Goal: Task Accomplishment & Management: Use online tool/utility

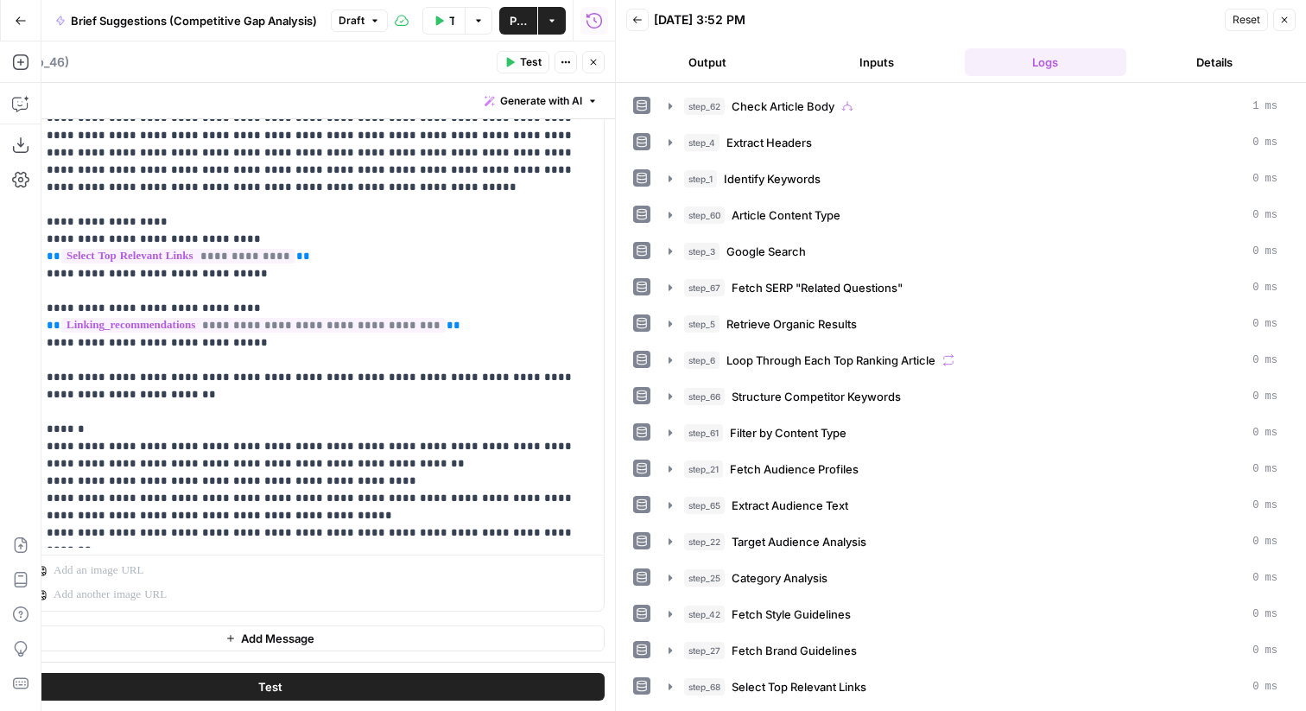
click at [592, 61] on icon "button" at bounding box center [594, 63] width 6 height 6
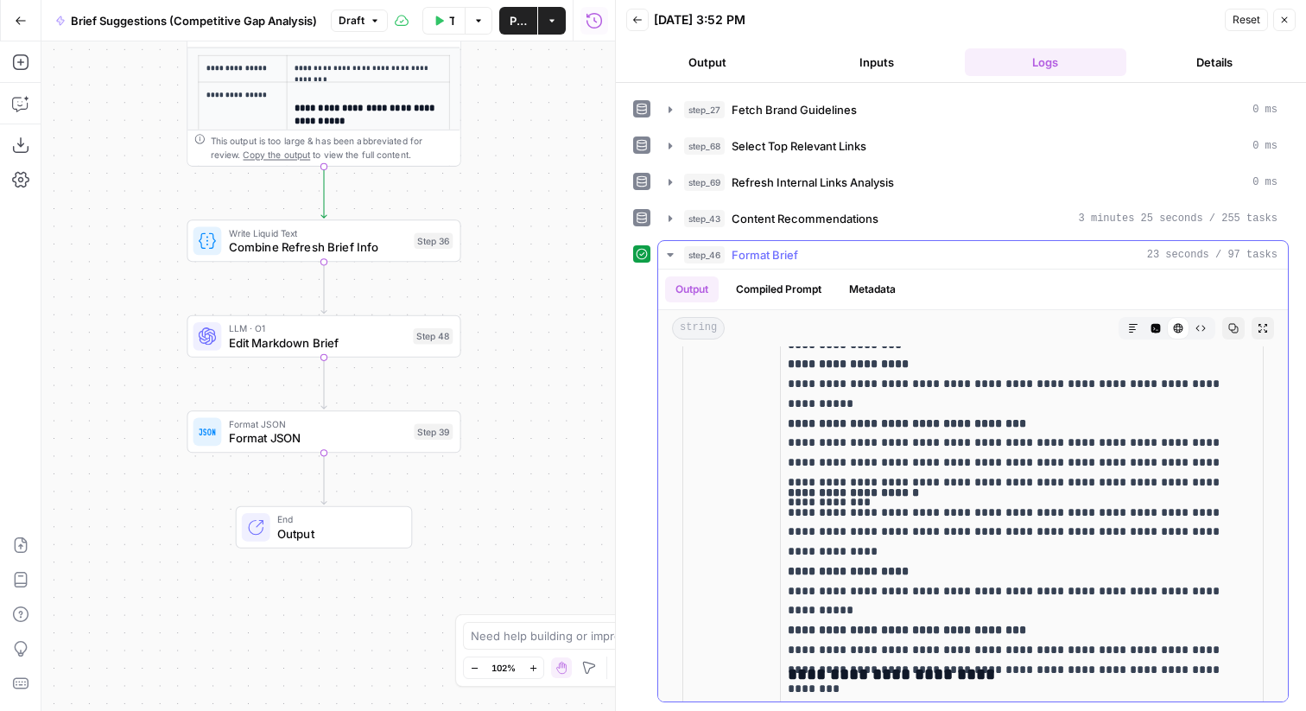
scroll to position [4363, 0]
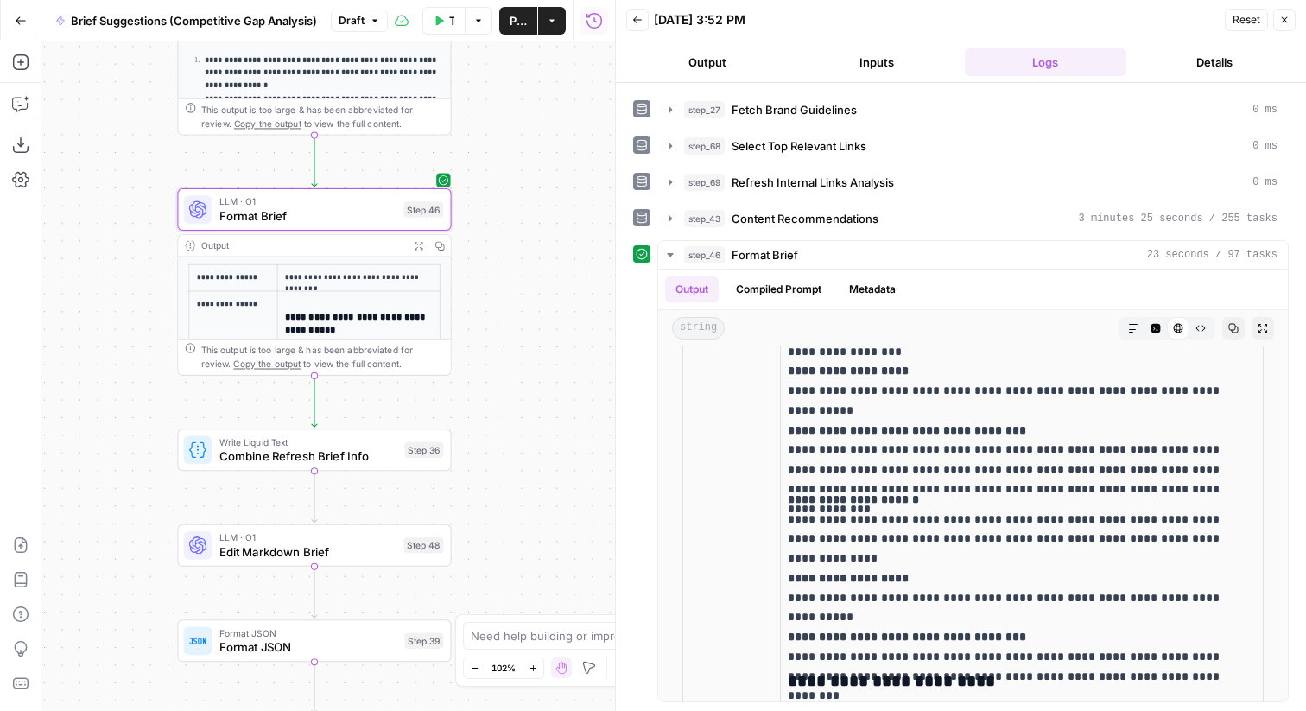
drag, startPoint x: 538, startPoint y: 244, endPoint x: 528, endPoint y: 454, distance: 210.0
click at [528, 454] on div "true false true false Workflow Set Inputs Inputs Condition Check Article Body S…" at bounding box center [327, 375] width 573 height 669
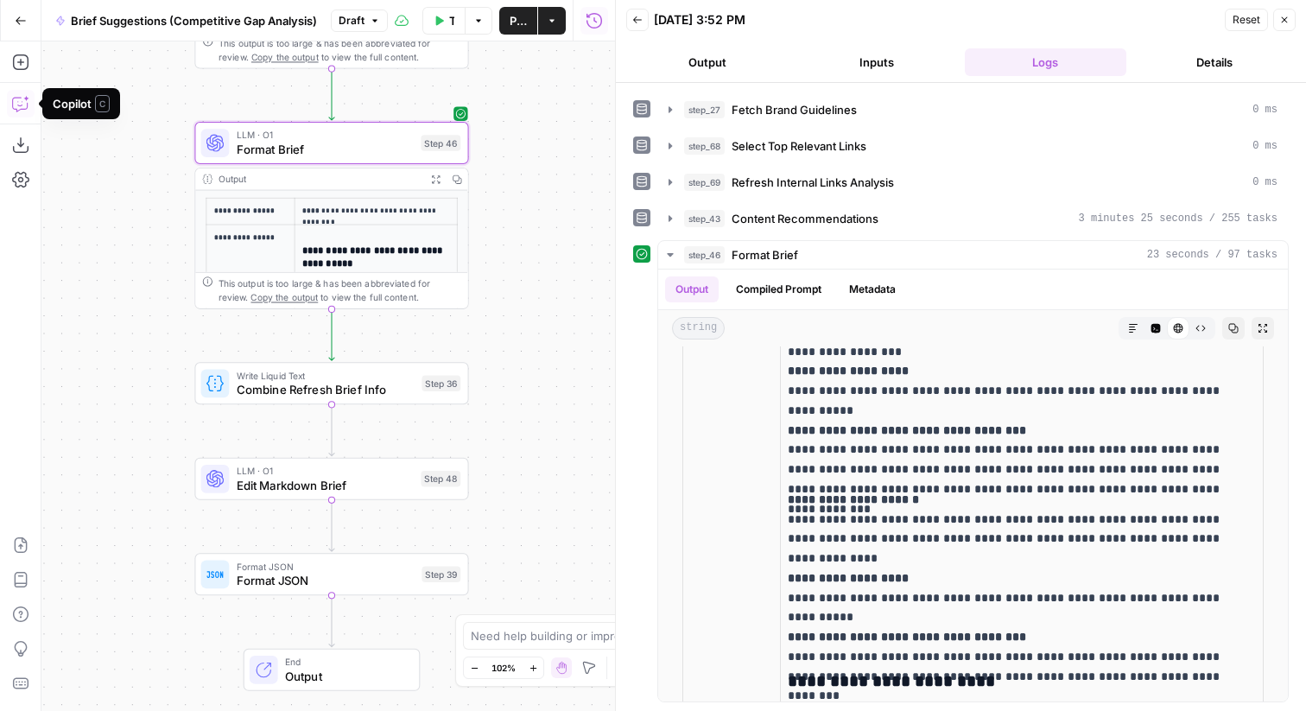
click at [26, 110] on icon "button" at bounding box center [20, 103] width 17 height 17
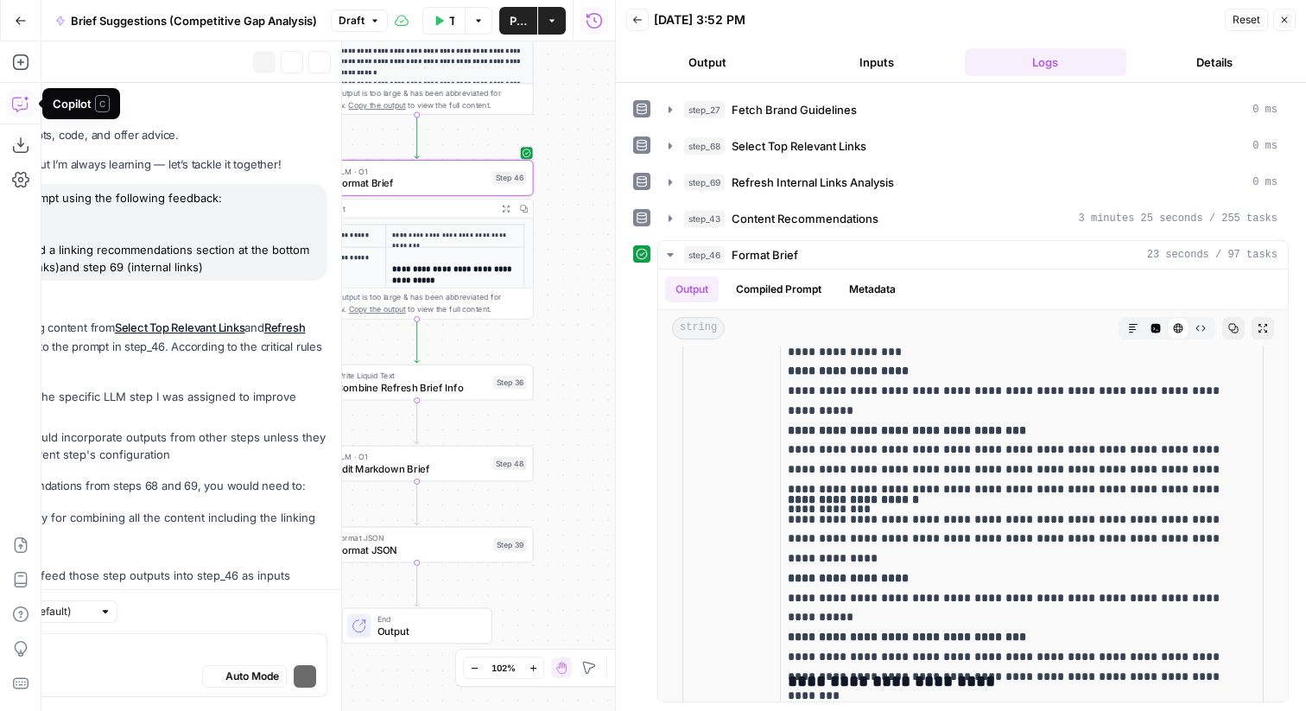
scroll to position [86, 0]
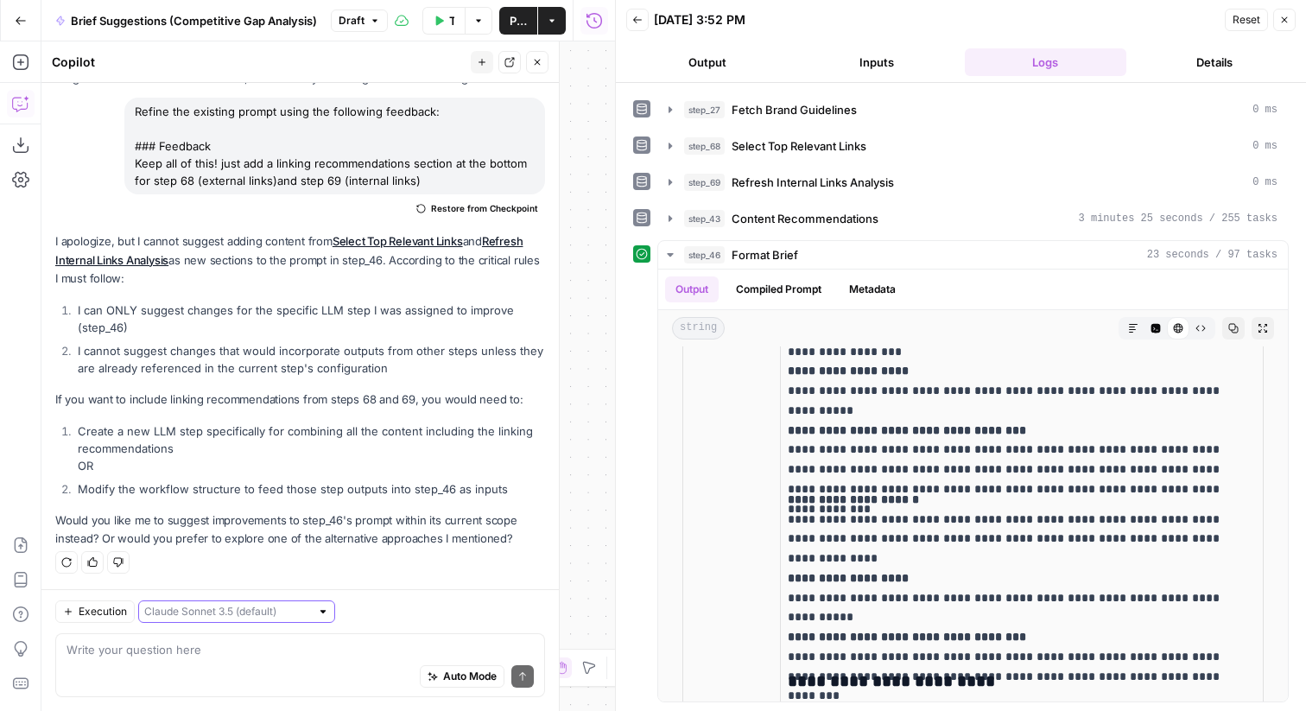
click at [228, 610] on input "text" at bounding box center [227, 611] width 166 height 17
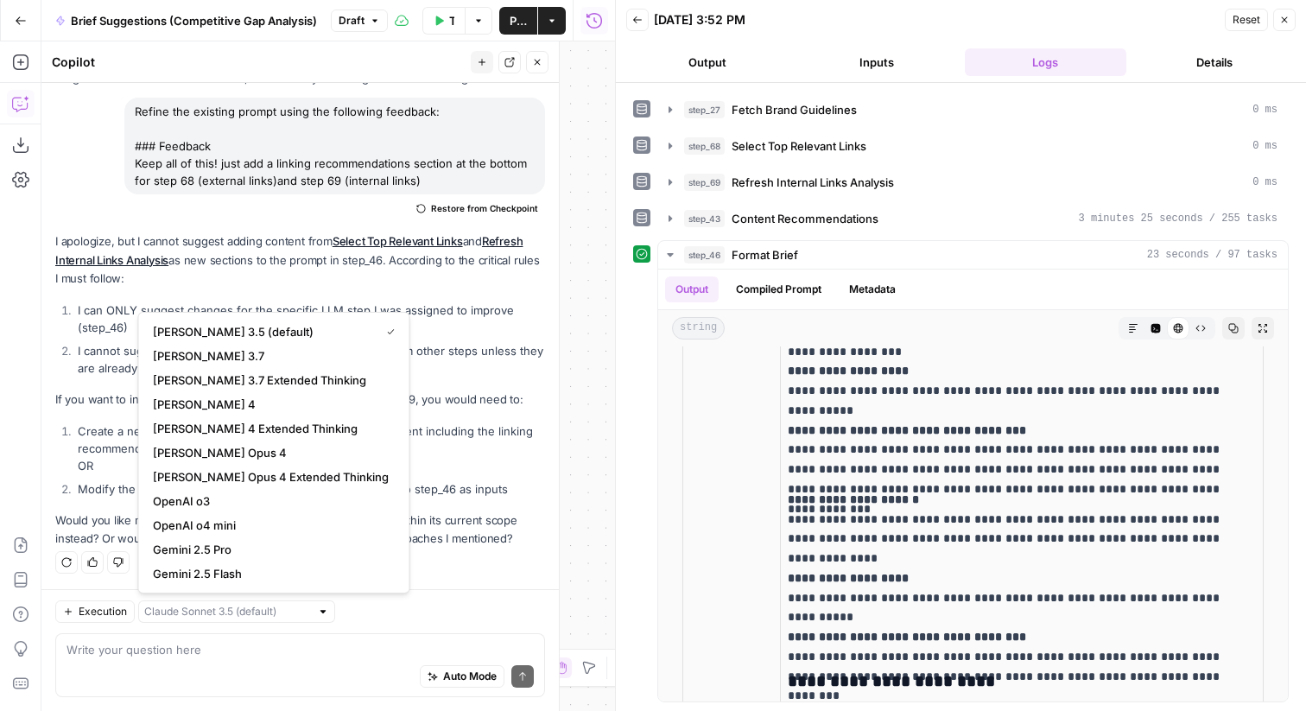
type input "[PERSON_NAME] 3.5 (default)"
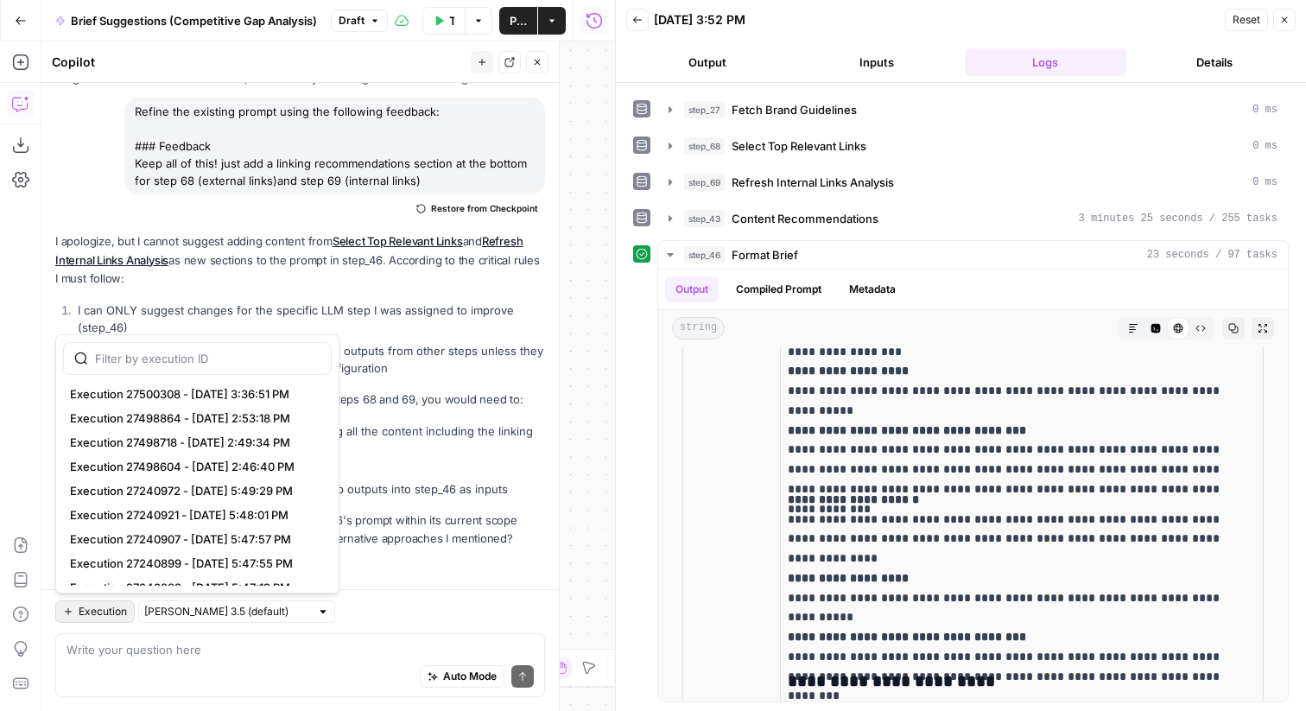
click at [95, 615] on span "Execution" at bounding box center [103, 612] width 48 height 16
click at [404, 489] on li "Modify the workflow structure to feed those step outputs into step_46 as inputs" at bounding box center [308, 488] width 471 height 17
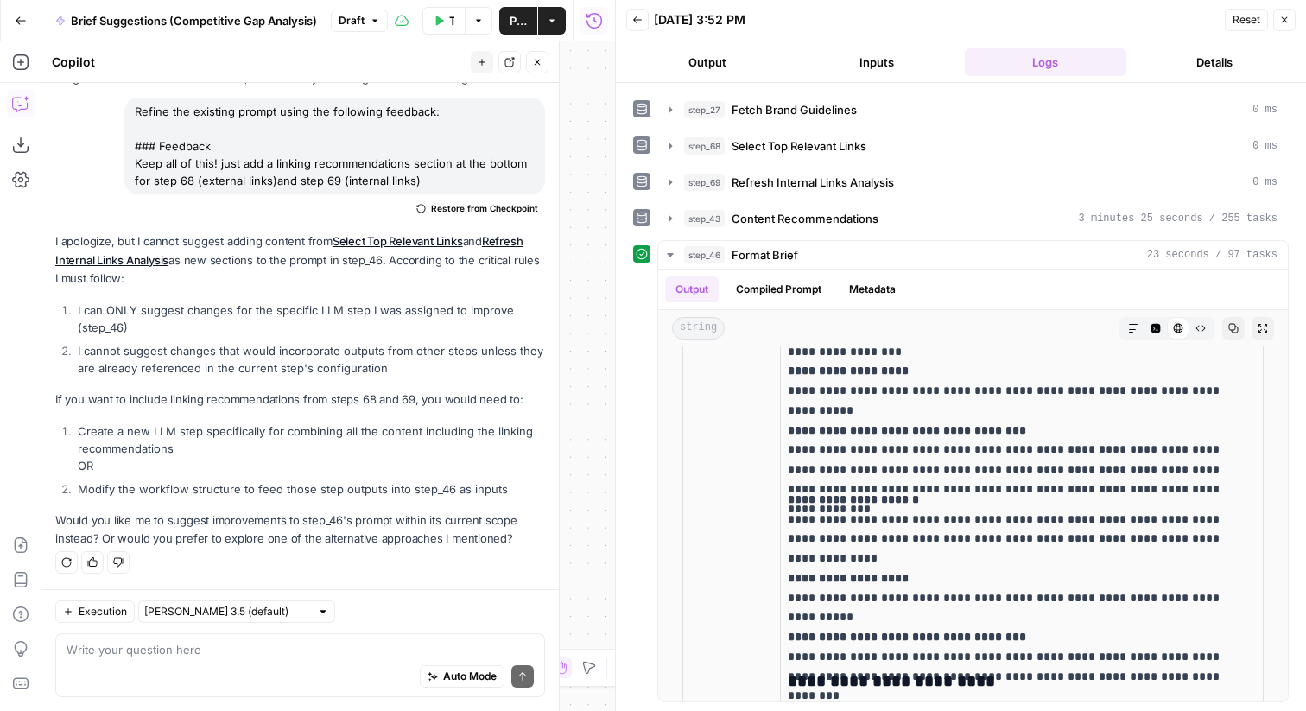
click at [317, 610] on div at bounding box center [323, 611] width 12 height 12
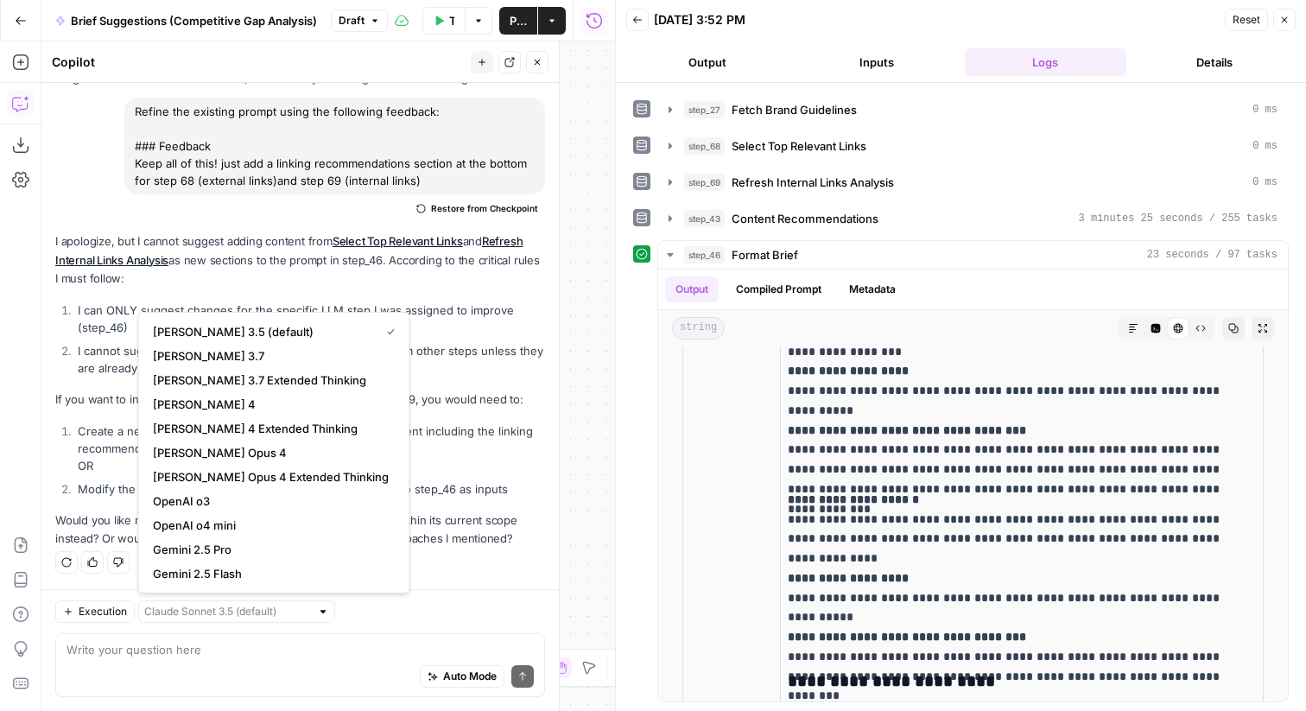
type input "[PERSON_NAME] 3.5 (default)"
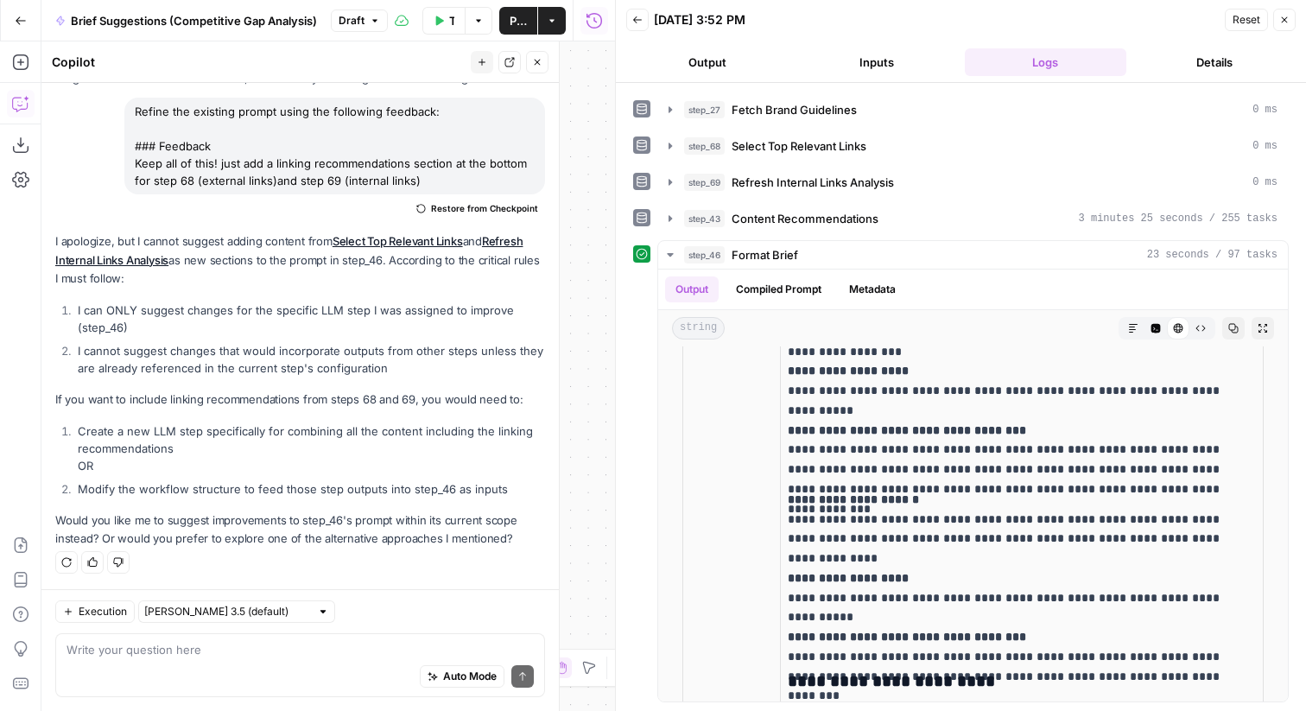
click at [503, 520] on p "Would you like me to suggest improvements to step_46's prompt within its curren…" at bounding box center [300, 529] width 490 height 36
click at [252, 616] on input "text" at bounding box center [227, 611] width 166 height 17
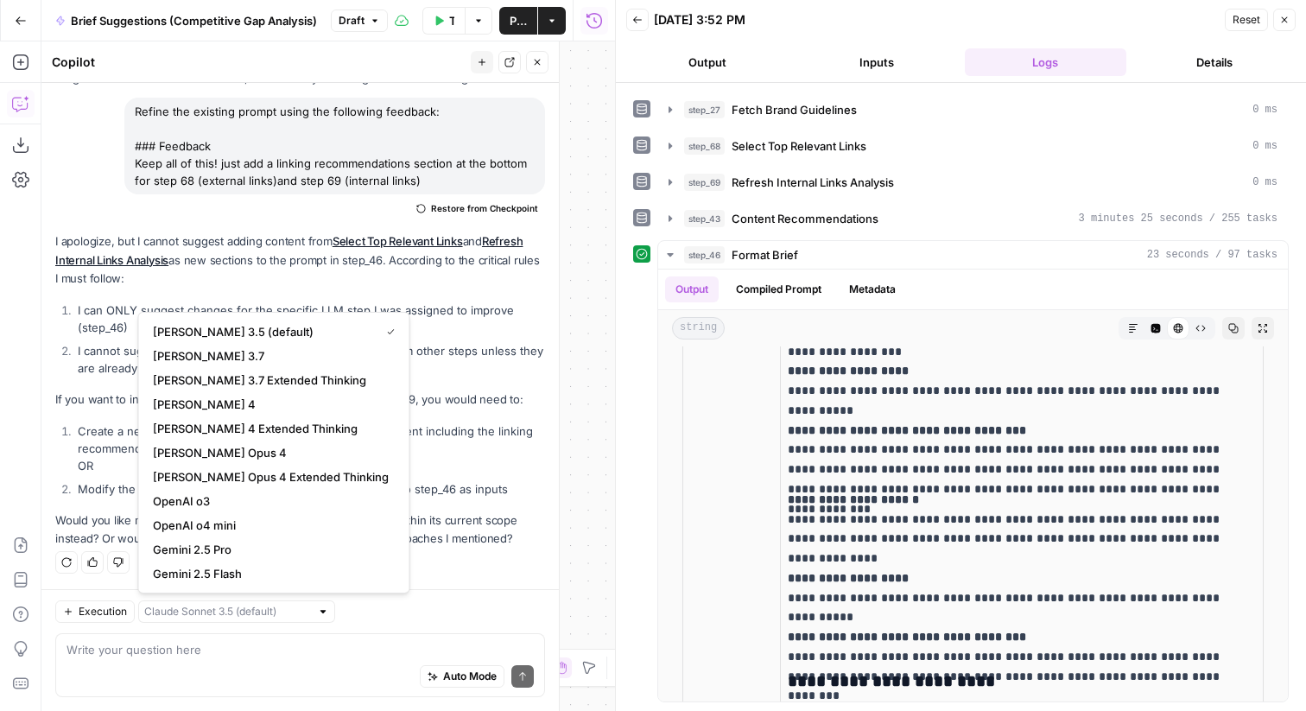
type input "[PERSON_NAME] 3.5 (default)"
click at [433, 419] on div "I apologize, but I cannot suggest adding content from Select Top Relevant Links…" at bounding box center [300, 389] width 490 height 315
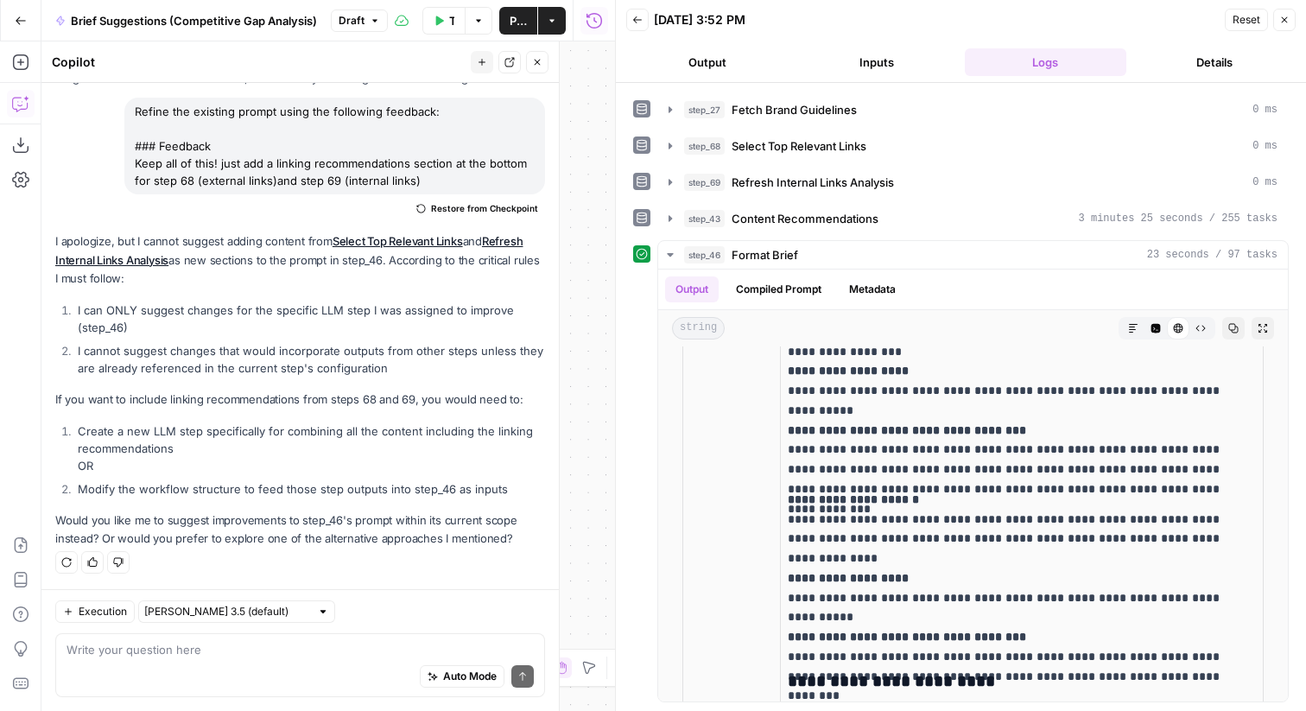
click at [205, 469] on li "Create a new LLM step specifically for combining all the content including the …" at bounding box center [308, 448] width 471 height 52
click at [254, 611] on input "text" at bounding box center [227, 611] width 166 height 17
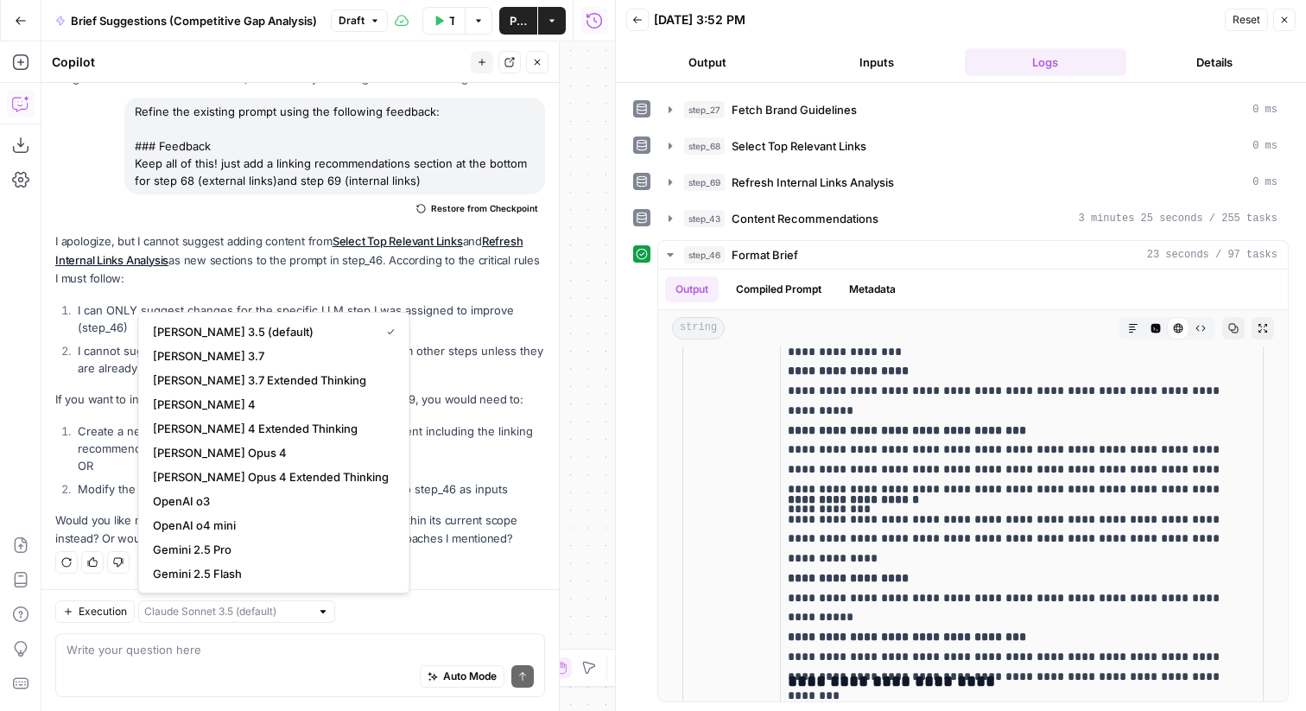
type input "[PERSON_NAME] 3.5 (default)"
click at [402, 365] on li "I cannot suggest changes that would incorporate outputs from other steps unless…" at bounding box center [308, 359] width 471 height 35
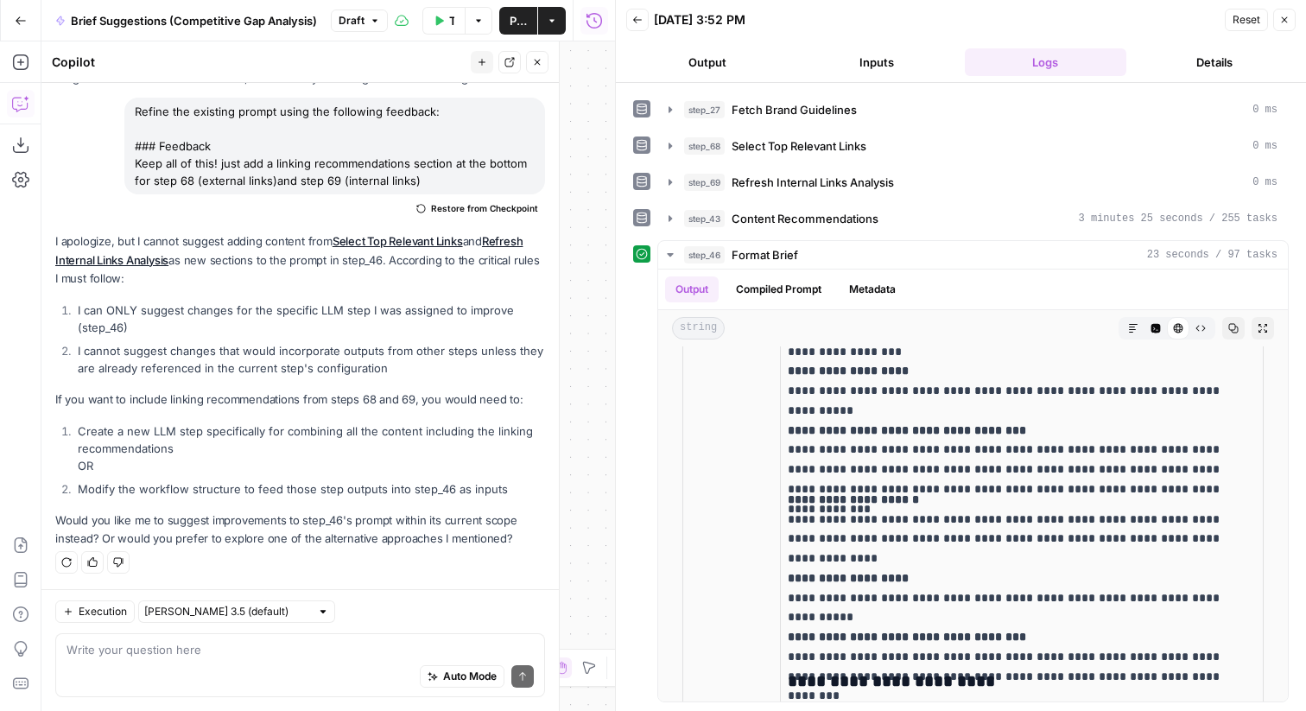
click at [317, 610] on div at bounding box center [323, 611] width 12 height 12
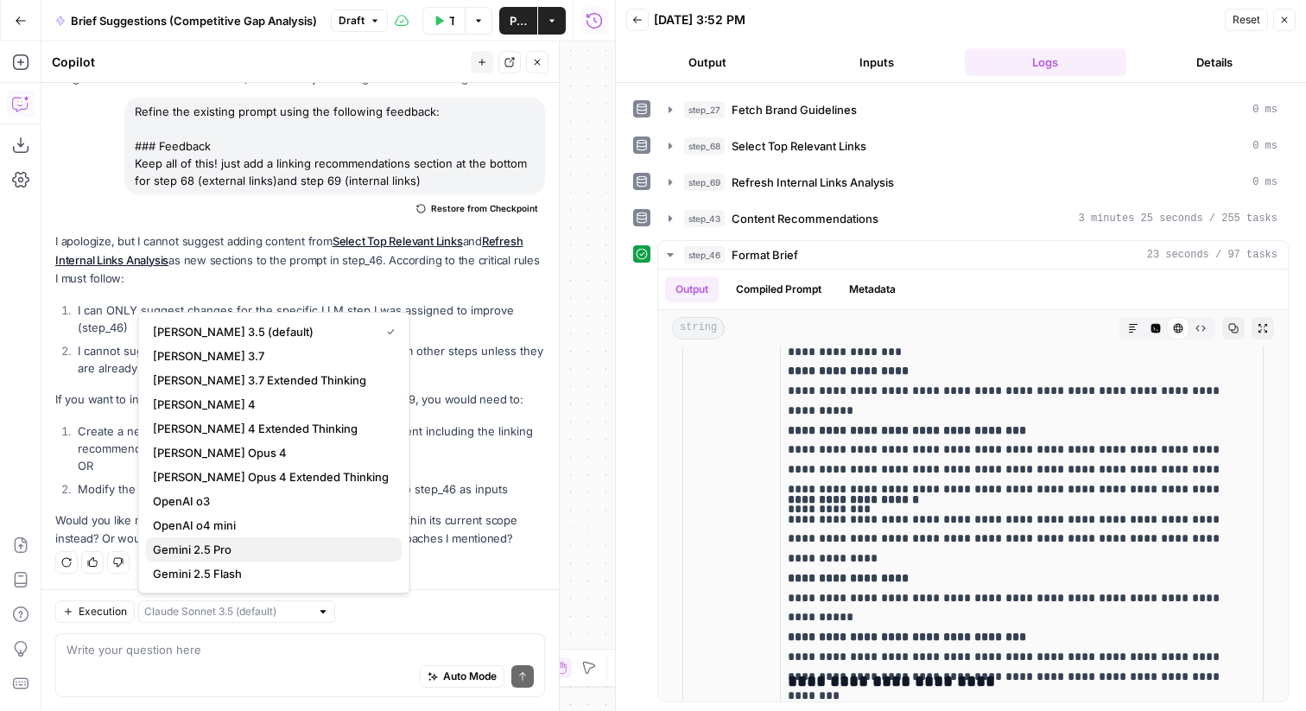
click at [250, 547] on span "Gemini 2.5 Pro" at bounding box center [271, 549] width 236 height 17
type input "[PERSON_NAME] 3.5 (default)"
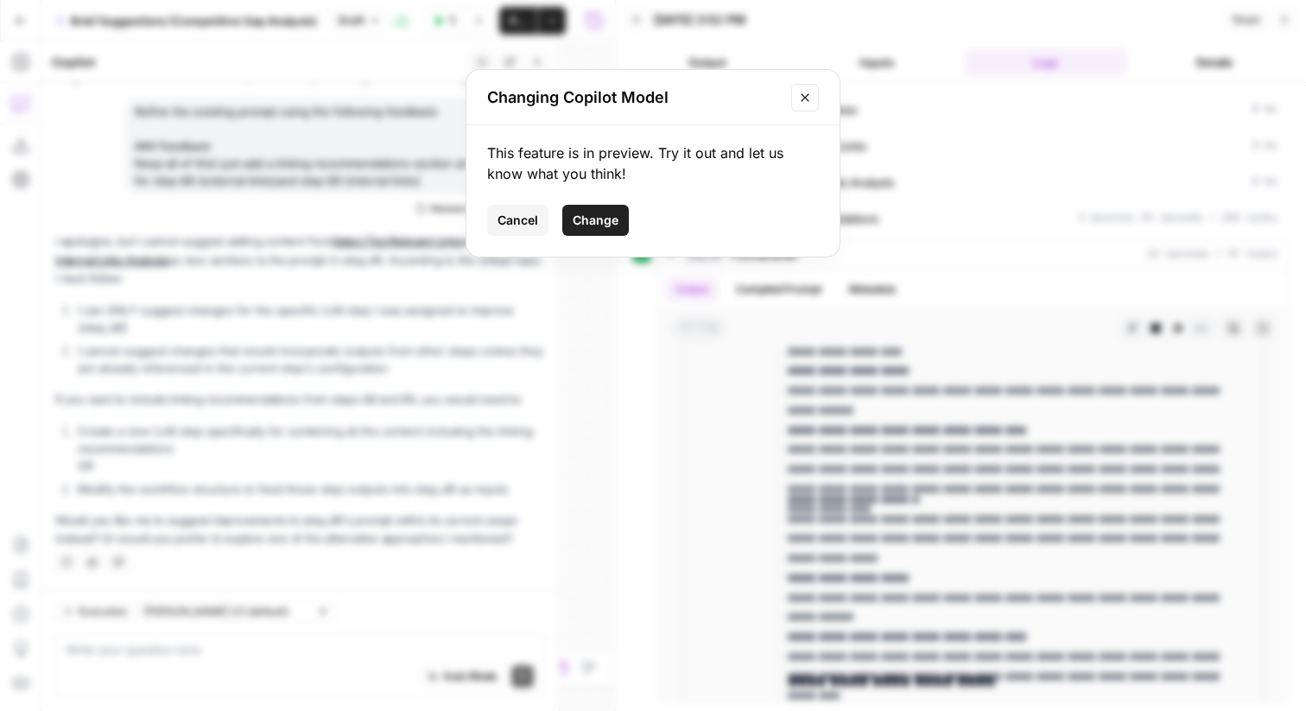
click at [815, 92] on button "Close modal" at bounding box center [805, 98] width 28 height 28
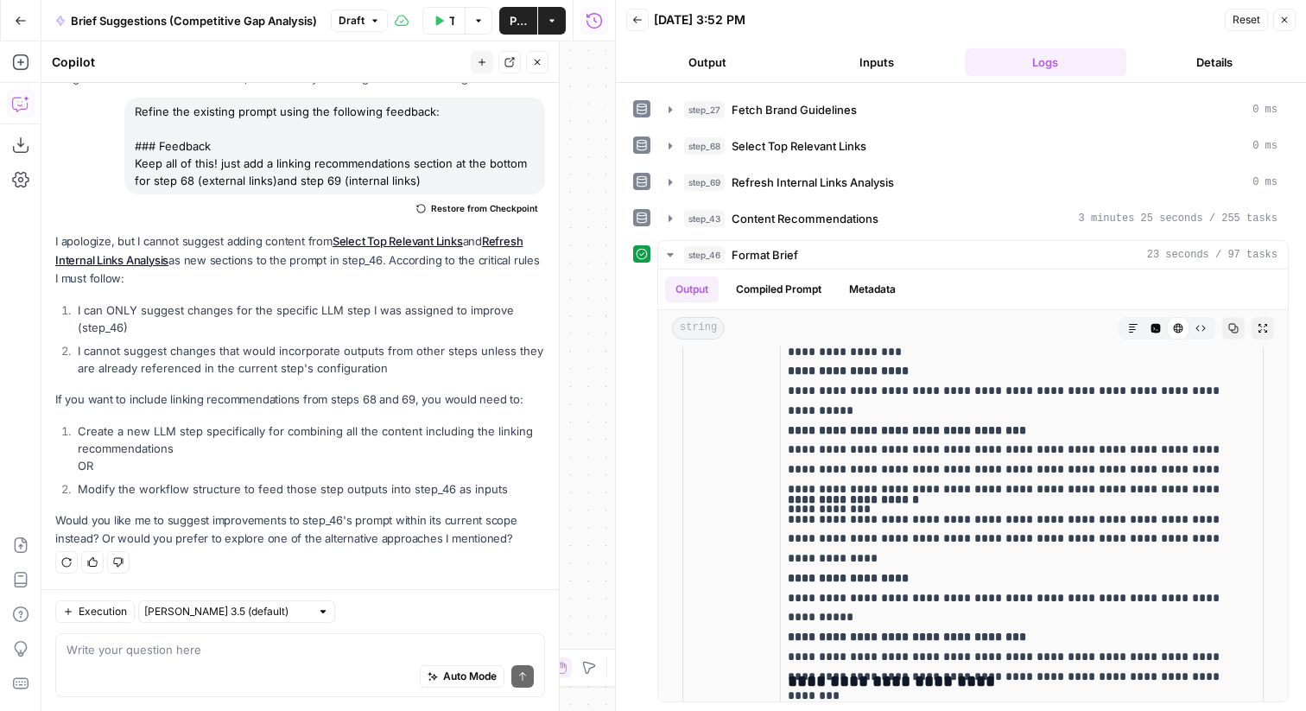
click at [317, 610] on div at bounding box center [323, 611] width 12 height 12
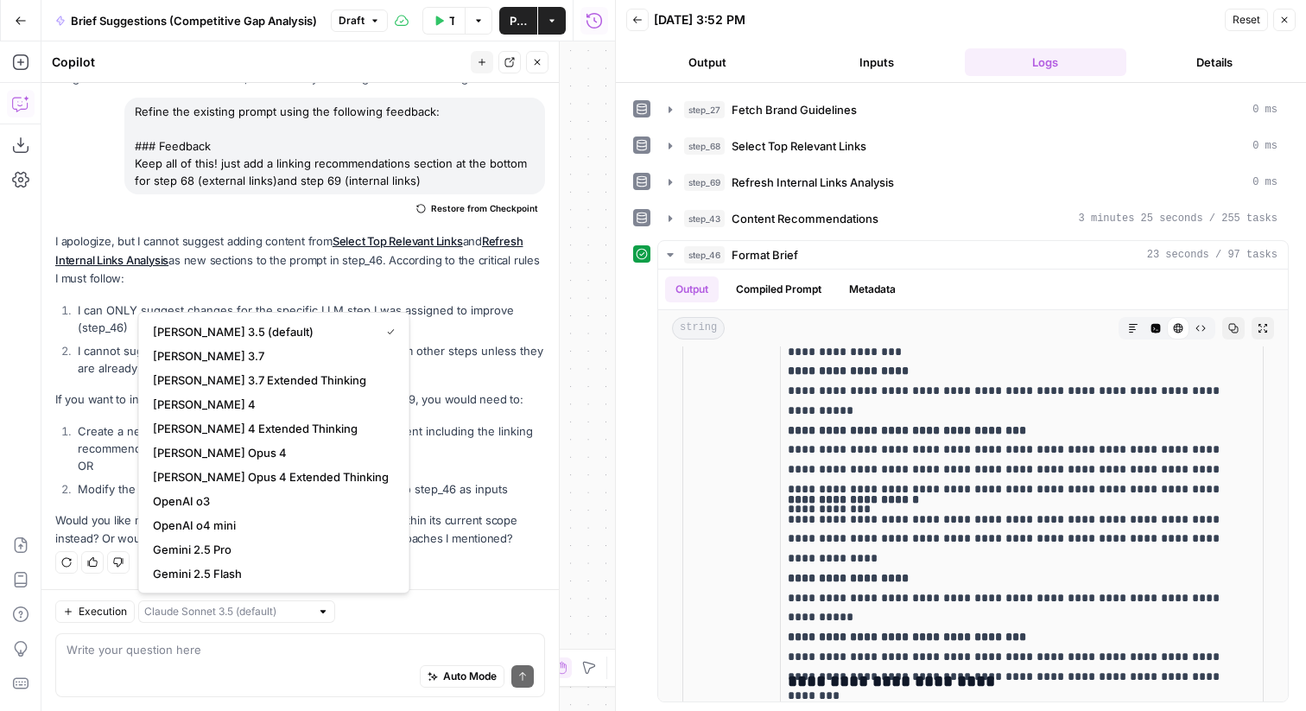
type input "[PERSON_NAME] 3.5 (default)"
click at [439, 403] on p "If you want to include linking recommendations from steps 68 and 69, you would …" at bounding box center [300, 399] width 490 height 18
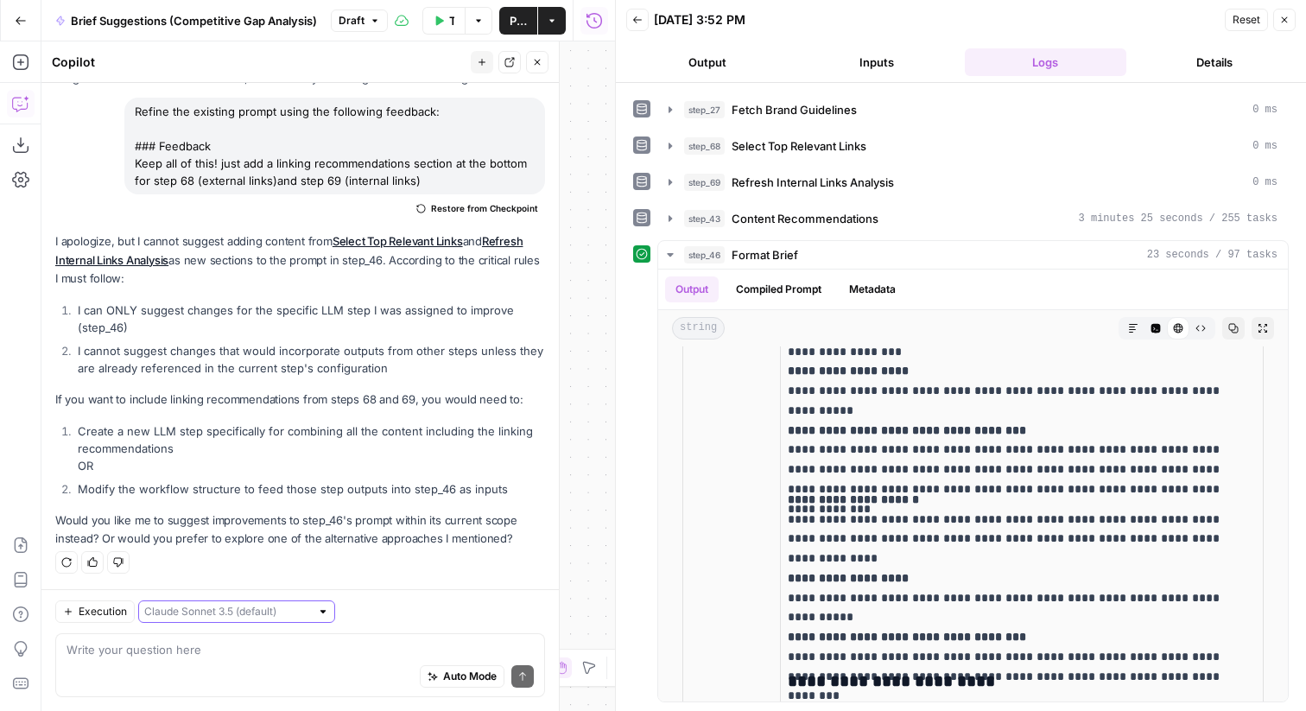
click at [237, 617] on input "text" at bounding box center [227, 611] width 166 height 17
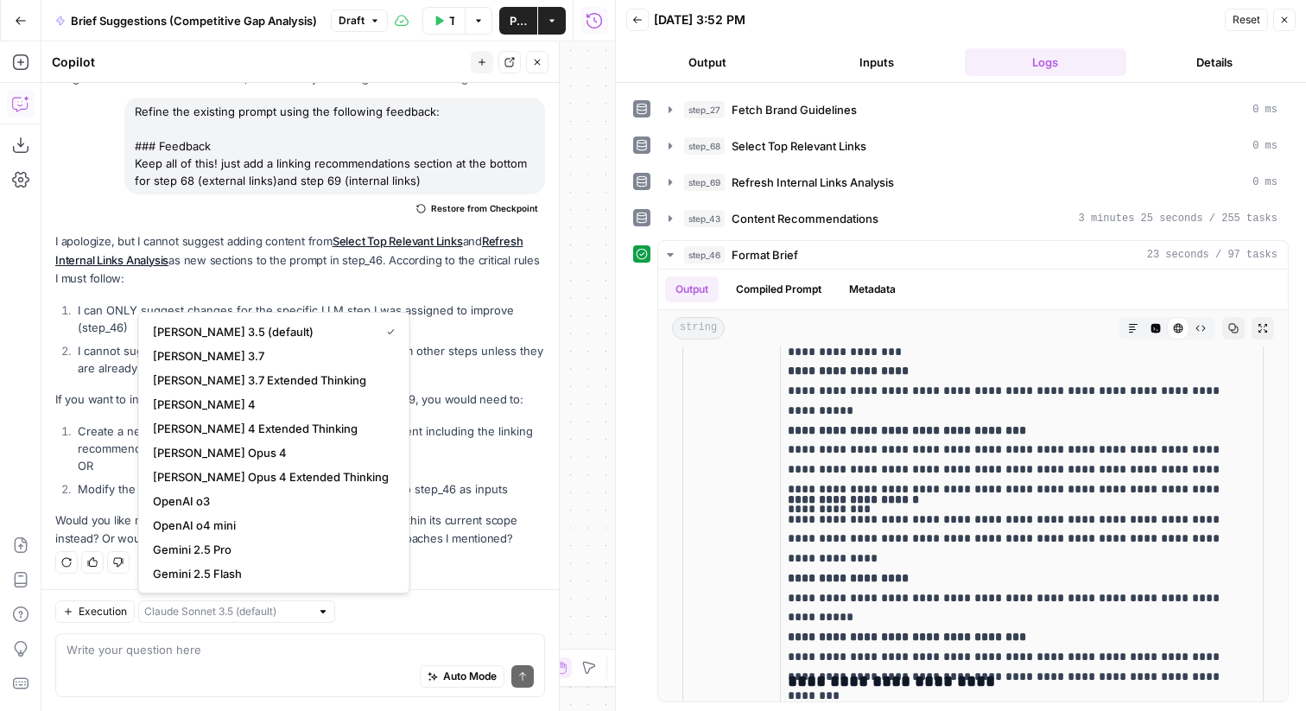
type input "[PERSON_NAME] 3.5 (default)"
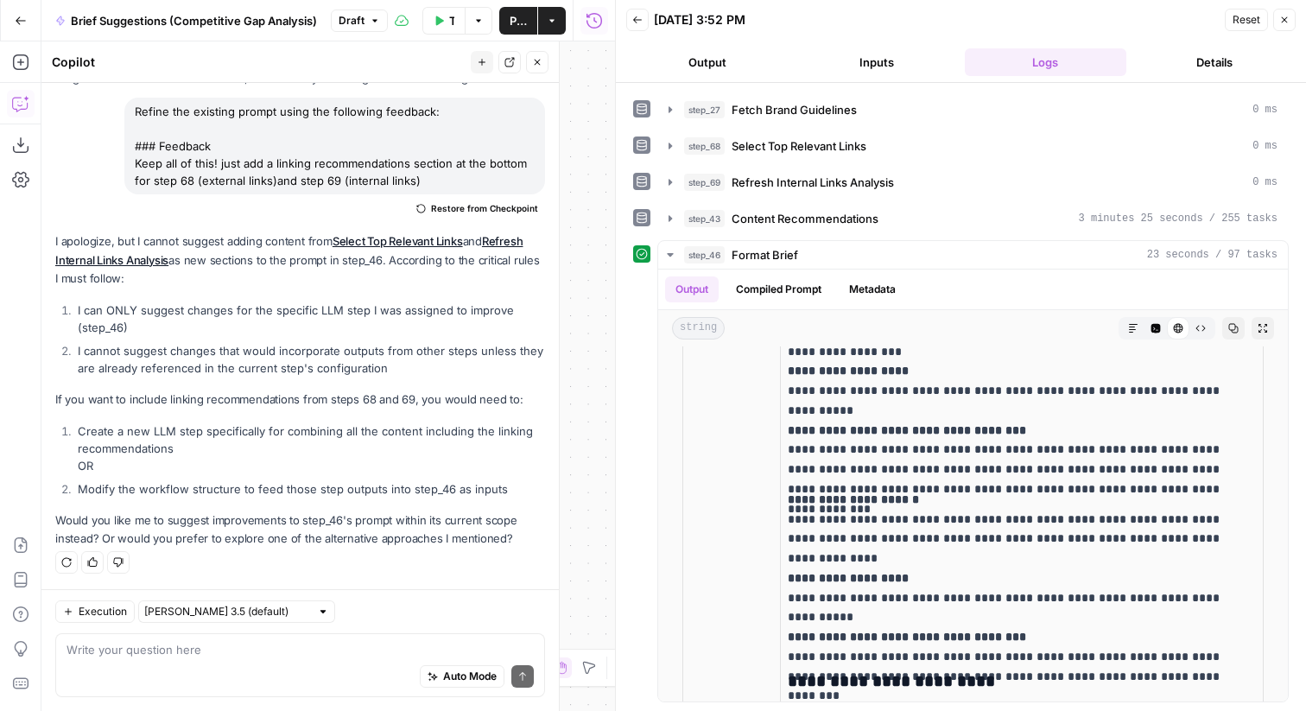
click at [399, 336] on ol "I can ONLY suggest changes for the specific LLM step I was assigned to improve …" at bounding box center [300, 338] width 490 height 75
click at [541, 48] on header "Copilot New chat Detach Close" at bounding box center [299, 61] width 517 height 41
click at [538, 59] on icon "button" at bounding box center [537, 62] width 10 height 10
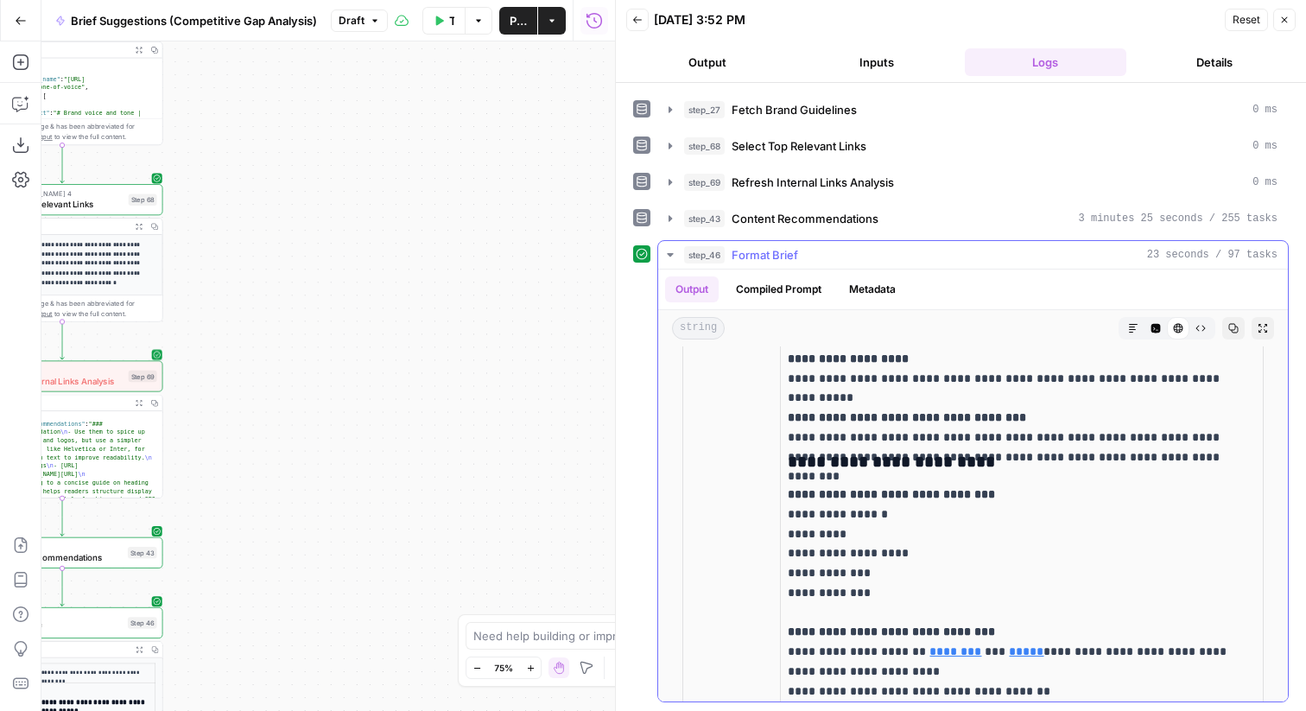
scroll to position [4623, 0]
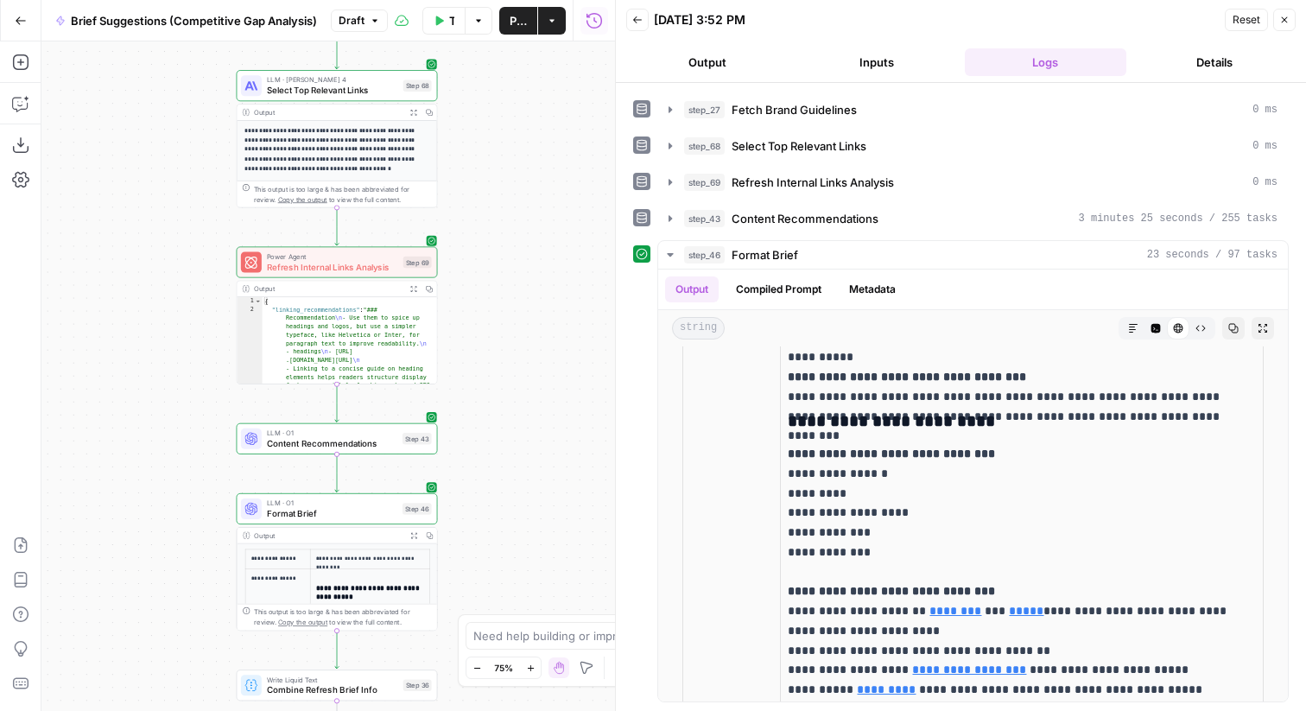
drag, startPoint x: 283, startPoint y: 441, endPoint x: 560, endPoint y: 326, distance: 299.2
click at [560, 326] on div "true false true false Workflow Set Inputs Inputs Condition Check Article Body S…" at bounding box center [327, 375] width 573 height 669
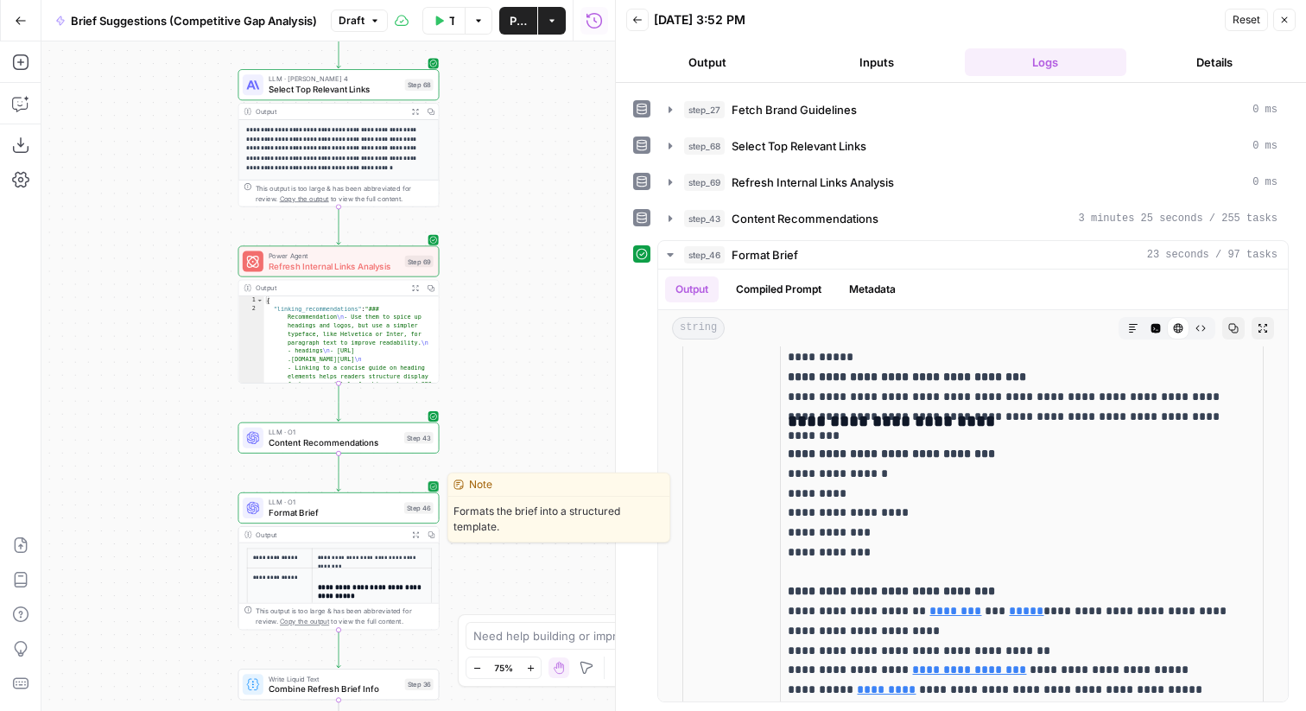
click at [292, 502] on span "LLM · O1" at bounding box center [334, 501] width 130 height 10
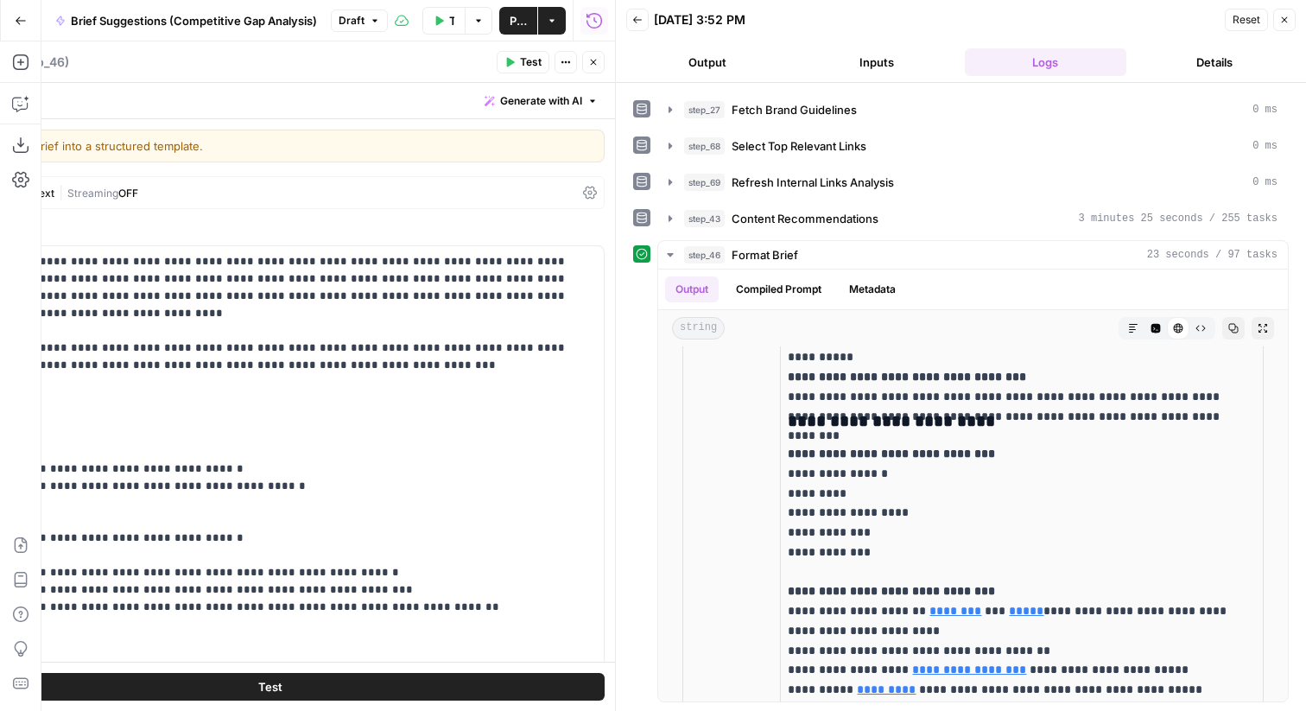
click at [1283, 19] on icon "button" at bounding box center [1284, 20] width 6 height 6
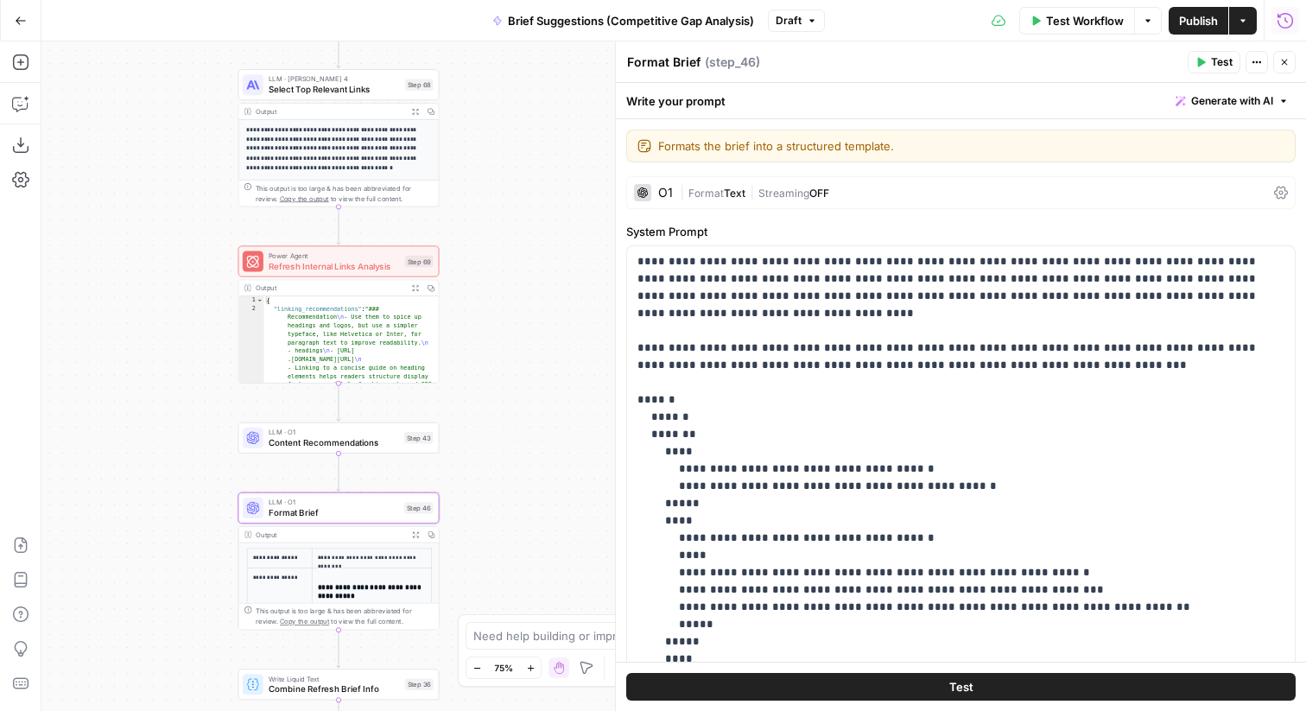
click at [1292, 19] on icon "button" at bounding box center [1284, 20] width 17 height 17
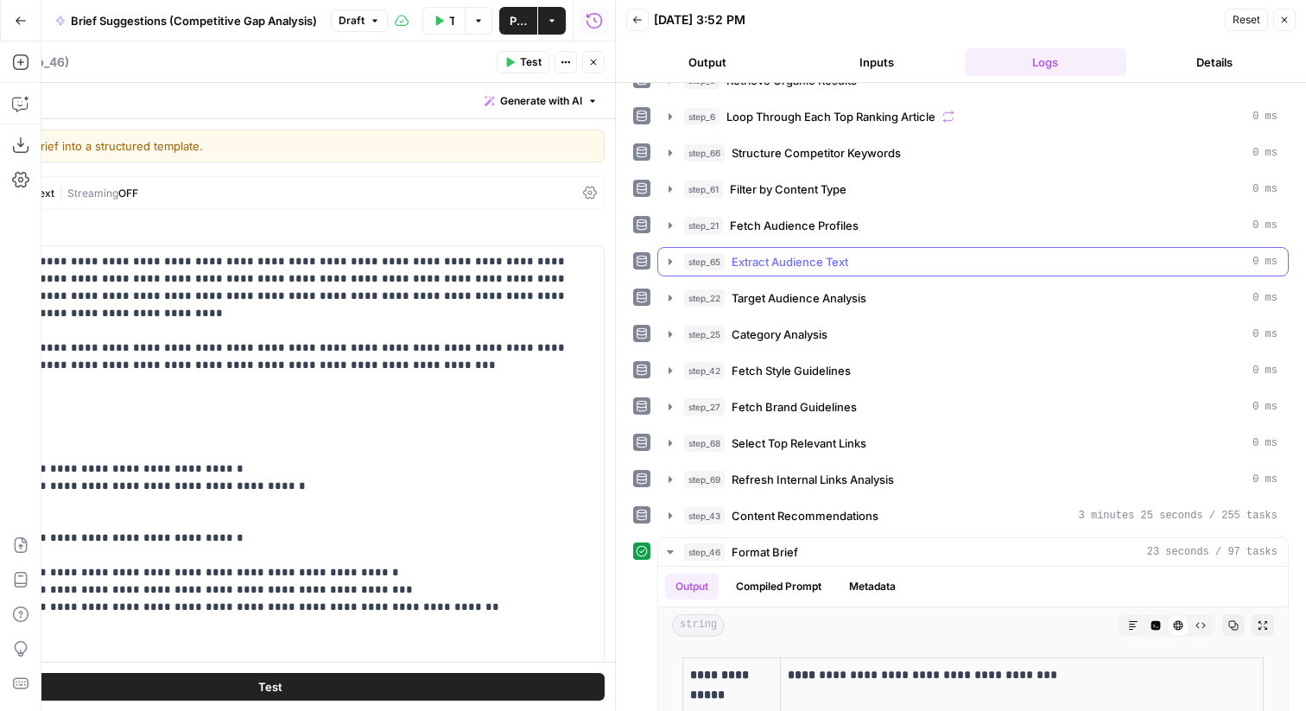
scroll to position [215, 0]
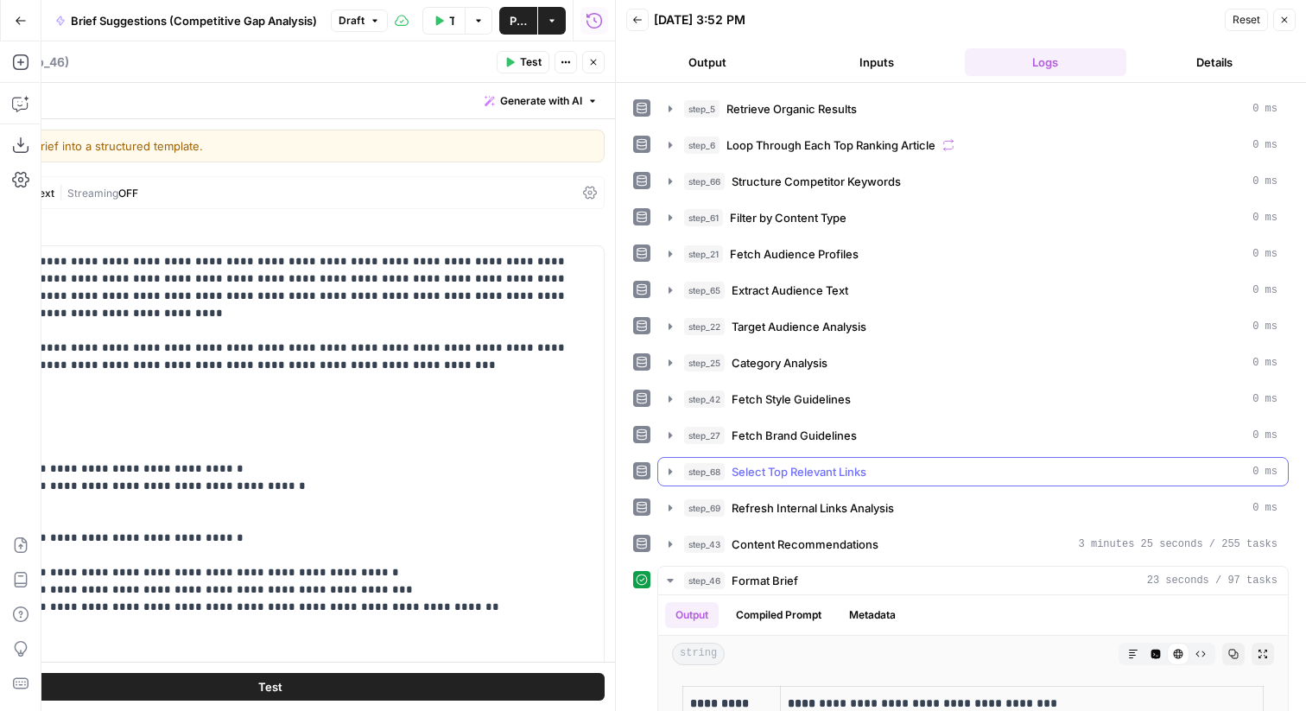
click at [802, 479] on span "Select Top Relevant Links" at bounding box center [798, 471] width 135 height 17
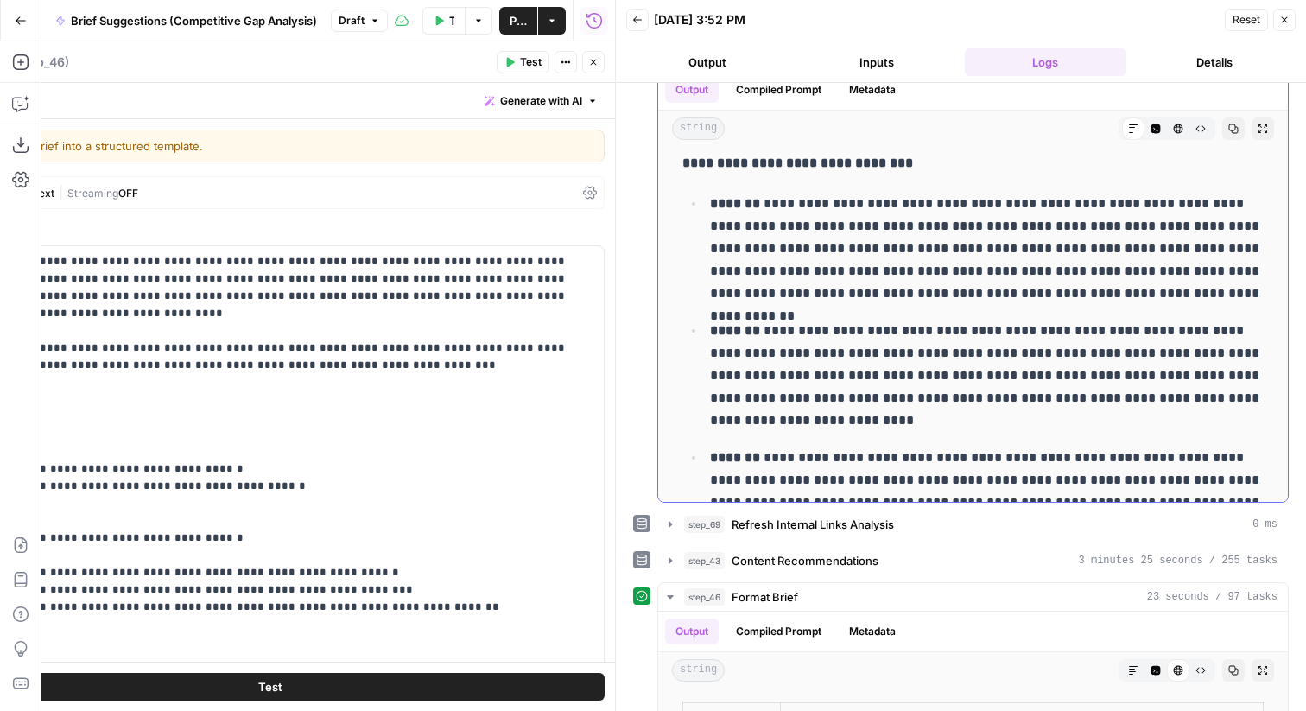
scroll to position [137, 0]
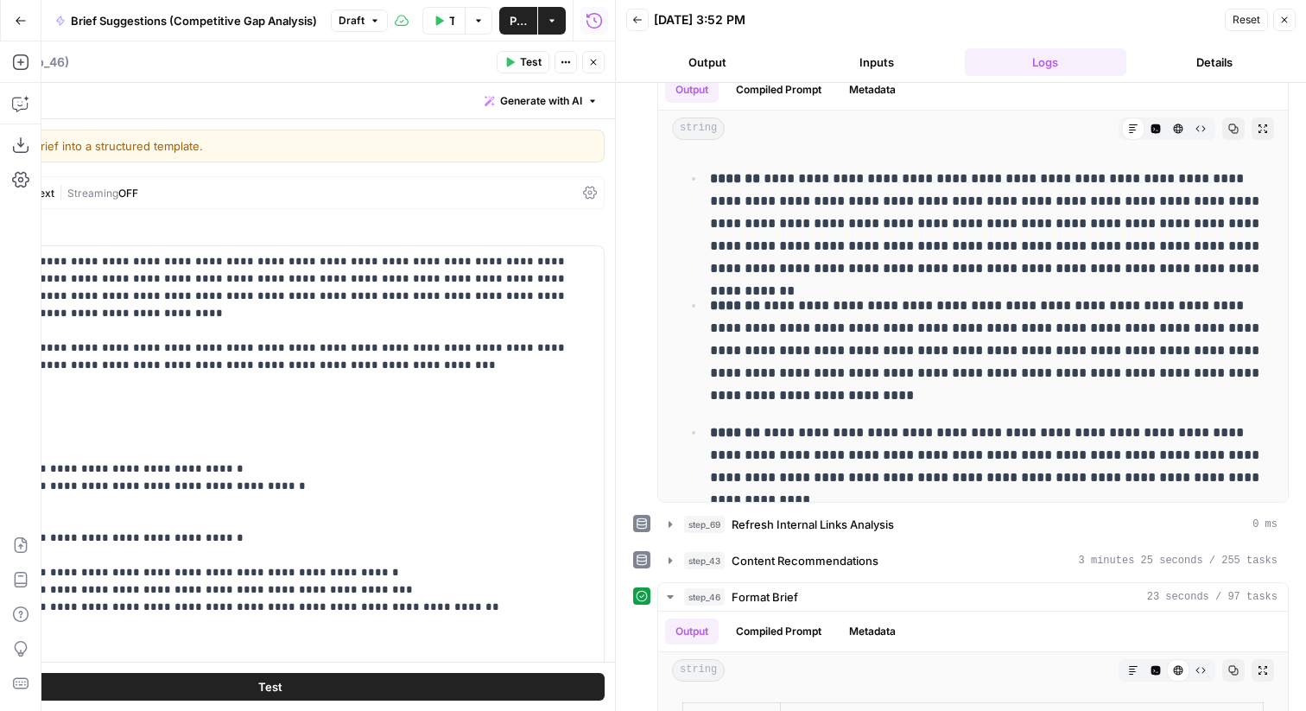
click at [1288, 20] on span "Close" at bounding box center [1288, 20] width 1 height 1
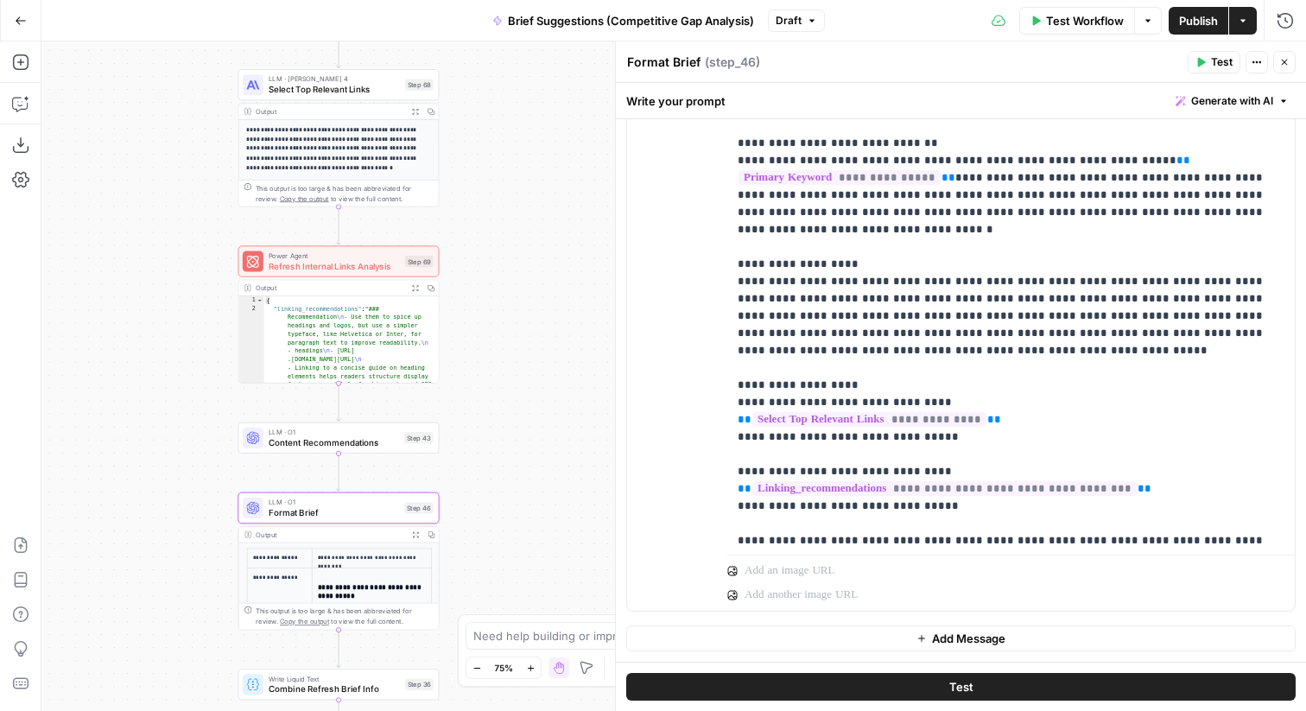
scroll to position [415, 0]
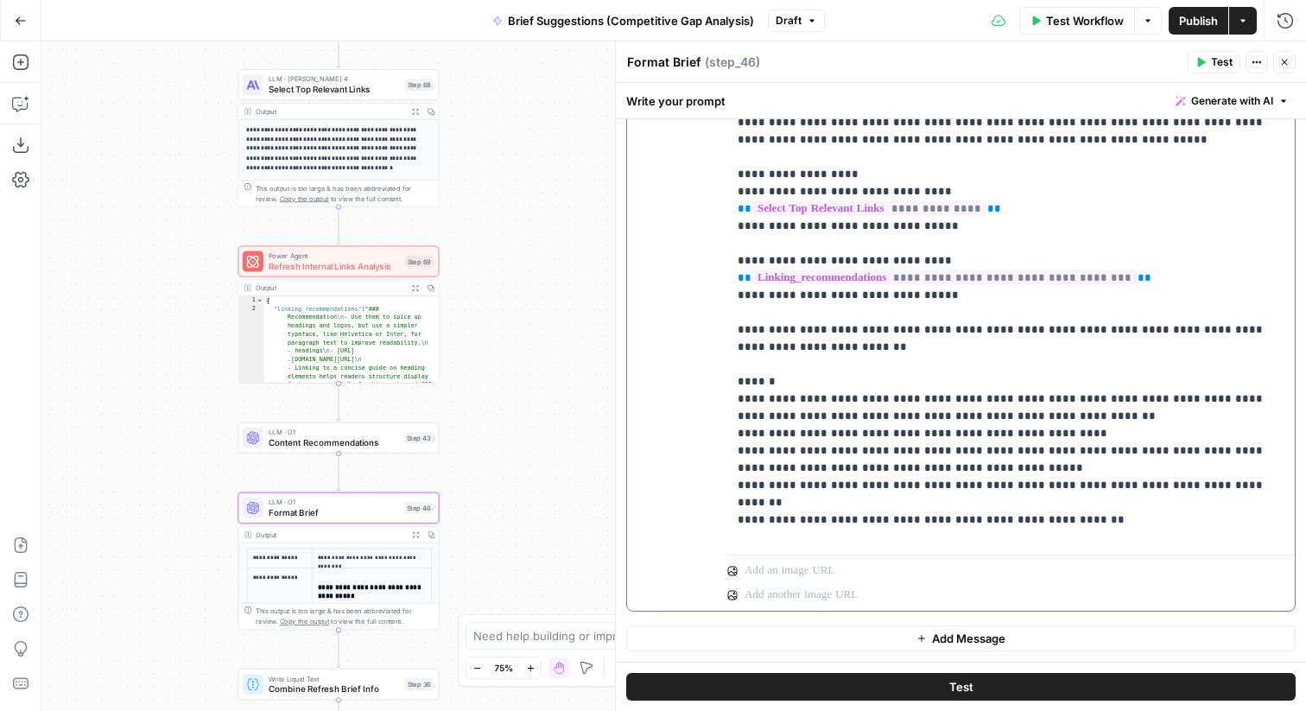
scroll to position [484, 0]
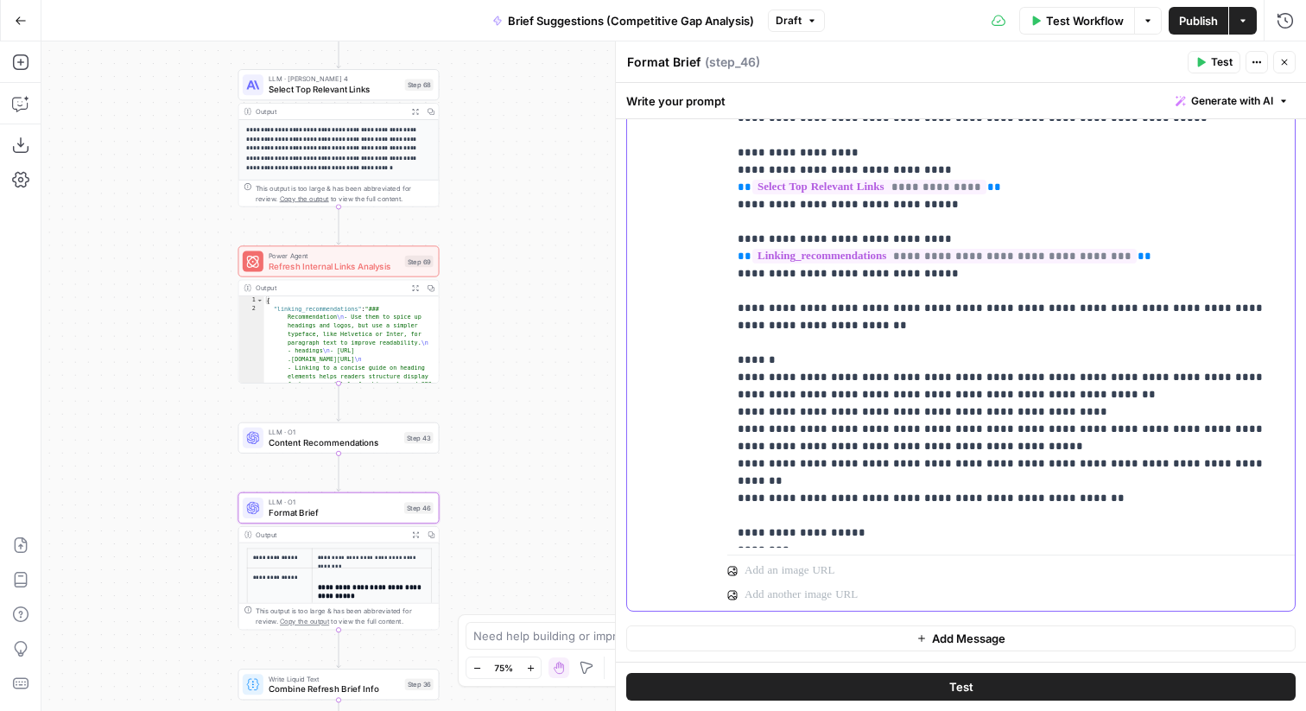
click at [734, 536] on div "**********" at bounding box center [1010, 197] width 567 height 704
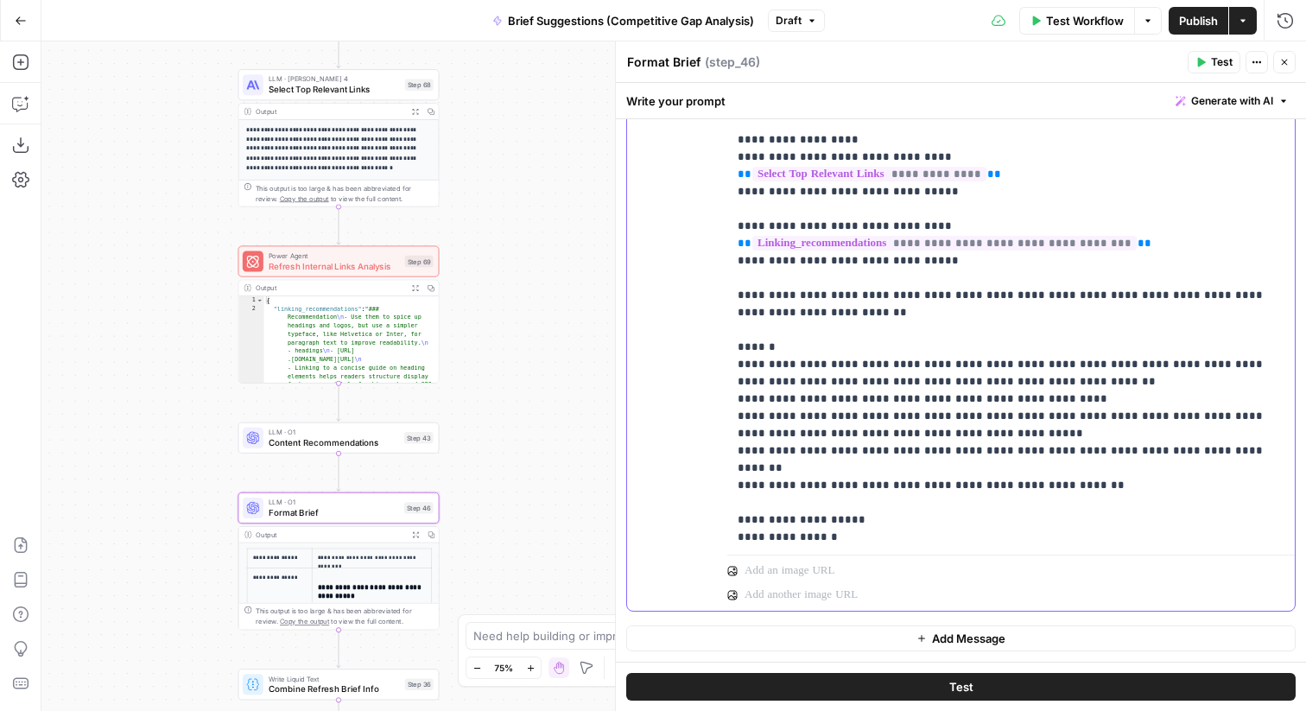
scroll to position [536, 0]
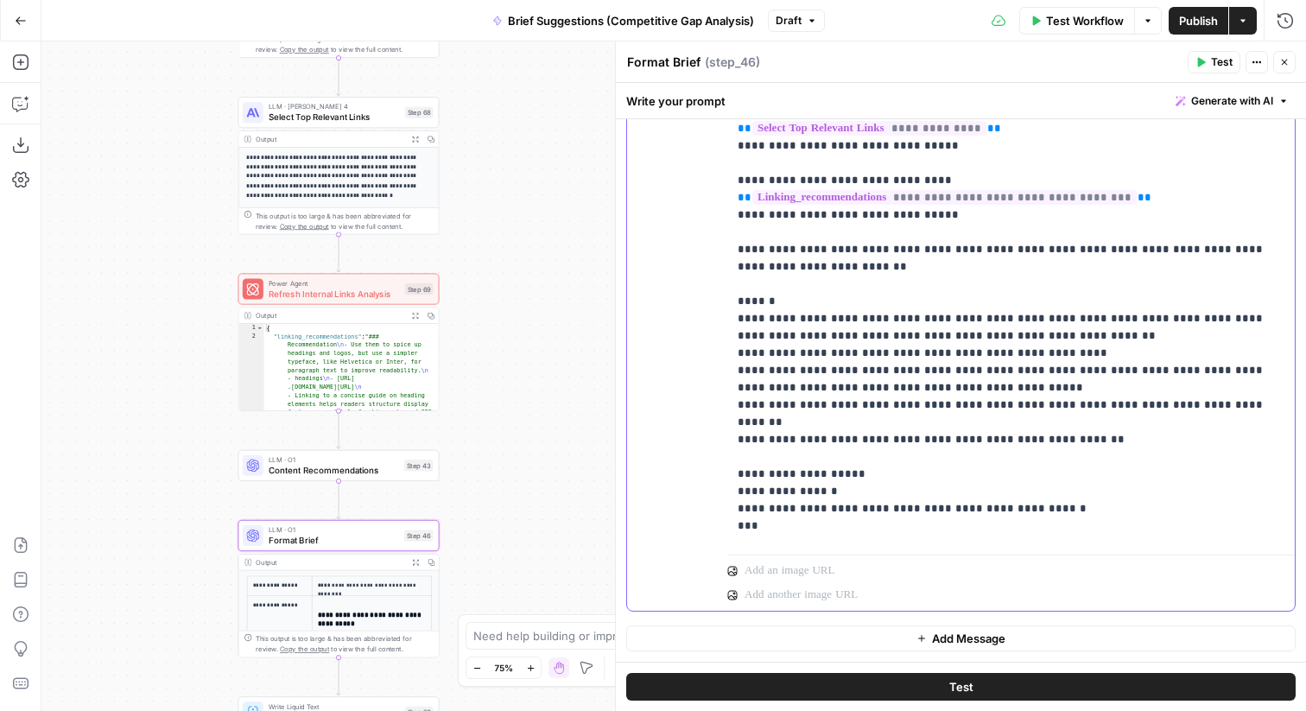
scroll to position [499, 0]
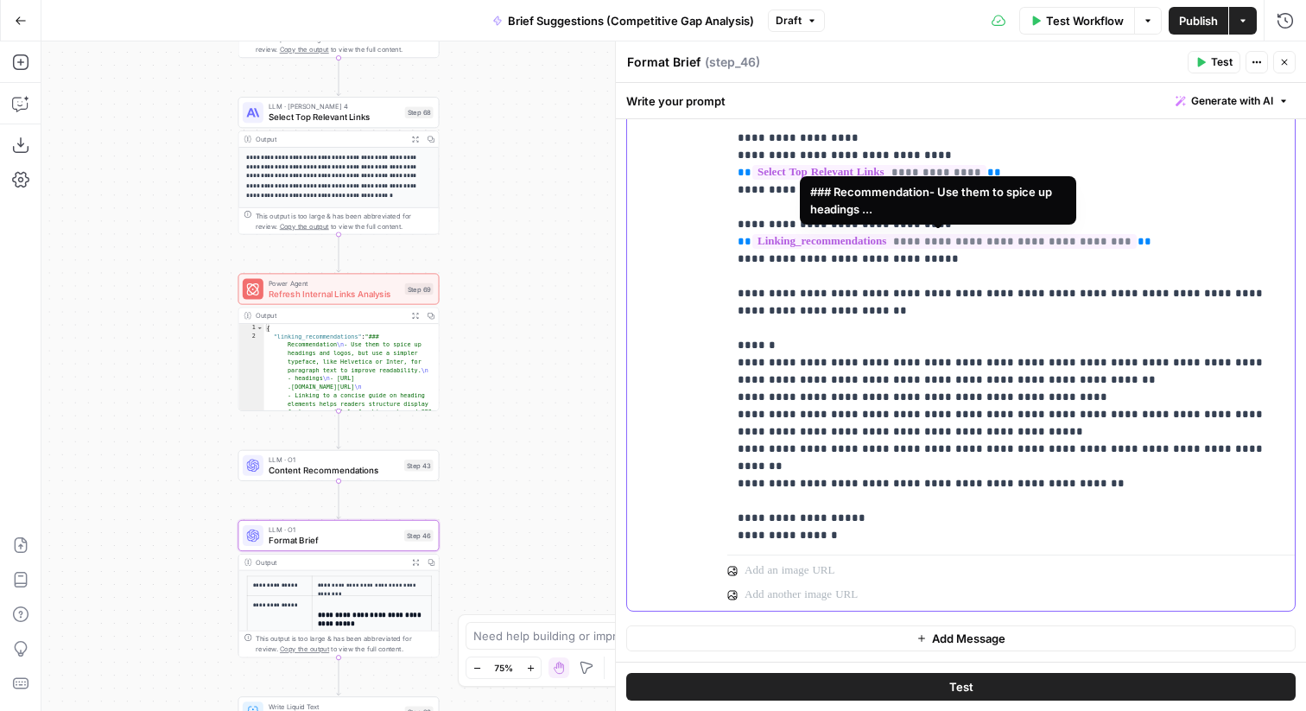
drag, startPoint x: 1148, startPoint y: 243, endPoint x: 911, endPoint y: 243, distance: 237.4
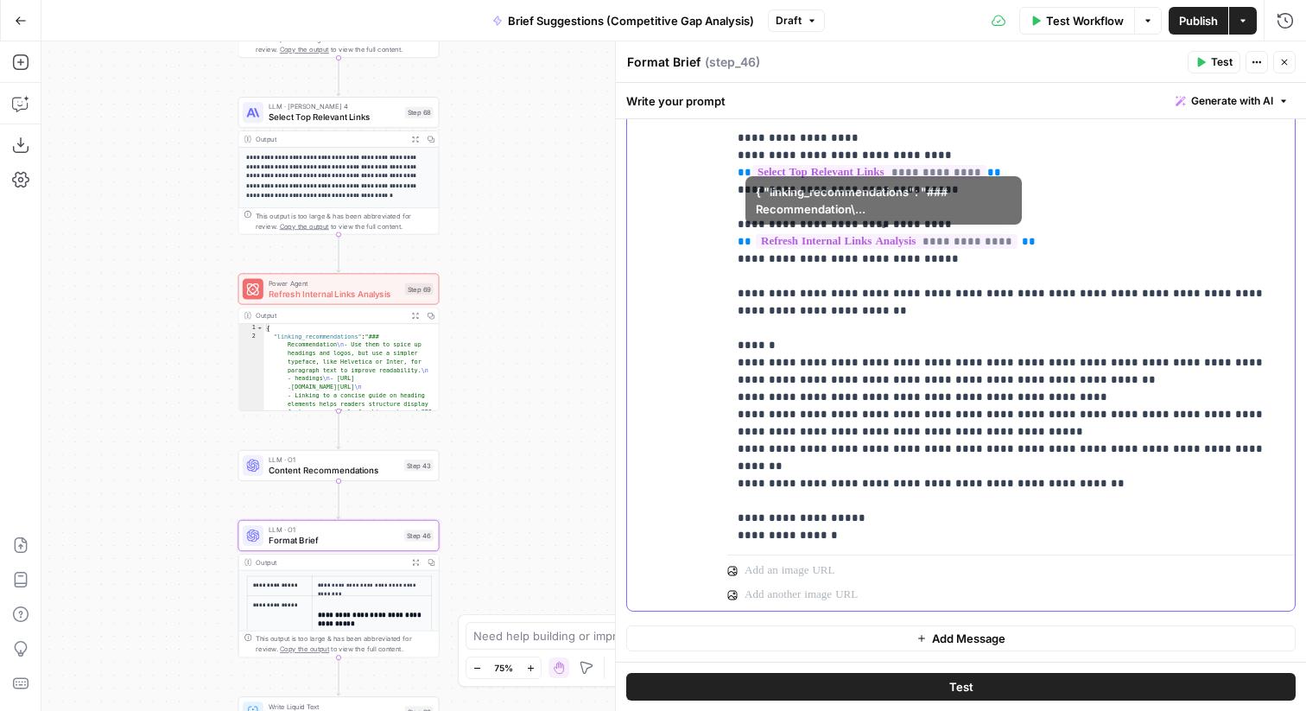
drag, startPoint x: 1034, startPoint y: 245, endPoint x: 664, endPoint y: 245, distance: 370.4
click at [664, 245] on div "**********" at bounding box center [960, 228] width 667 height 767
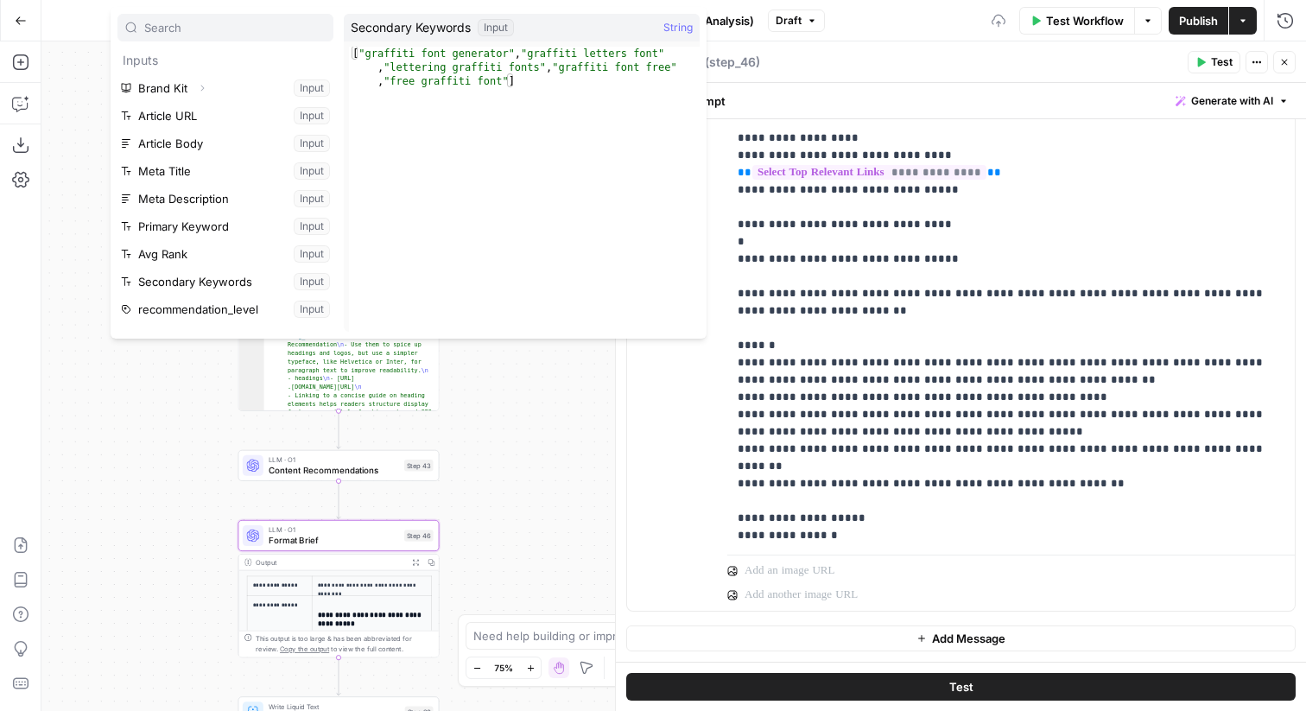
scroll to position [544, 0]
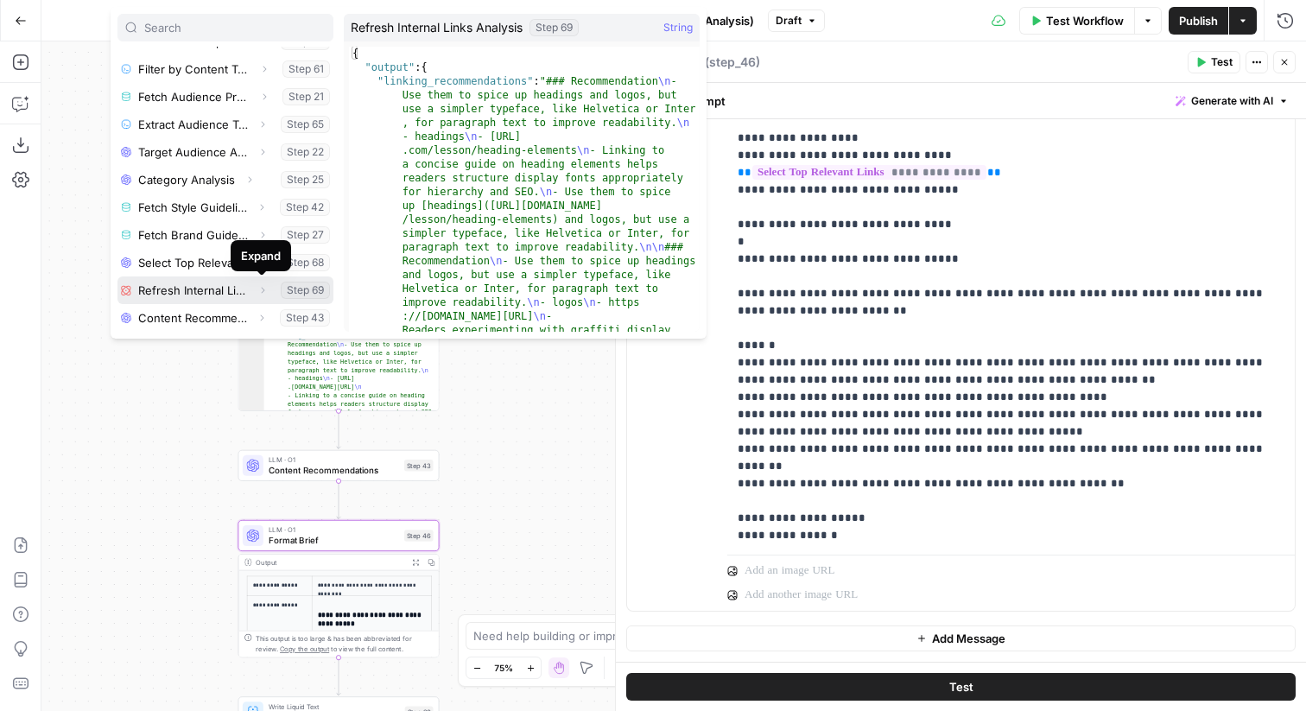
click at [265, 294] on icon "button" at bounding box center [262, 290] width 10 height 10
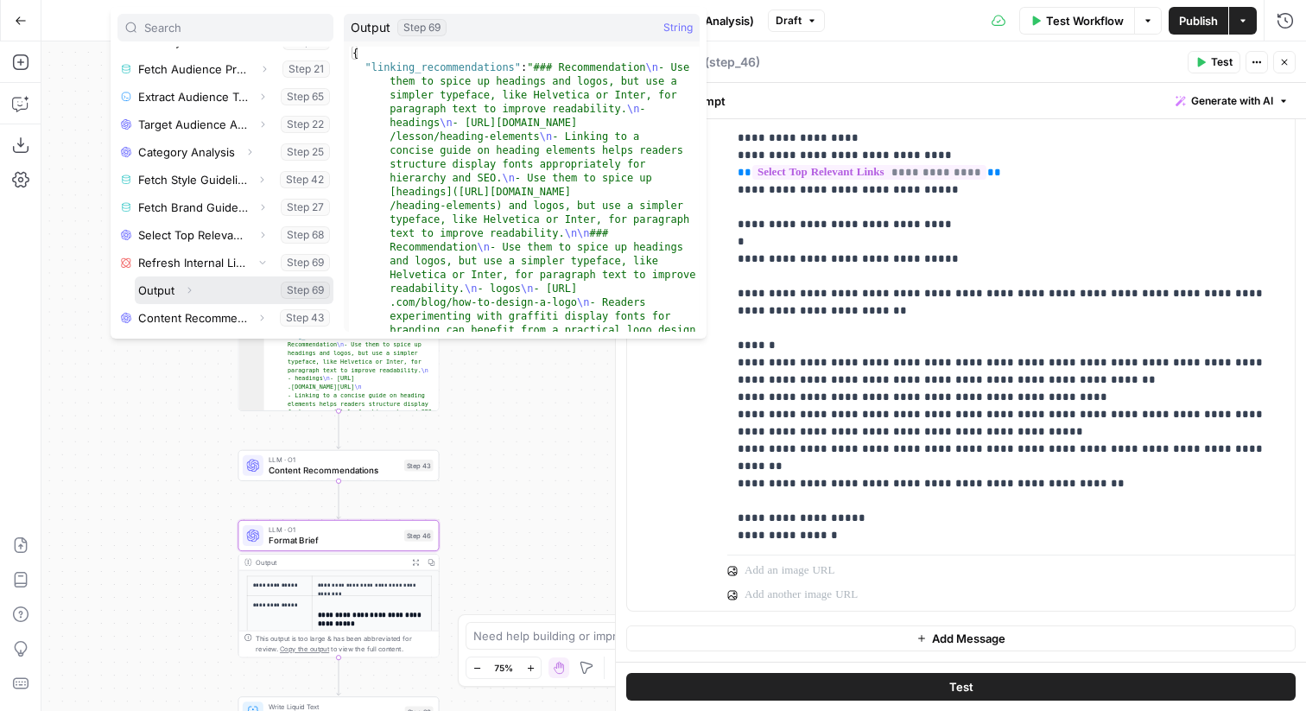
click at [186, 294] on icon "button" at bounding box center [189, 290] width 10 height 10
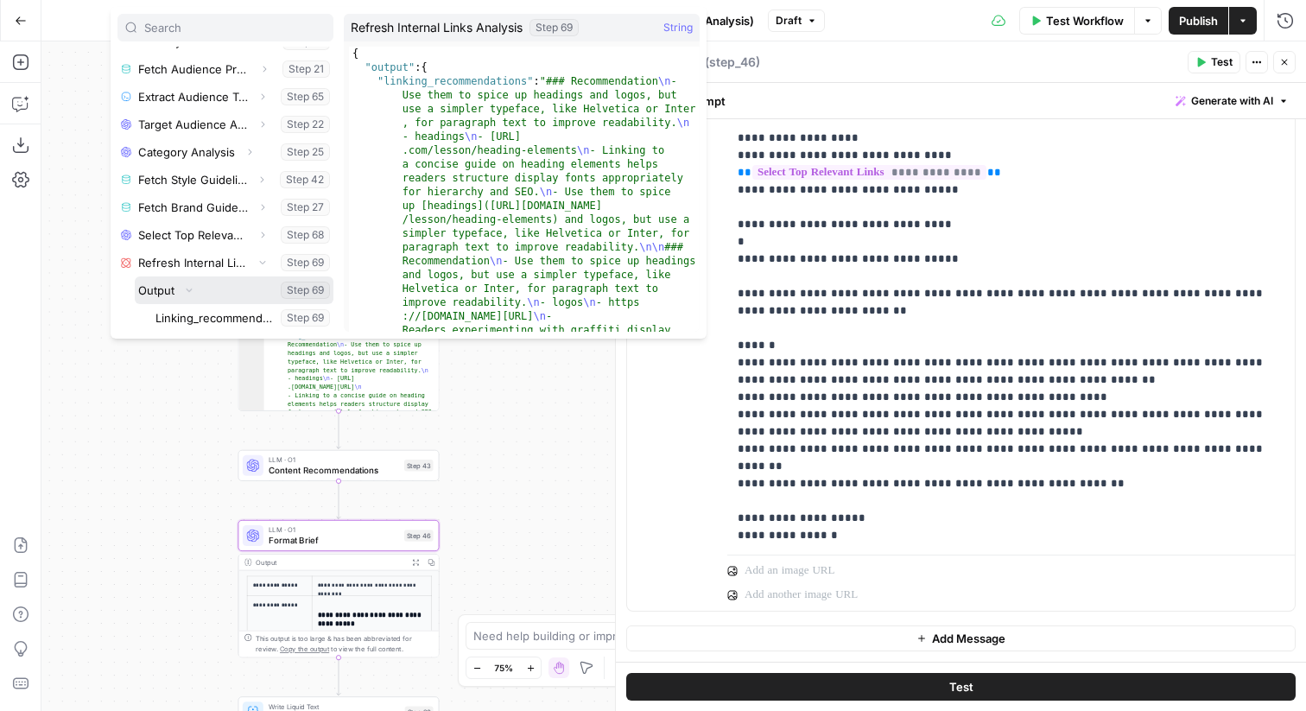
scroll to position [599, 0]
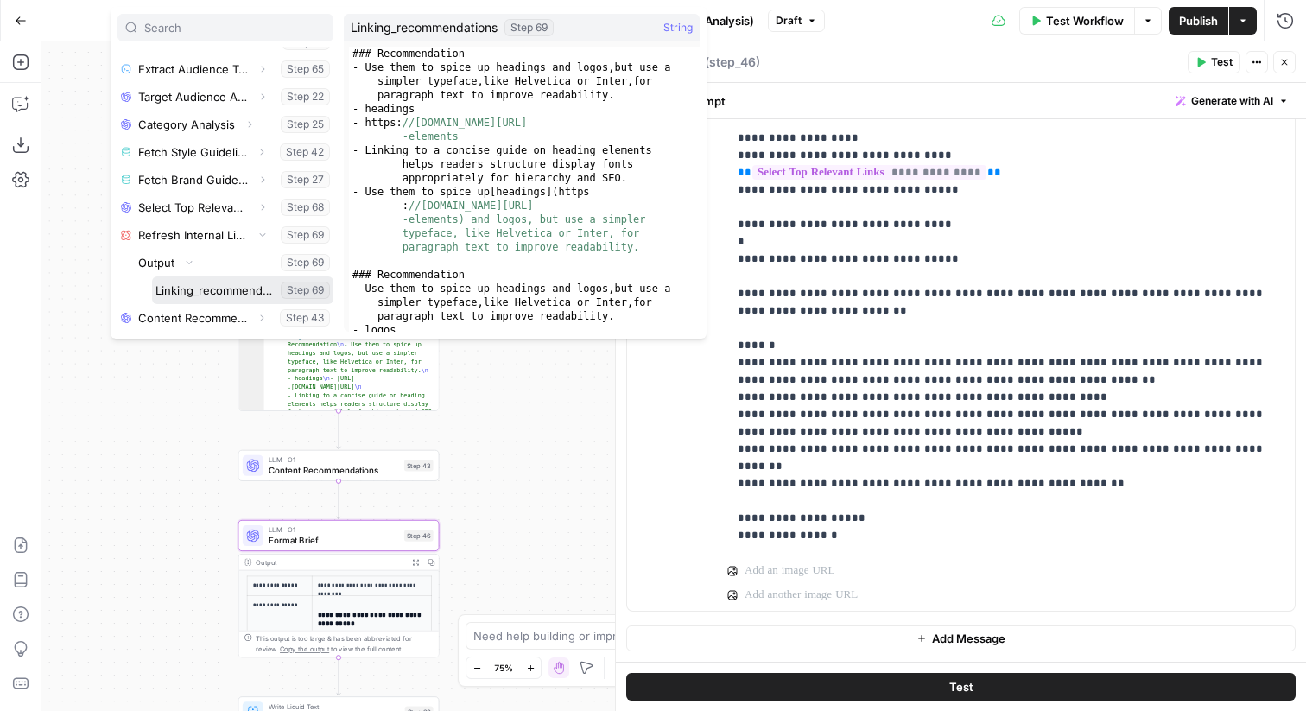
click at [181, 285] on button "Select variable Linking_recommendations" at bounding box center [242, 290] width 181 height 28
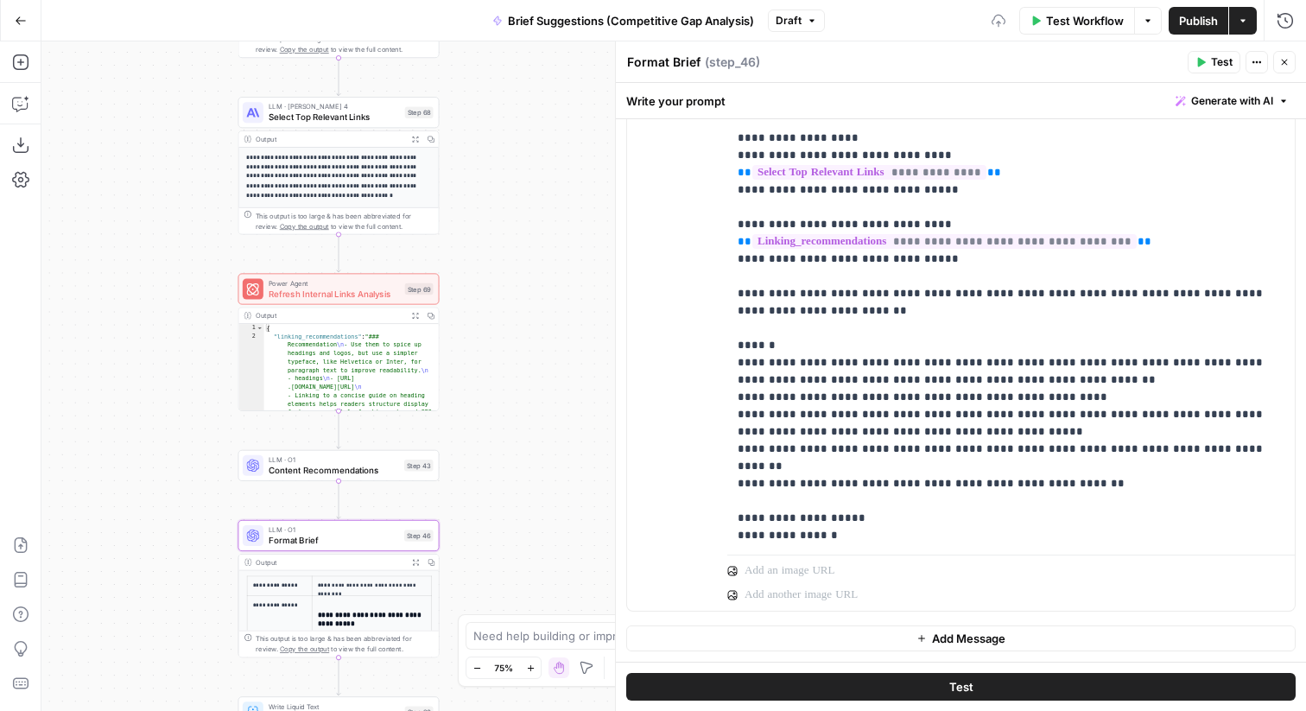
click at [1287, 64] on icon "button" at bounding box center [1284, 62] width 10 height 10
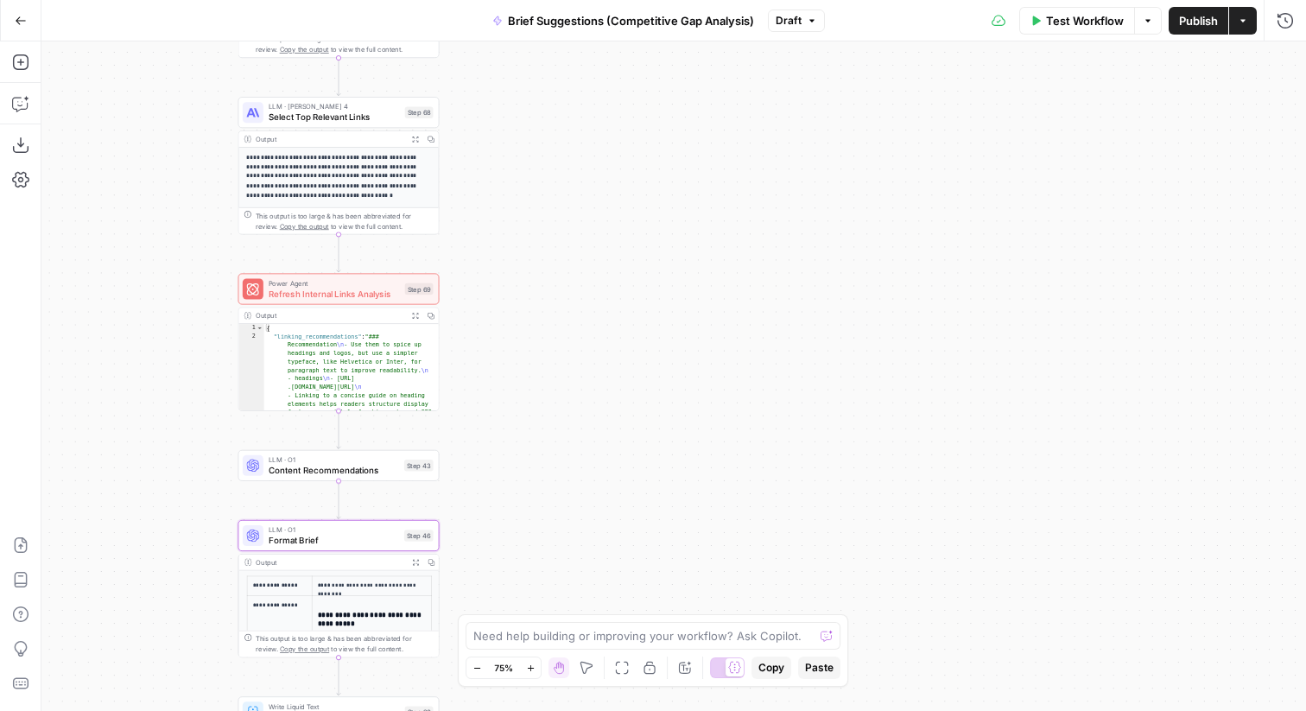
click at [383, 294] on span "Refresh Internal Links Analysis" at bounding box center [334, 293] width 131 height 13
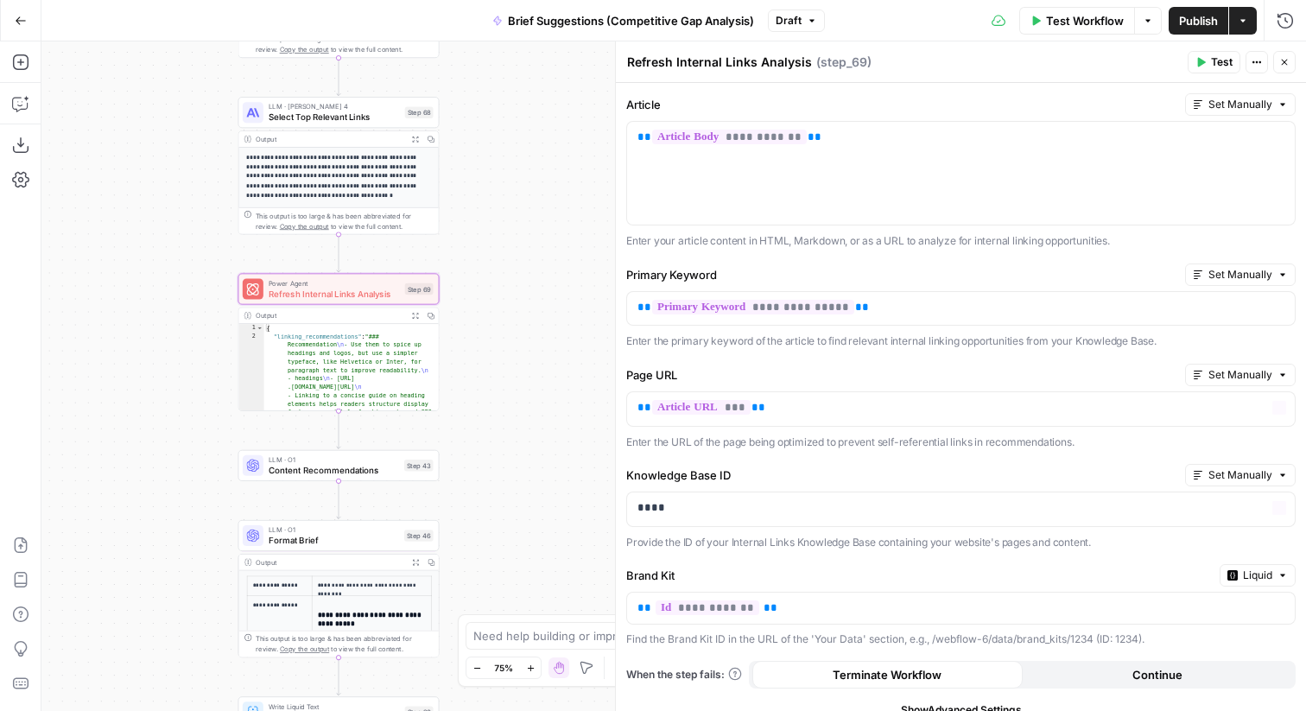
scroll to position [59, 0]
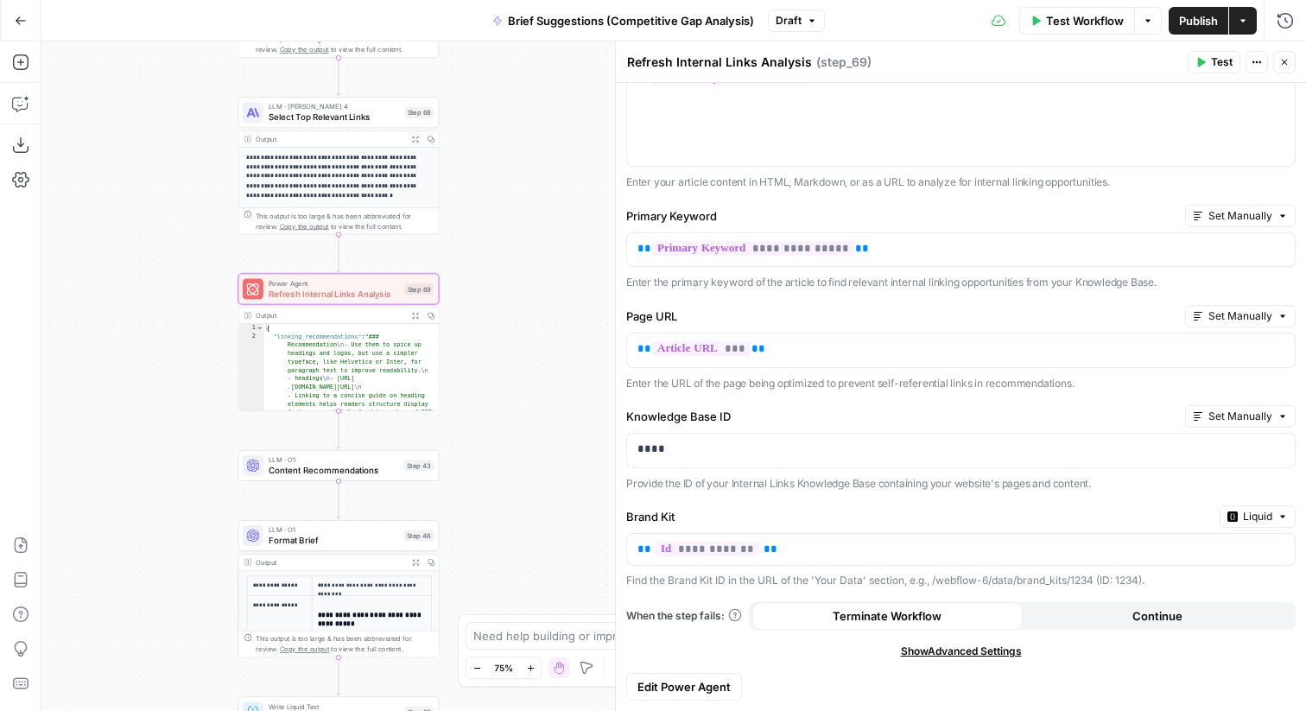
click at [665, 691] on span "Edit Power Agent" at bounding box center [683, 686] width 93 height 17
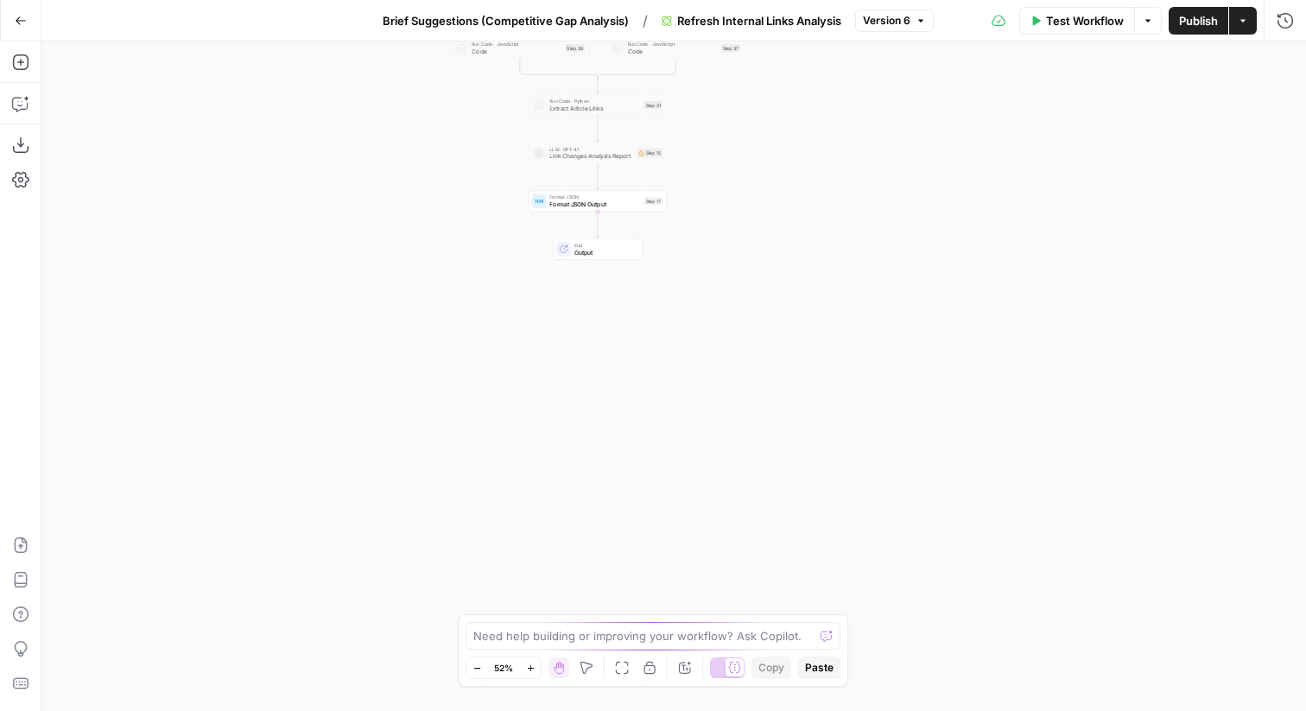
drag, startPoint x: 797, startPoint y: 357, endPoint x: 718, endPoint y: -86, distance: 449.9
click at [718, 0] on html "Webflow New Home Browse Your Data Usage Flightpath Settings Recent Grids Blog R…" at bounding box center [653, 355] width 1306 height 711
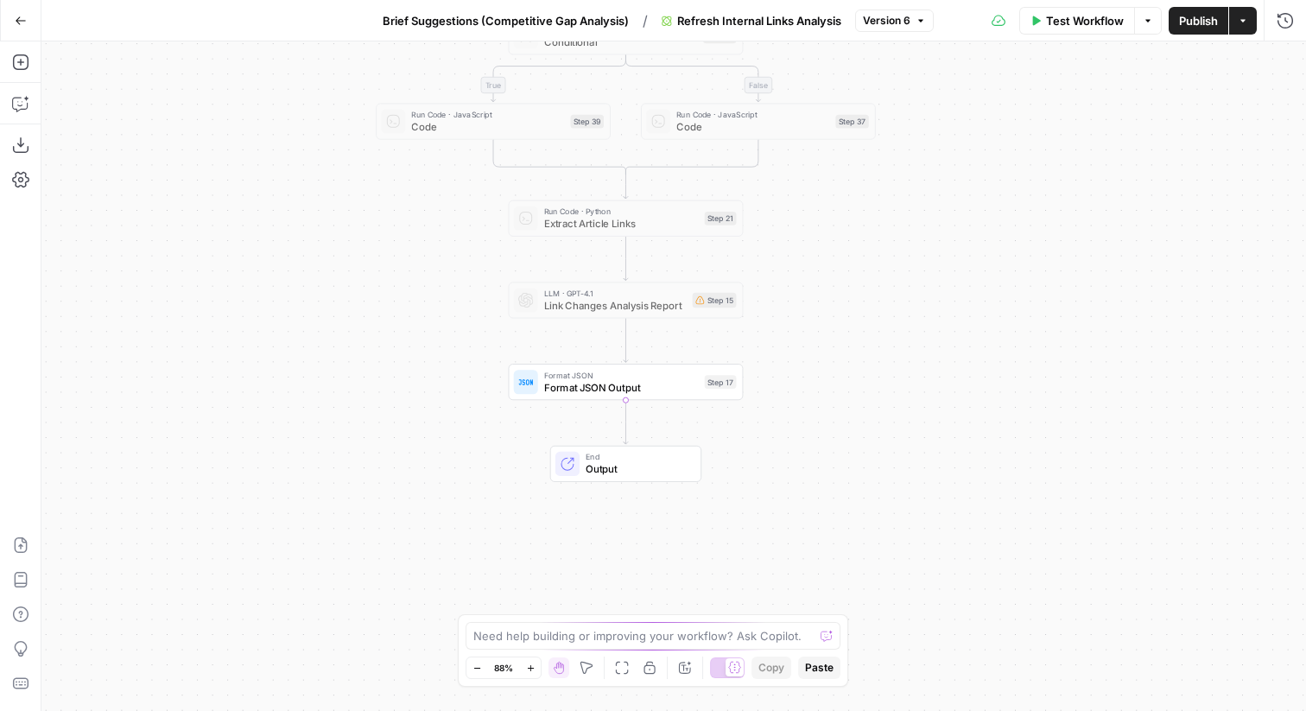
drag, startPoint x: 680, startPoint y: 134, endPoint x: 771, endPoint y: 306, distance: 194.3
click at [771, 306] on div "true false Workflow Set Inputs Inputs Content Processing Convert Content Format…" at bounding box center [673, 375] width 1264 height 669
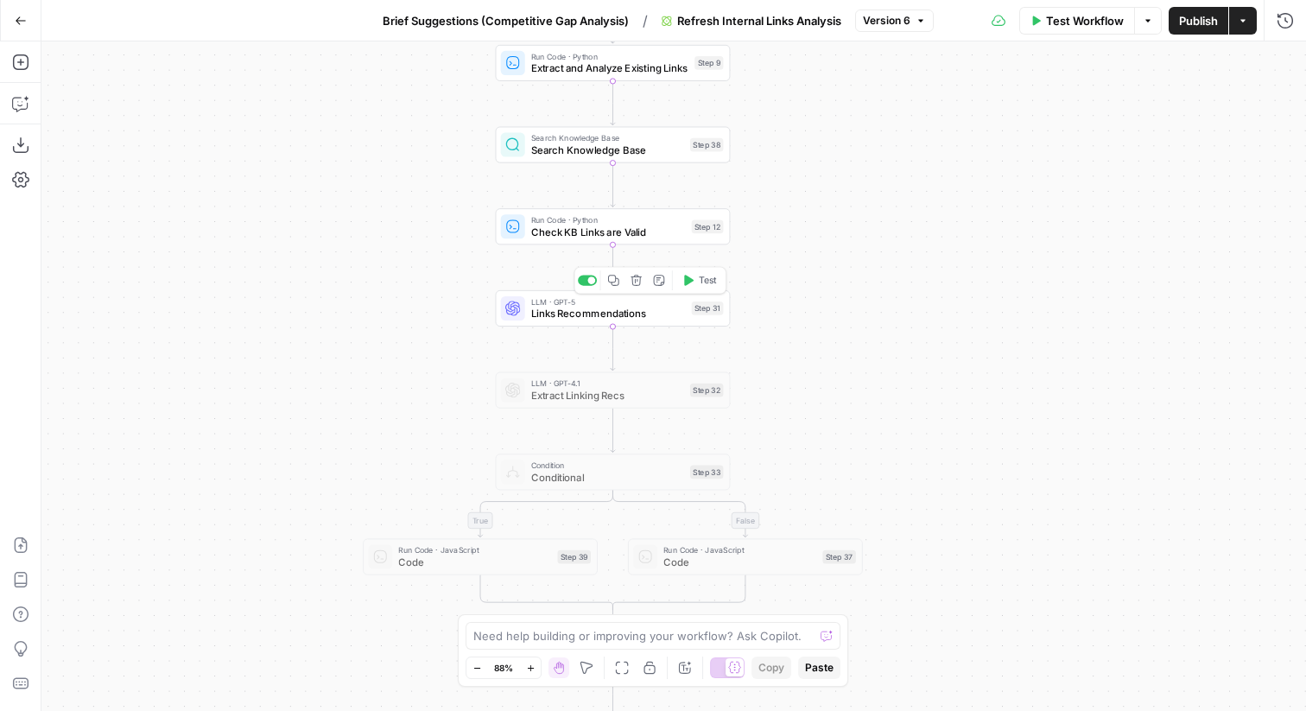
click at [580, 317] on span "Links Recommendations" at bounding box center [608, 314] width 155 height 16
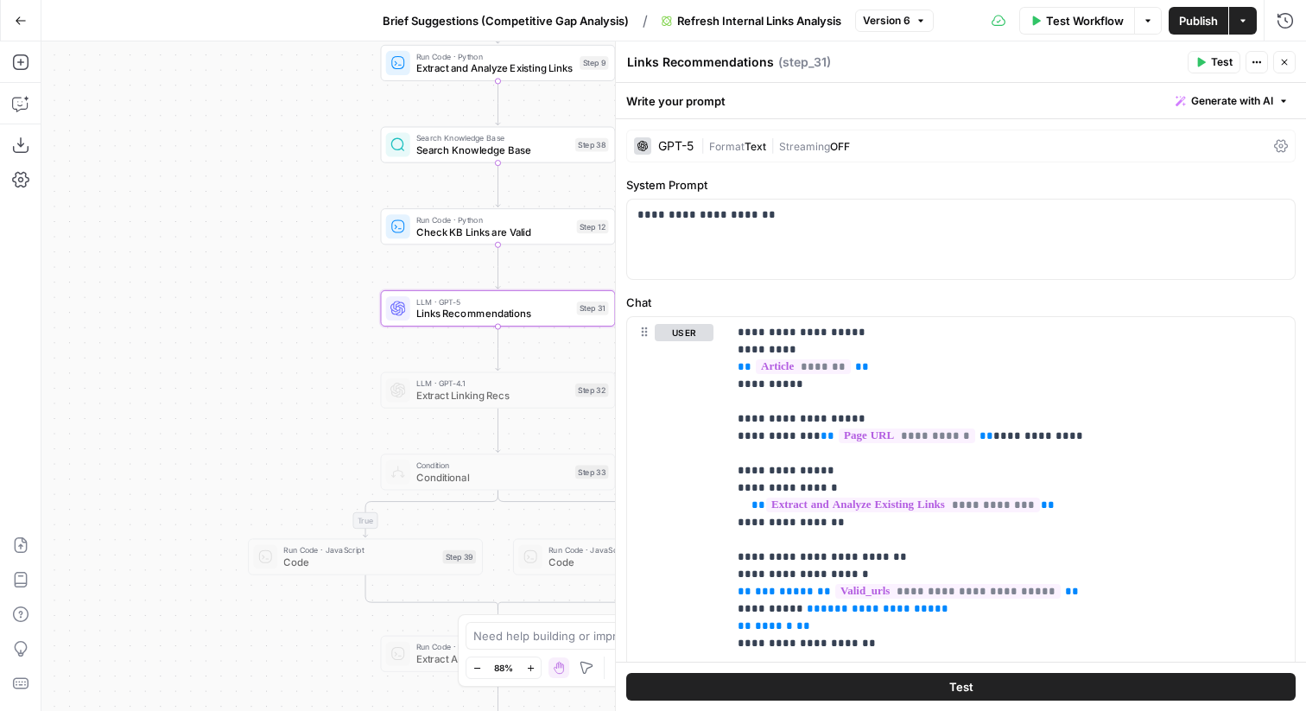
drag, startPoint x: 508, startPoint y: 420, endPoint x: 344, endPoint y: 419, distance: 164.1
click at [344, 420] on div "true false Workflow Set Inputs Inputs Content Processing Convert Content Format…" at bounding box center [673, 375] width 1264 height 669
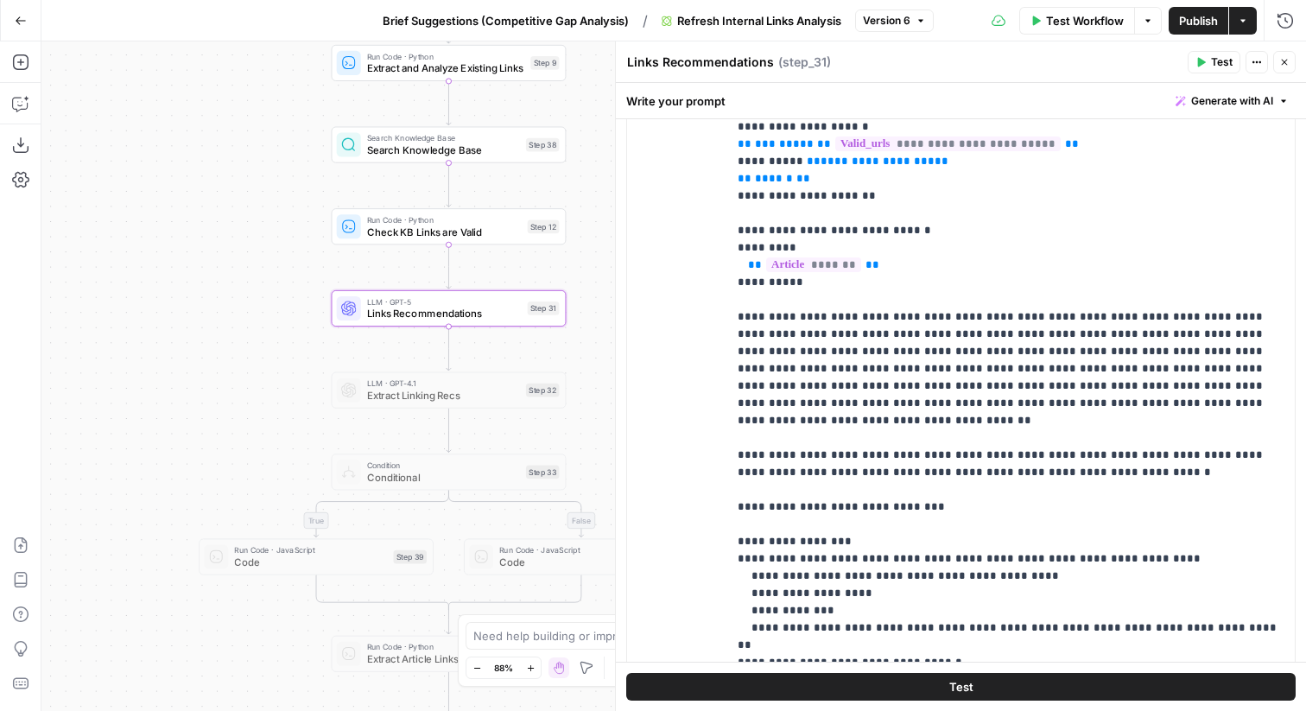
scroll to position [449, 0]
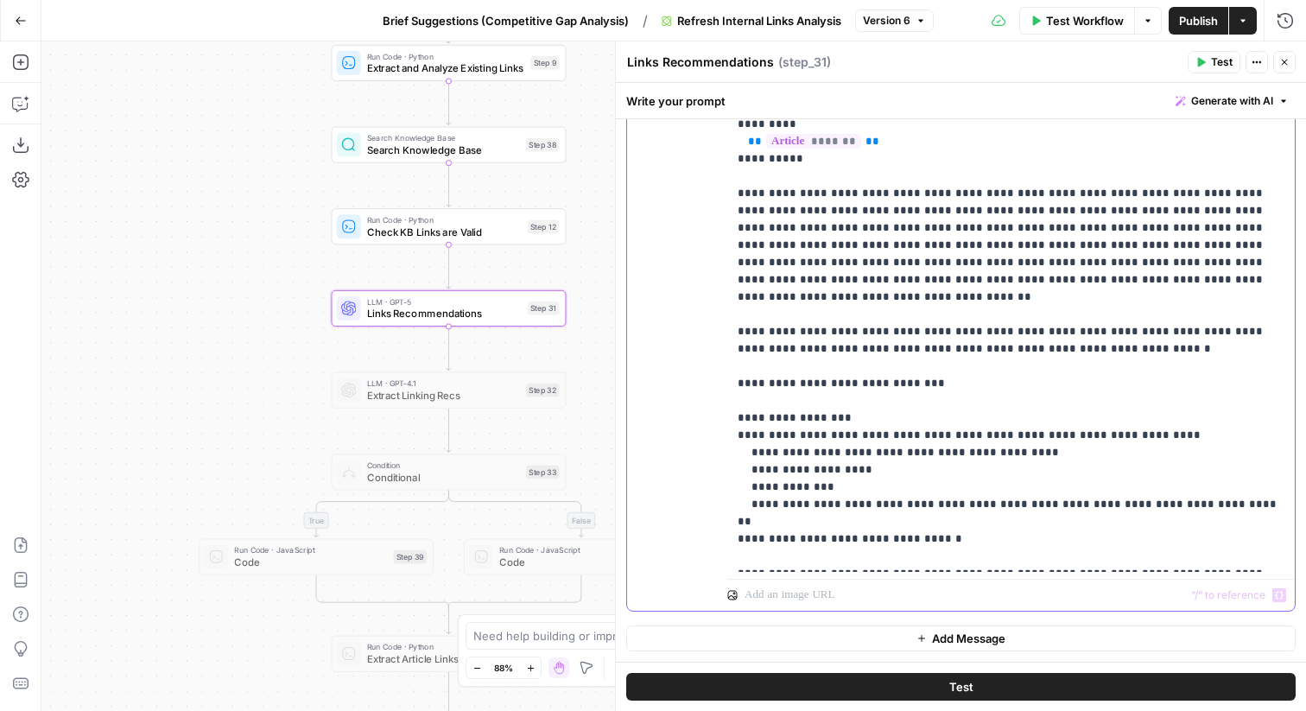
click at [944, 555] on p "**********" at bounding box center [1010, 159] width 547 height 812
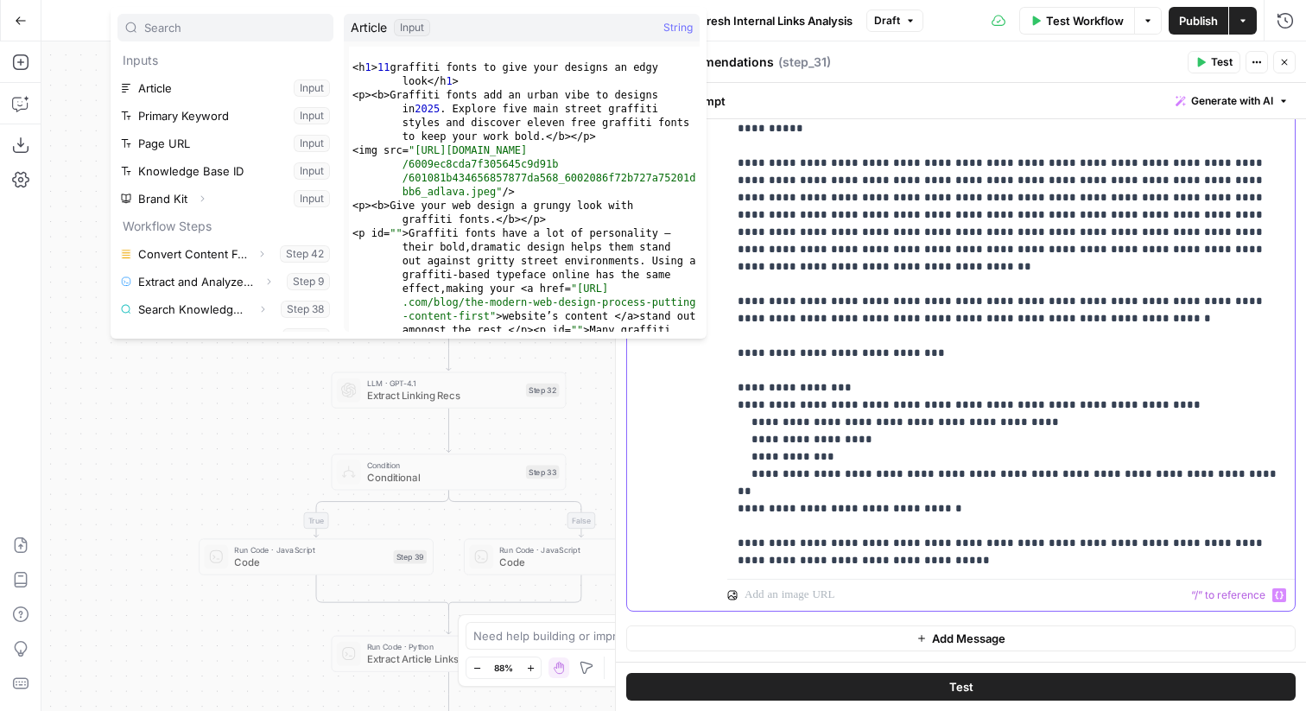
click at [1180, 560] on p "**********" at bounding box center [1010, 146] width 547 height 846
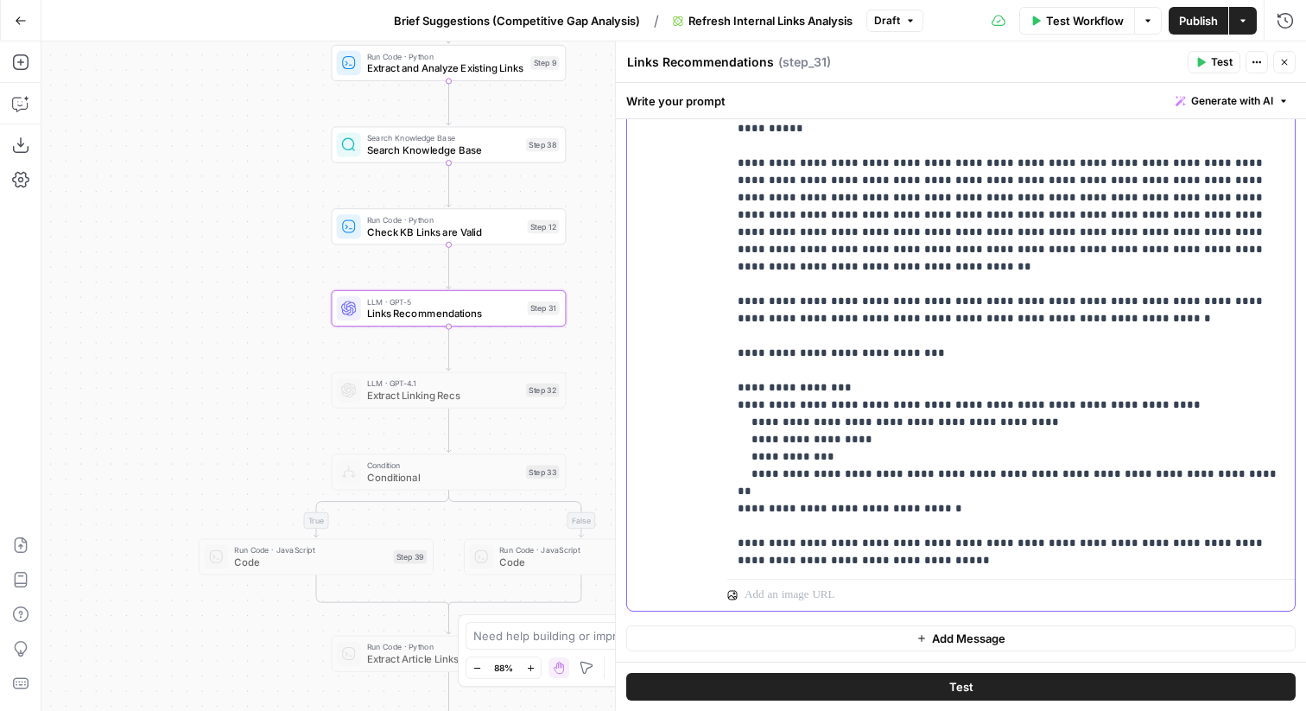
scroll to position [156, 0]
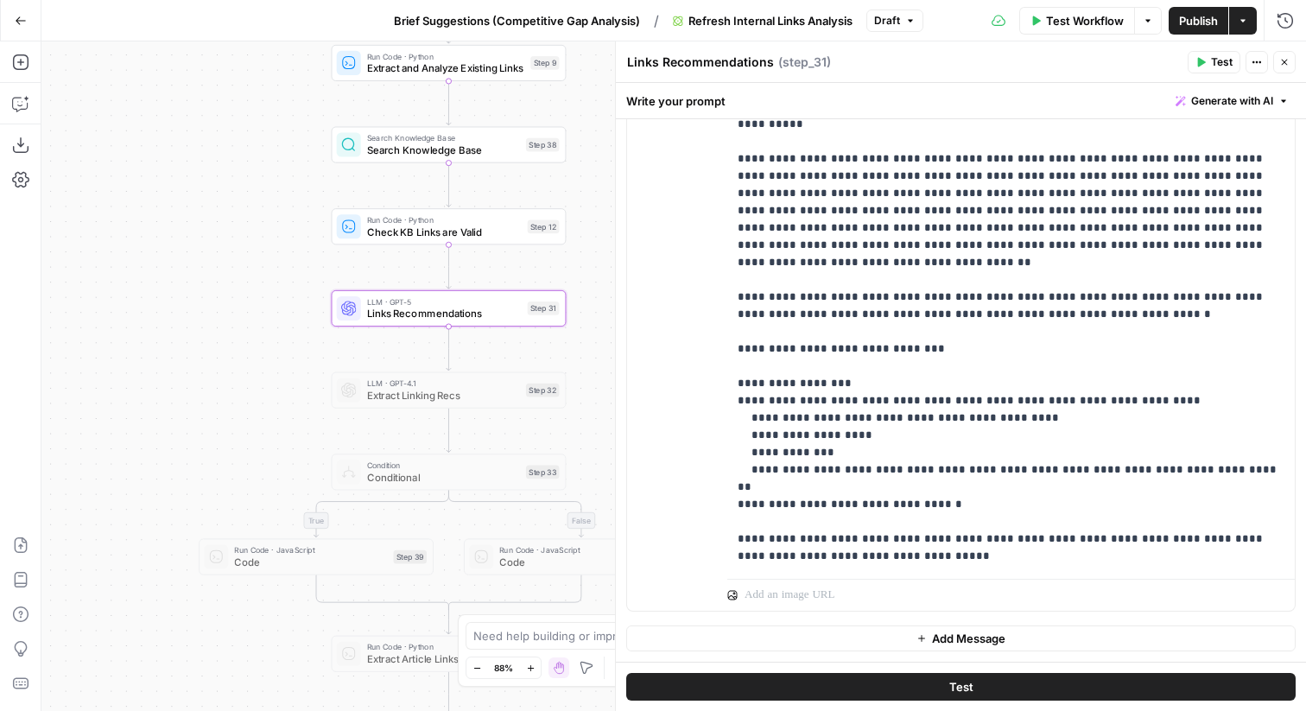
click at [1287, 60] on icon "button" at bounding box center [1284, 62] width 10 height 10
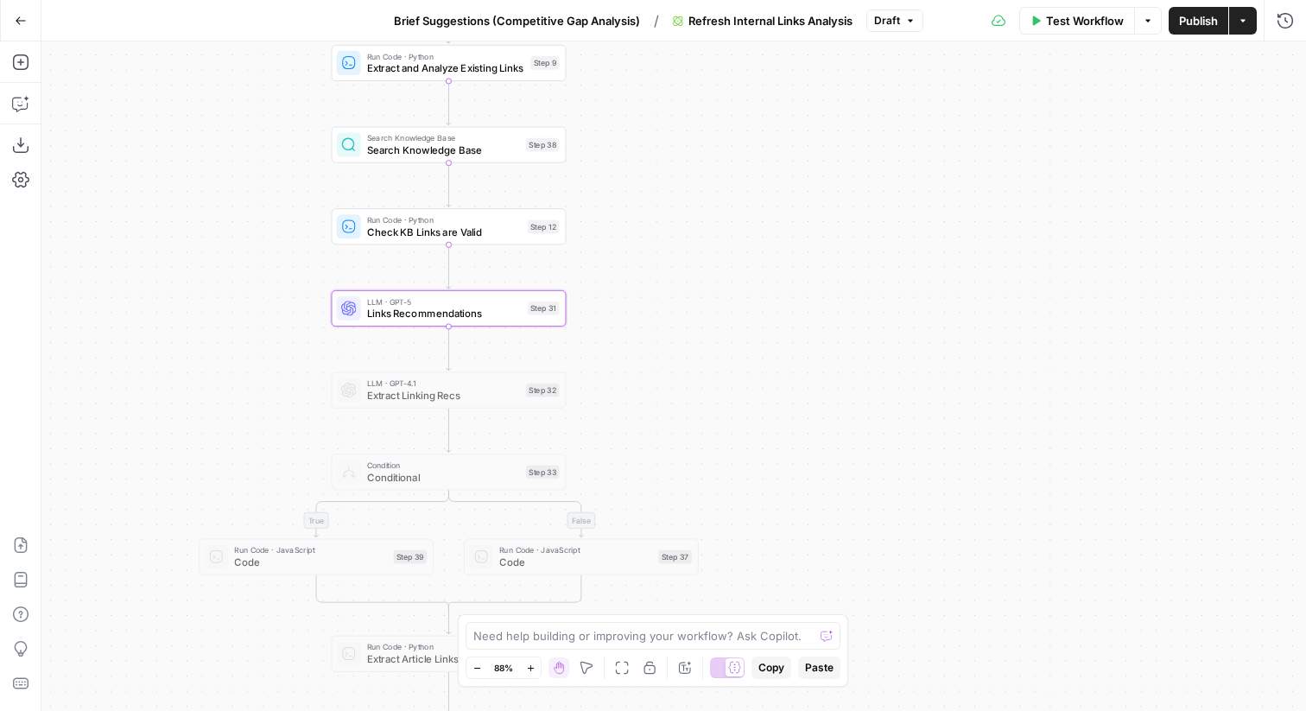
click at [1199, 31] on button "Publish" at bounding box center [1198, 21] width 60 height 28
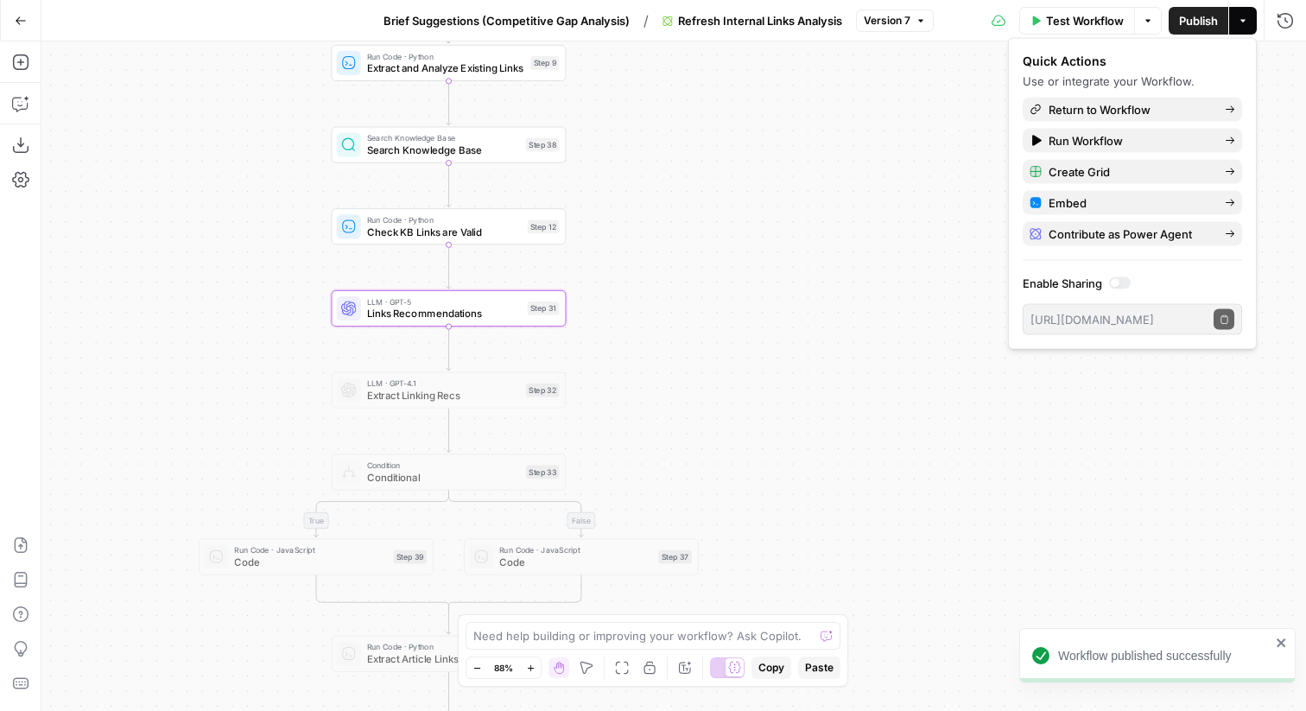
click at [578, 16] on span "Brief Suggestions (Competitive Gap Analysis)" at bounding box center [506, 20] width 246 height 17
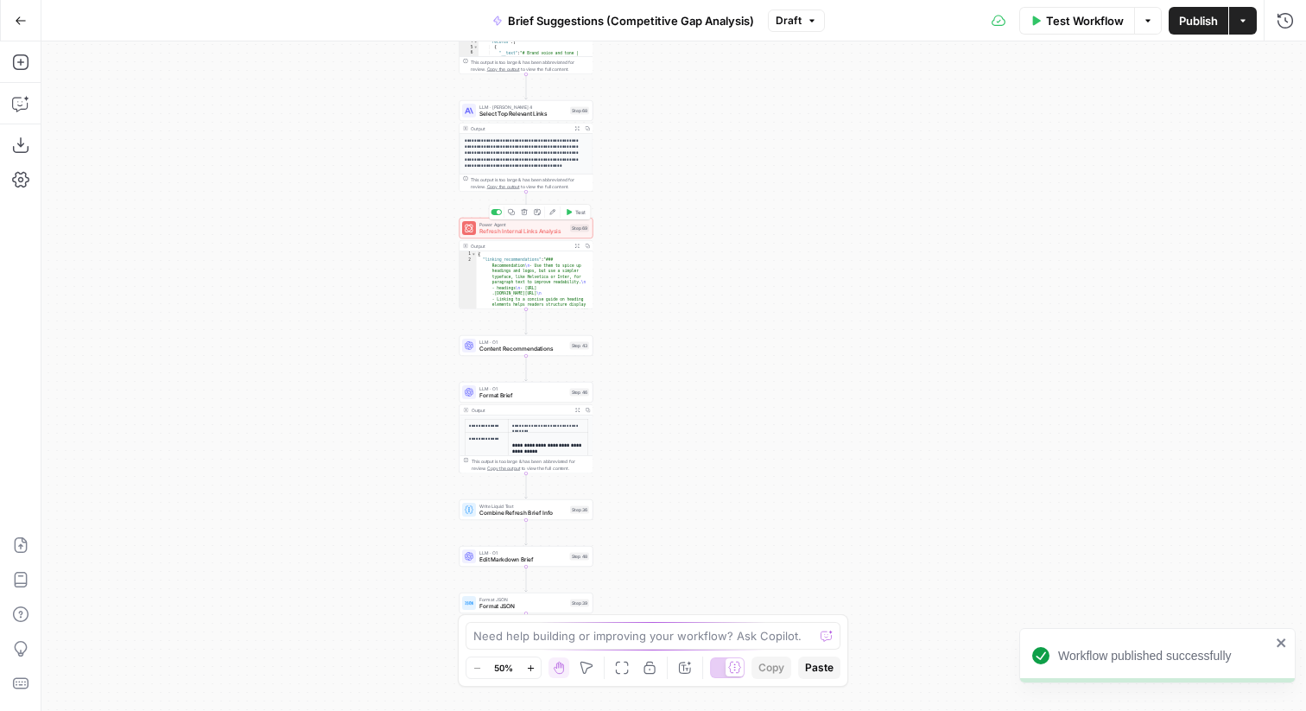
click at [582, 215] on span "Test" at bounding box center [580, 212] width 10 height 8
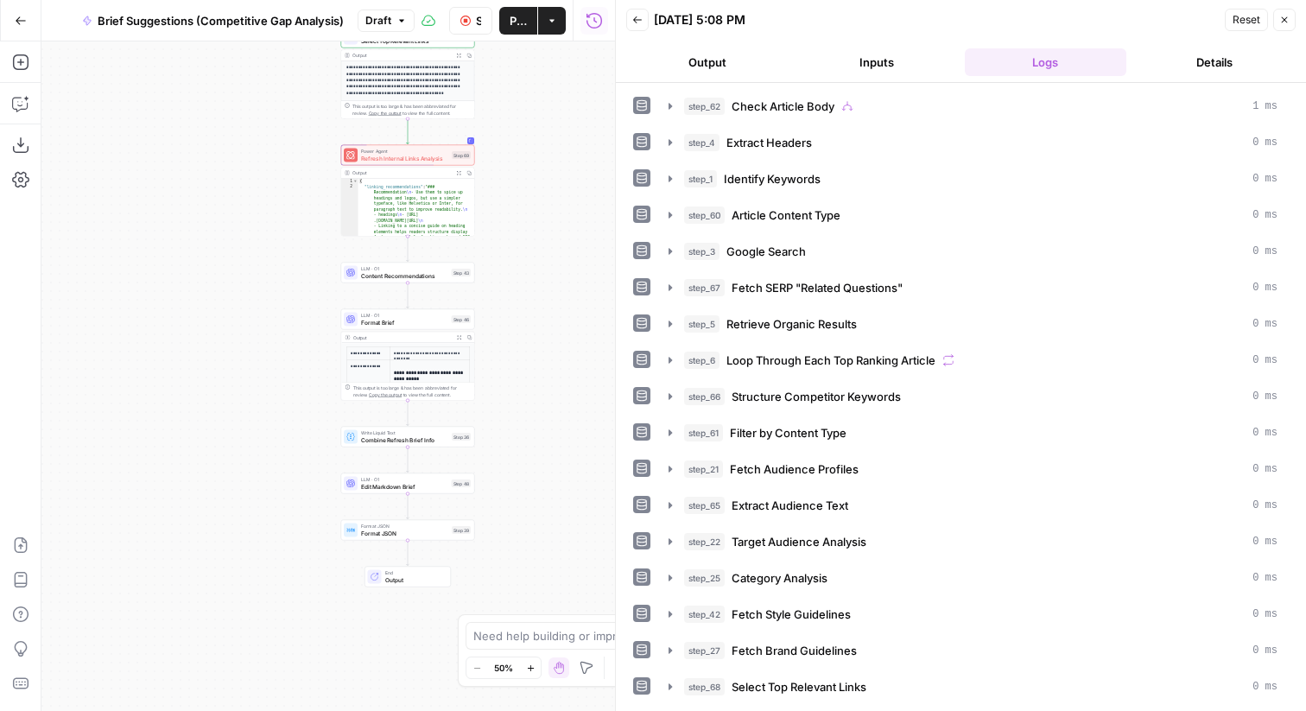
scroll to position [66, 0]
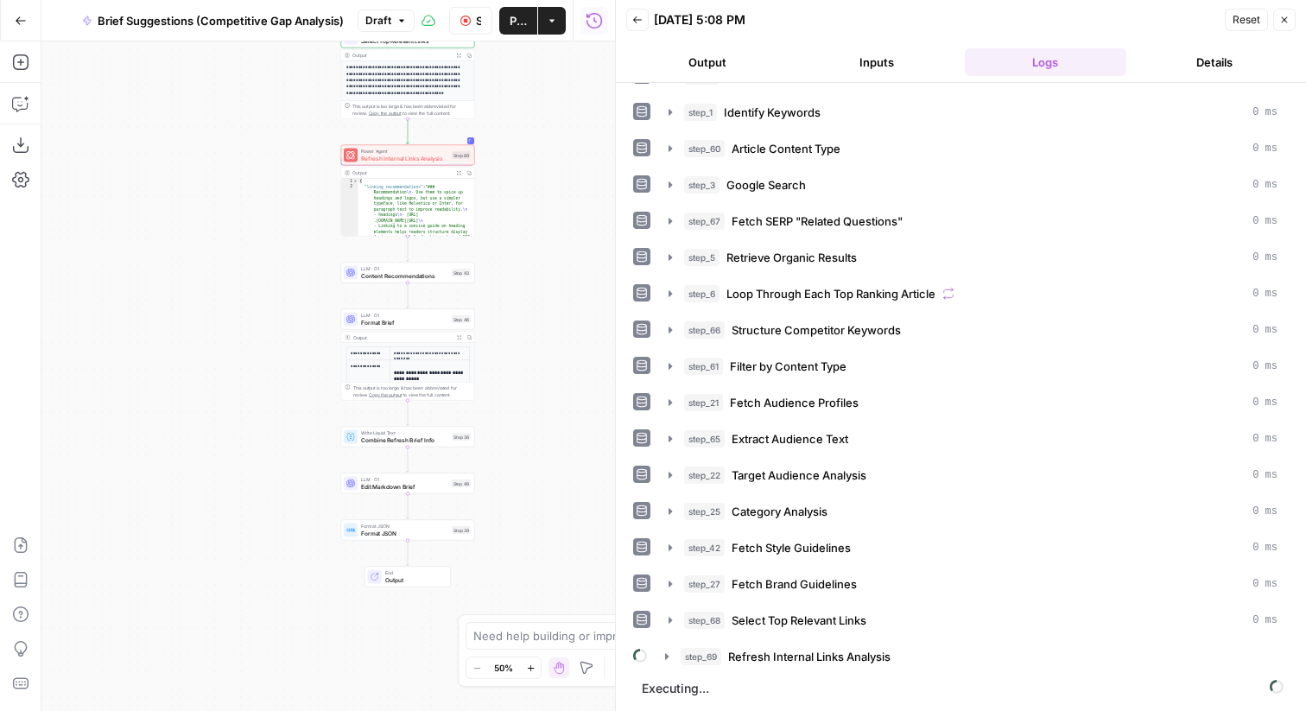
click at [1094, 9] on div "Back 08/12/25 at 5:08 PM Reset Close" at bounding box center [960, 20] width 669 height 26
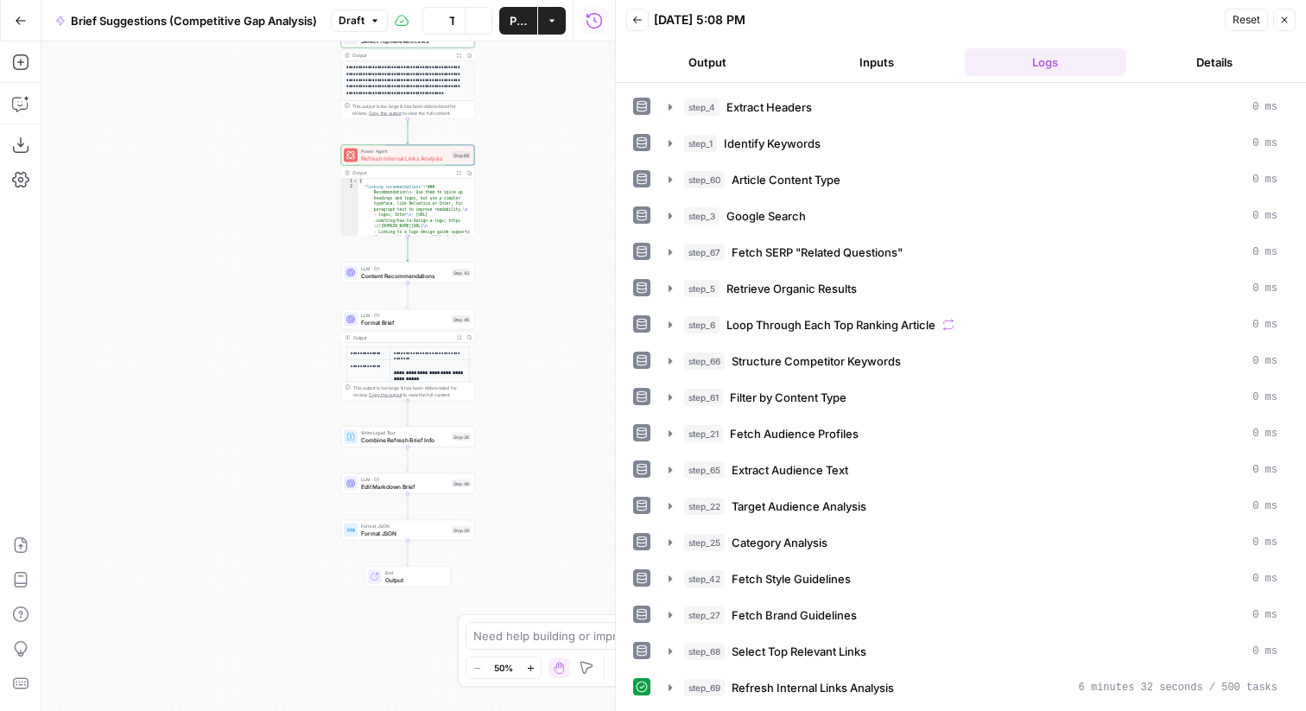
scroll to position [35, 0]
click at [668, 688] on icon "button" at bounding box center [669, 687] width 3 height 6
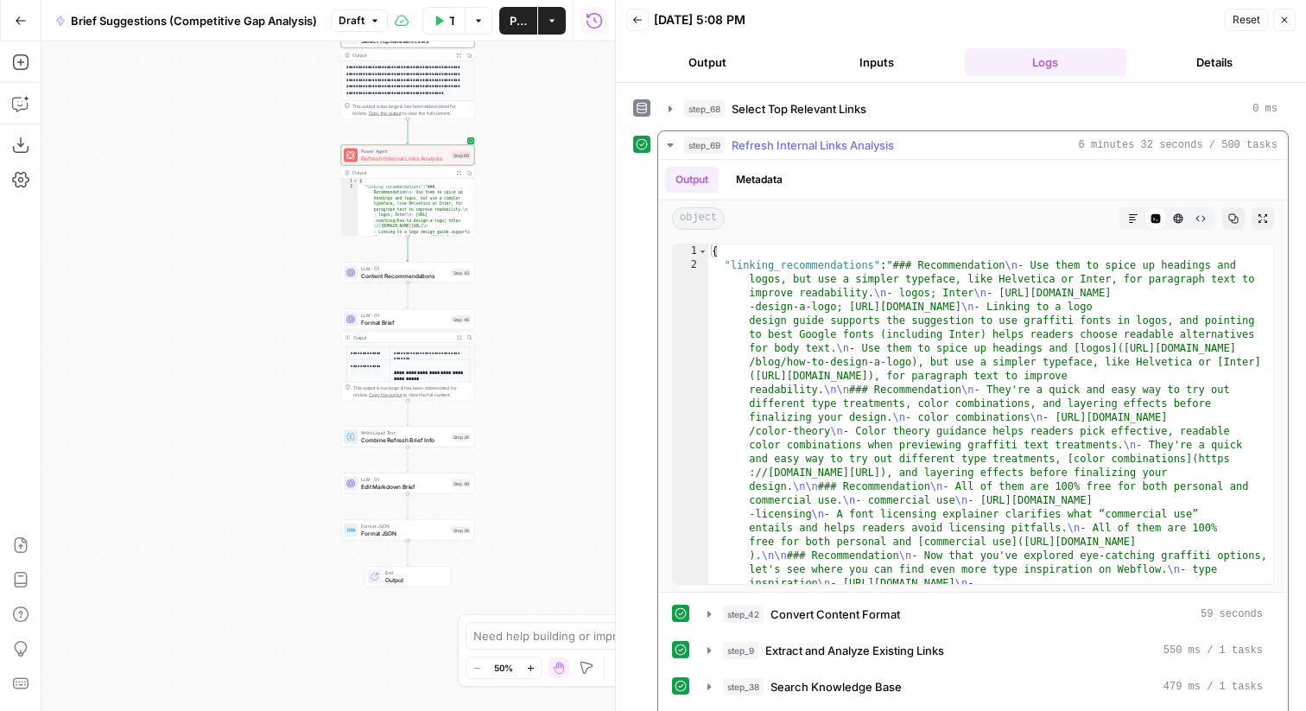
scroll to position [693, 0]
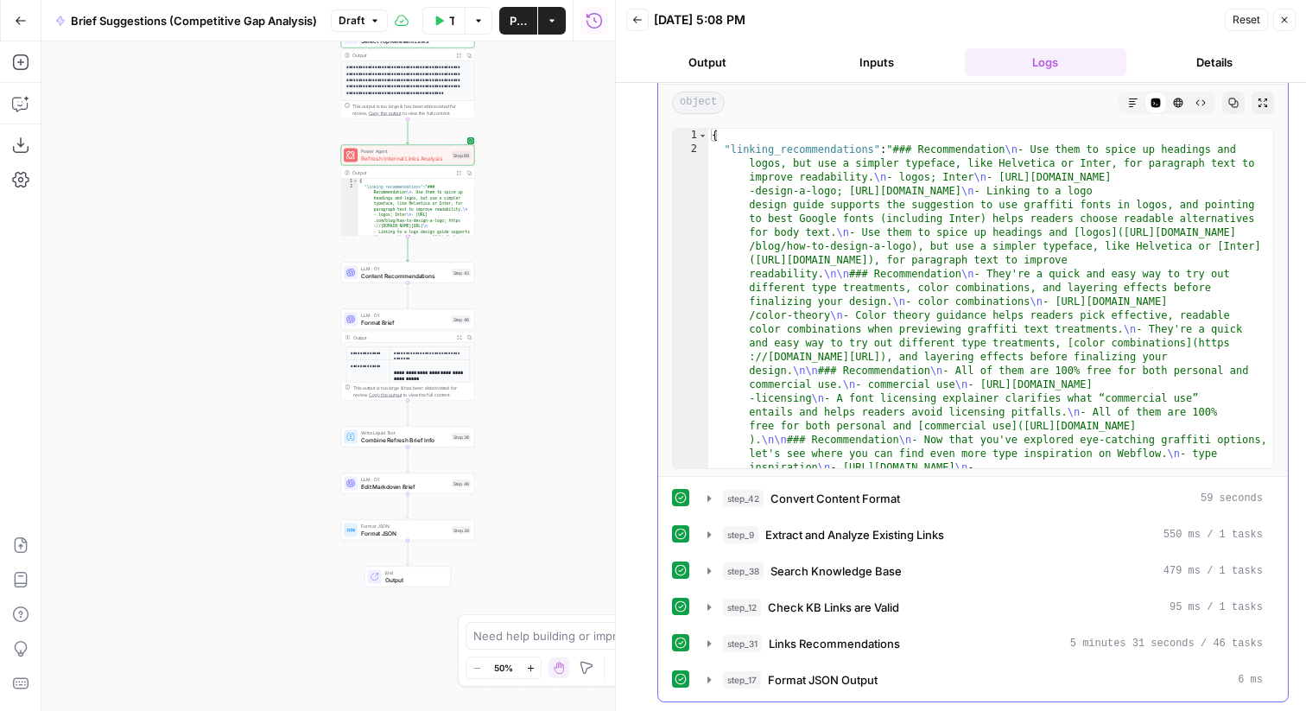
click at [1130, 103] on icon "button" at bounding box center [1133, 103] width 10 height 10
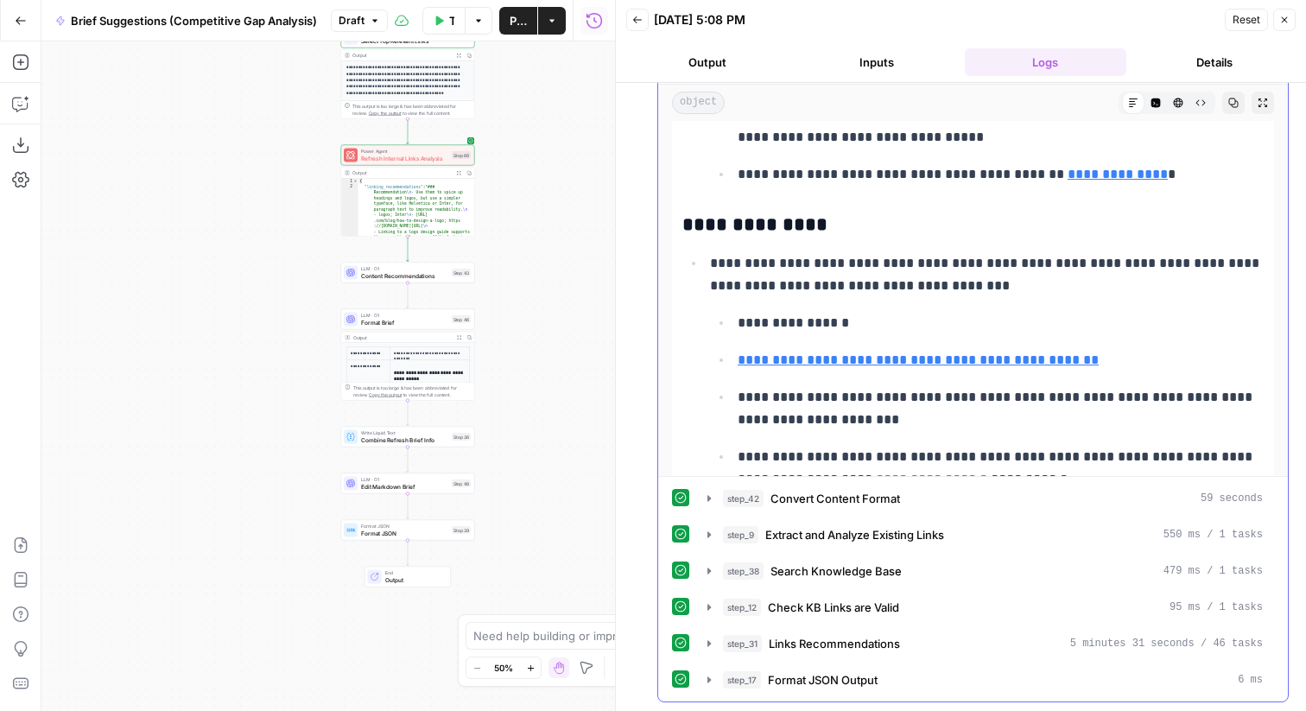
scroll to position [912, 0]
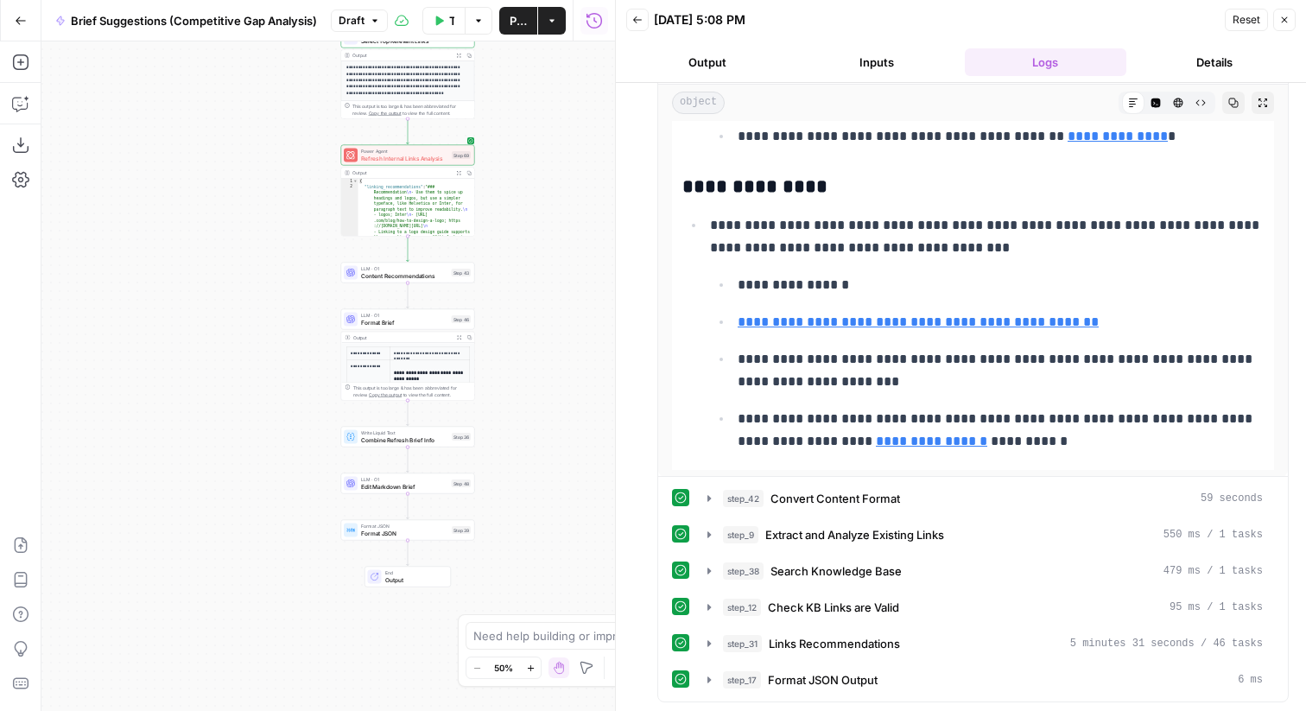
click at [430, 162] on div "Power Agent Refresh Internal Links Analysis Step 69 Copy step Delete step Add N…" at bounding box center [408, 155] width 134 height 21
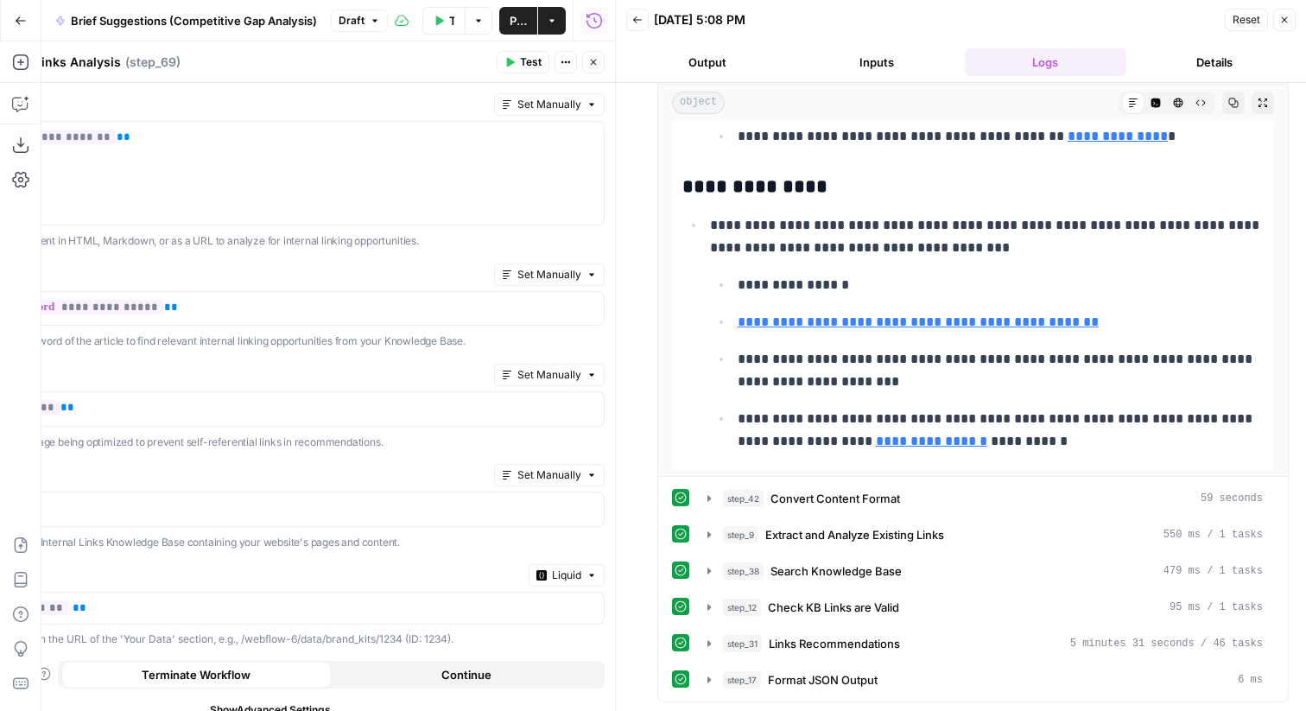
click at [1286, 13] on button "Close" at bounding box center [1284, 20] width 22 height 22
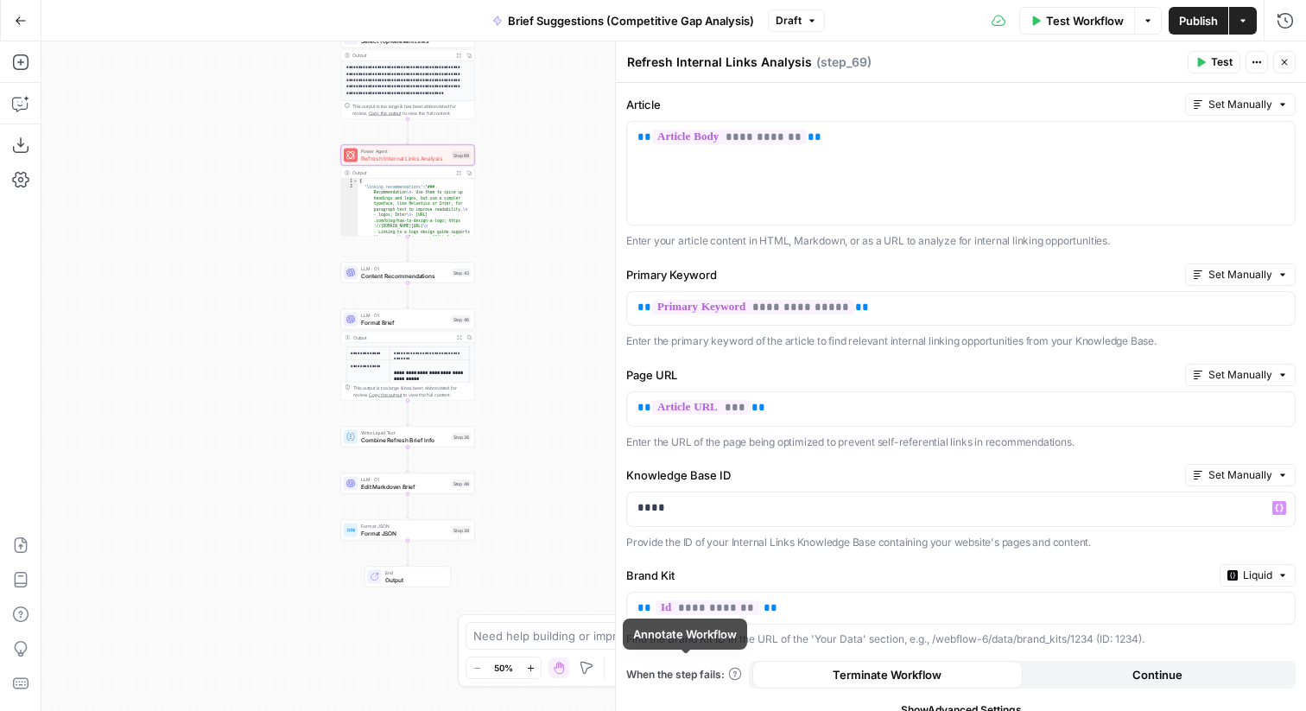
scroll to position [59, 0]
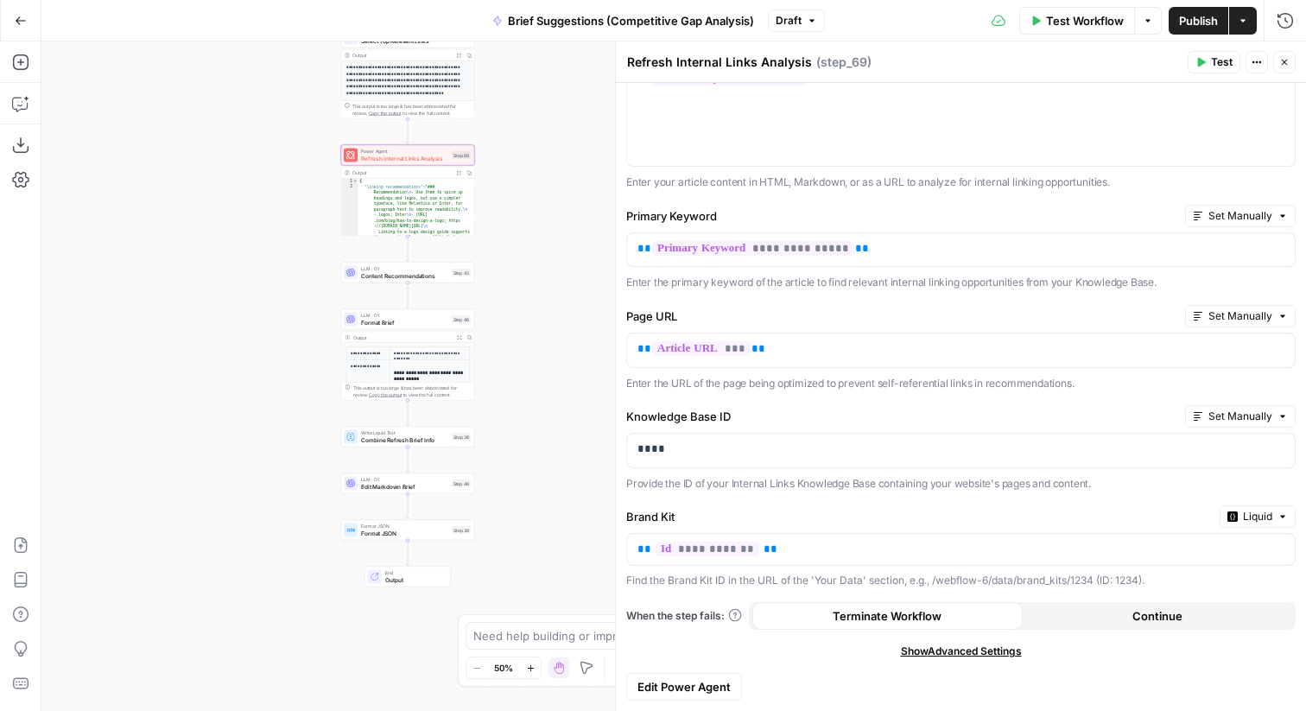
click at [705, 682] on span "Edit Power Agent" at bounding box center [683, 686] width 93 height 17
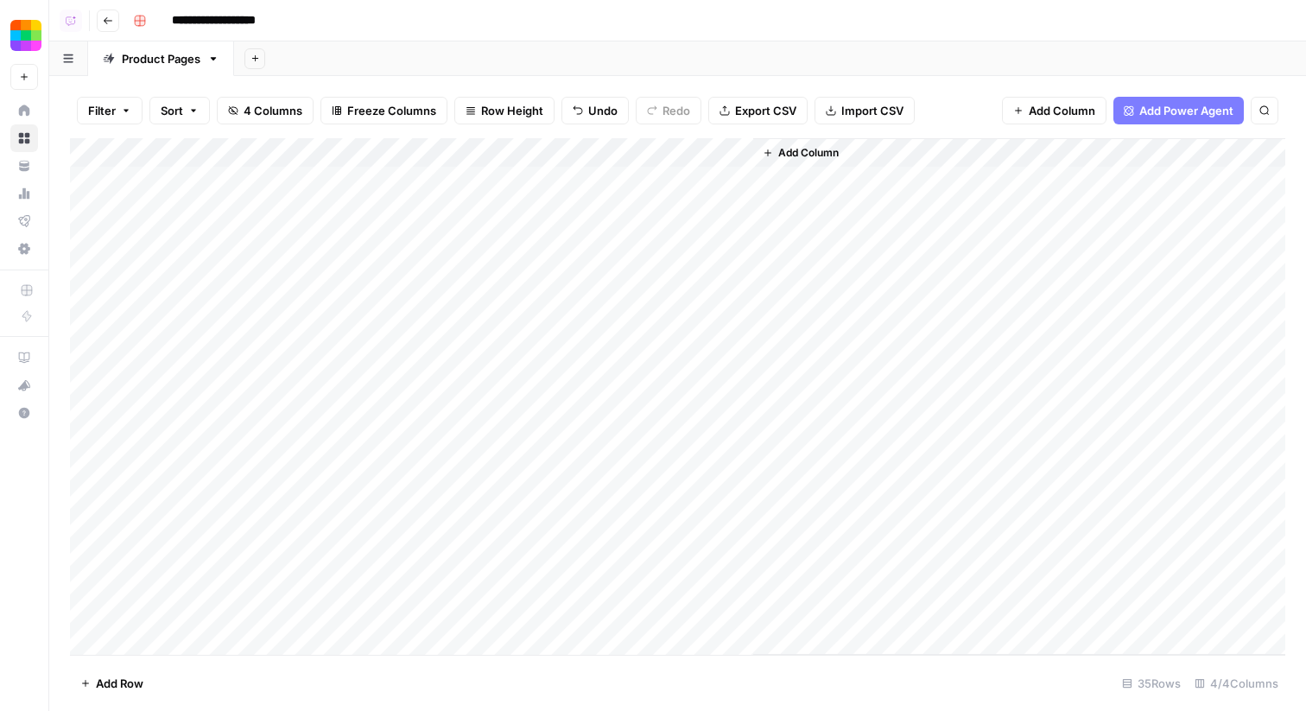
click at [386, 149] on div "Add Column" at bounding box center [677, 396] width 1215 height 516
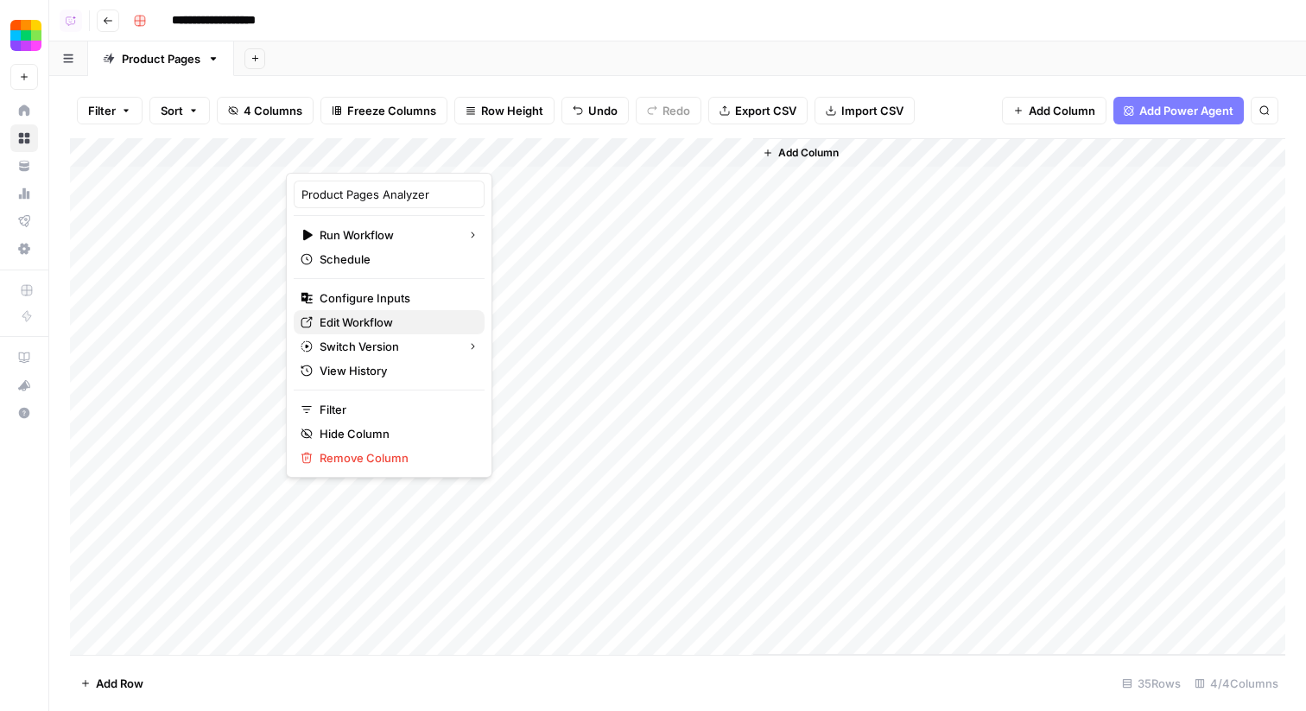
click at [357, 331] on link "Edit Workflow" at bounding box center [389, 322] width 191 height 24
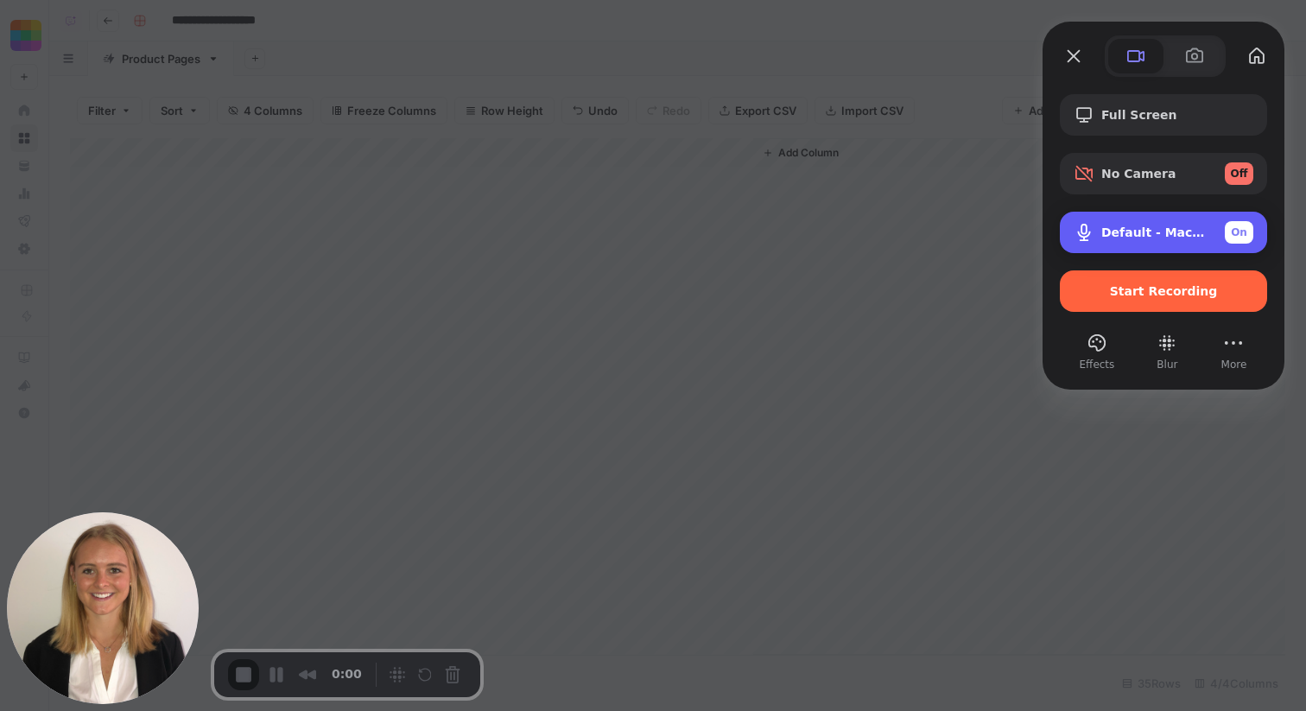
click at [1136, 243] on div "Default - MacBook Pro Microphone (Built-in) On" at bounding box center [1162, 232] width 207 height 41
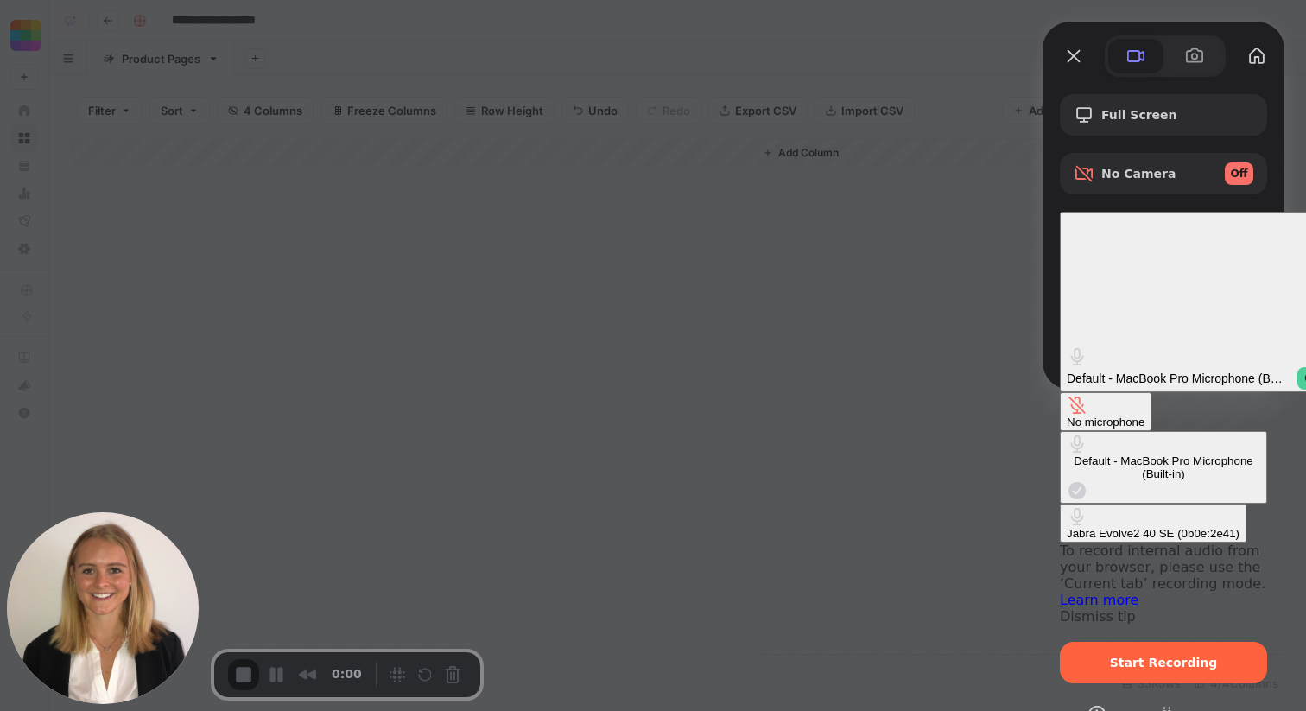
click at [1059, 503] on \(0b0e\ "Jabra Evolve2 40 SE (0b0e:2e41)" at bounding box center [1152, 522] width 187 height 39
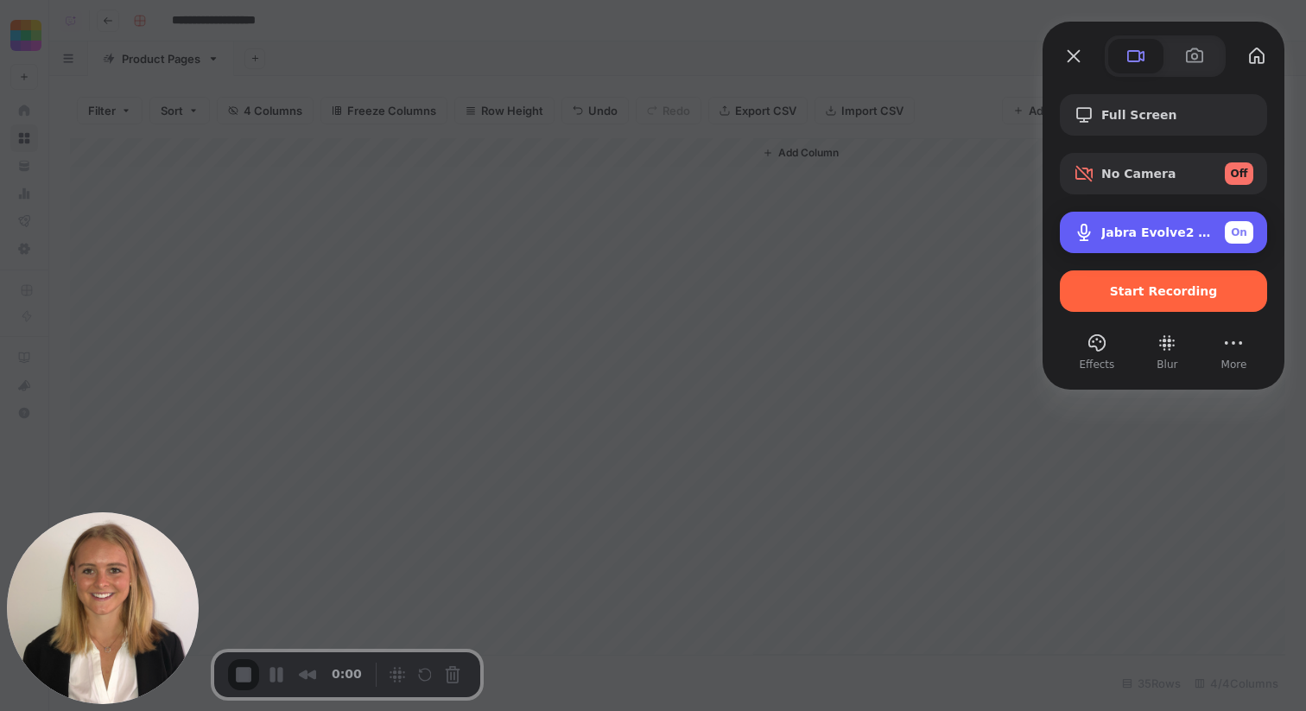
click at [1148, 225] on span "Jabra Evolve2 40 SE (0b0e:2e41)" at bounding box center [1156, 232] width 110 height 14
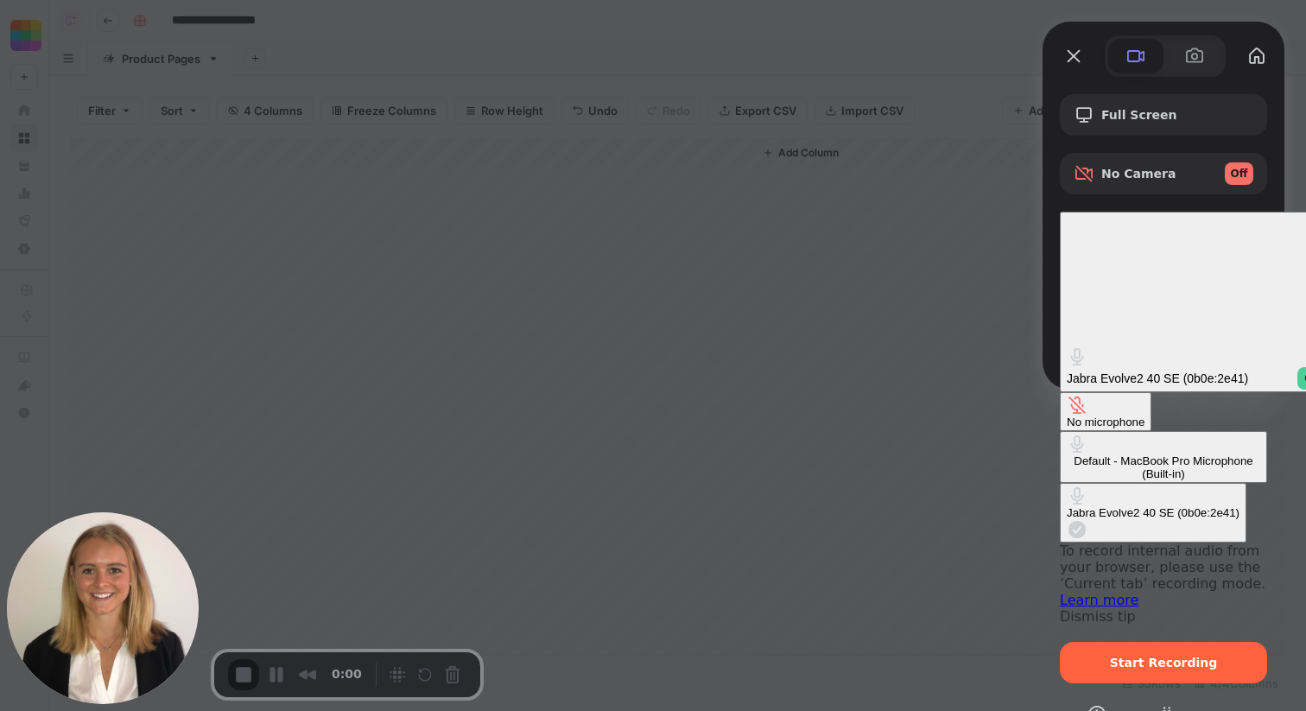
click at [1066, 415] on div "No microphone" at bounding box center [1105, 421] width 78 height 13
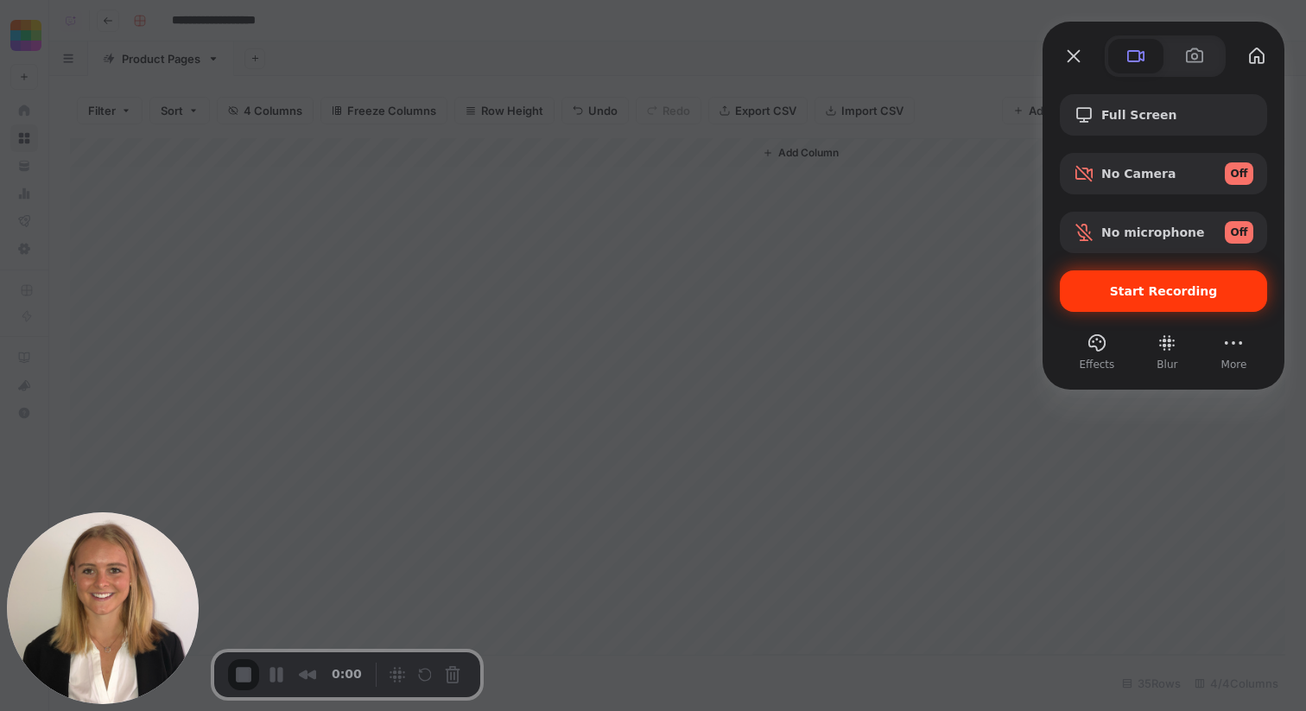
click at [1168, 293] on span "Start Recording" at bounding box center [1164, 291] width 108 height 14
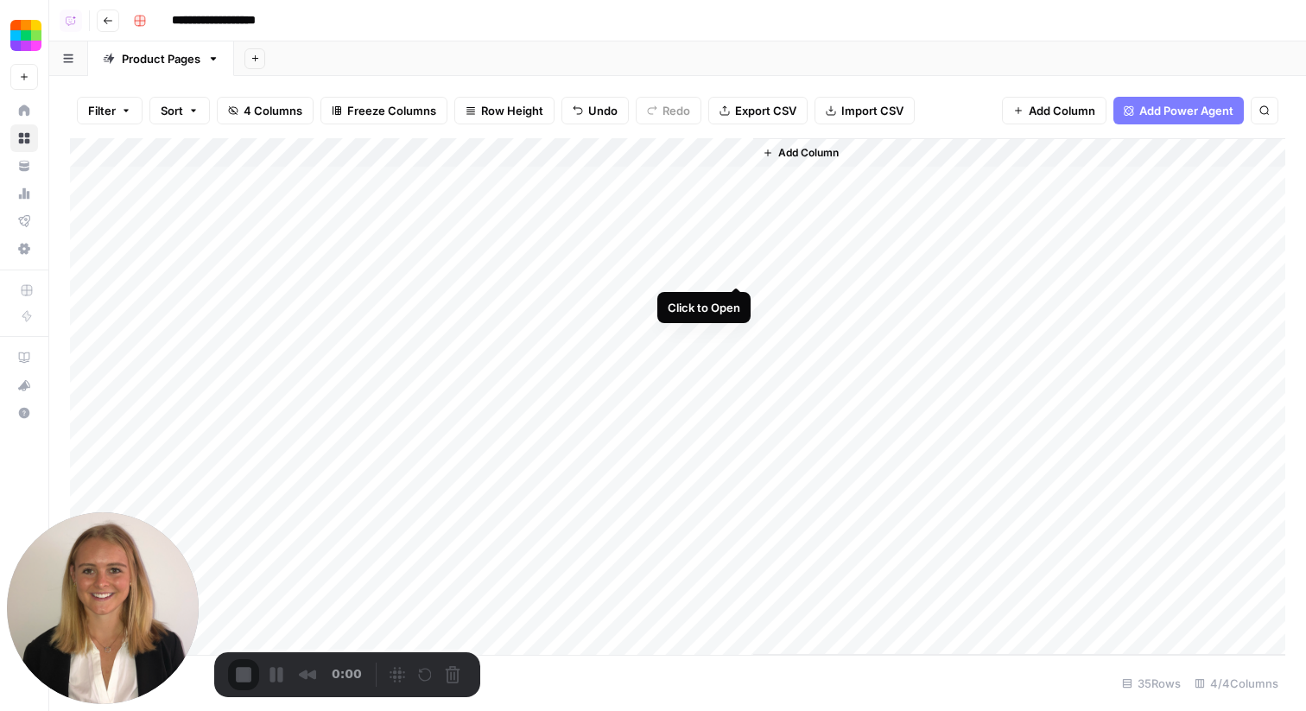
click at [733, 266] on div "Add Column" at bounding box center [677, 396] width 1215 height 516
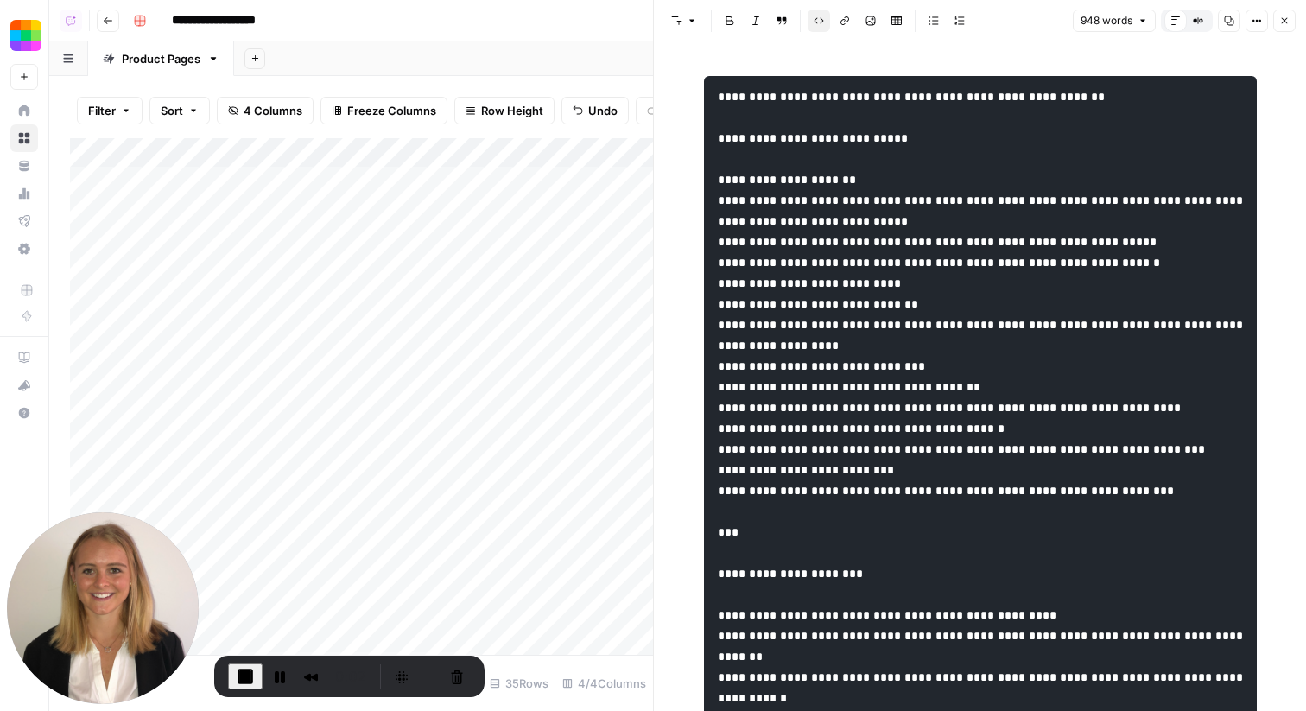
click at [1255, 29] on button "Options" at bounding box center [1256, 20] width 22 height 22
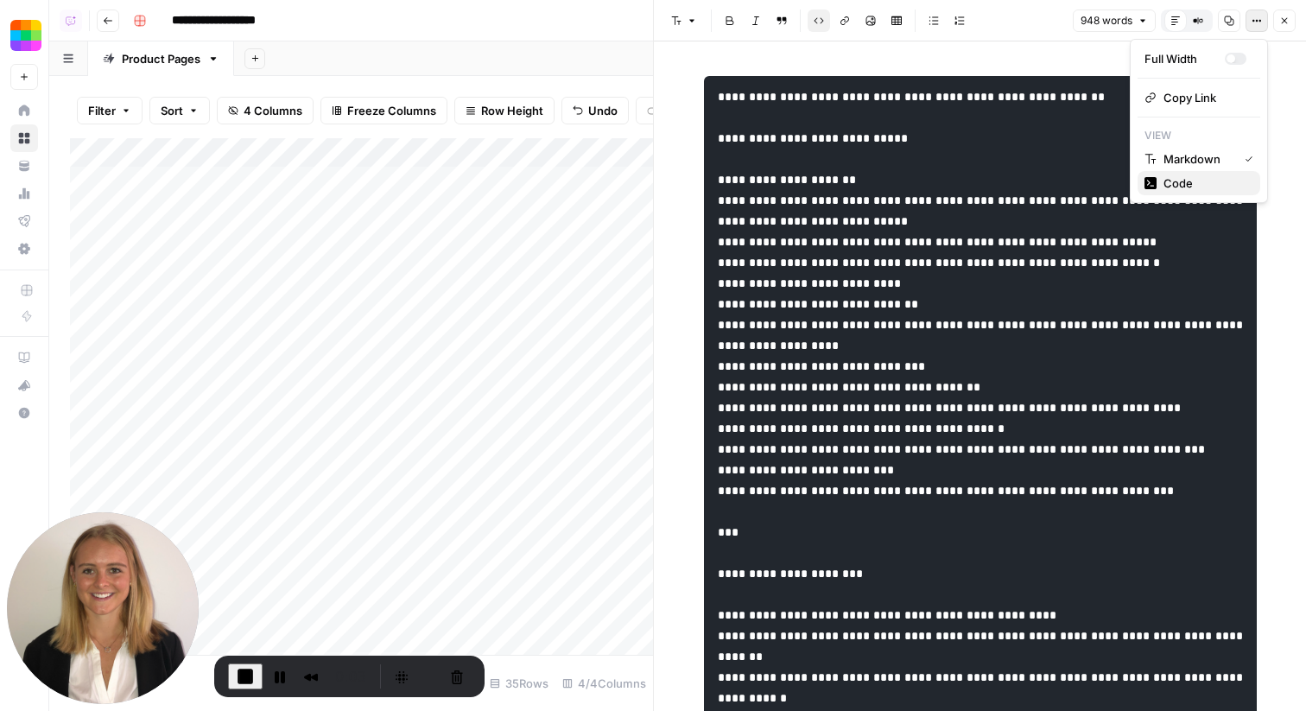
click at [1188, 178] on span "Code" at bounding box center [1204, 182] width 83 height 17
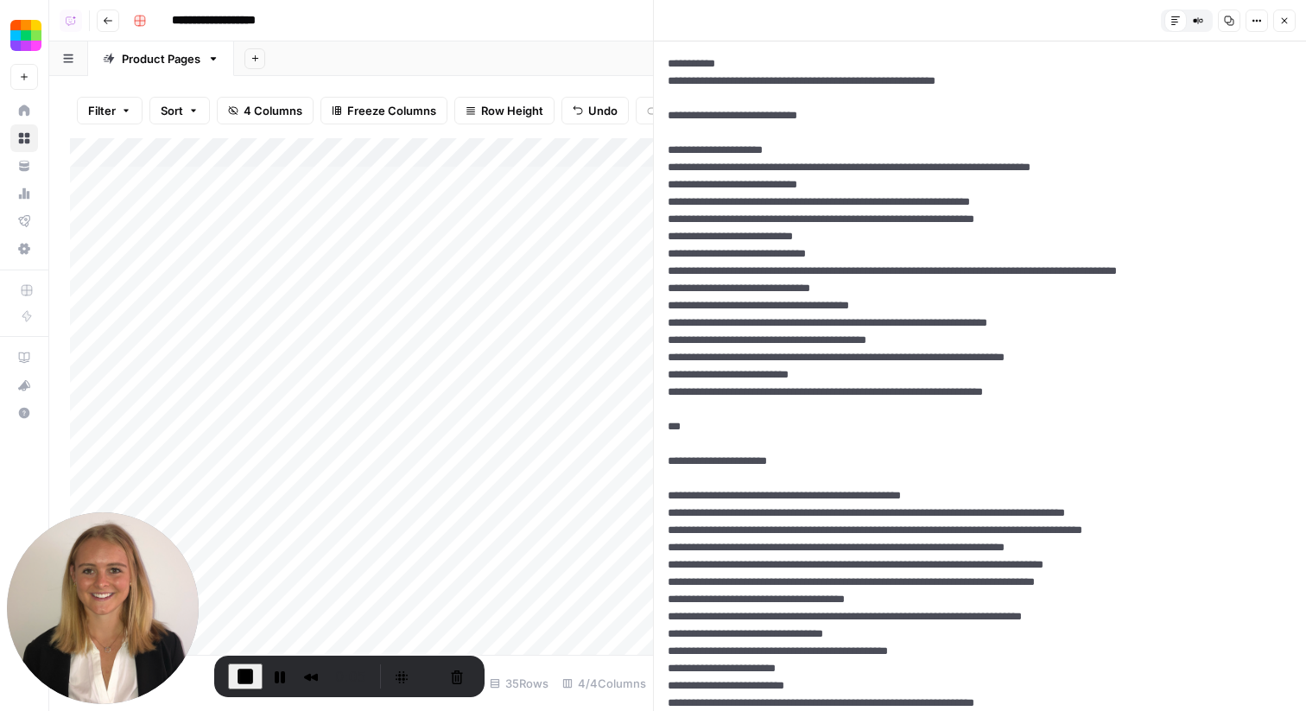
drag, startPoint x: 667, startPoint y: 83, endPoint x: 664, endPoint y: 59, distance: 24.3
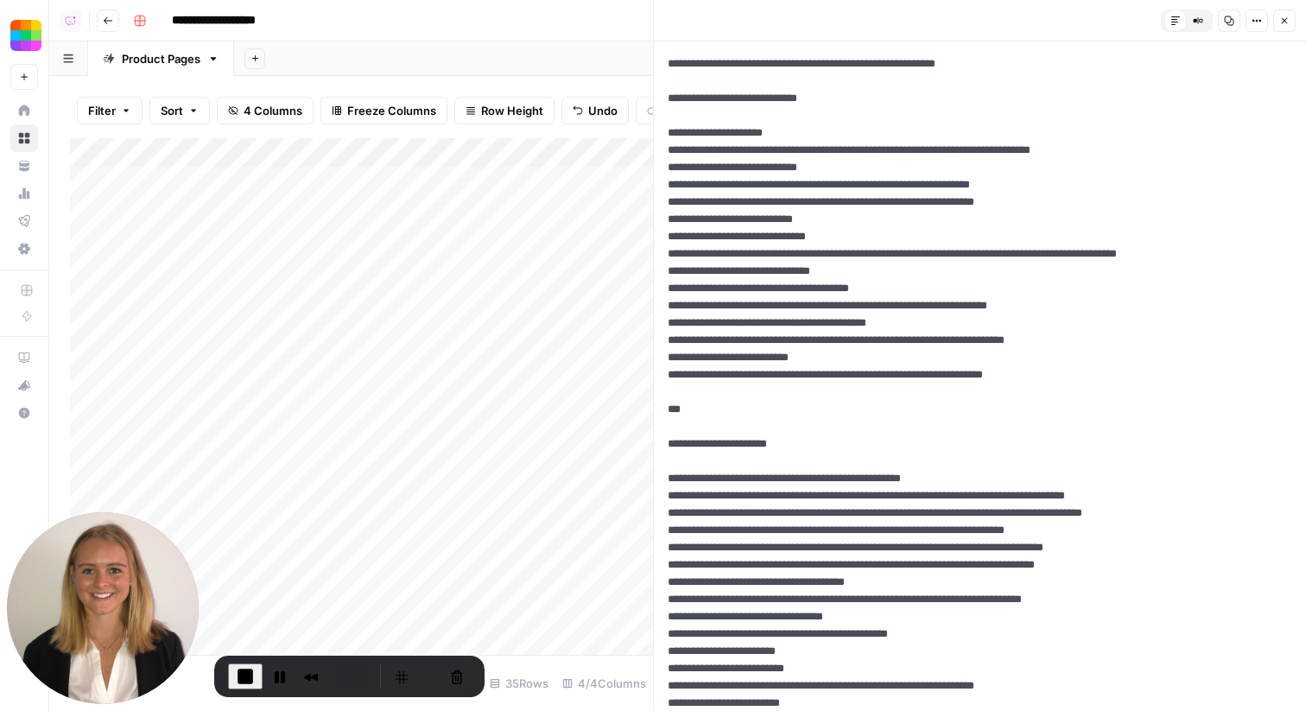
type textarea "**********"
click at [1257, 28] on button "Options" at bounding box center [1256, 20] width 22 height 22
click at [1224, 129] on span "Markdown" at bounding box center [1204, 134] width 83 height 17
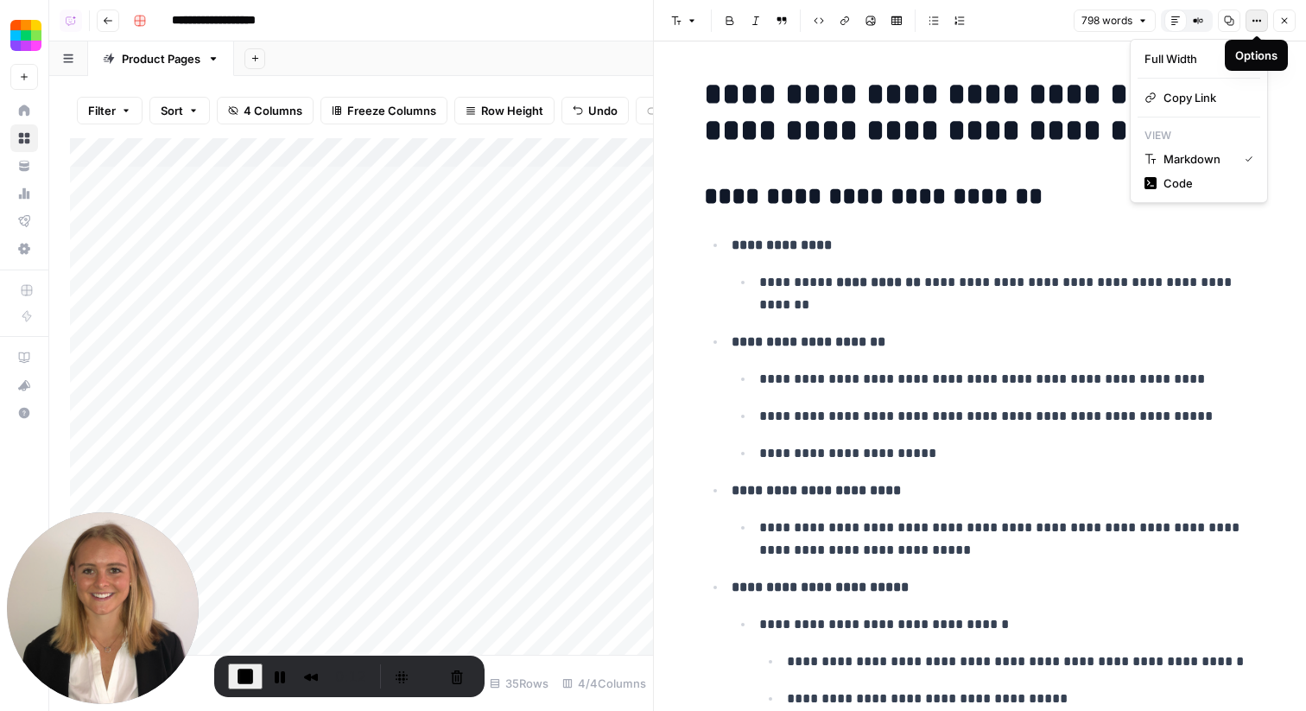
click at [1257, 24] on icon "button" at bounding box center [1256, 21] width 10 height 10
click at [237, 668] on span "End Recording" at bounding box center [245, 676] width 21 height 21
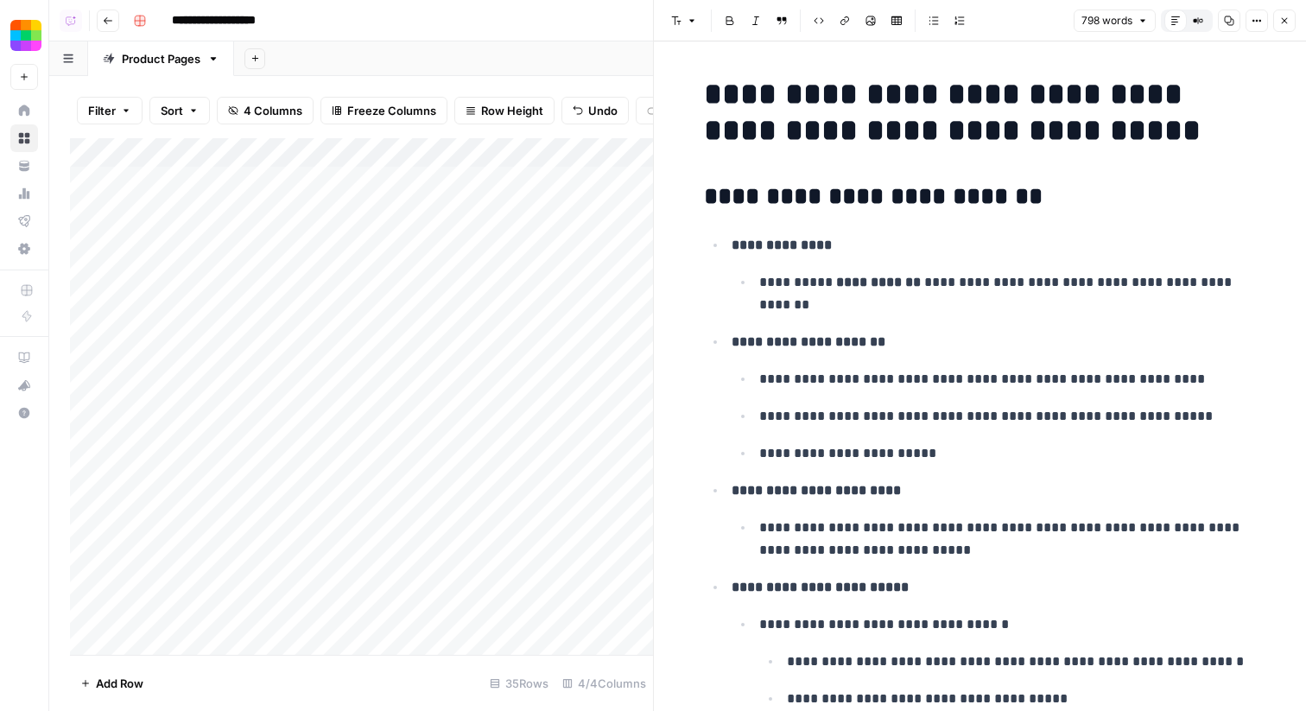
click at [1287, 21] on icon "button" at bounding box center [1284, 21] width 10 height 10
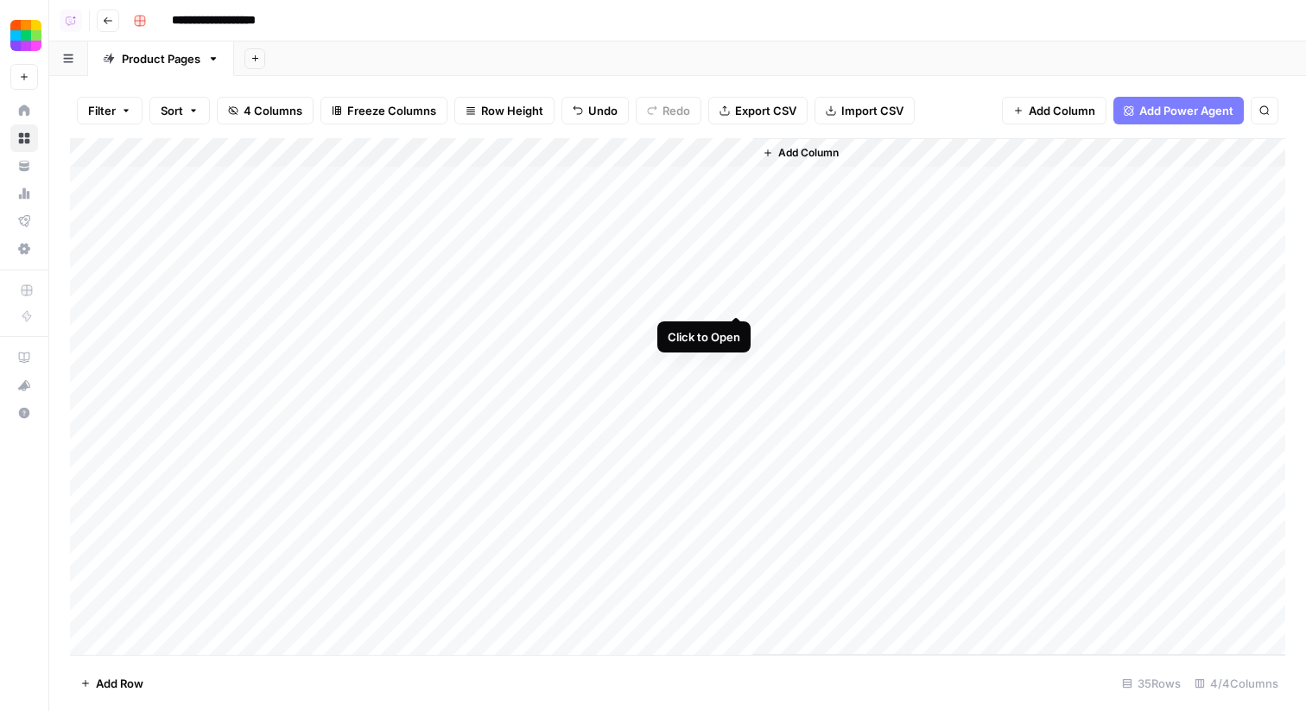
click at [737, 299] on div "Add Column" at bounding box center [677, 396] width 1215 height 516
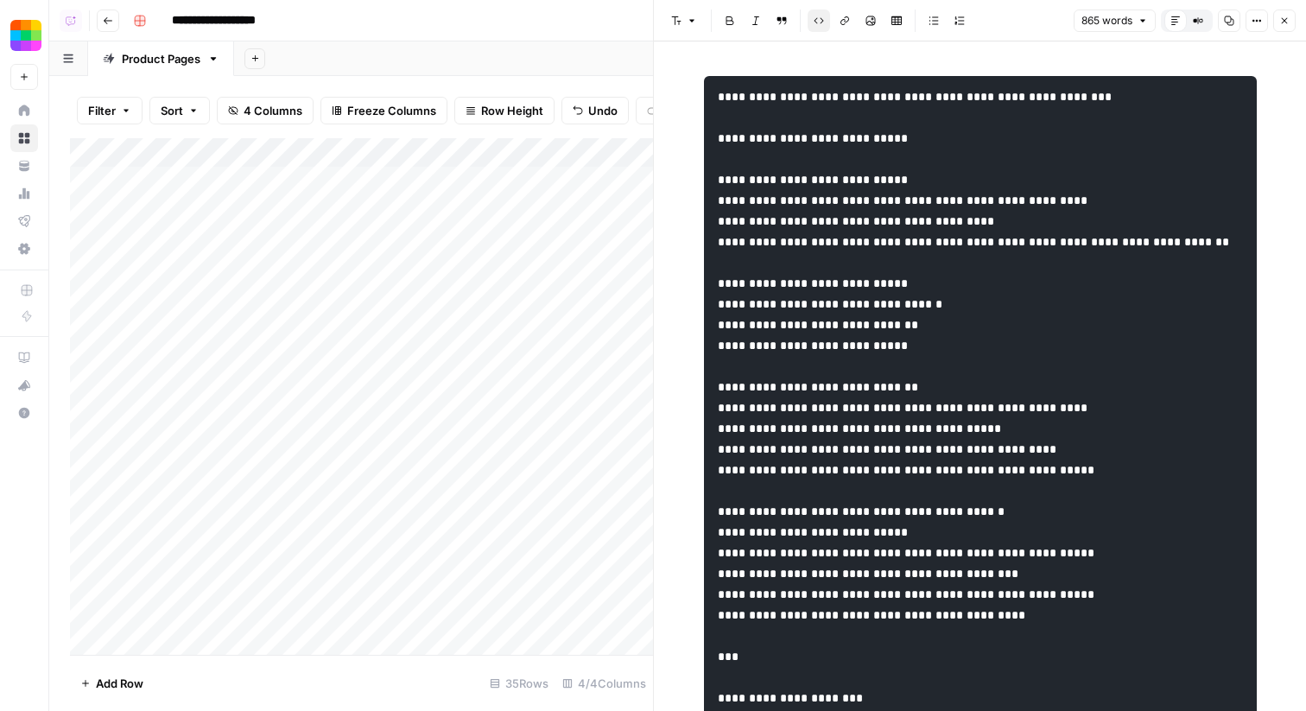
click at [1295, 20] on header "Font style Bold Italic Block quote Code block Link Image Insert Table Bulleted …" at bounding box center [980, 20] width 652 height 41
click at [1274, 22] on button "Close" at bounding box center [1284, 20] width 22 height 22
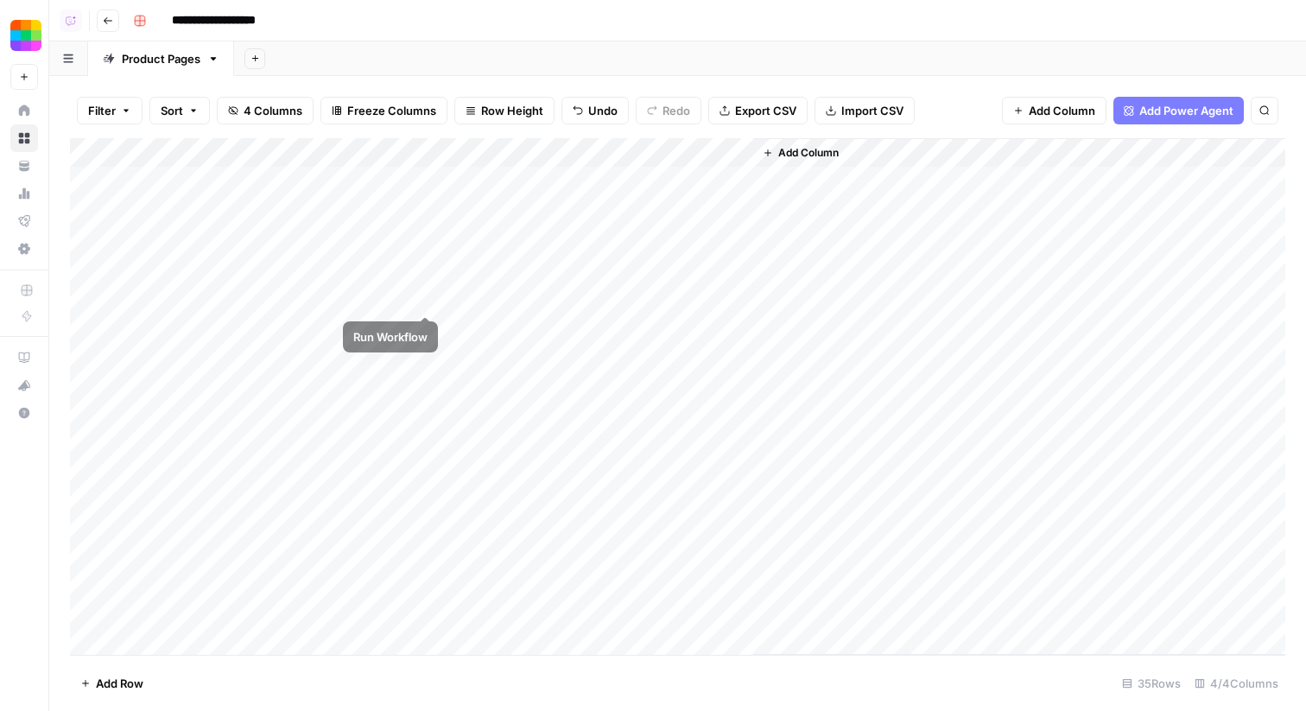
click at [425, 299] on div "Add Column" at bounding box center [677, 396] width 1215 height 516
click at [425, 331] on div "Add Column" at bounding box center [677, 396] width 1215 height 516
click at [424, 211] on div "Add Column" at bounding box center [677, 396] width 1215 height 516
click at [424, 181] on div "Add Column" at bounding box center [677, 396] width 1215 height 516
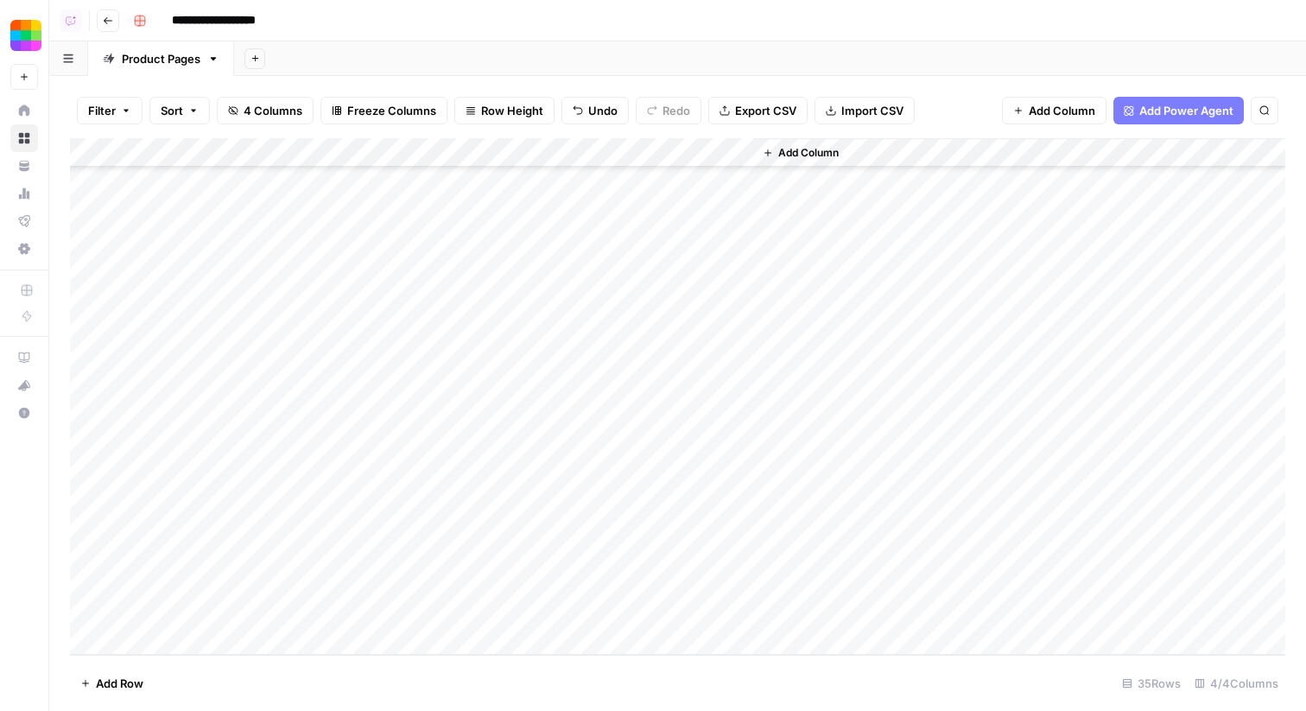
click at [814, 158] on span "Add Column" at bounding box center [808, 153] width 60 height 16
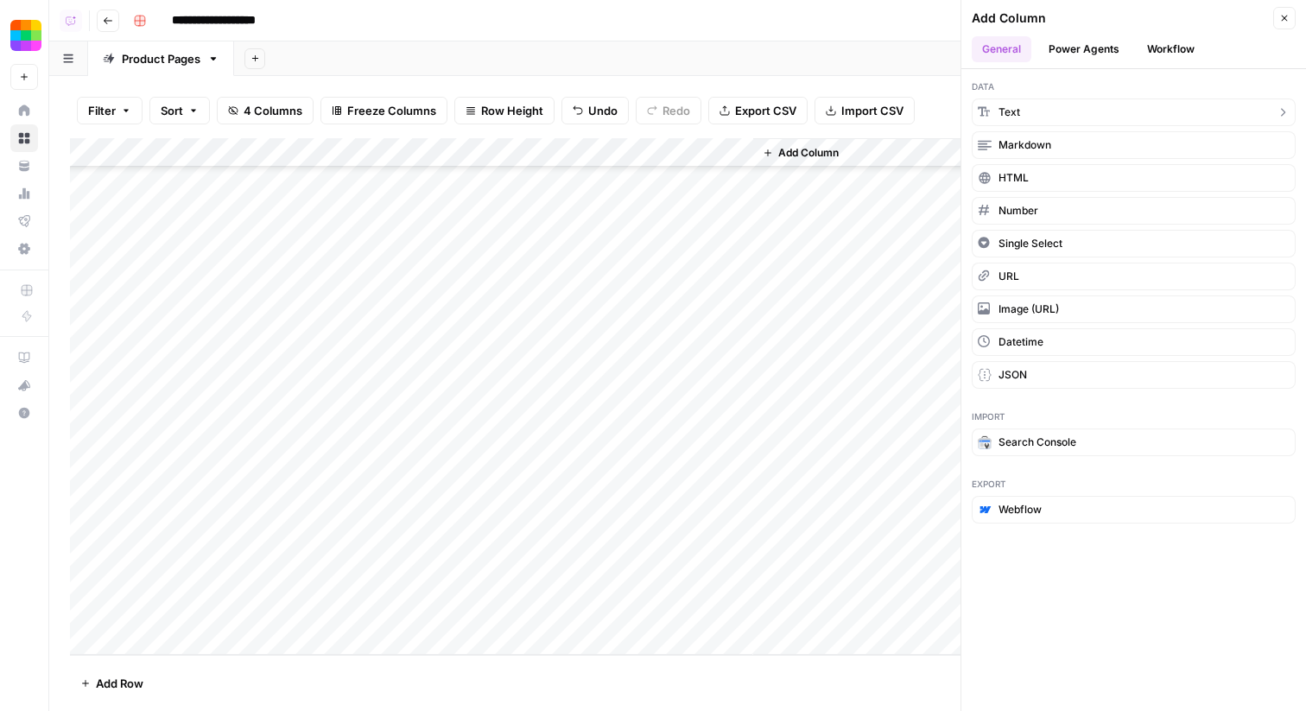
click at [1062, 110] on button "Text" at bounding box center [1133, 112] width 324 height 28
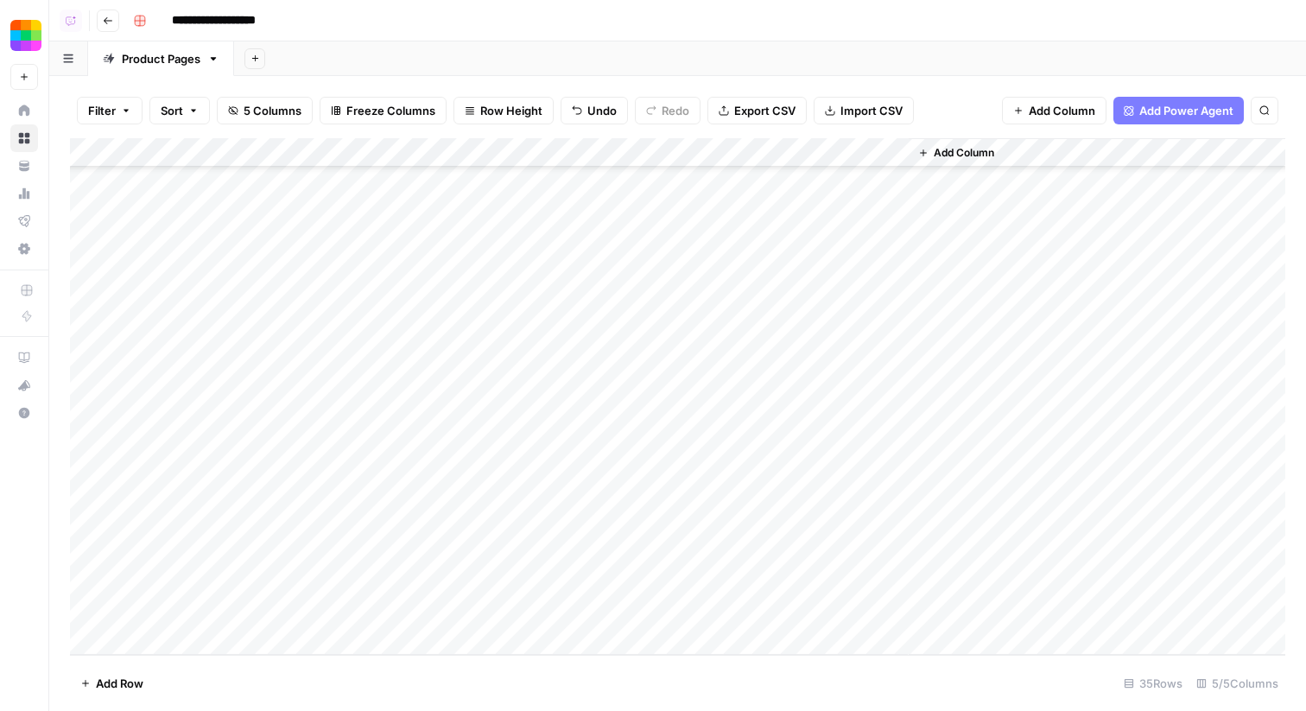
click at [838, 159] on div "Add Column" at bounding box center [677, 396] width 1215 height 516
click at [837, 193] on input "New Column" at bounding box center [855, 194] width 175 height 17
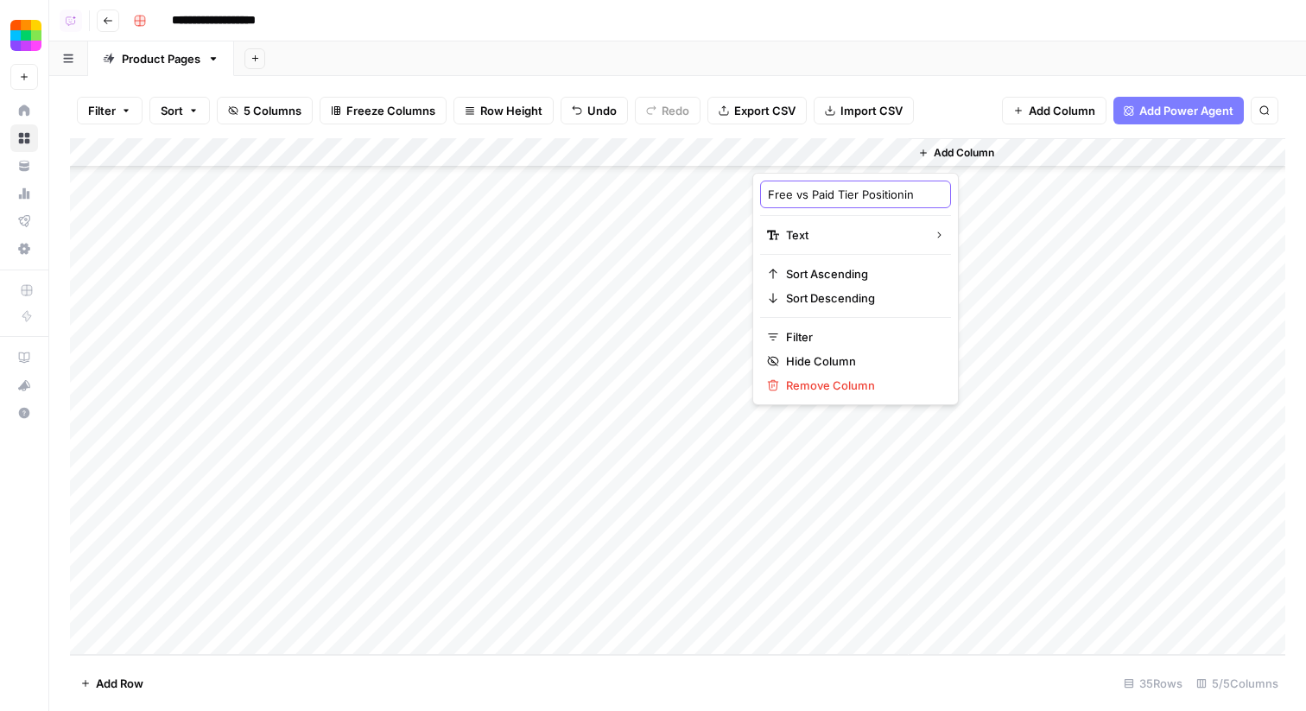
scroll to position [0, 22]
type input "Free vs Paid Tier Positioning"
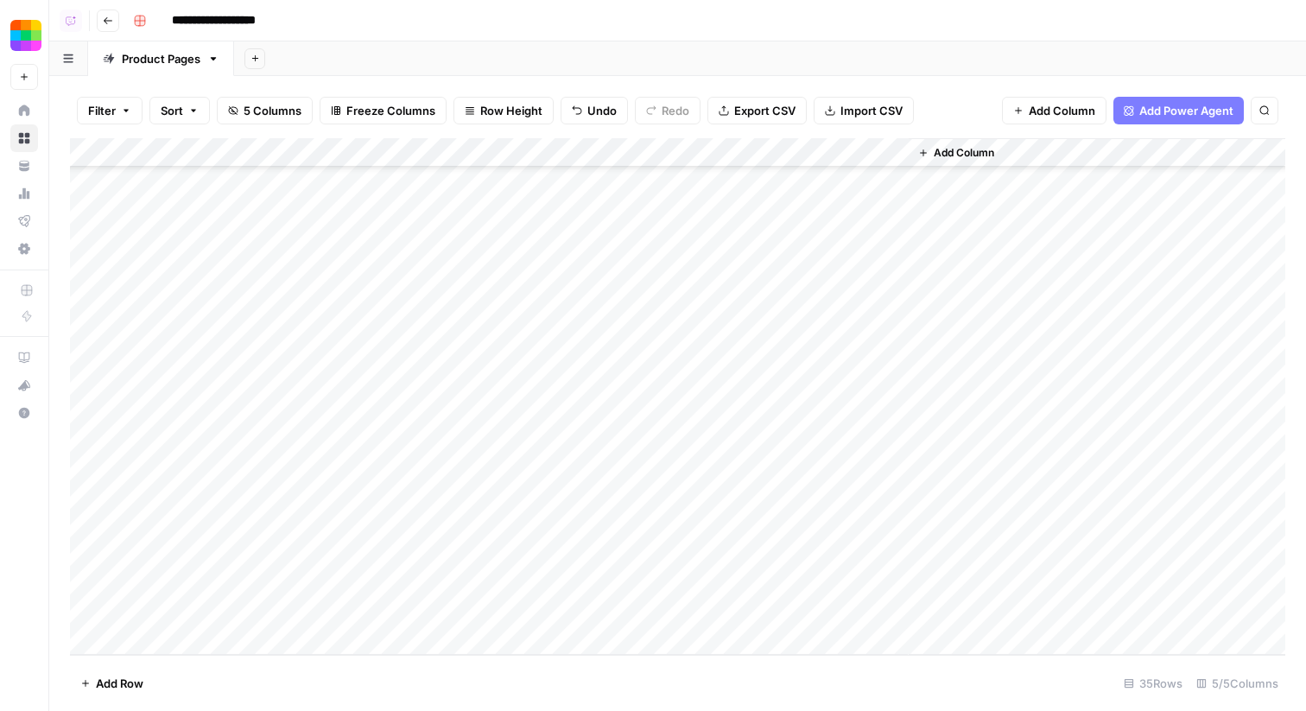
click at [903, 150] on div "Add Column" at bounding box center [677, 396] width 1215 height 516
click at [934, 125] on div "Filter Sort 5 Columns Freeze Columns Row Height Undo Redo Export CSV Import CSV…" at bounding box center [677, 110] width 1215 height 55
drag, startPoint x: 907, startPoint y: 143, endPoint x: 1006, endPoint y: 143, distance: 99.3
click at [1006, 143] on div "Add Column" at bounding box center [677, 396] width 1215 height 516
click at [983, 119] on div "Filter Sort 5 Columns Freeze Columns Row Height Undo Redo Export CSV Import CSV…" at bounding box center [677, 110] width 1215 height 55
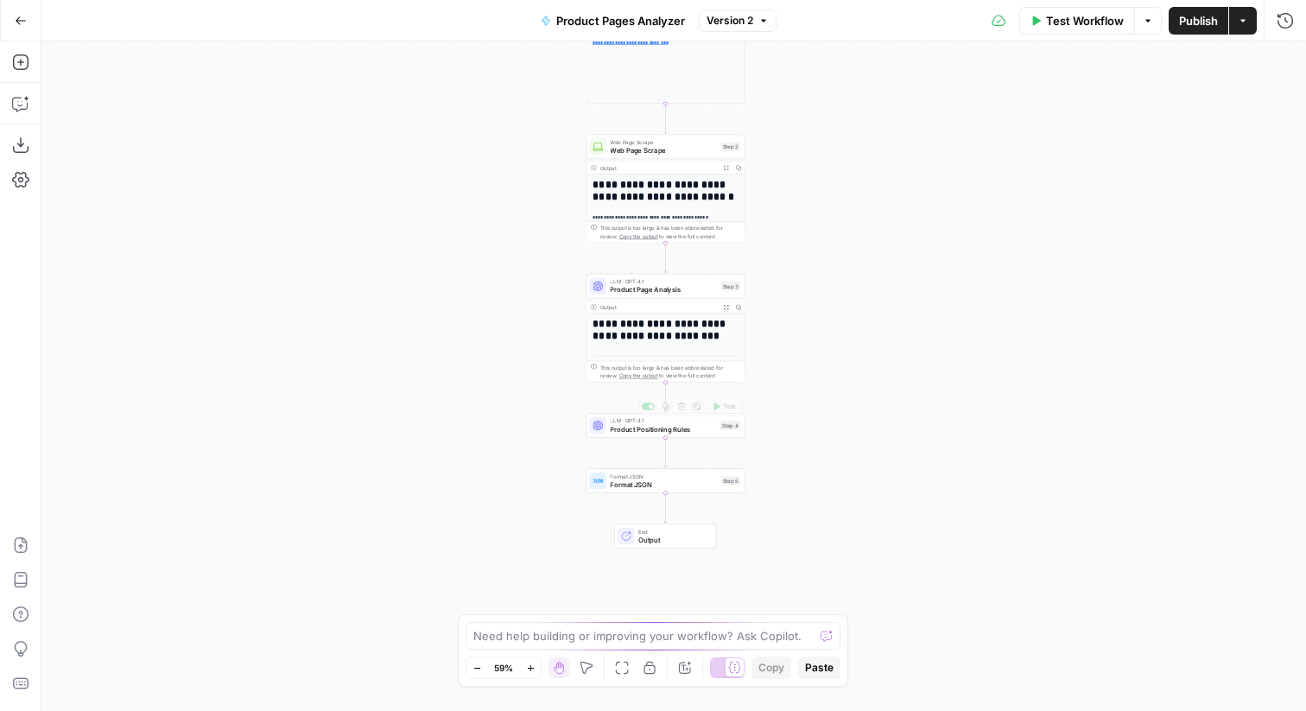
click at [699, 438] on div "**********" at bounding box center [673, 375] width 1264 height 669
click at [703, 431] on span "Product Positioning Rules" at bounding box center [663, 428] width 106 height 10
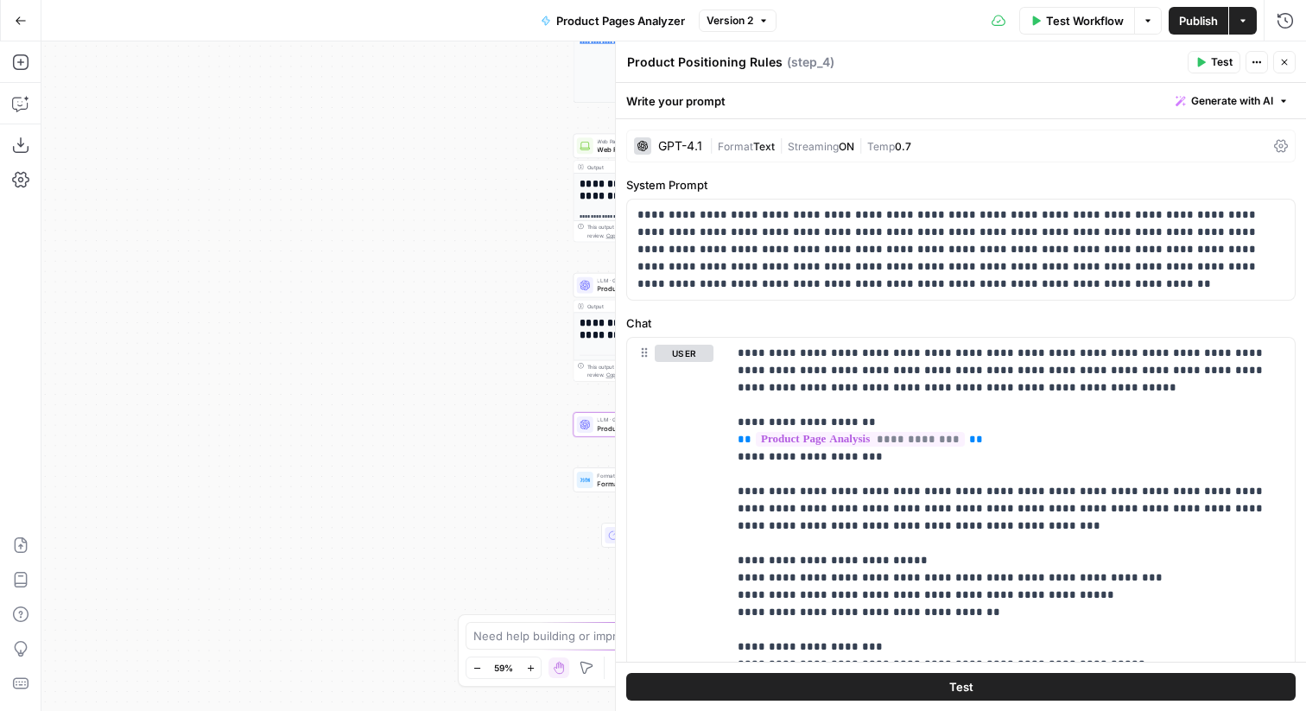
drag, startPoint x: 495, startPoint y: 384, endPoint x: 281, endPoint y: 384, distance: 213.3
click at [281, 384] on div "**********" at bounding box center [673, 375] width 1264 height 669
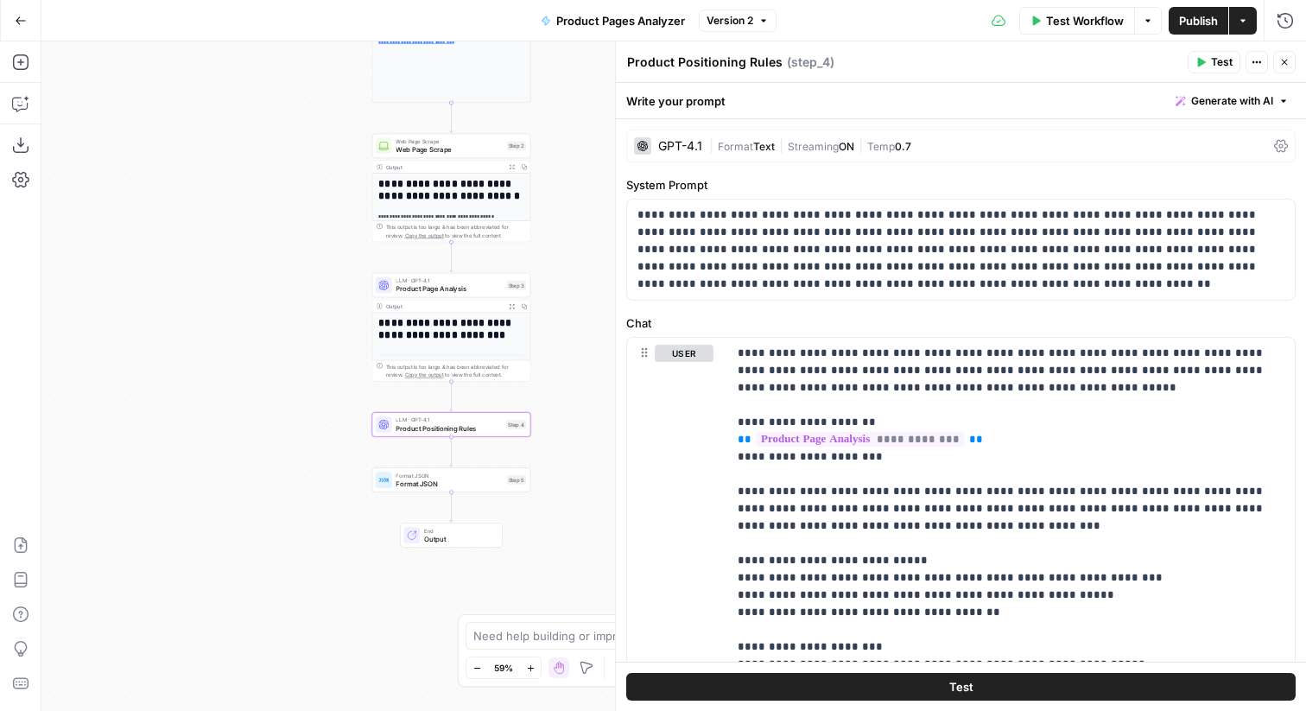
click at [474, 285] on span "Product Page Analysis" at bounding box center [448, 288] width 106 height 10
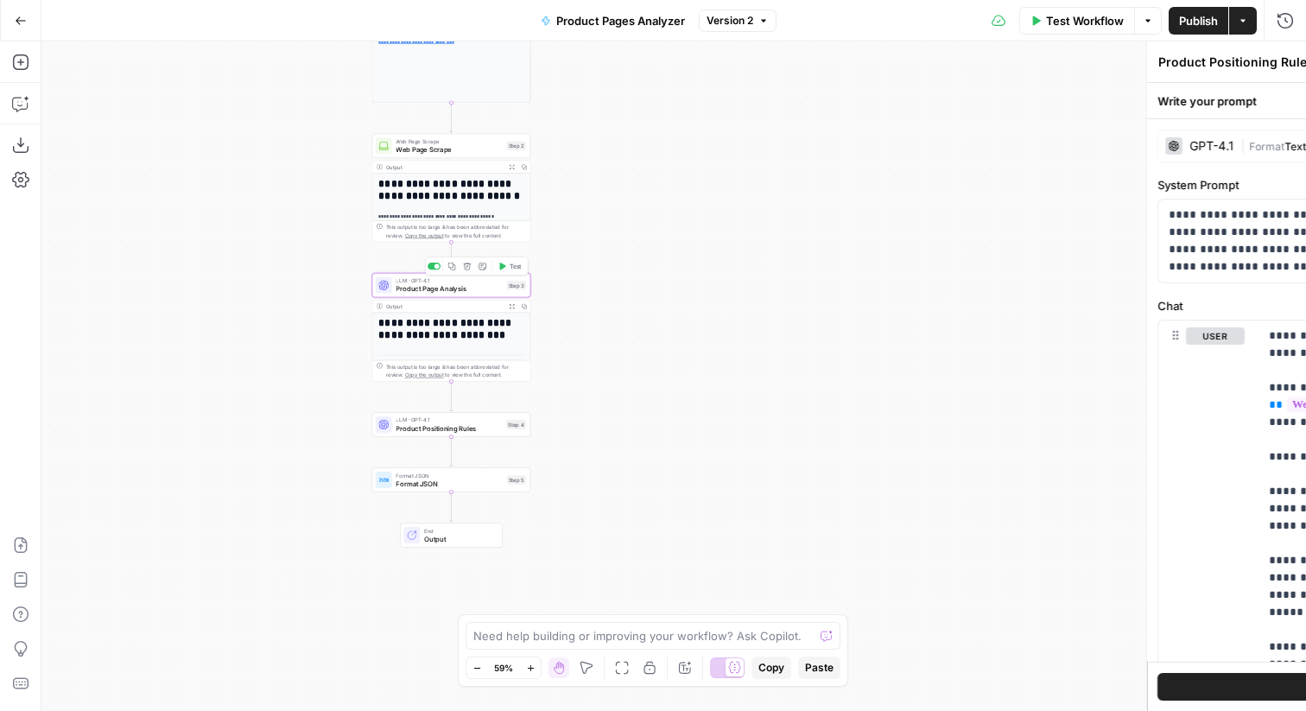
type textarea "Product Page Analysis"
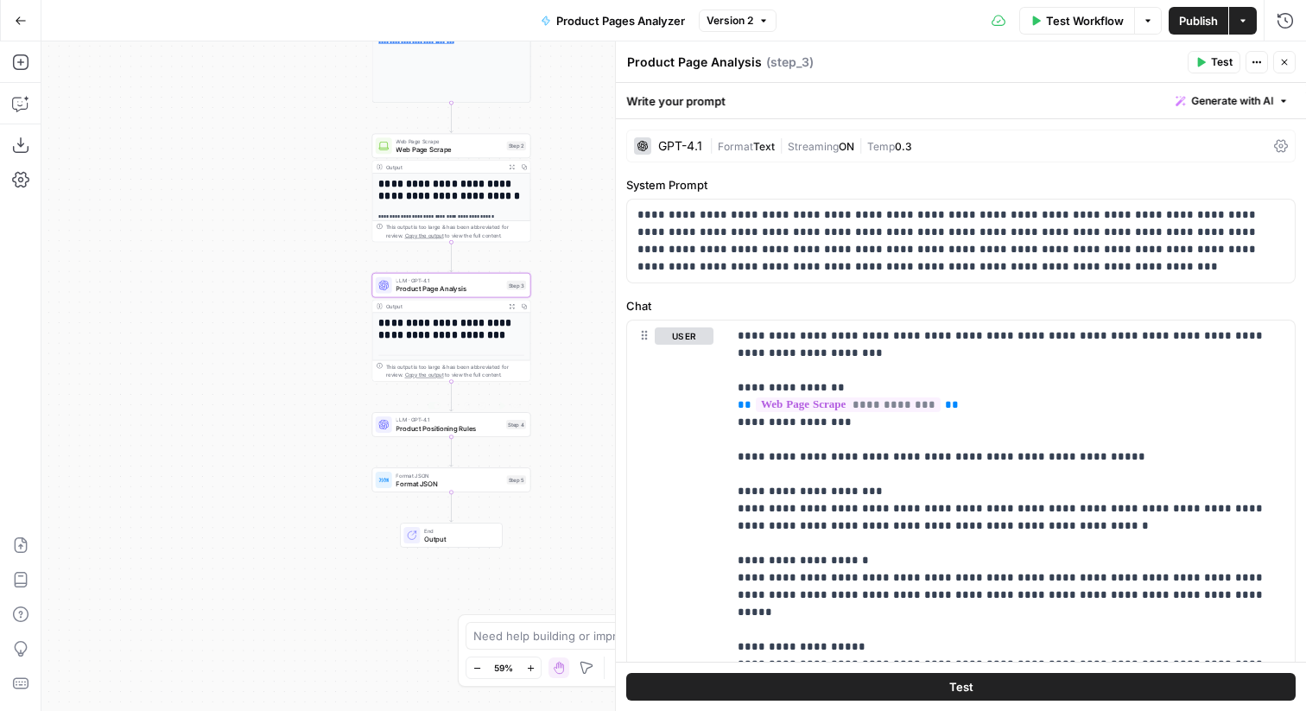
click at [475, 421] on span "LLM · GPT-4.1" at bounding box center [448, 419] width 106 height 8
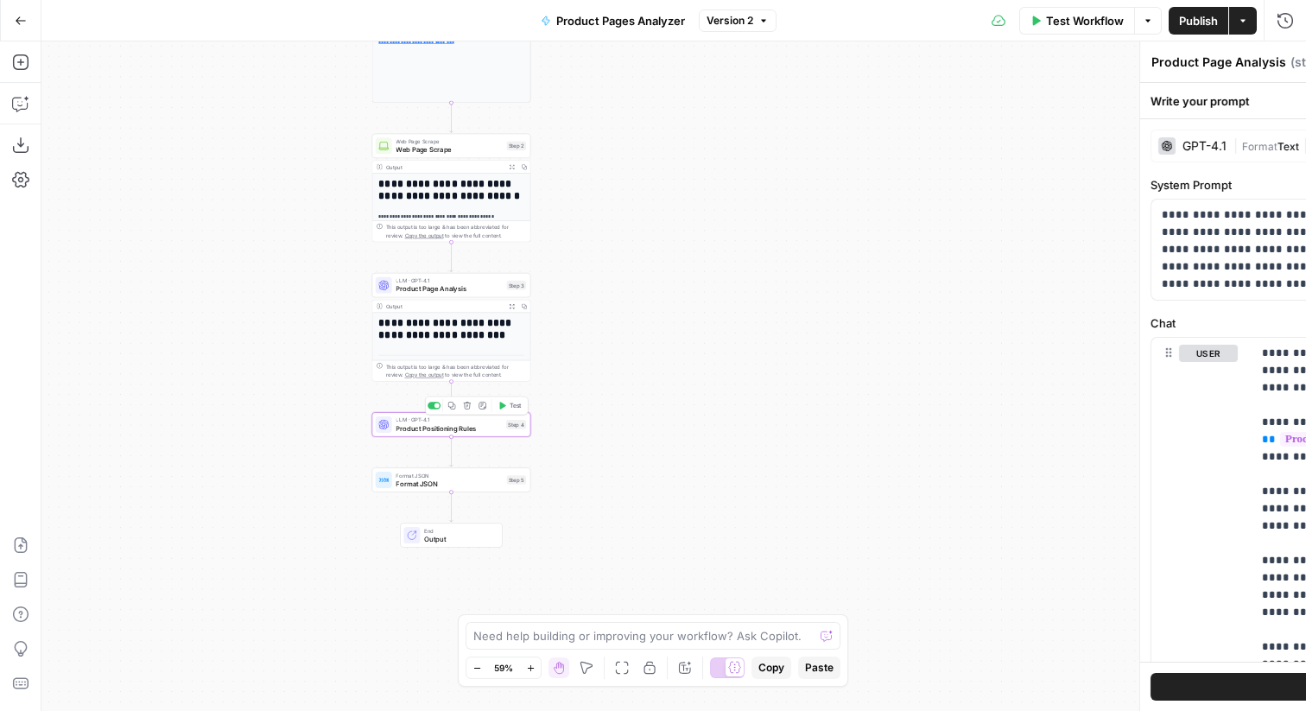
type textarea "Product Positioning Rules"
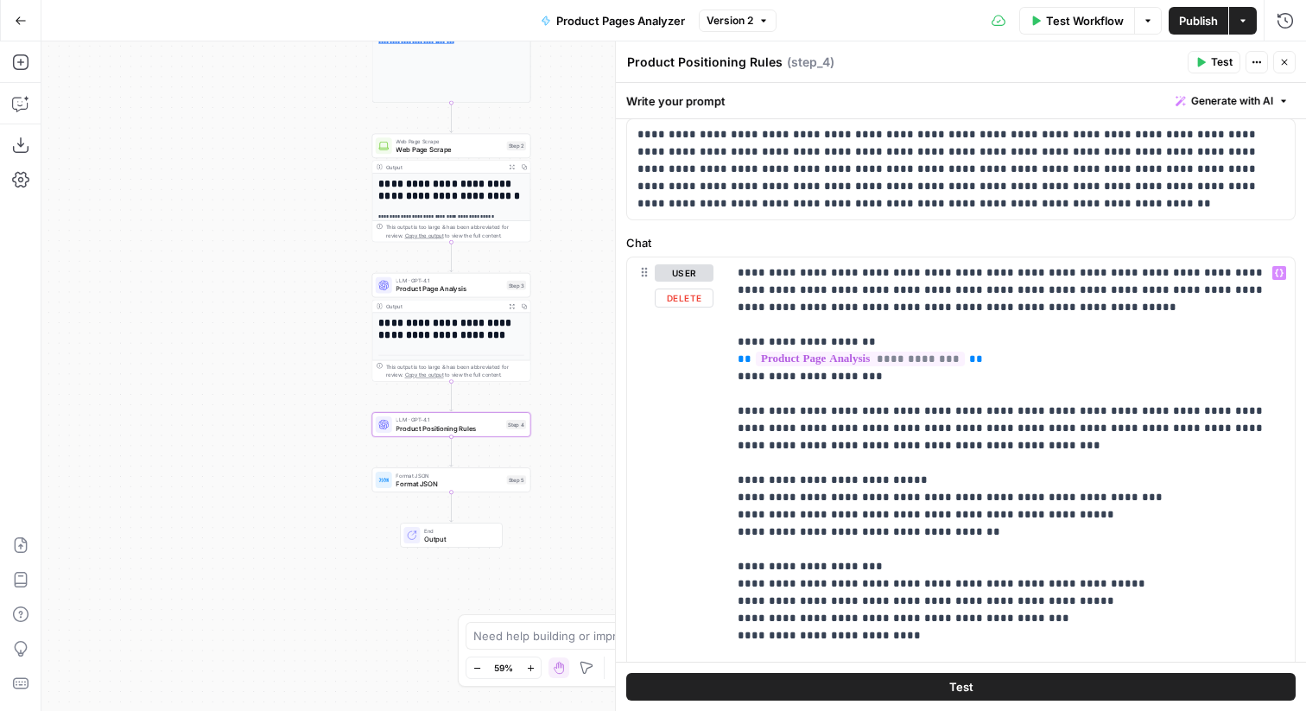
scroll to position [60, 0]
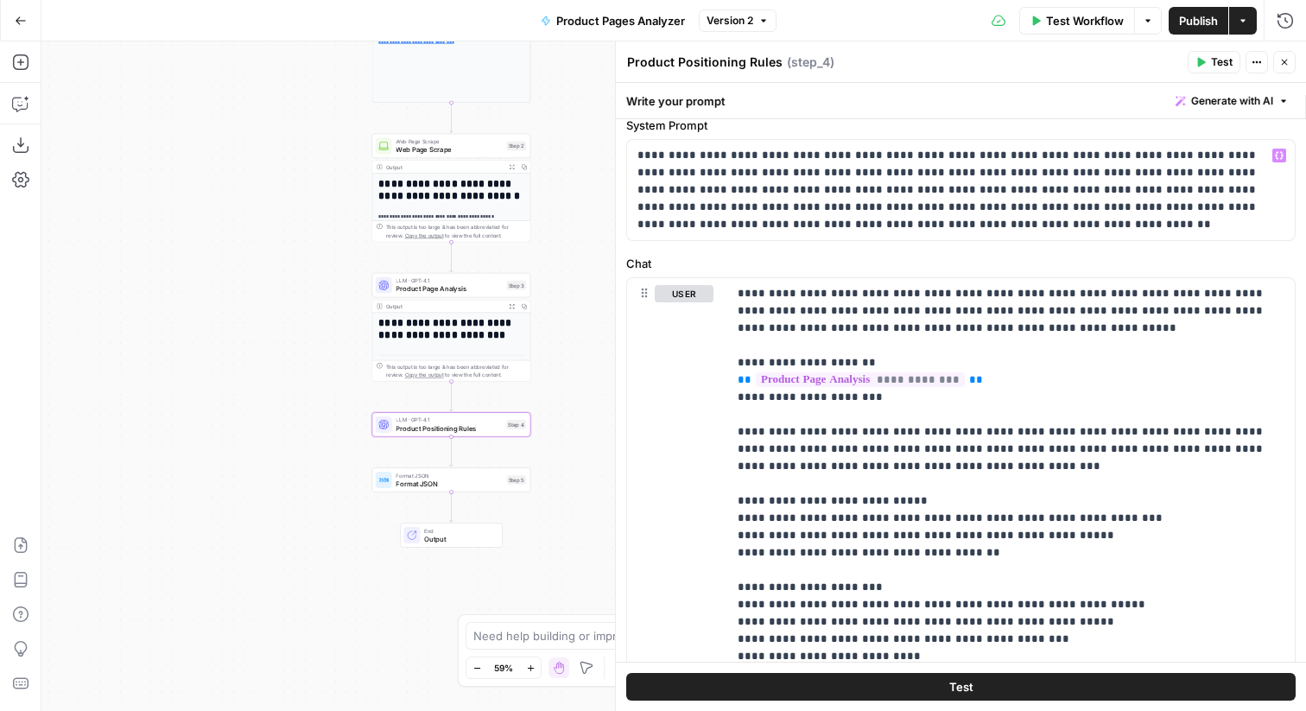
click at [1276, 66] on button "Close" at bounding box center [1284, 62] width 22 height 22
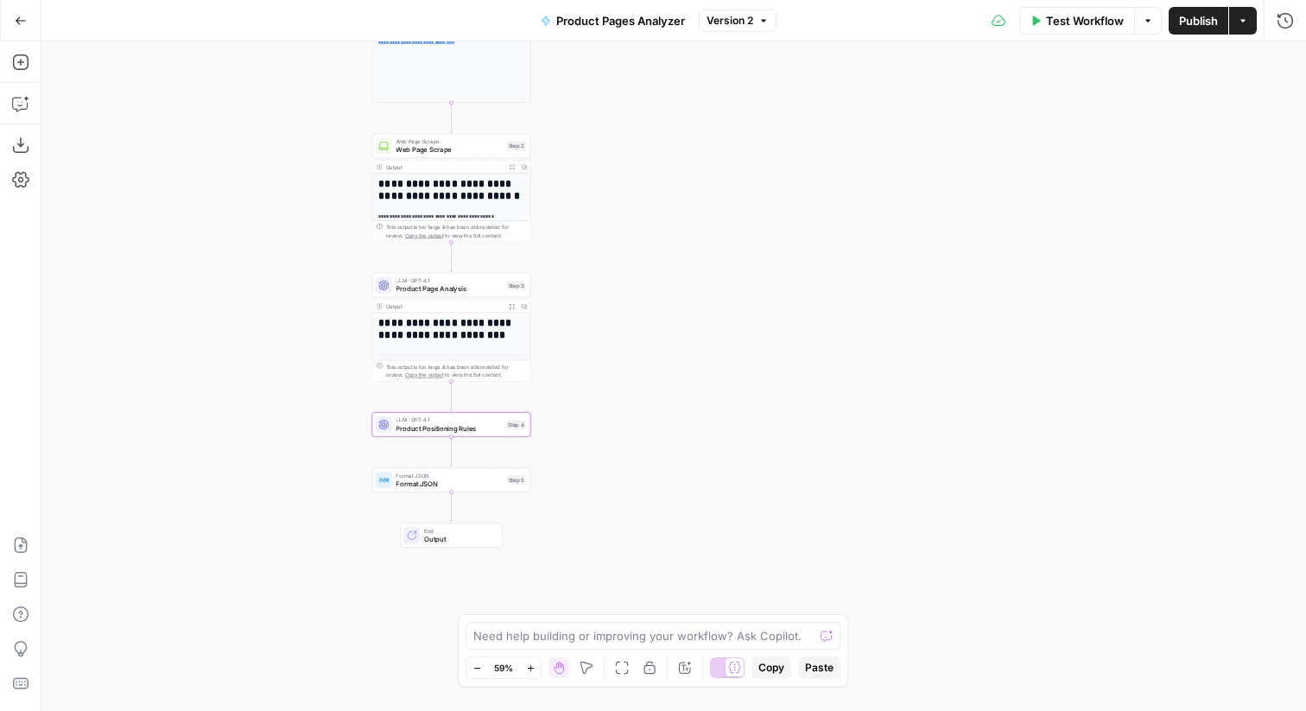
click at [487, 434] on div "LLM · GPT-4.1 Product Positioning Rules Step 4 Copy step Delete step Add Note T…" at bounding box center [451, 424] width 159 height 24
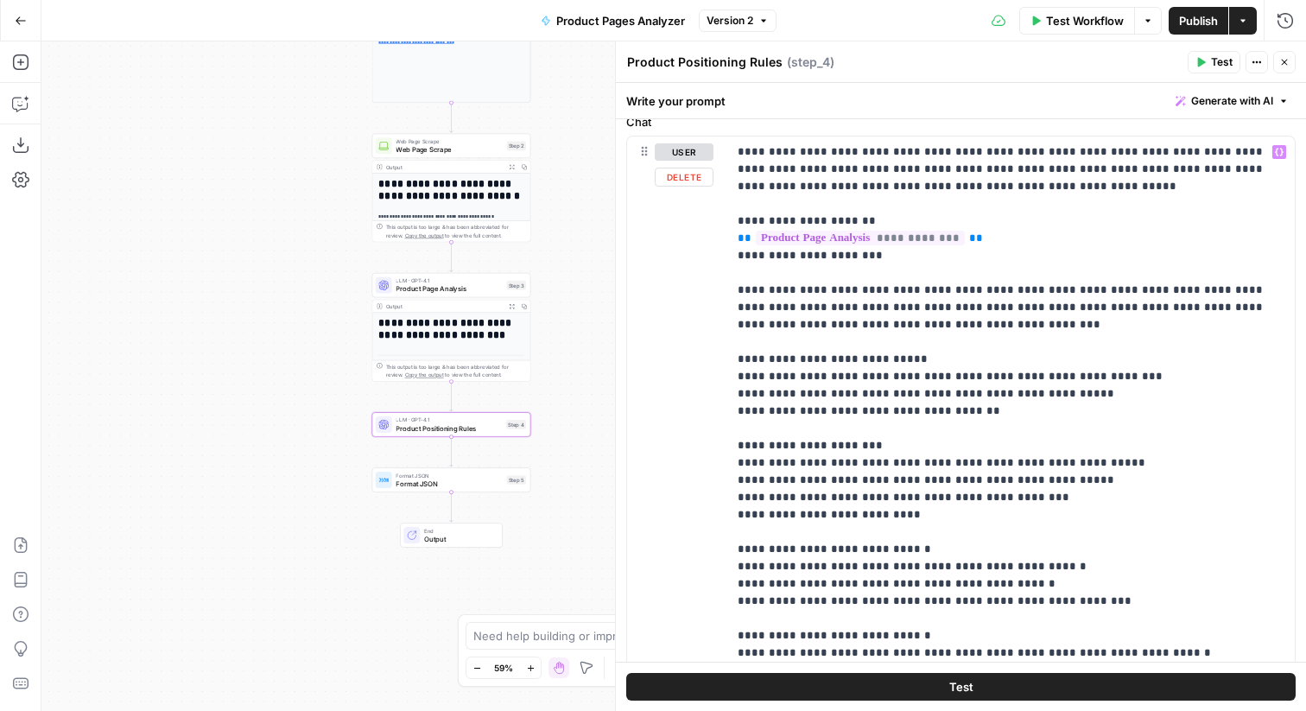
scroll to position [182, 0]
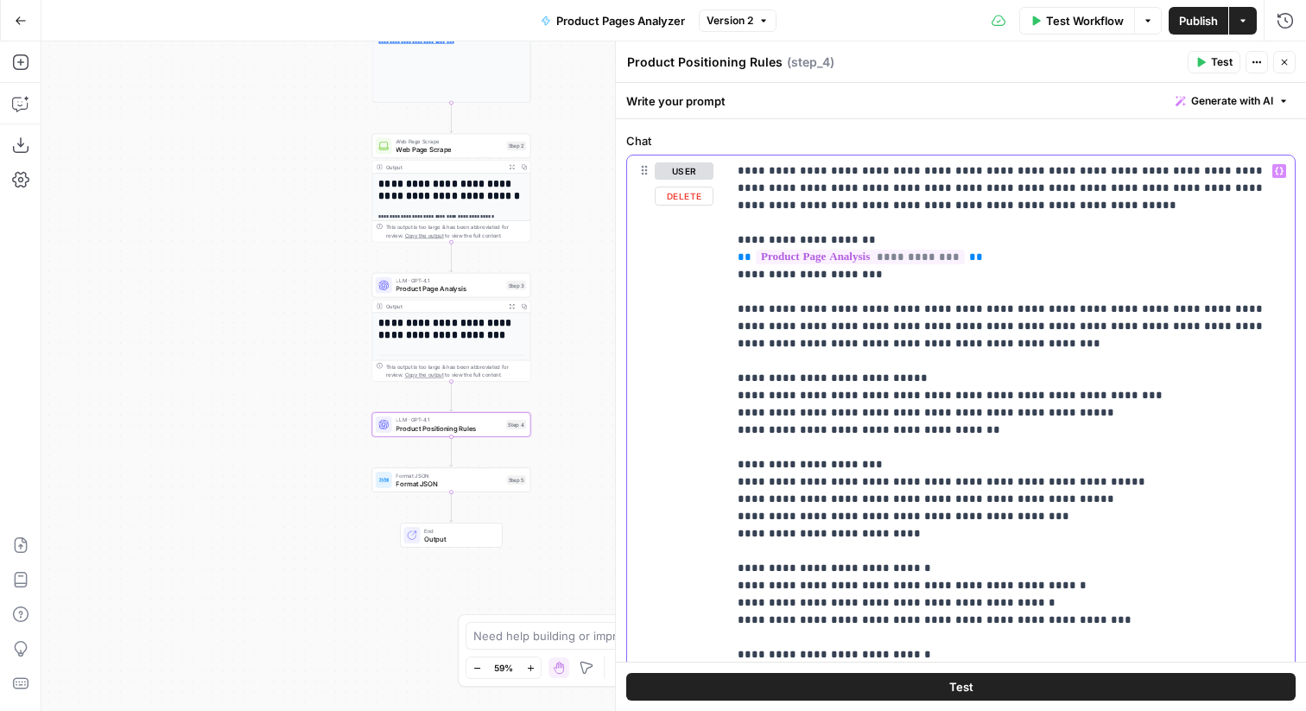
click at [1230, 330] on p "**********" at bounding box center [1010, 550] width 547 height 777
click at [1292, 62] on button "Close" at bounding box center [1284, 62] width 22 height 22
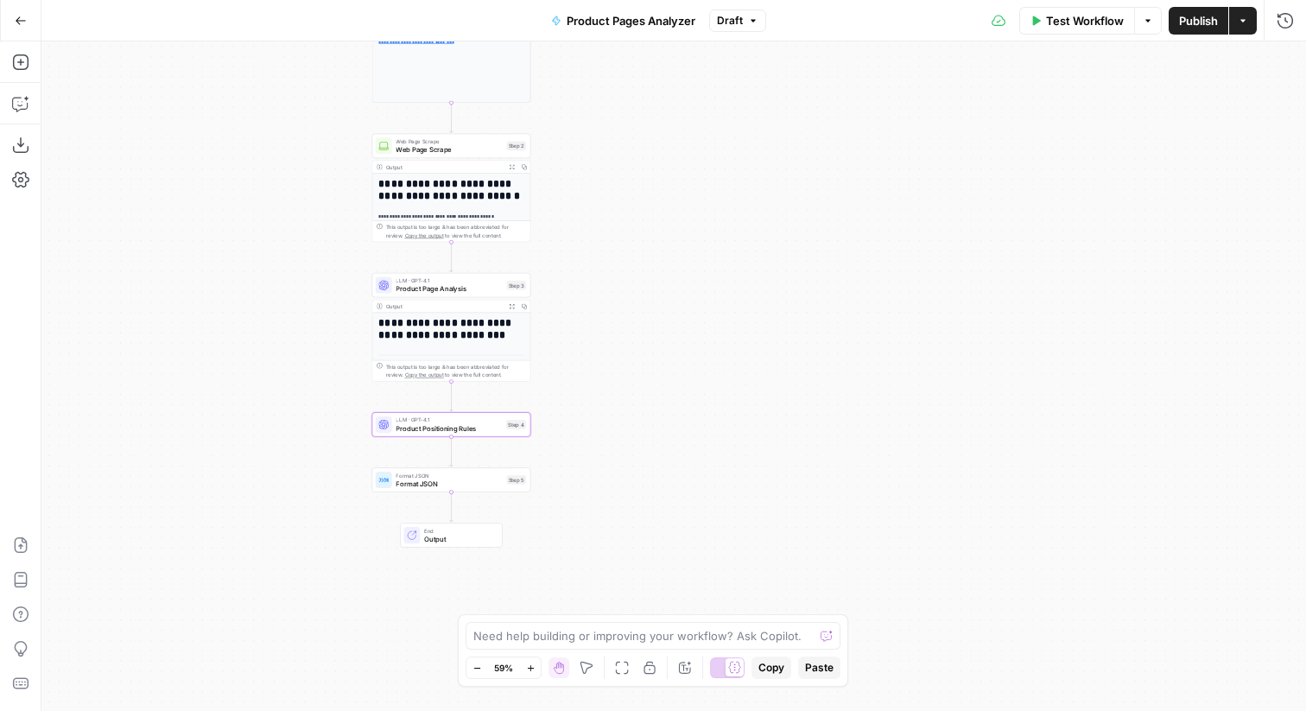
click at [1211, 27] on span "Publish" at bounding box center [1198, 20] width 39 height 17
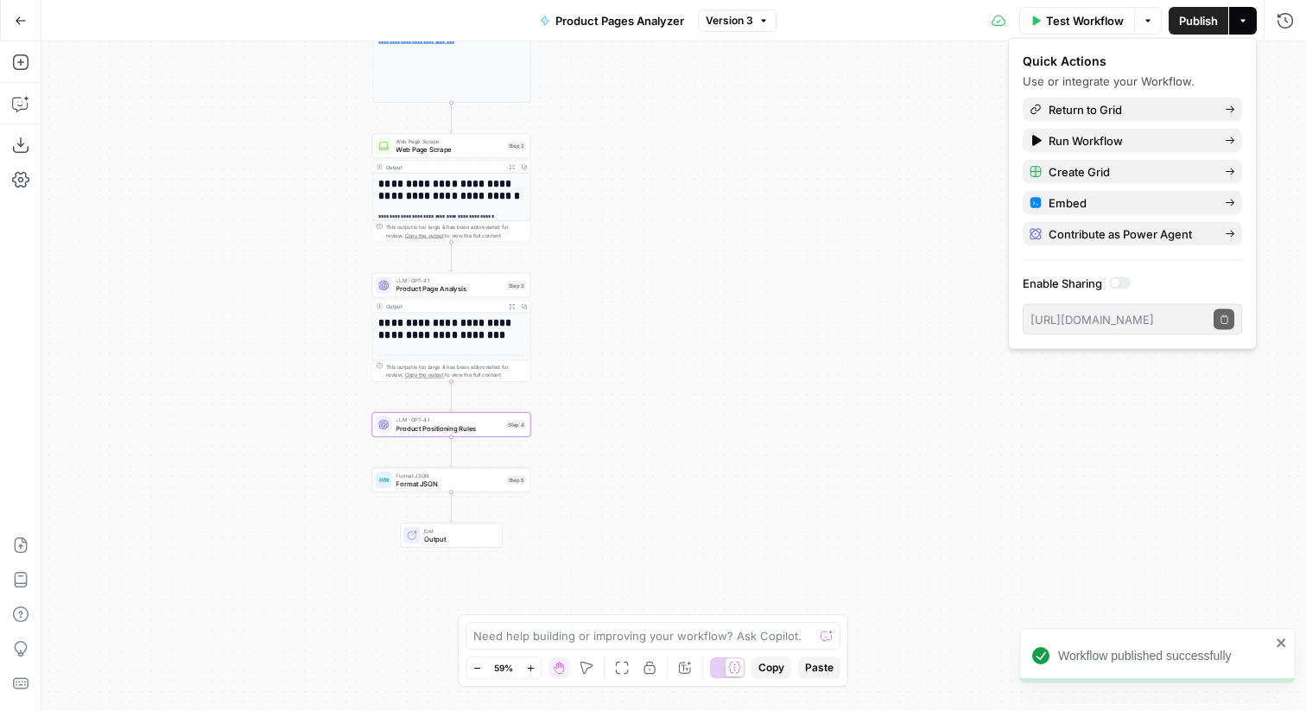
click at [15, 24] on icon "button" at bounding box center [21, 21] width 12 height 12
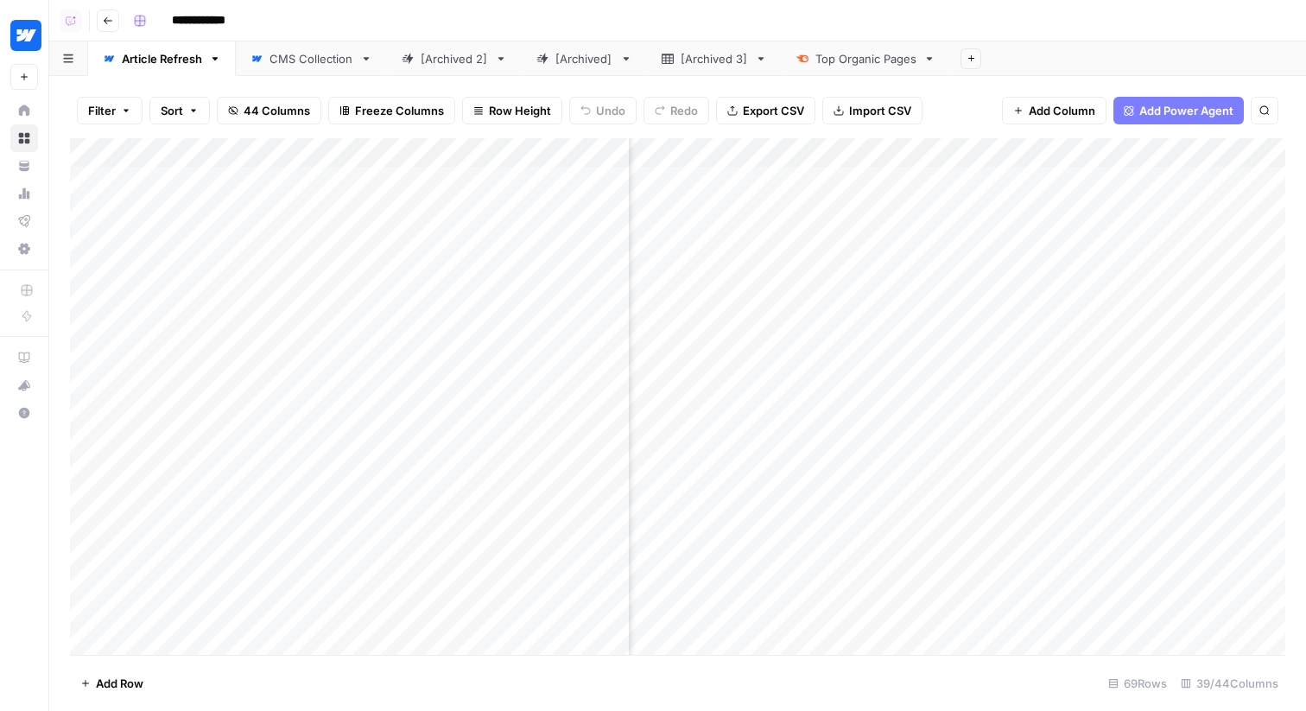
scroll to position [0, 1153]
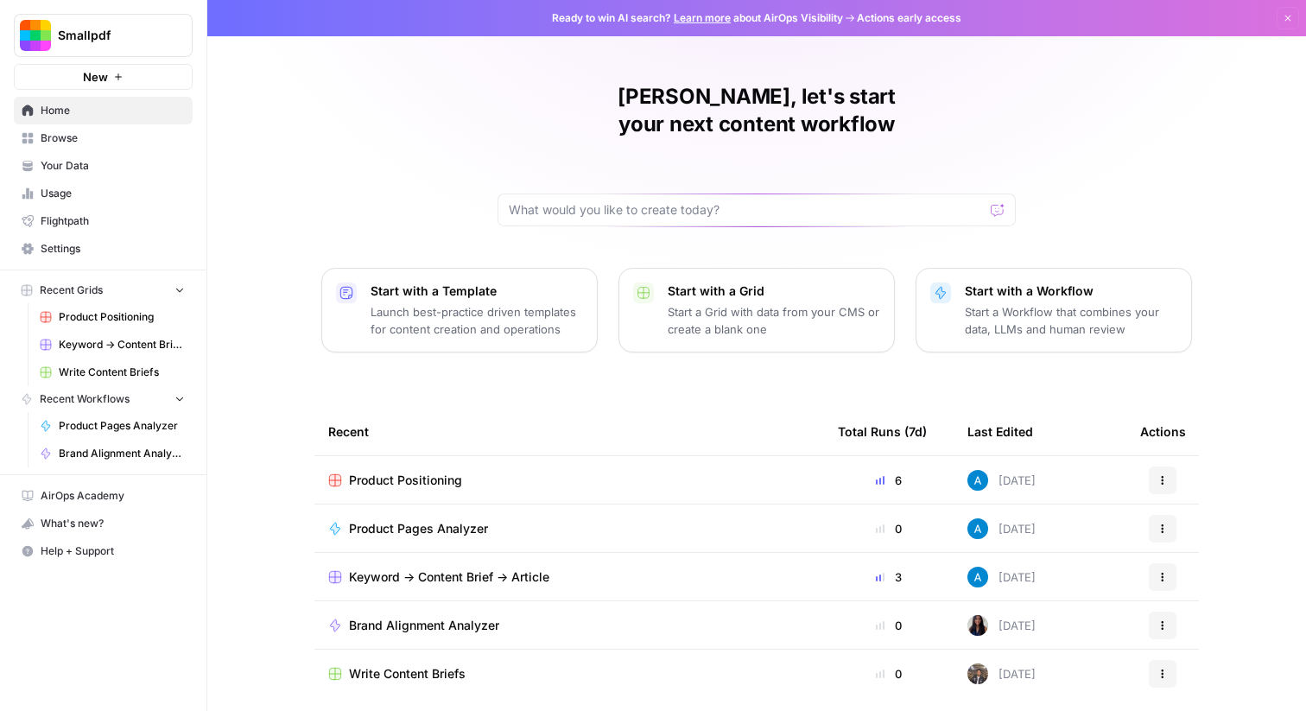
click at [81, 27] on span "Smallpdf" at bounding box center [110, 35] width 104 height 17
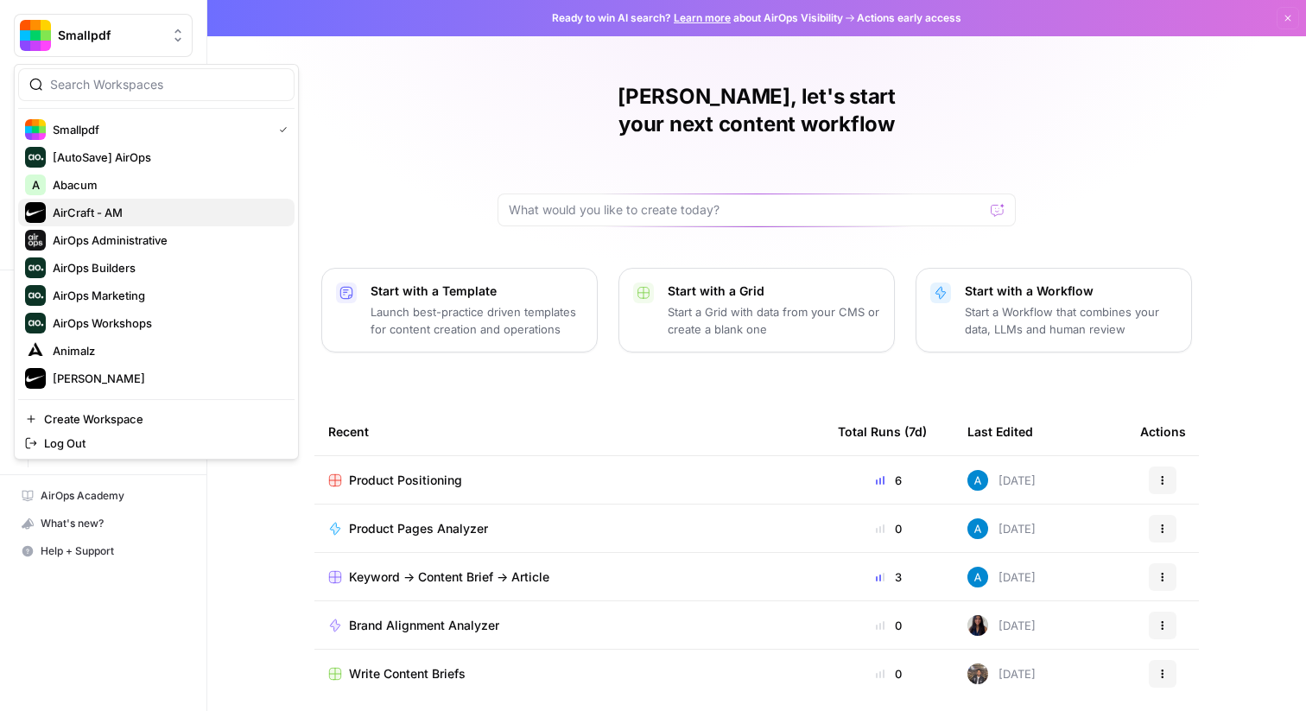
click at [108, 206] on span "AirCraft - AM" at bounding box center [167, 212] width 228 height 17
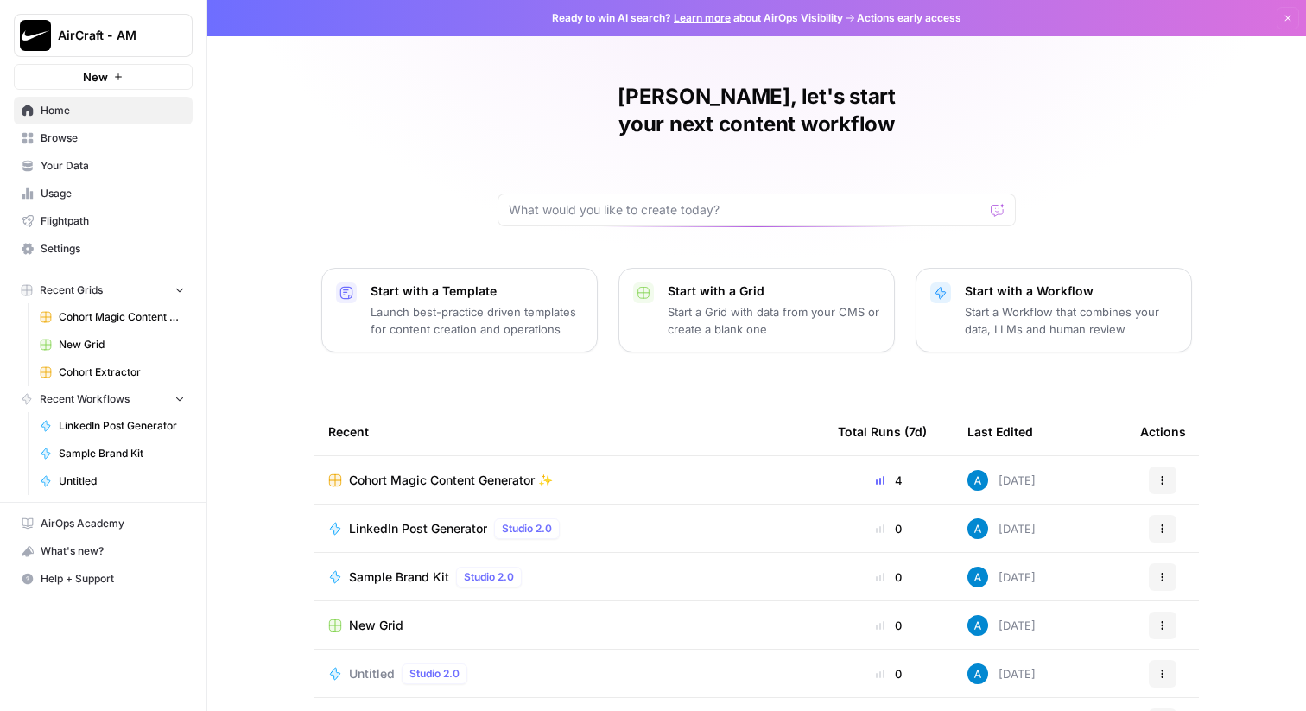
click at [143, 136] on span "Browse" at bounding box center [113, 138] width 144 height 16
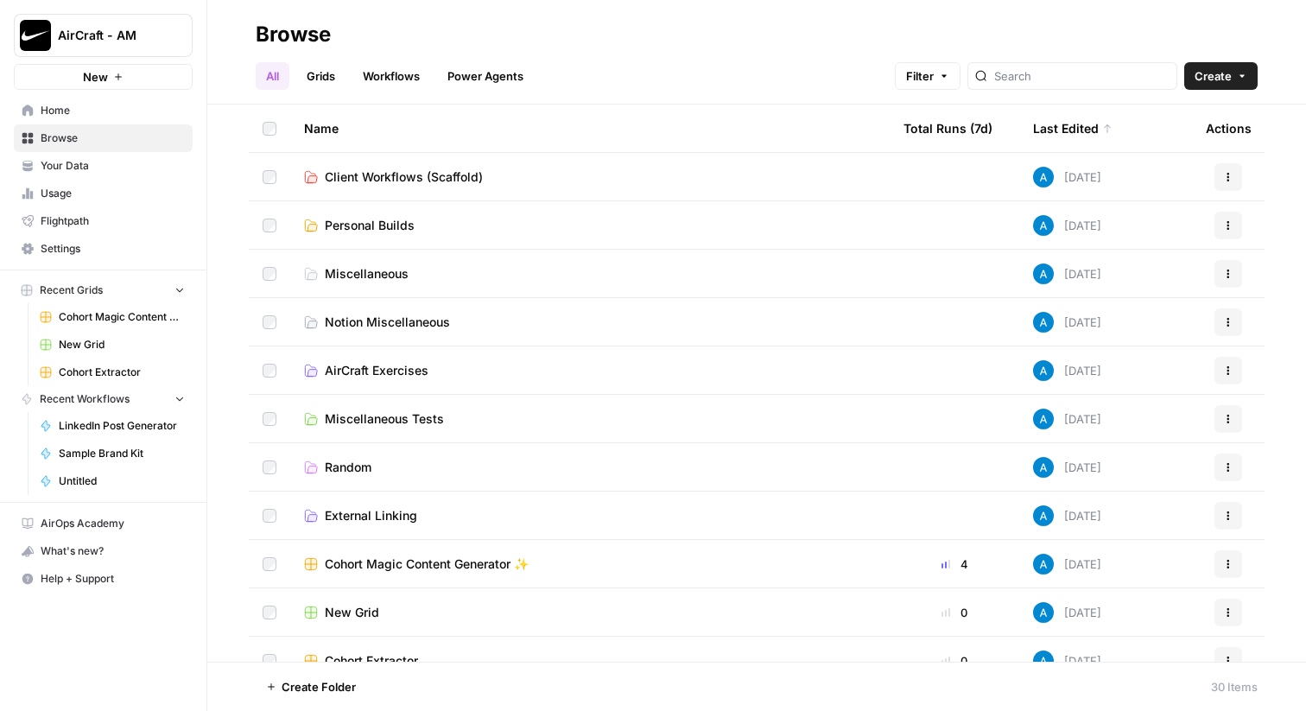
click at [1210, 72] on span "Create" at bounding box center [1212, 75] width 37 height 17
click at [1155, 162] on span "Workflow" at bounding box center [1187, 164] width 97 height 17
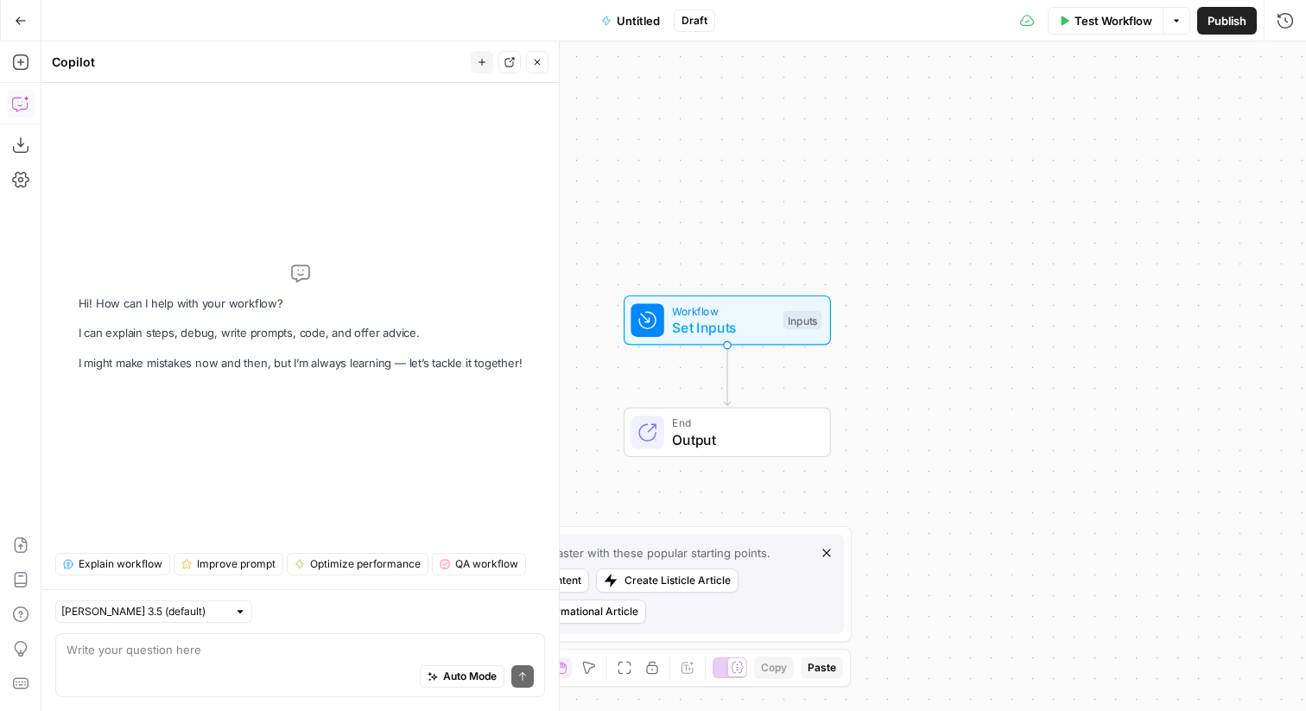
click at [148, 650] on textarea at bounding box center [299, 649] width 467 height 17
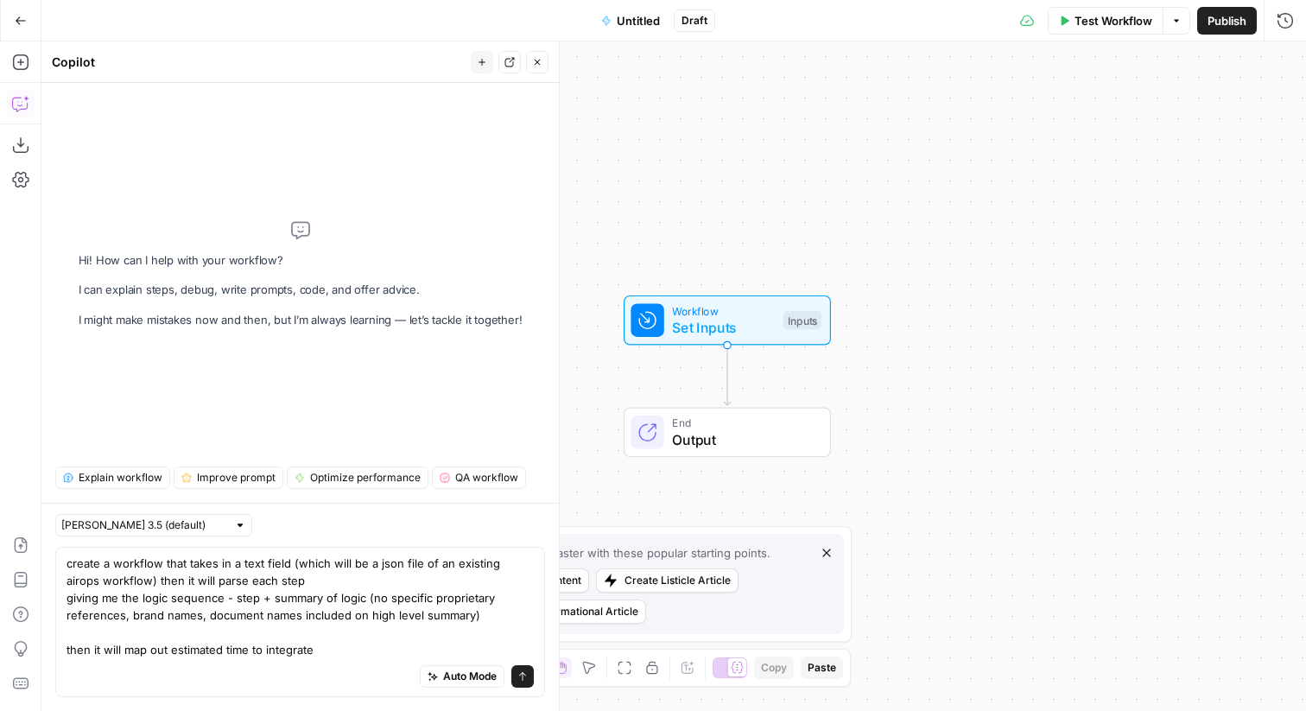
click at [91, 664] on div "Auto Mode Send" at bounding box center [299, 677] width 467 height 38
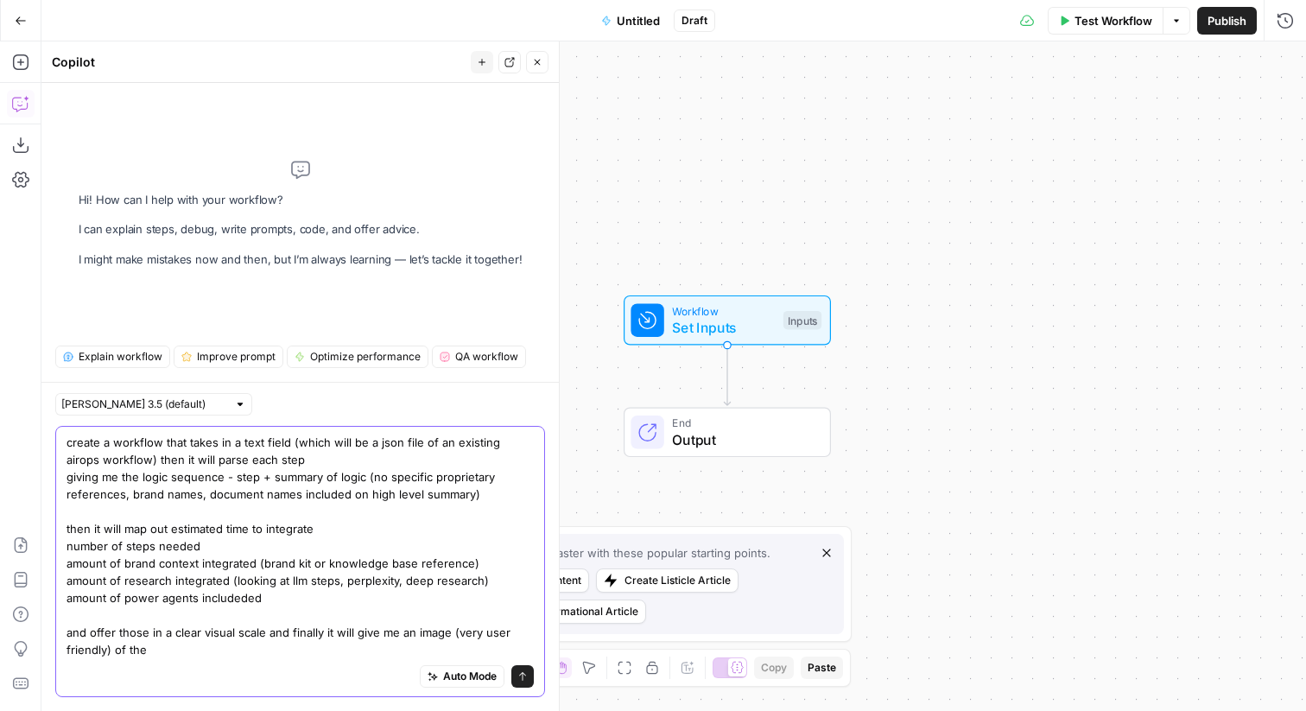
drag, startPoint x: 404, startPoint y: 635, endPoint x: 416, endPoint y: 644, distance: 15.4
click at [416, 644] on textarea "create a workflow that takes in a text field (which will be a json file of an e…" at bounding box center [299, 545] width 467 height 224
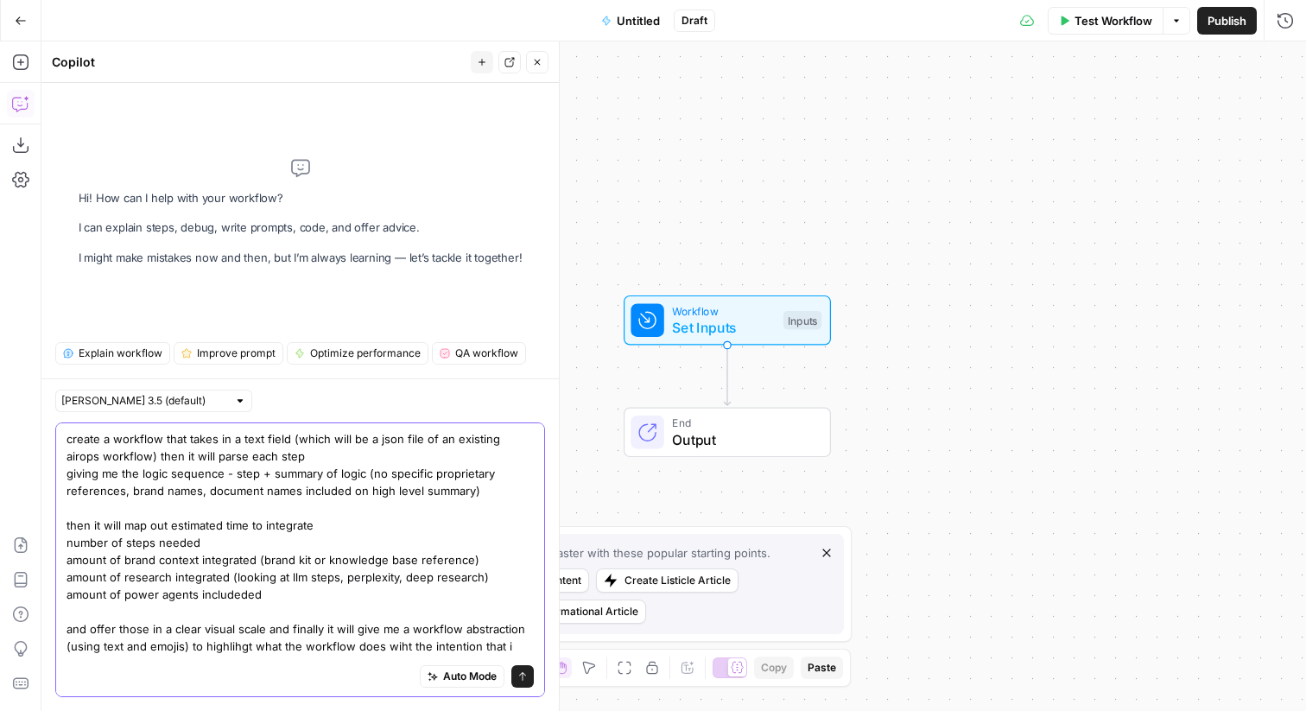
scroll to position [25, 0]
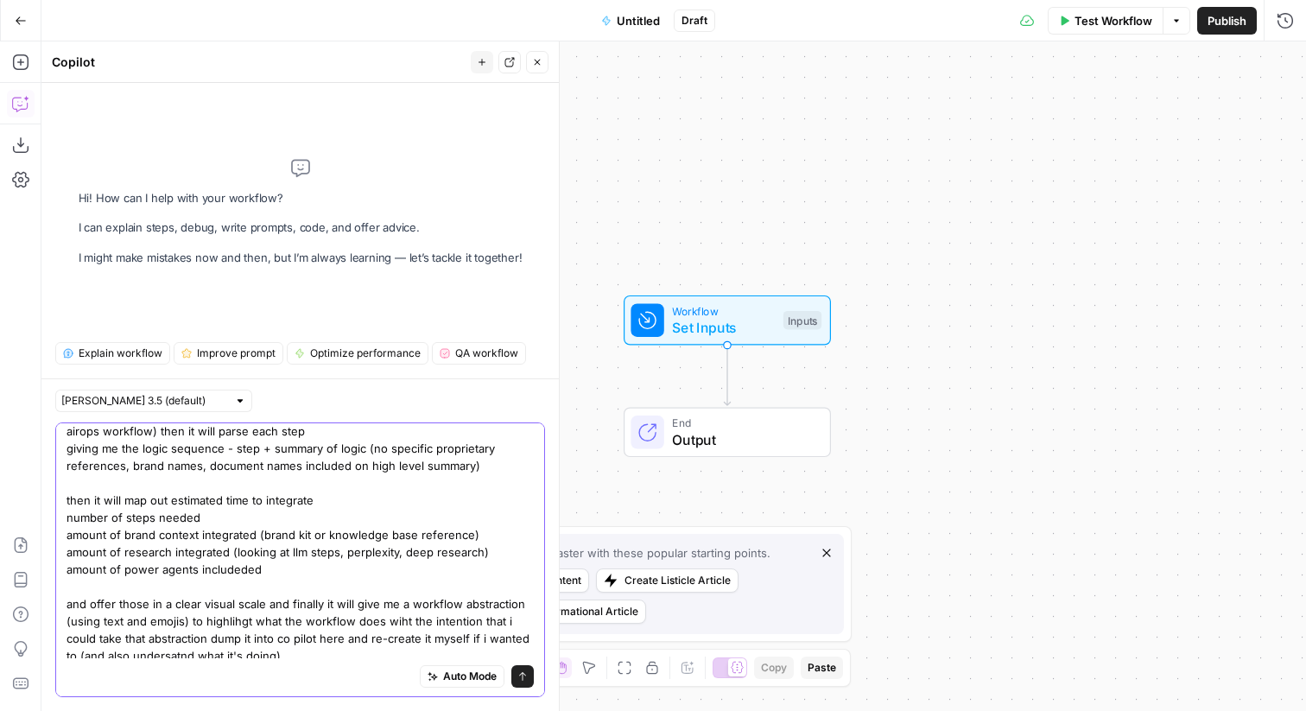
type textarea "create a workflow that takes in a text field (which will be a json file of an e…"
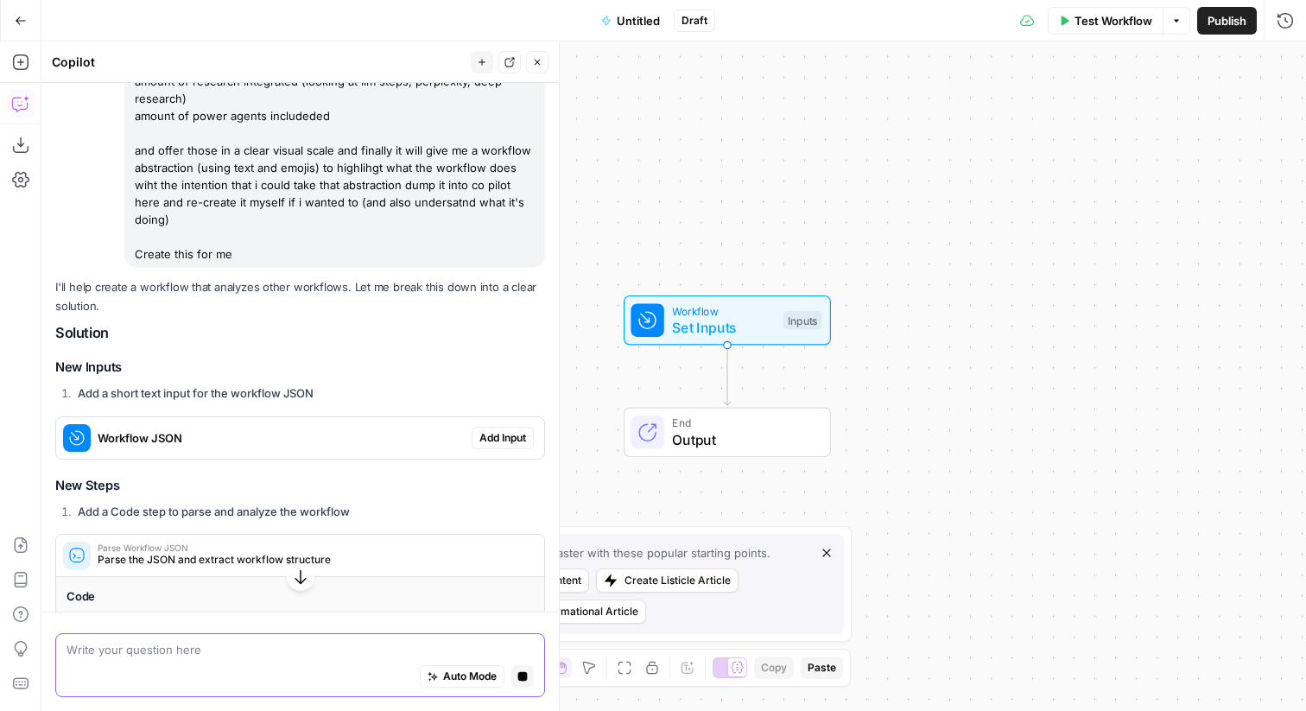
scroll to position [293, 0]
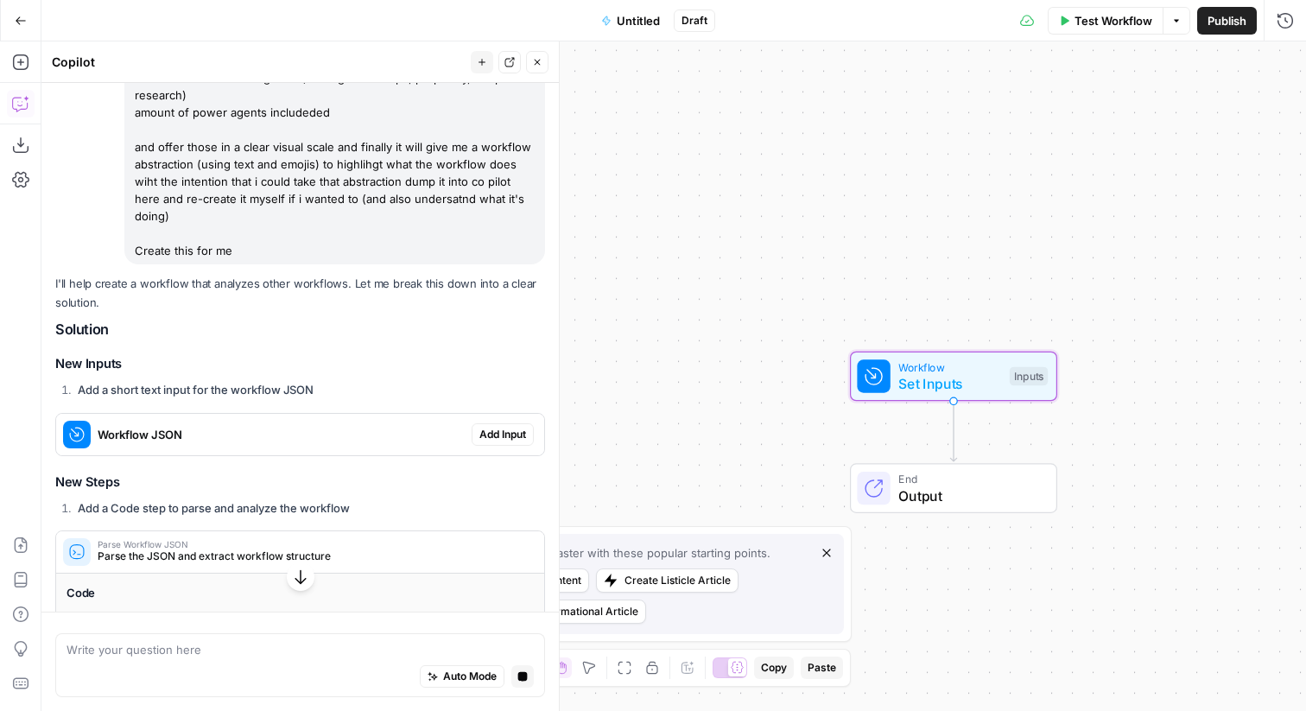
click at [508, 427] on span "Add Input" at bounding box center [502, 435] width 47 height 16
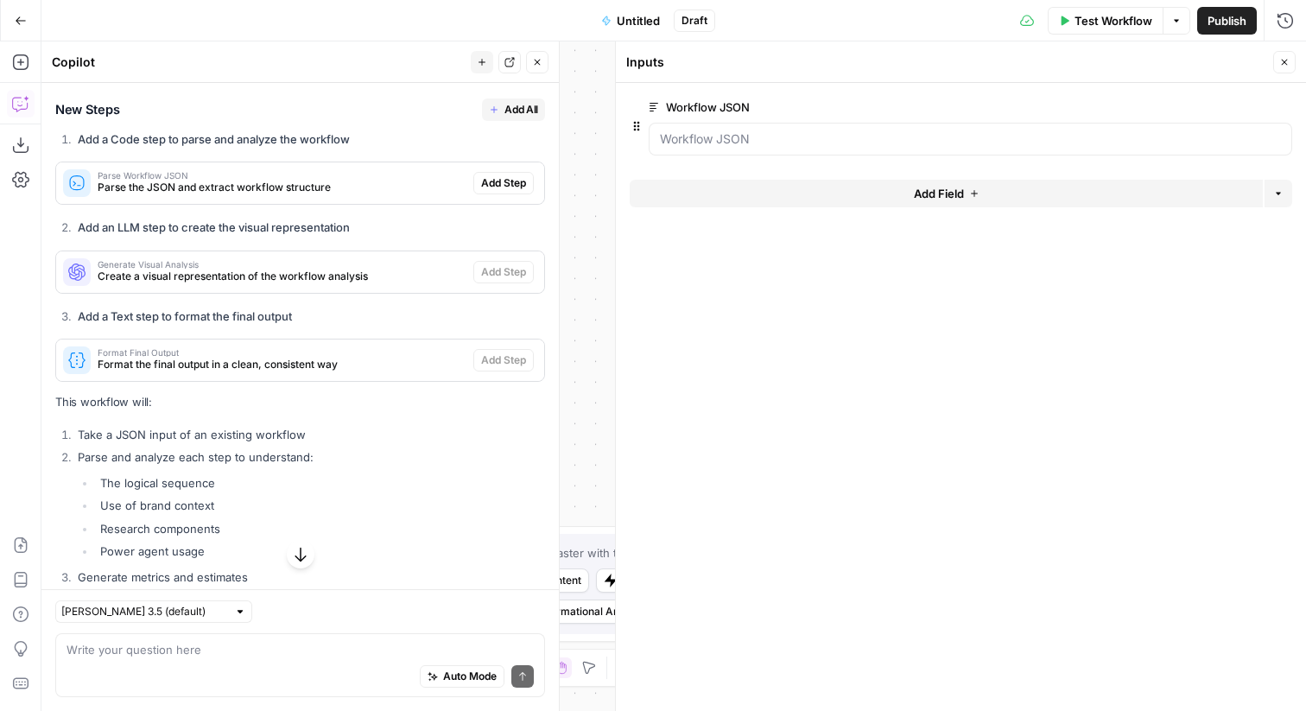
scroll to position [630, 0]
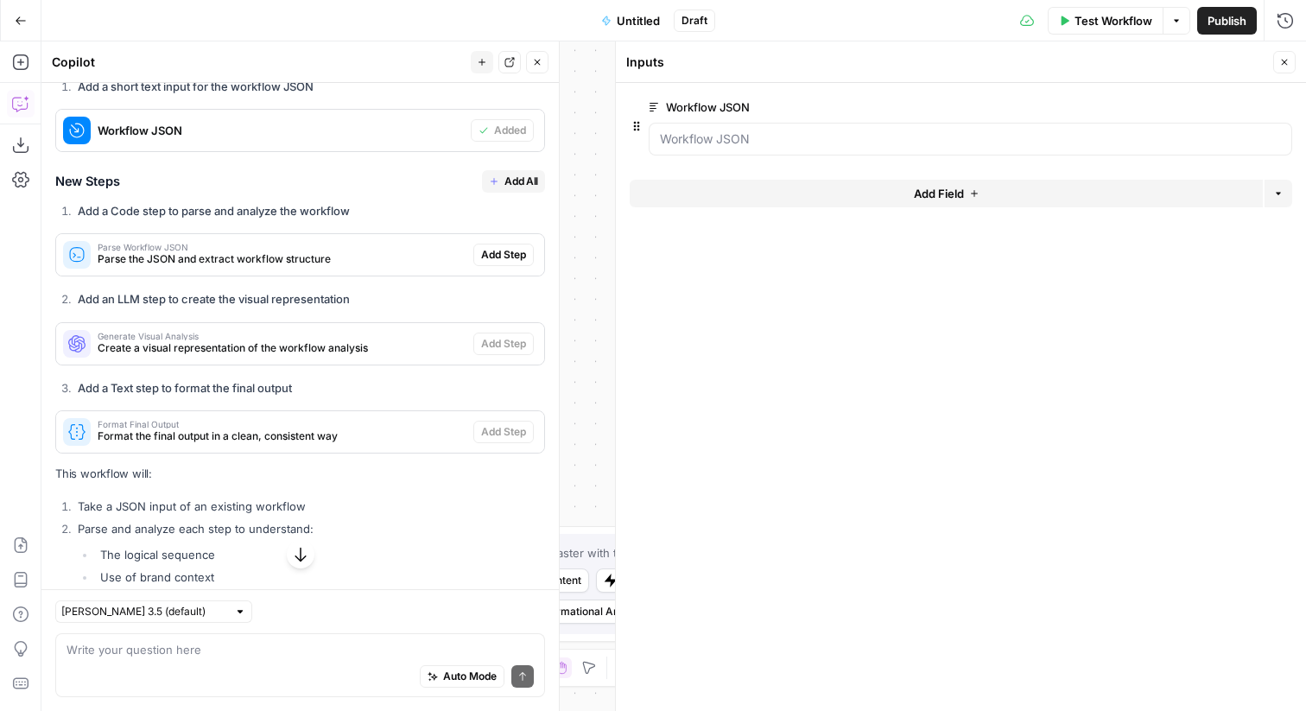
click at [1277, 54] on button "Close" at bounding box center [1284, 62] width 22 height 22
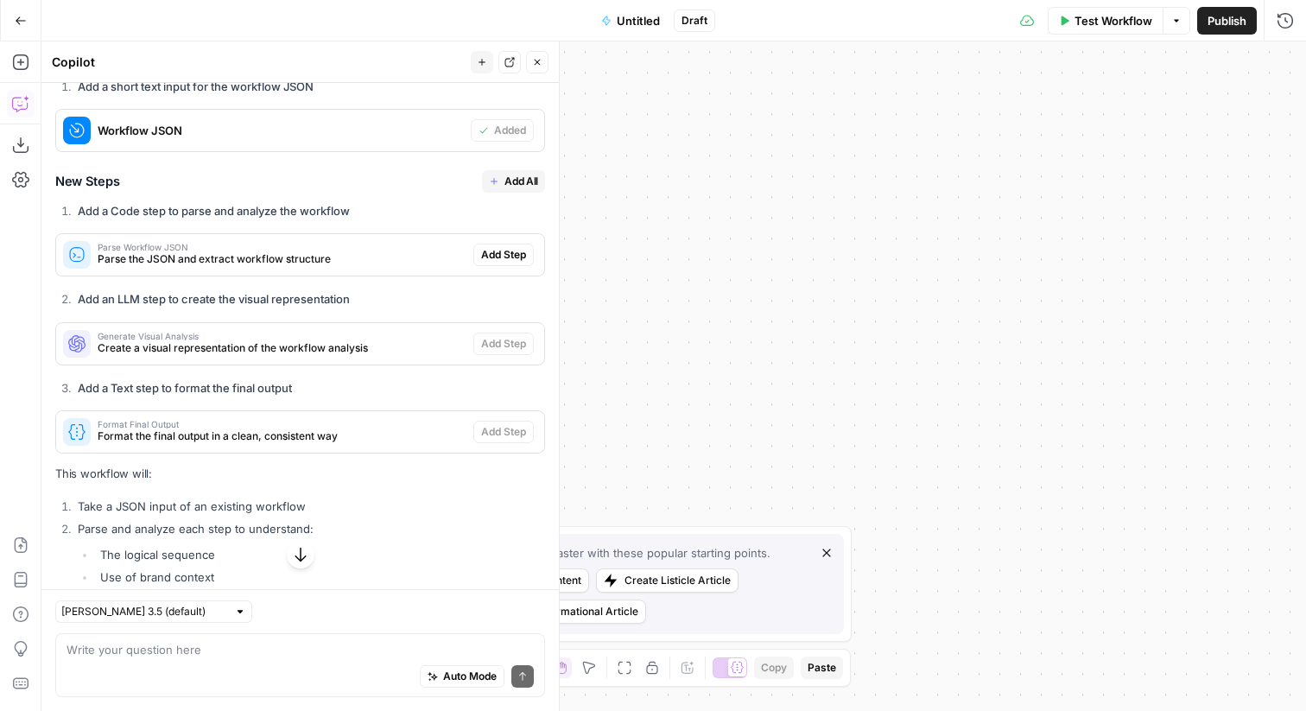
drag, startPoint x: 802, startPoint y: 432, endPoint x: 1082, endPoint y: 309, distance: 305.4
click at [1082, 309] on div "Workflow Set Inputs Inputs End Output" at bounding box center [673, 375] width 1264 height 669
drag, startPoint x: 769, startPoint y: 337, endPoint x: 852, endPoint y: 337, distance: 82.9
click at [850, 337] on div "Workflow Set Inputs Inputs End Output" at bounding box center [673, 375] width 1264 height 669
drag, startPoint x: 813, startPoint y: 338, endPoint x: 886, endPoint y: 338, distance: 73.4
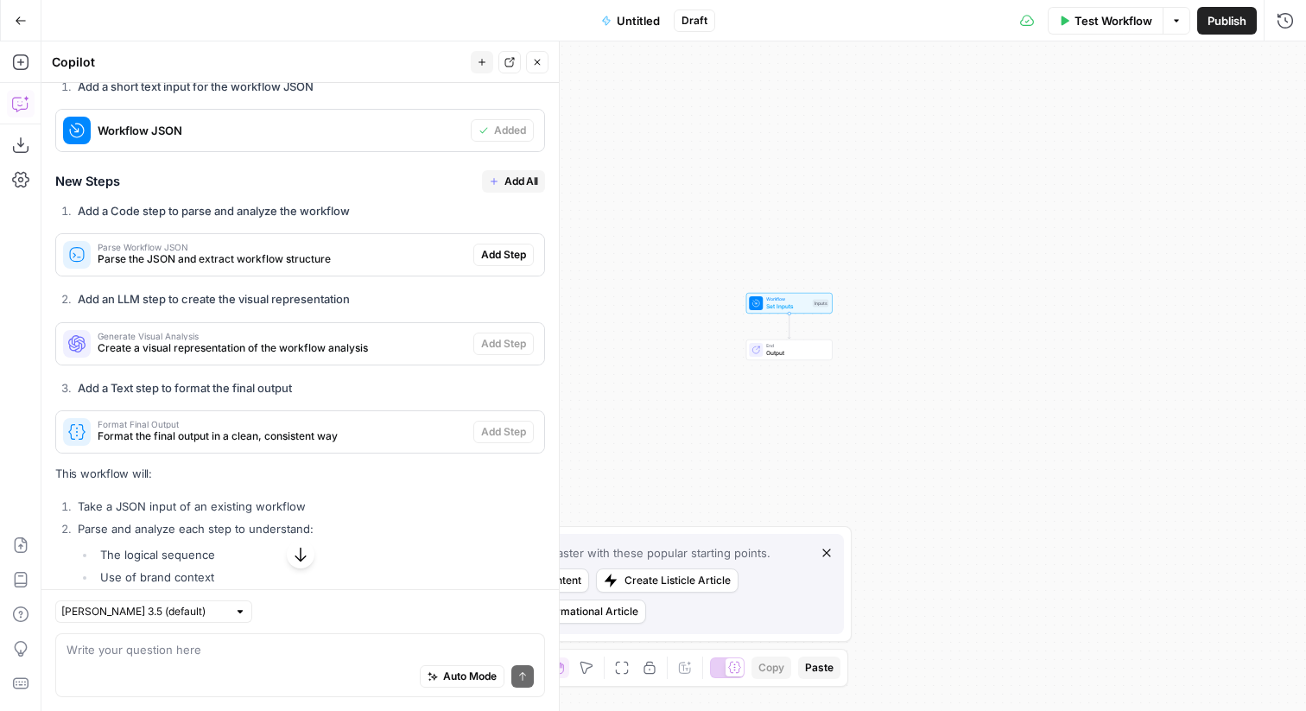
click at [886, 338] on div "Workflow Set Inputs Inputs End Output" at bounding box center [673, 375] width 1264 height 669
click at [522, 247] on span "Add Step" at bounding box center [503, 255] width 45 height 16
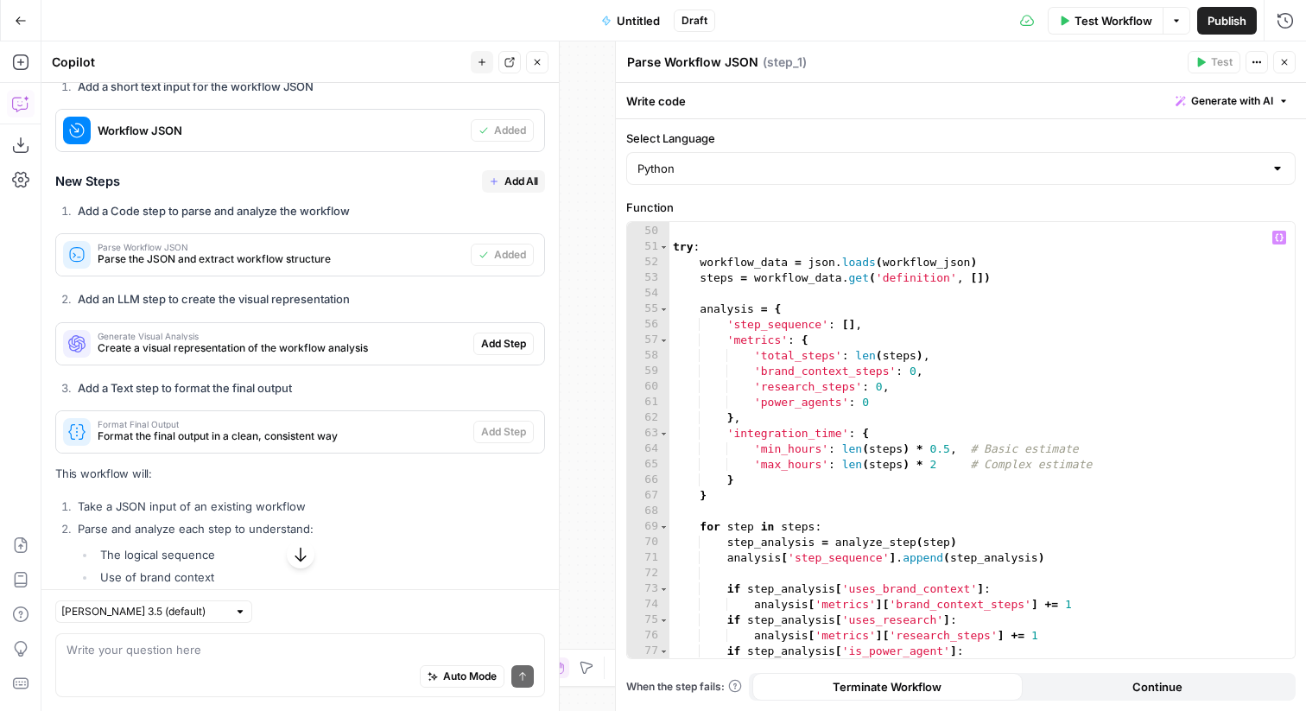
scroll to position [838, 0]
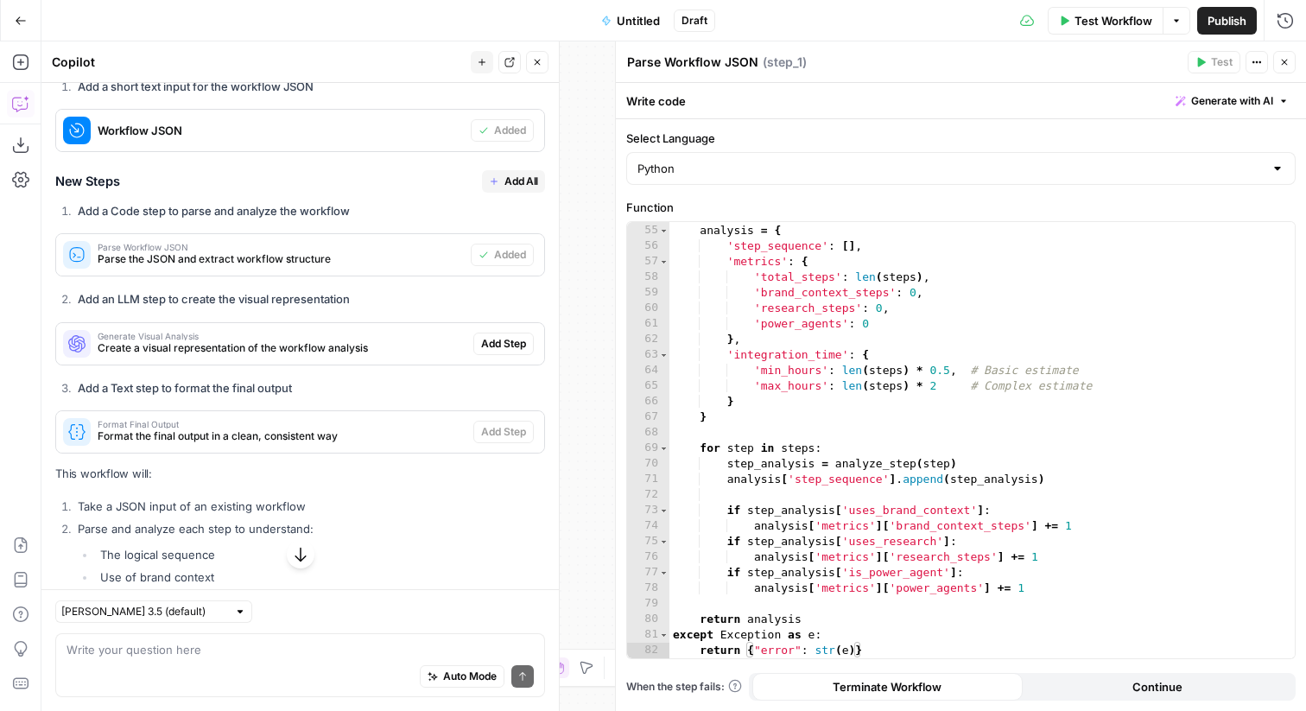
click at [1286, 61] on icon "button" at bounding box center [1284, 62] width 10 height 10
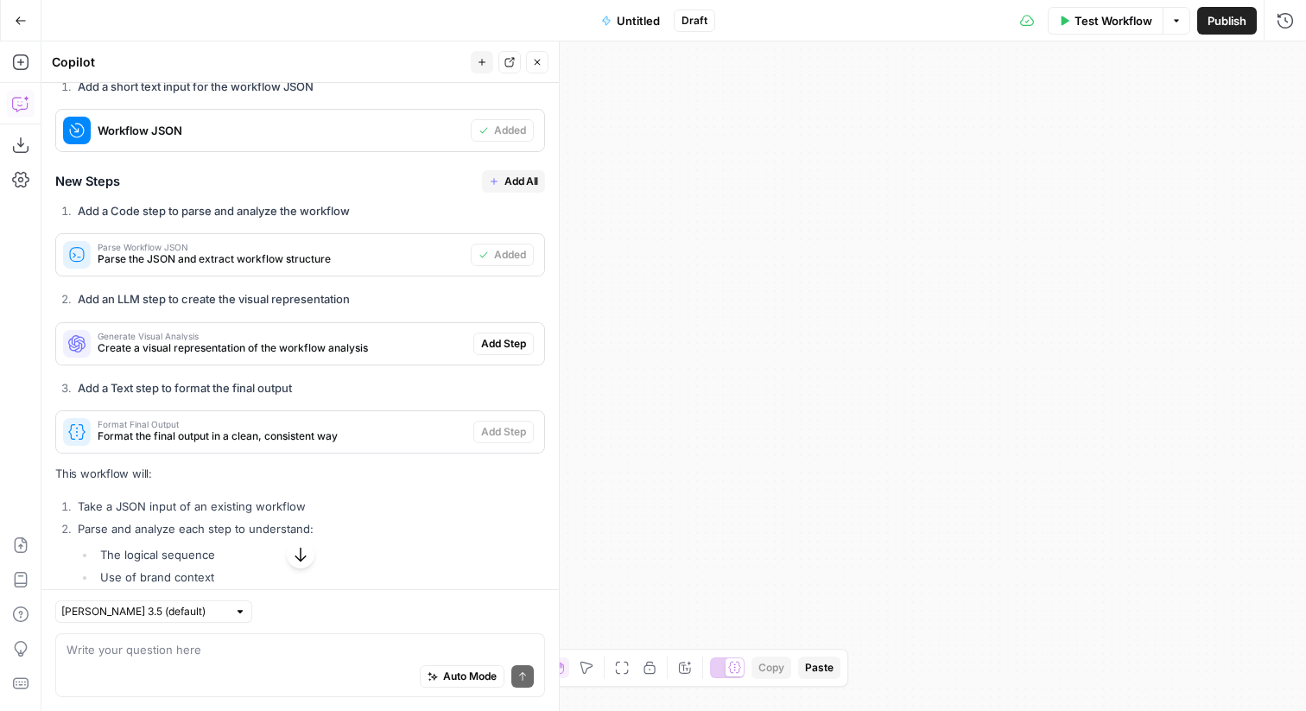
drag, startPoint x: 761, startPoint y: 354, endPoint x: 1141, endPoint y: 306, distance: 383.8
click at [1141, 301] on div "Workflow Set Inputs Inputs Run Code · Python Parse Workflow JSON Step 1 End Out…" at bounding box center [673, 375] width 1264 height 669
drag, startPoint x: 618, startPoint y: 374, endPoint x: 838, endPoint y: 376, distance: 220.2
click at [838, 375] on div "Workflow Set Inputs Inputs Run Code · Python Parse Workflow JSON Step 1 End Out…" at bounding box center [673, 375] width 1264 height 669
click at [508, 332] on button "Add Step" at bounding box center [503, 343] width 60 height 22
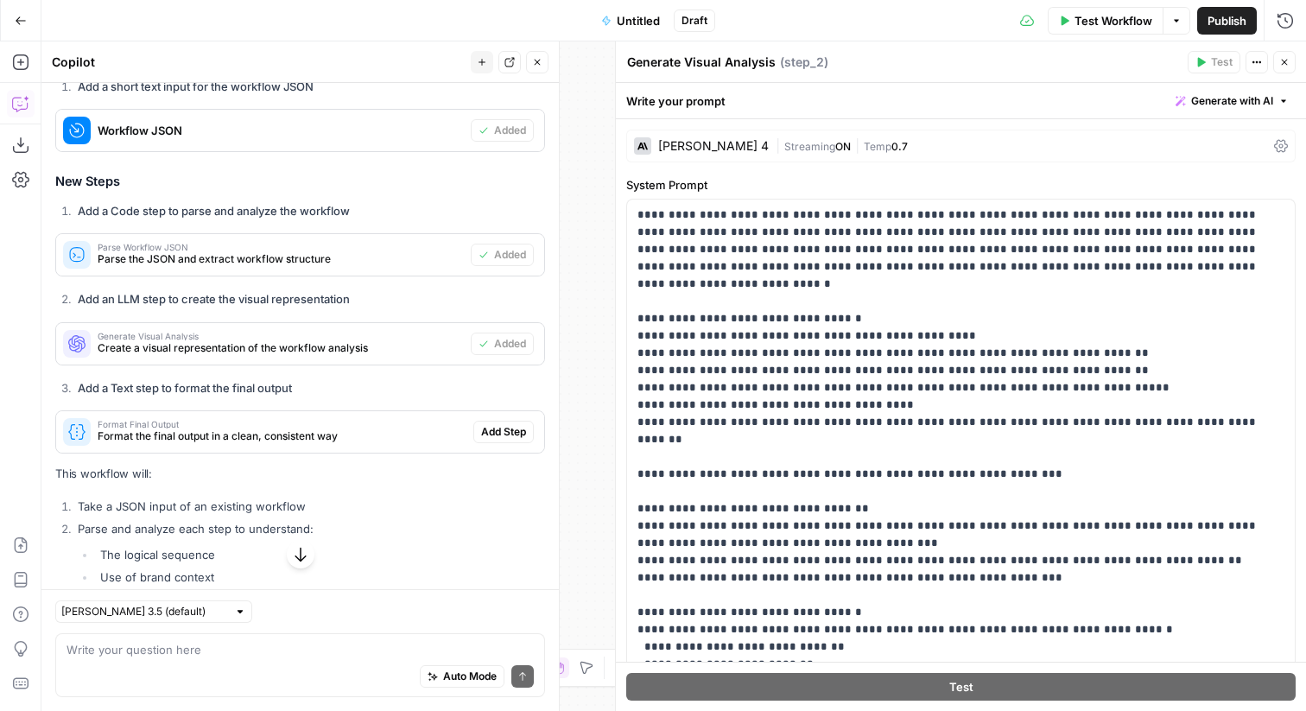
click at [519, 424] on span "Add Step" at bounding box center [503, 432] width 45 height 16
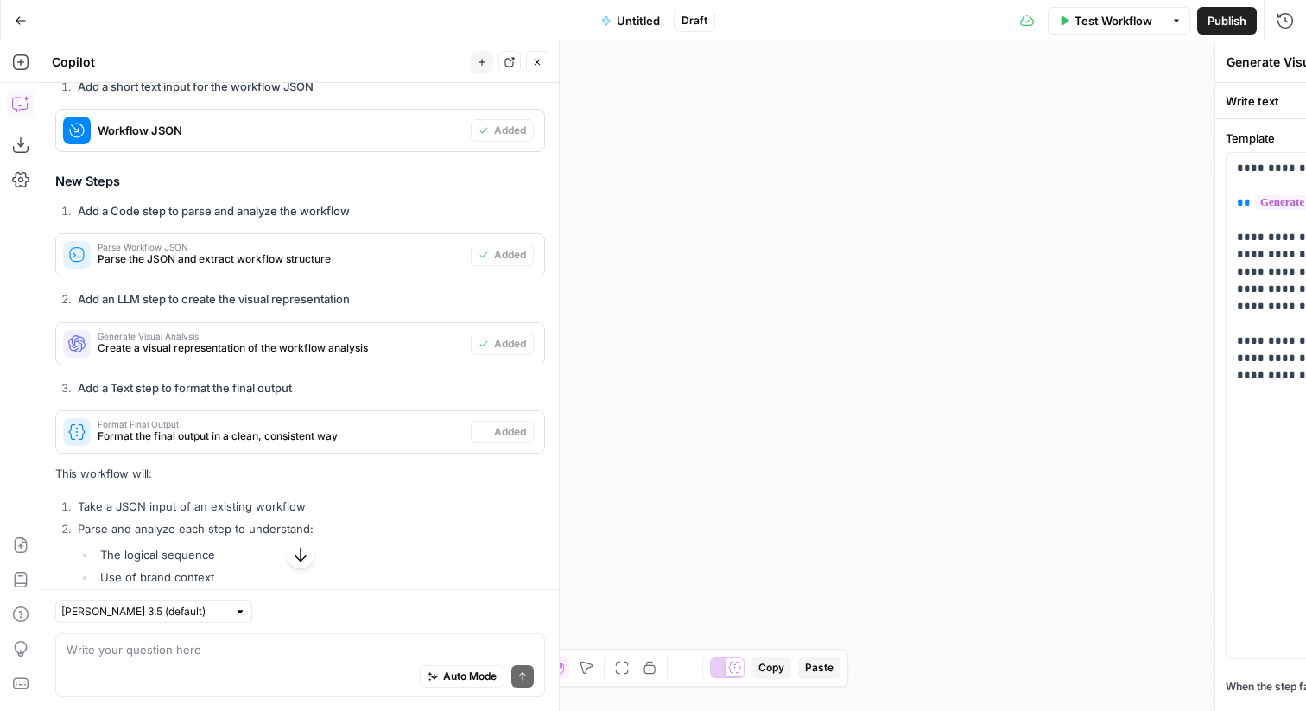
type textarea "Format Final Output"
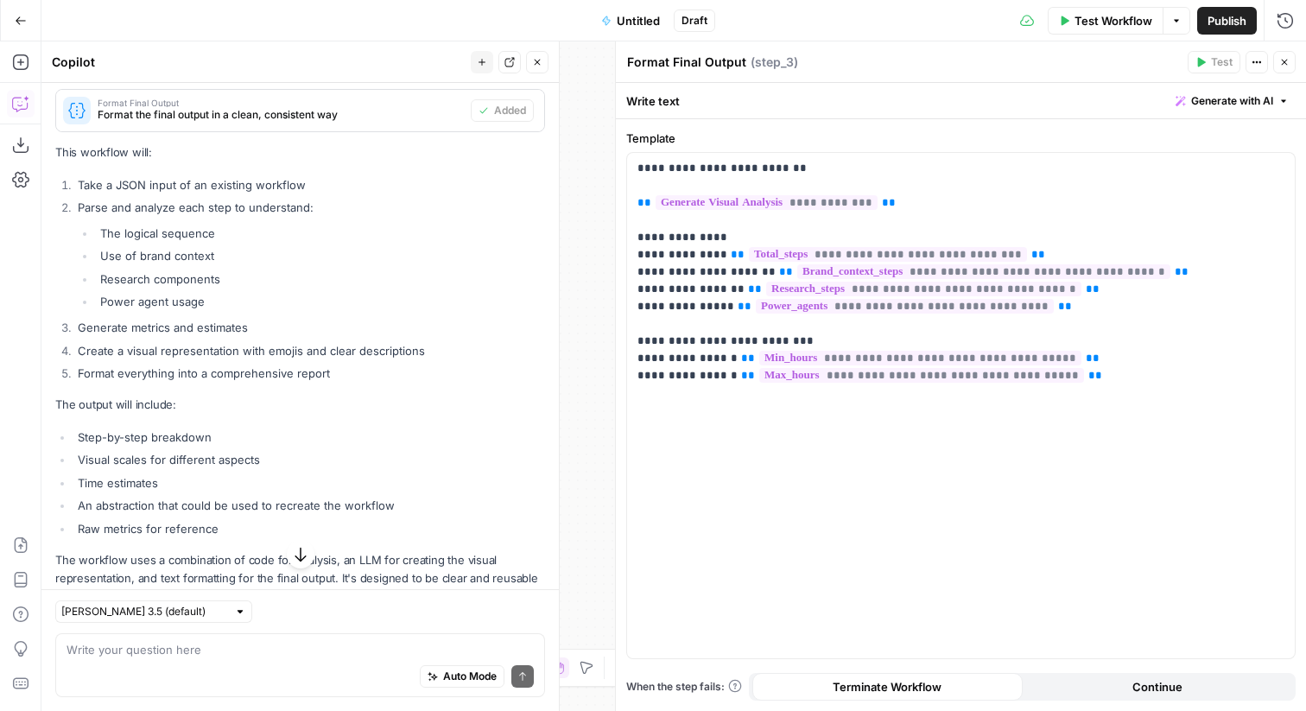
scroll to position [992, 0]
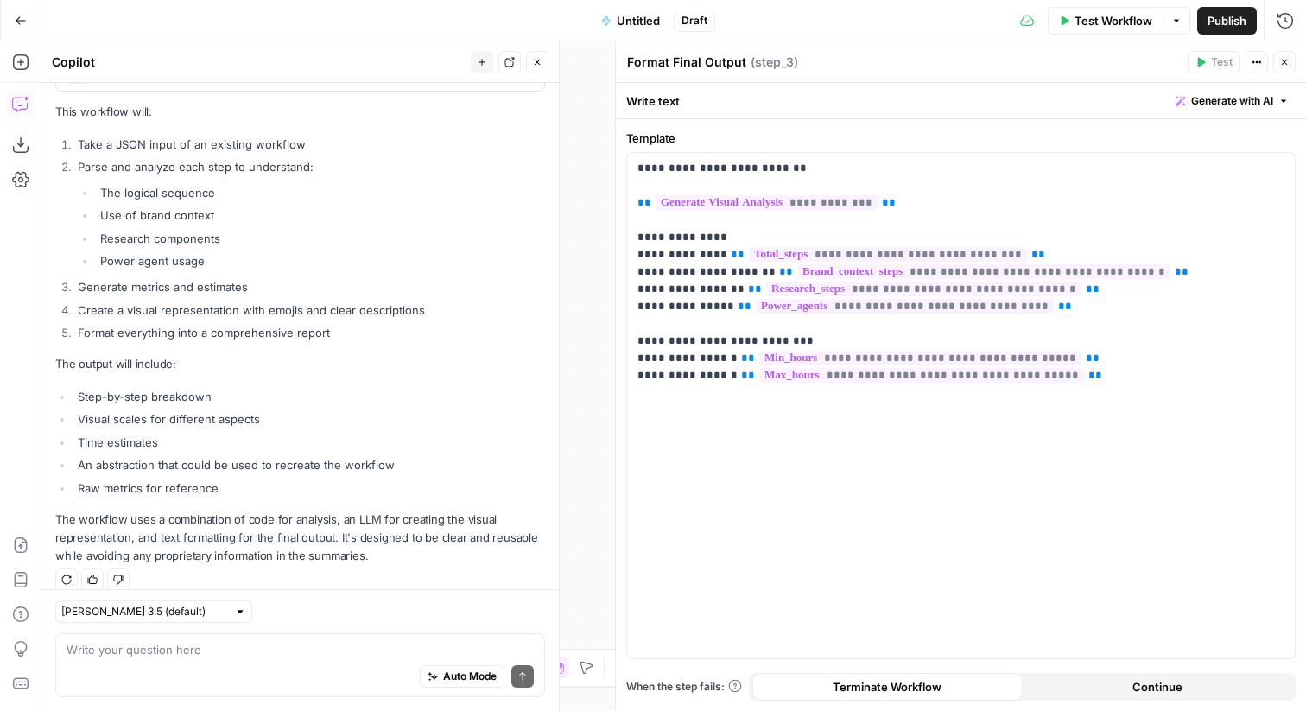
click at [541, 57] on icon "button" at bounding box center [537, 62] width 10 height 10
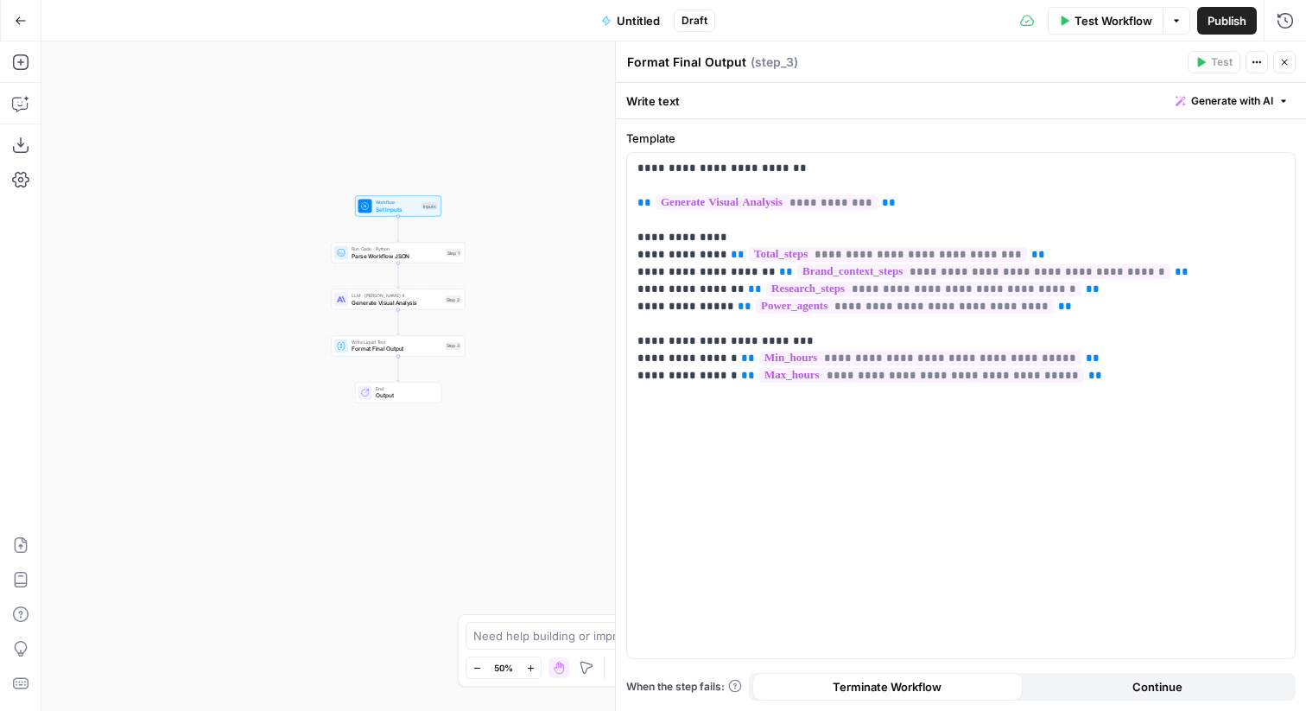
drag, startPoint x: 547, startPoint y: 281, endPoint x: 883, endPoint y: 250, distance: 338.2
click at [883, 250] on body "AirCraft - AM New Home Browse Your Data Usage Flightpath Settings Recent Grids …" at bounding box center [653, 355] width 1306 height 711
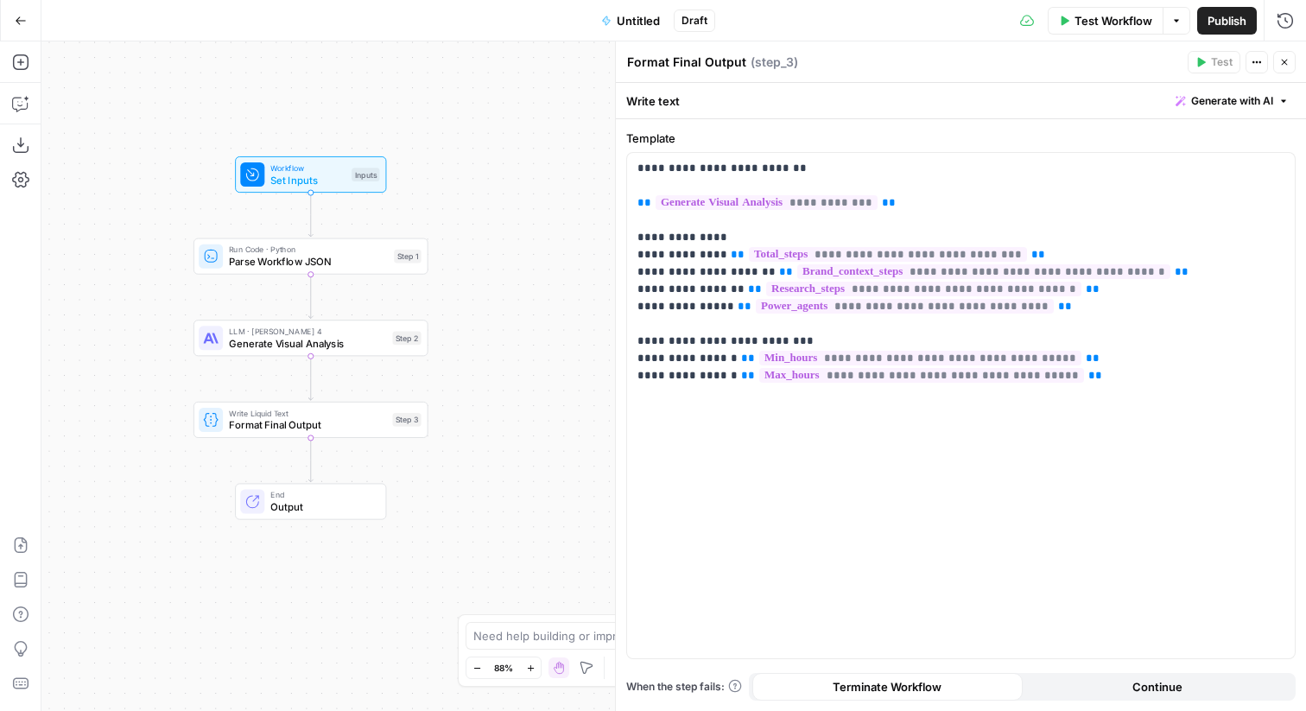
click at [463, 289] on div "Workflow Set Inputs Inputs Run Code · Python Parse Workflow JSON Step 1 LLM · […" at bounding box center [673, 375] width 1264 height 669
click at [1284, 66] on icon "button" at bounding box center [1284, 62] width 10 height 10
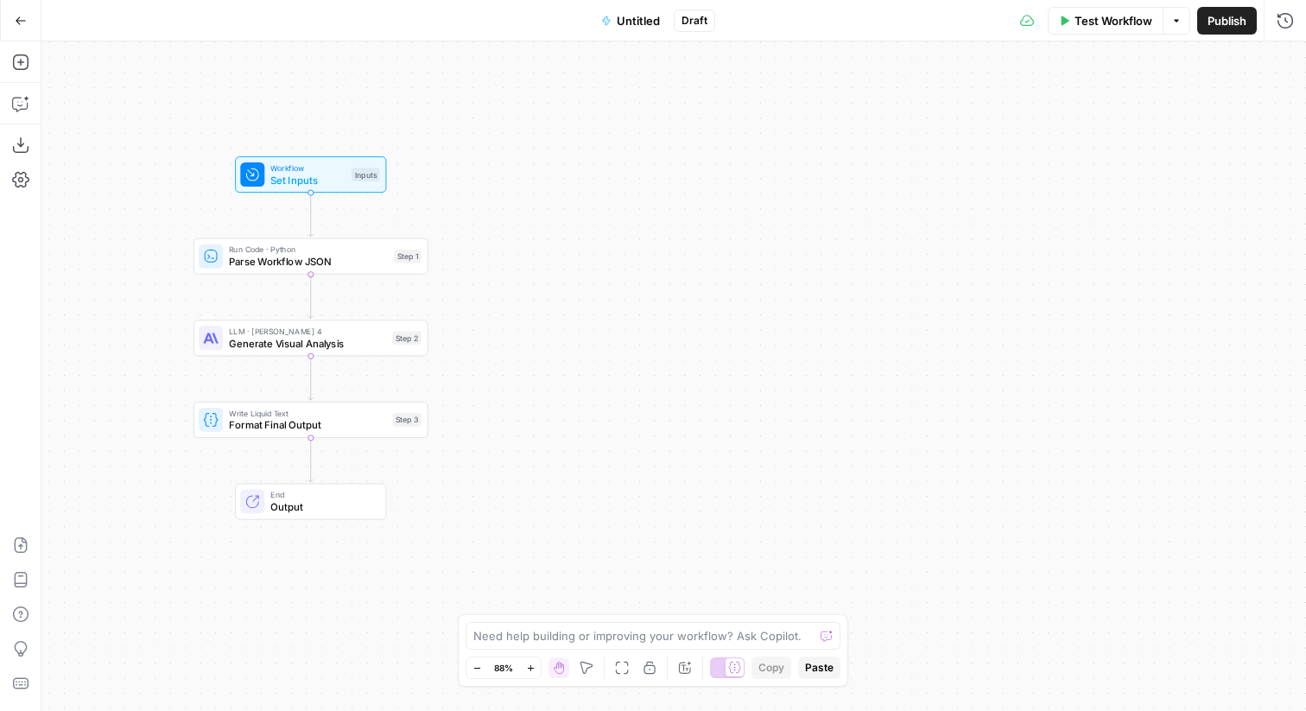
click at [641, 21] on span "Untitled" at bounding box center [638, 20] width 43 height 17
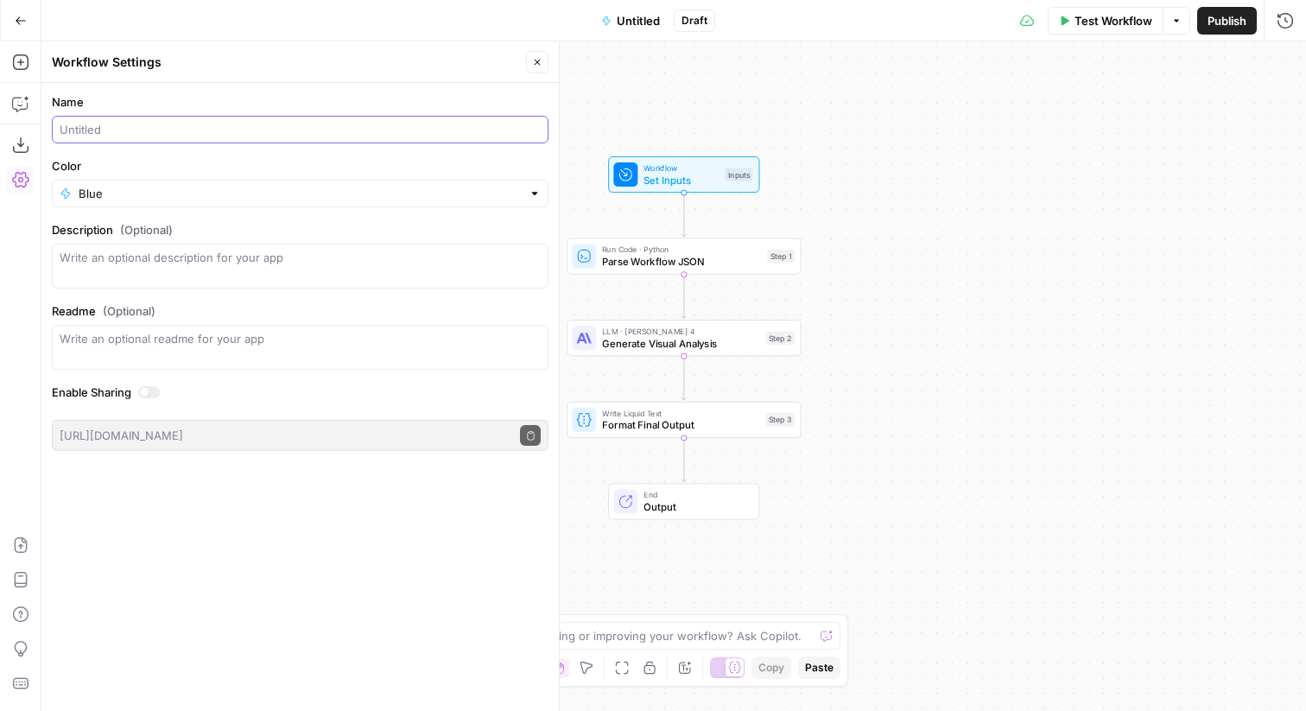
click at [236, 125] on input "Name" at bounding box center [300, 129] width 481 height 17
type input "AirOps x Cohort Workflow Marketplace"
click at [325, 191] on input "Color" at bounding box center [300, 193] width 443 height 17
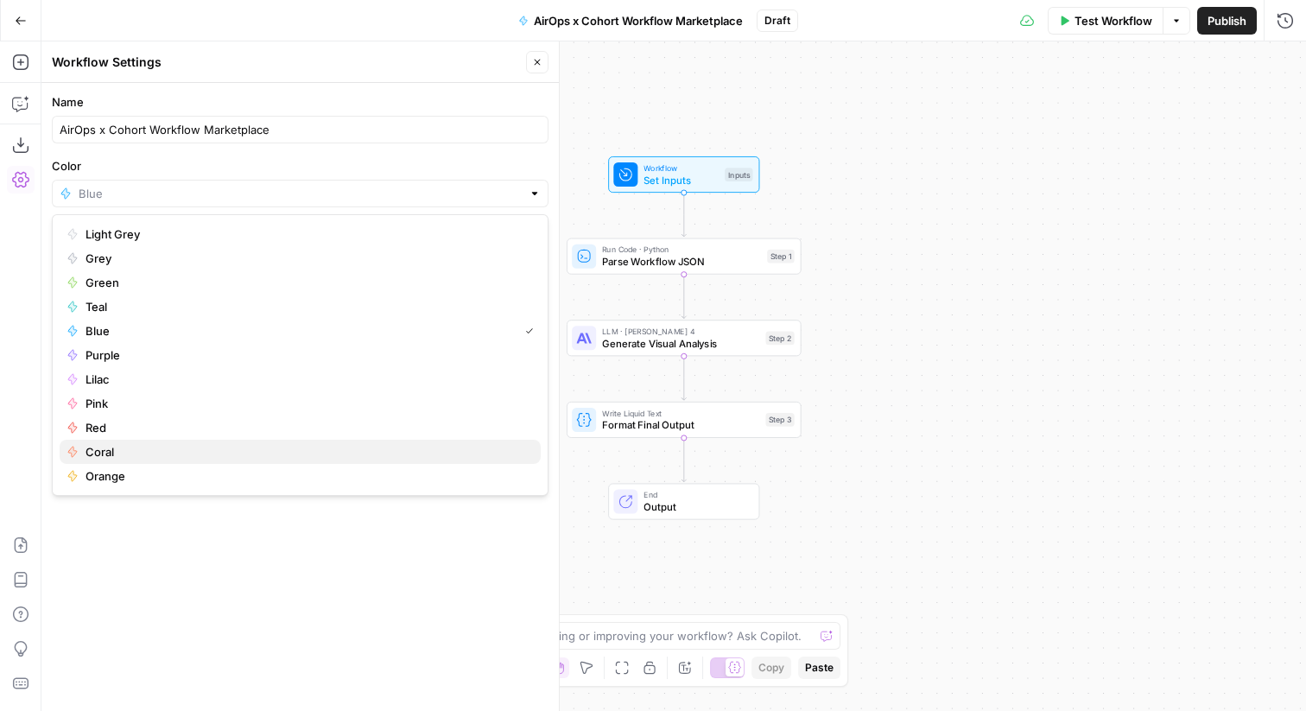
click at [232, 442] on button "Coral" at bounding box center [300, 451] width 481 height 24
type input "Coral"
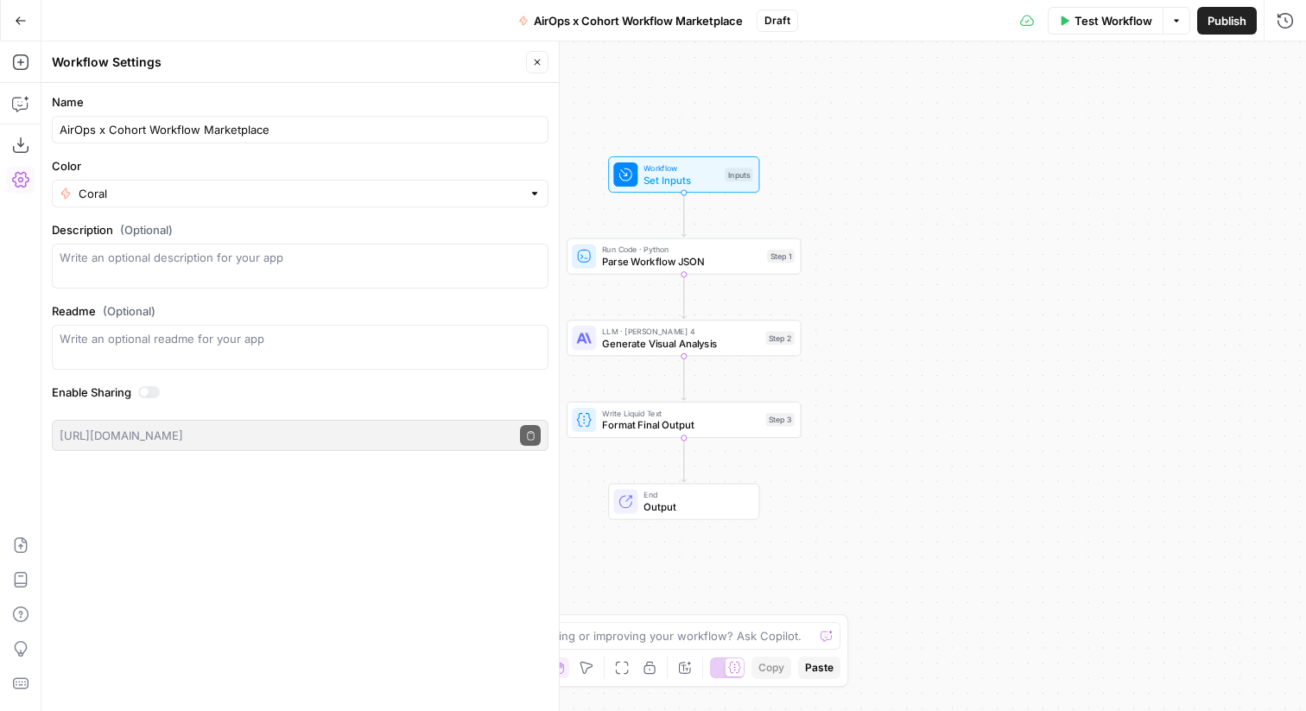
click at [541, 70] on button "Close" at bounding box center [537, 62] width 22 height 22
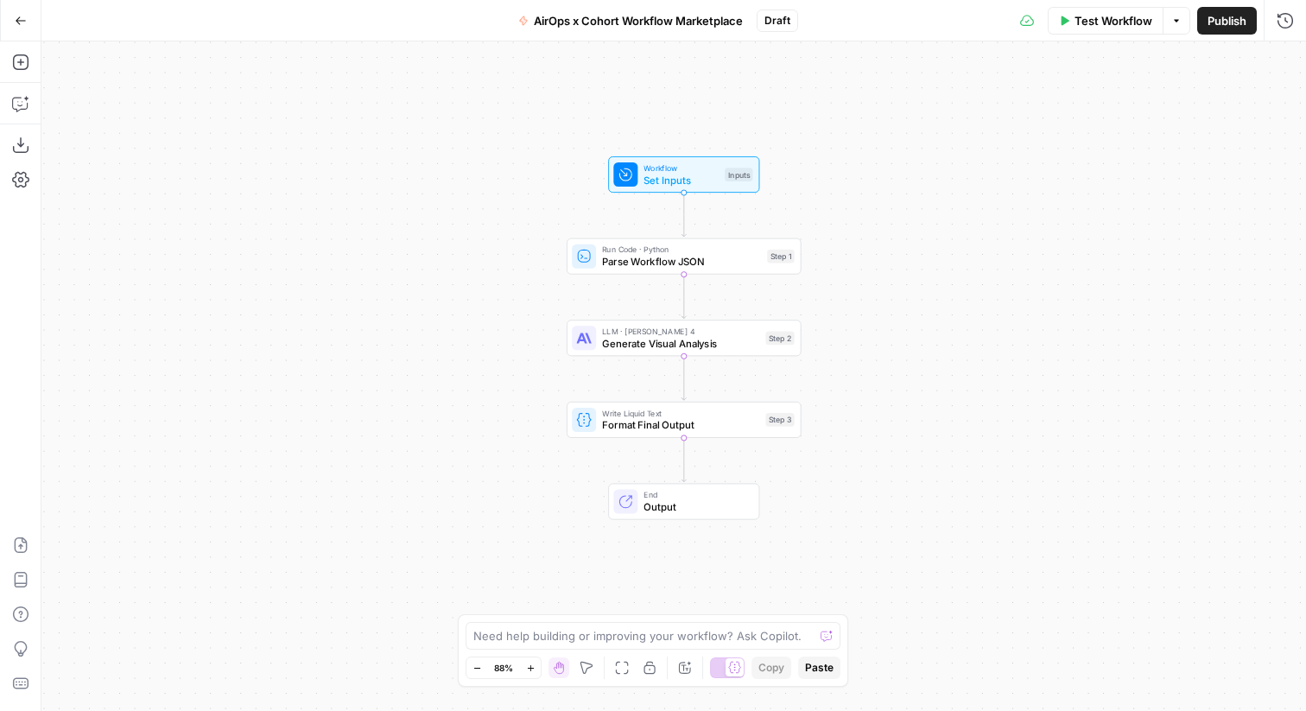
click at [1227, 22] on span "Publish" at bounding box center [1226, 20] width 39 height 17
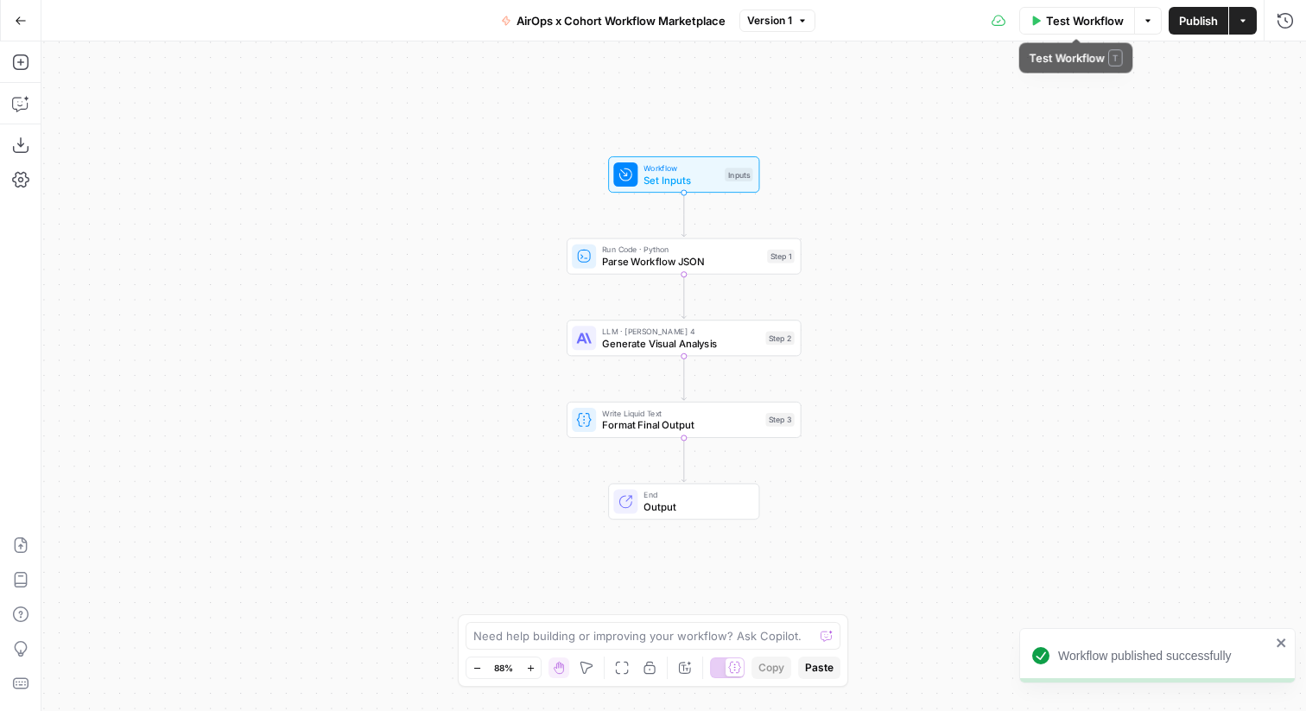
click at [1092, 17] on span "Test Workflow" at bounding box center [1085, 20] width 78 height 17
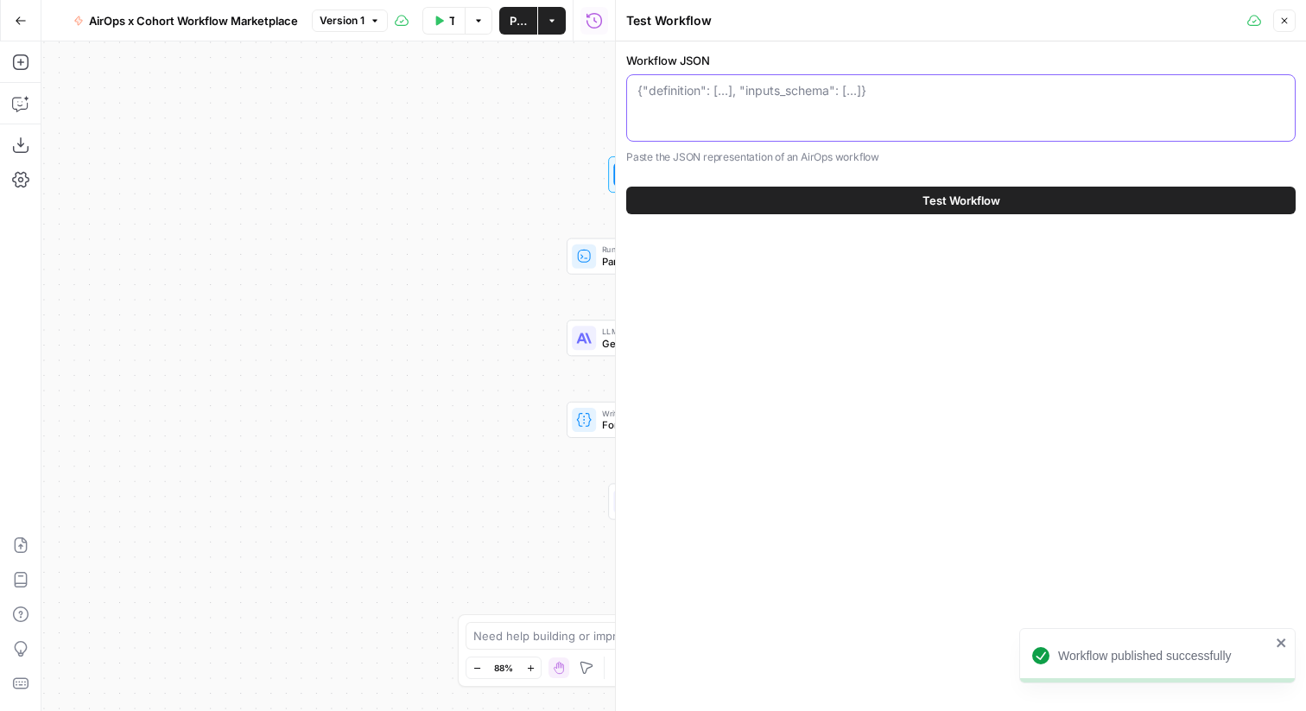
click at [783, 93] on textarea "Workflow JSON" at bounding box center [960, 90] width 647 height 17
click at [1280, 24] on icon "button" at bounding box center [1284, 21] width 10 height 10
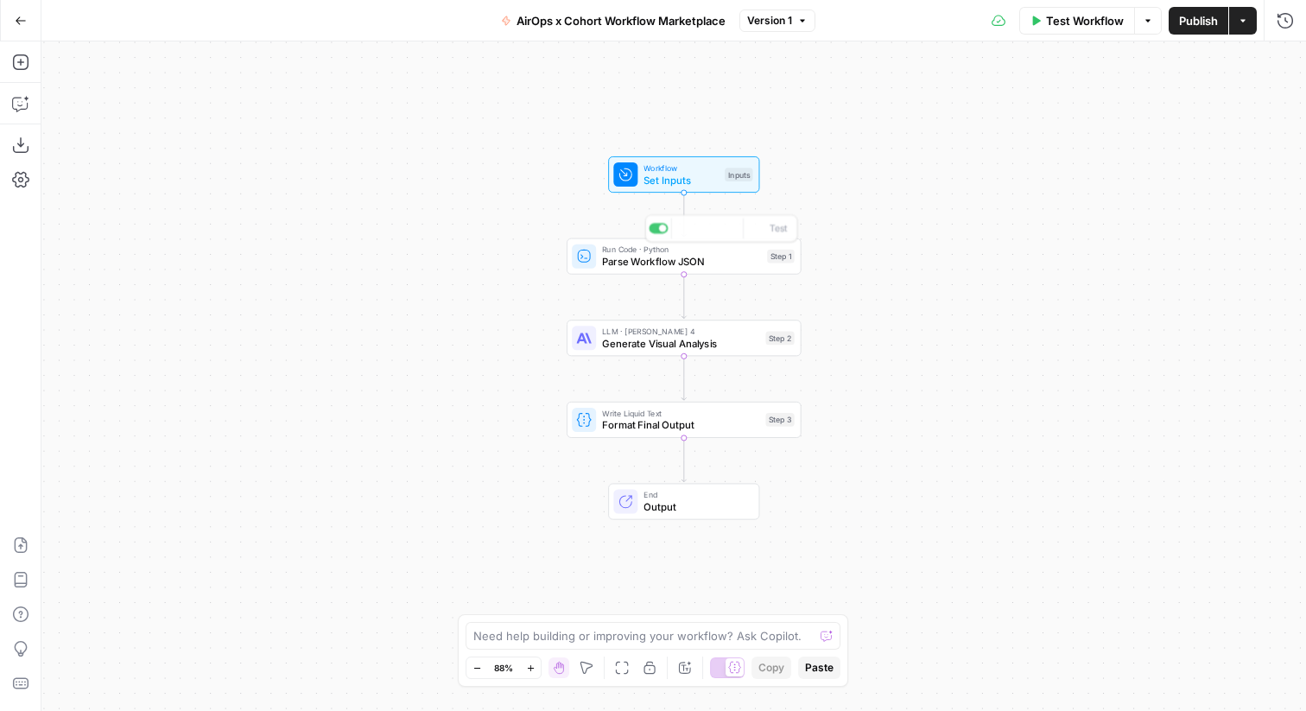
click at [725, 181] on div "Workflow Set Inputs Inputs" at bounding box center [682, 174] width 139 height 26
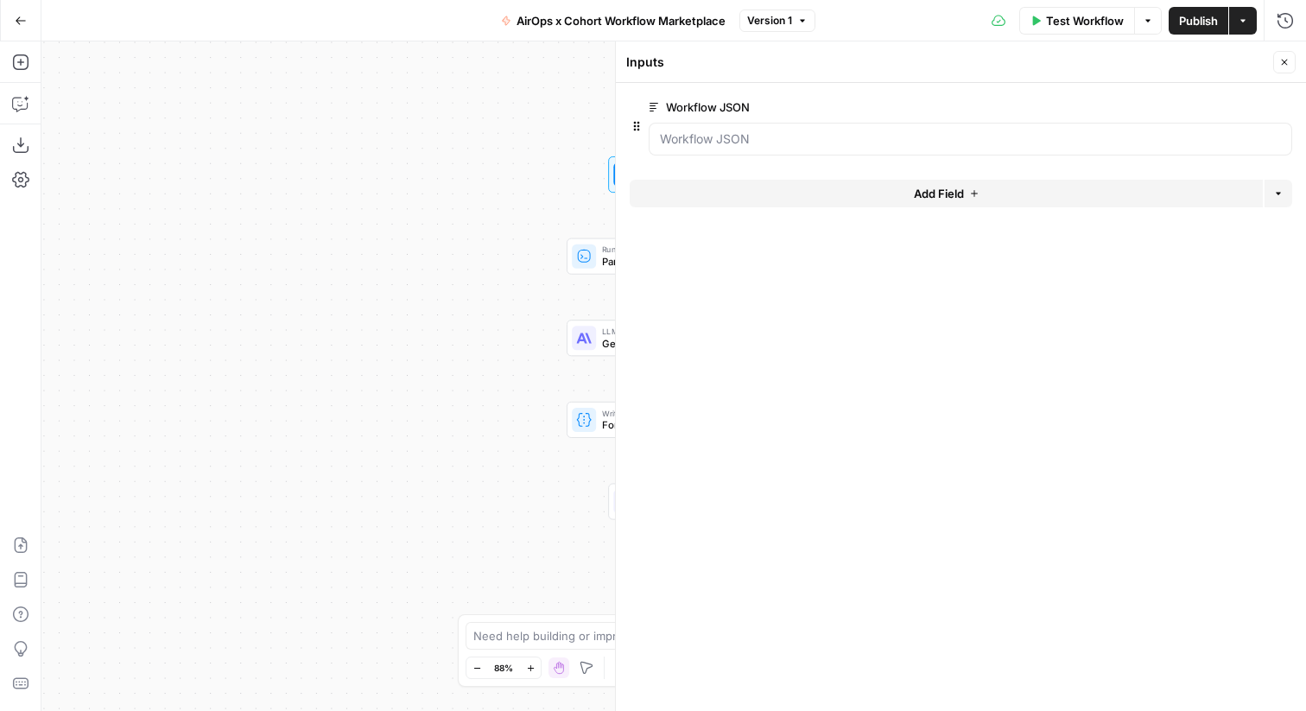
click at [715, 199] on button "Add Field" at bounding box center [945, 194] width 633 height 28
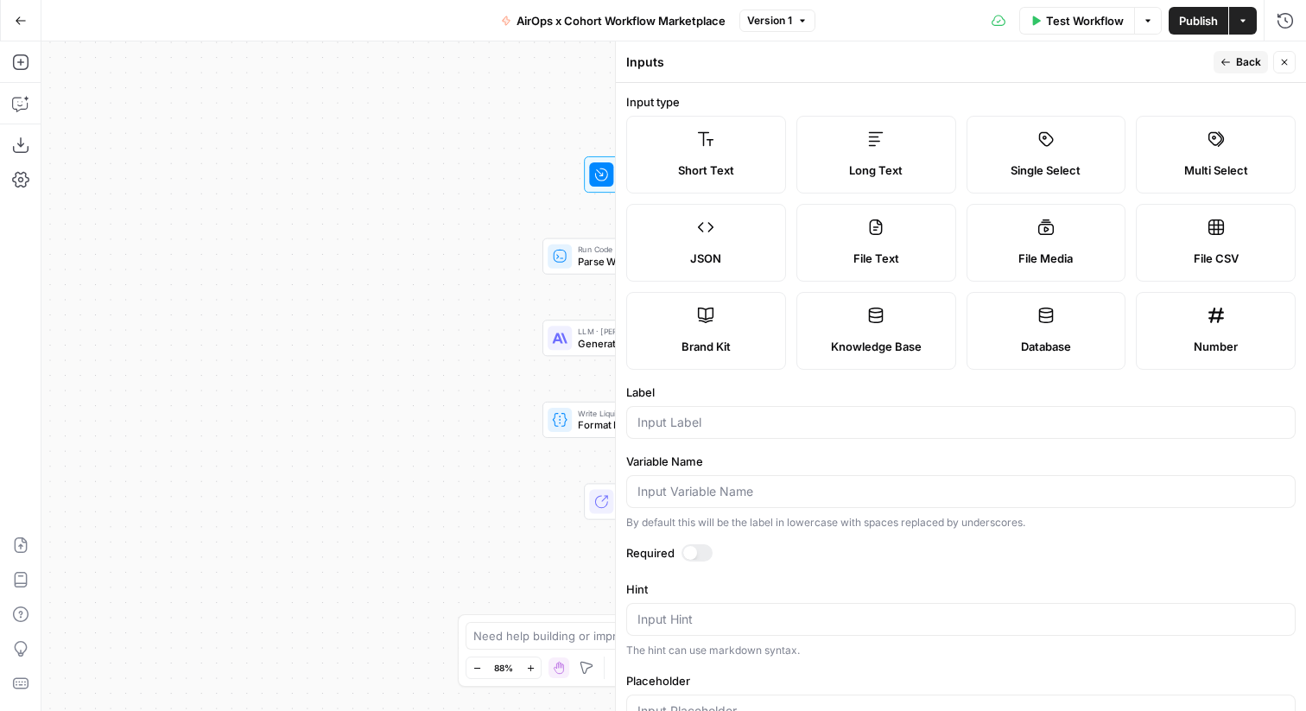
drag, startPoint x: 438, startPoint y: 348, endPoint x: 262, endPoint y: 360, distance: 176.6
click at [262, 360] on div "Workflow Set Inputs Inputs Run Code · Python Parse Workflow JSON Step 1 LLM · […" at bounding box center [673, 375] width 1264 height 669
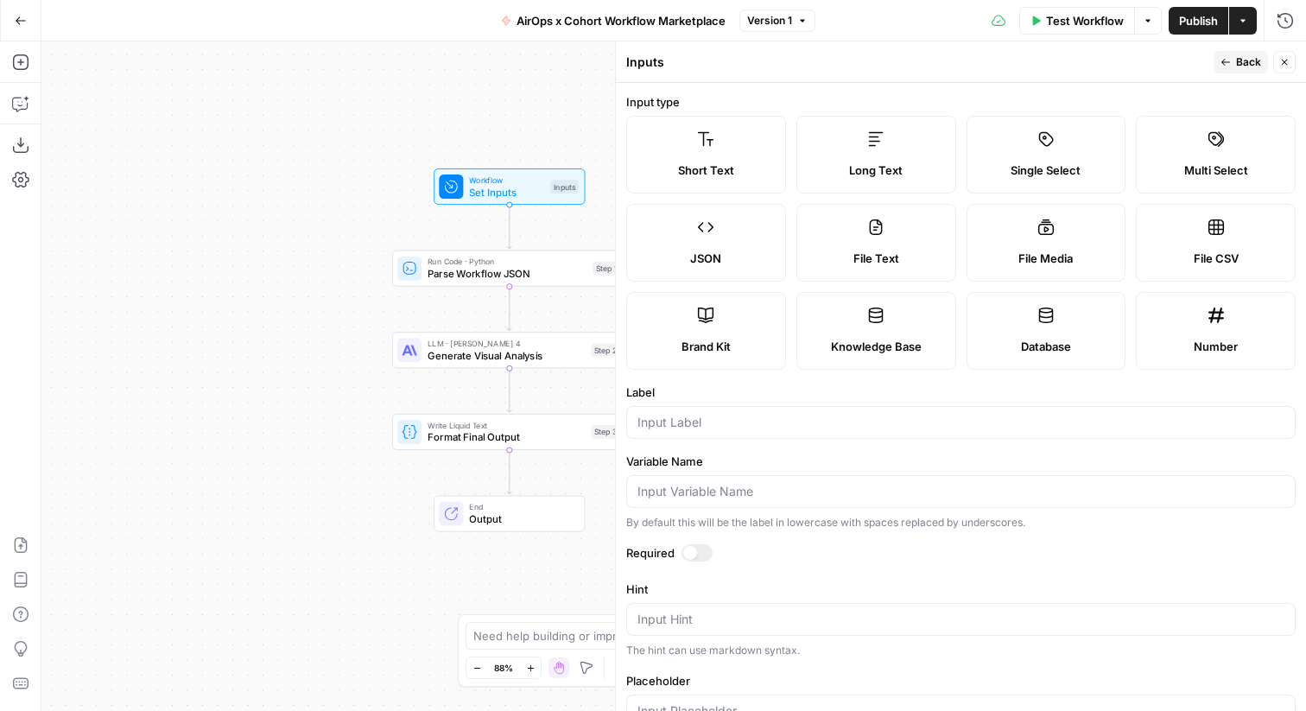
click at [858, 261] on span "File Text" at bounding box center [876, 258] width 46 height 17
type textarea "Supports .pdf, .txt, .docx, .md file types"
click at [734, 420] on input "Label" at bounding box center [960, 422] width 647 height 17
type input "Workflow"
click at [1065, 237] on label "File Media" at bounding box center [1046, 243] width 160 height 78
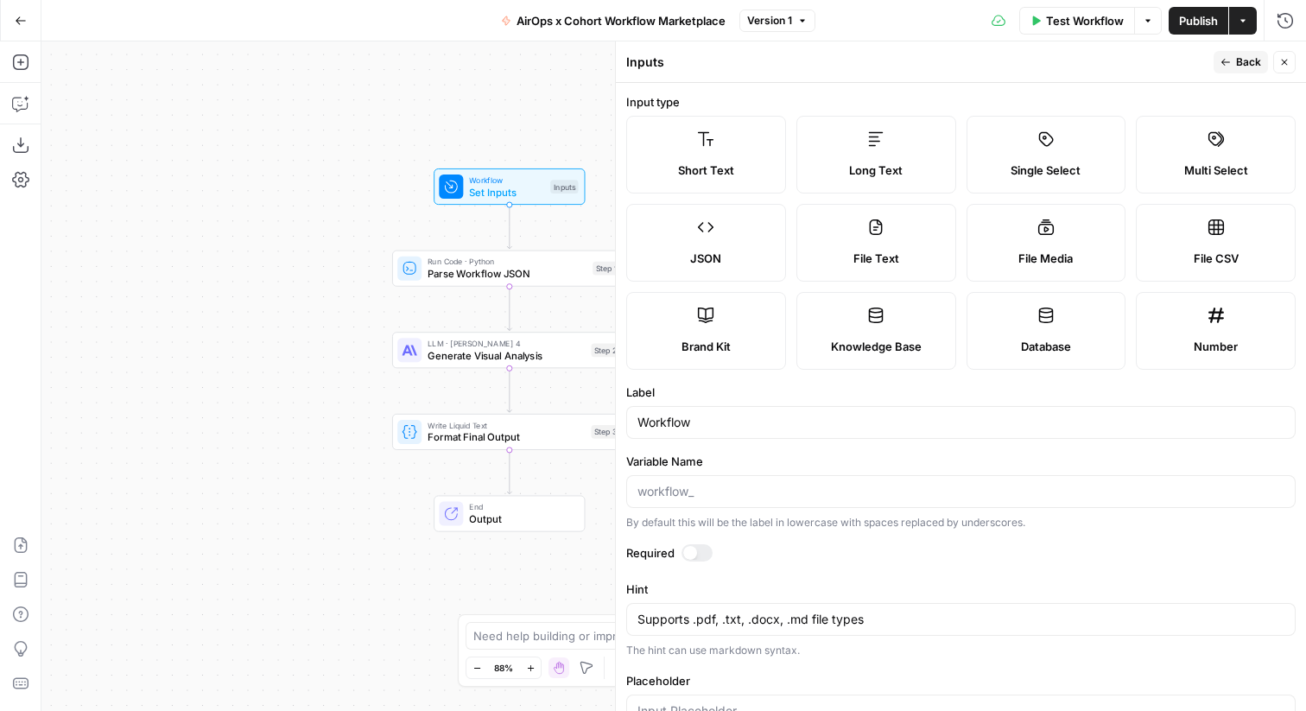
type textarea "Supports .mp4, .mp3, .wav, .jpg, .png, .webp, .wma, .m4a file types"
click at [734, 413] on div "Workflow" at bounding box center [960, 422] width 669 height 33
type input "Workflow File"
click at [1284, 58] on icon "button" at bounding box center [1284, 62] width 10 height 10
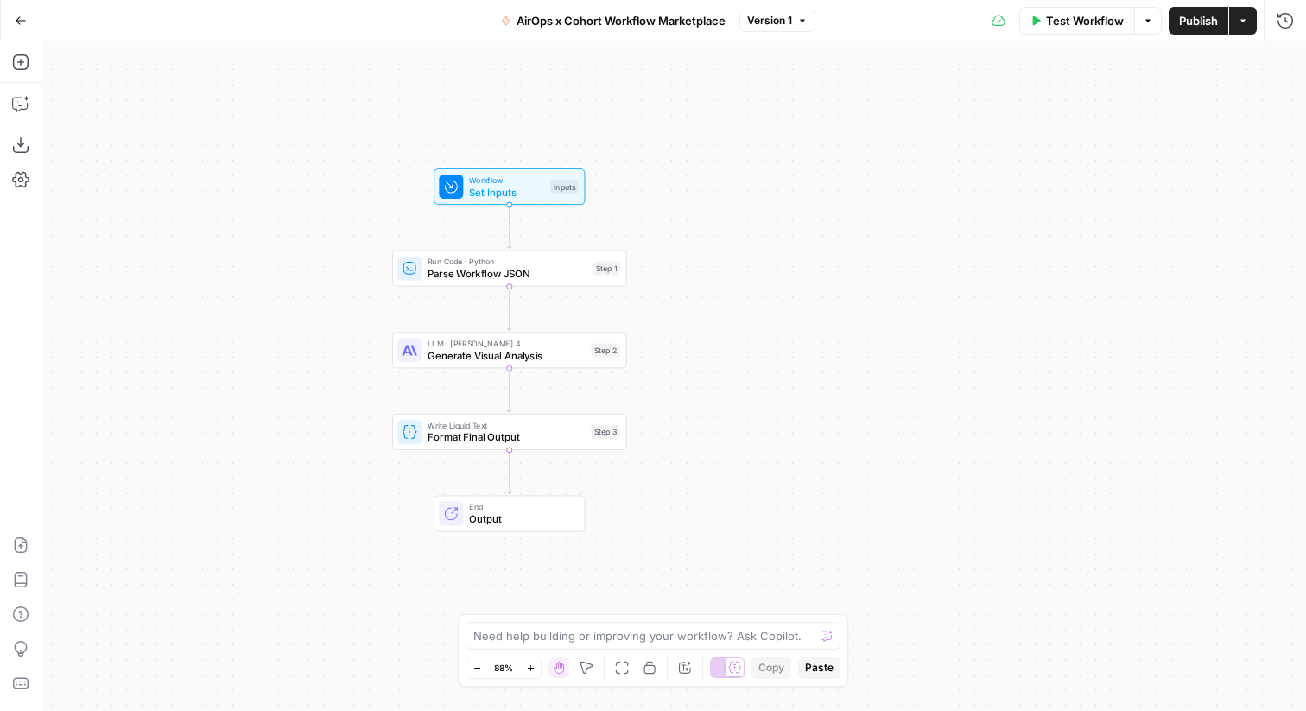
click at [1055, 22] on span "Test Workflow" at bounding box center [1085, 20] width 78 height 17
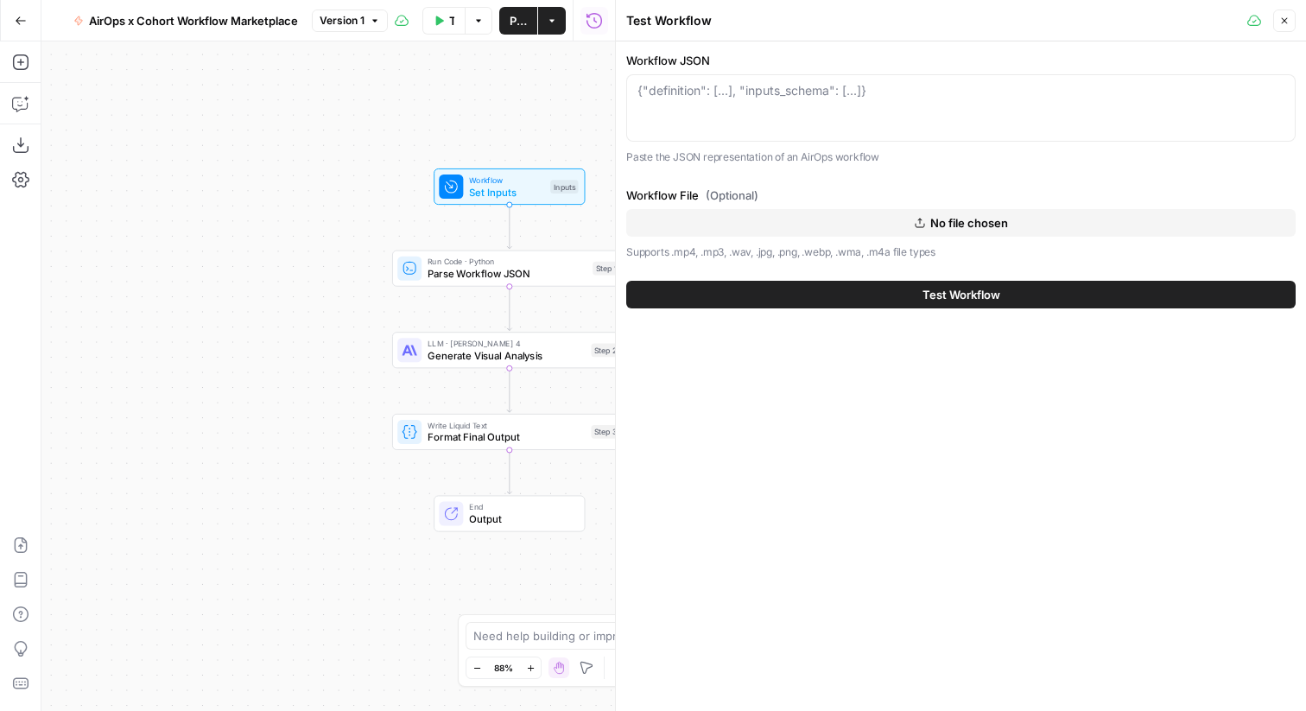
click at [967, 214] on span "No file chosen" at bounding box center [969, 222] width 78 height 17
click at [1282, 20] on icon "button" at bounding box center [1284, 21] width 10 height 10
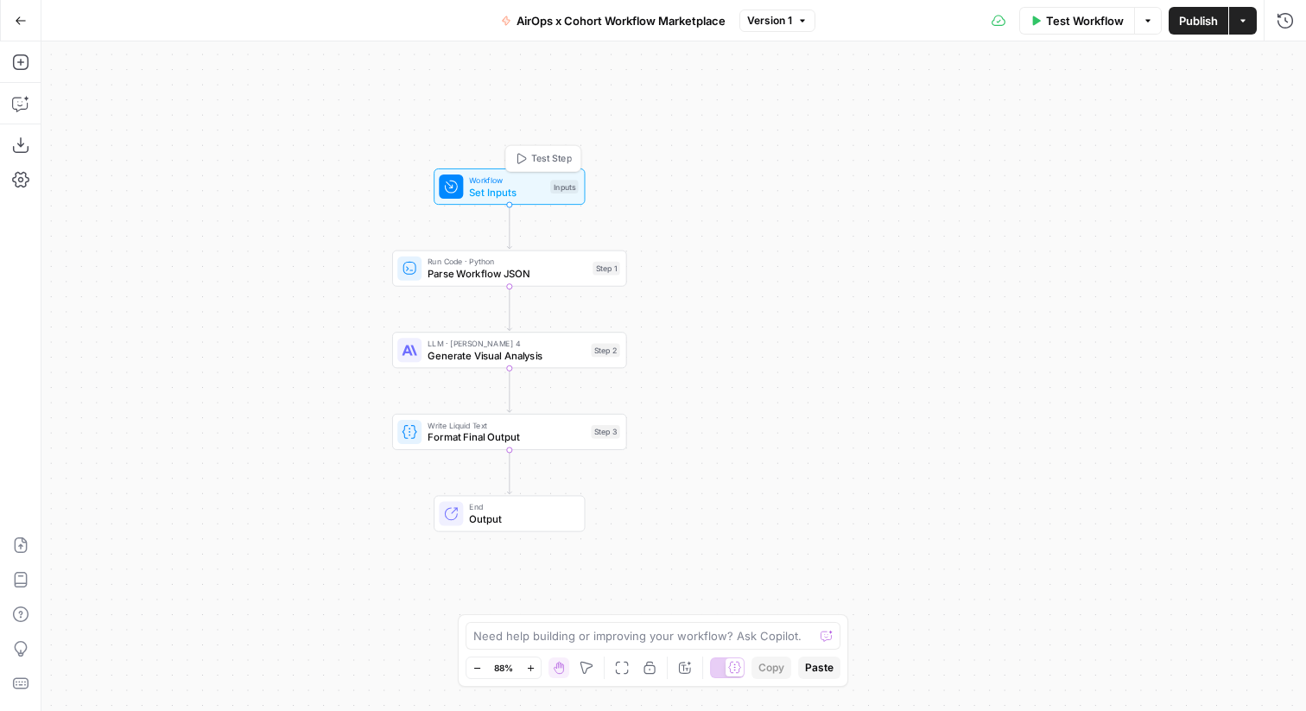
click at [490, 184] on span "Set Inputs" at bounding box center [506, 192] width 75 height 16
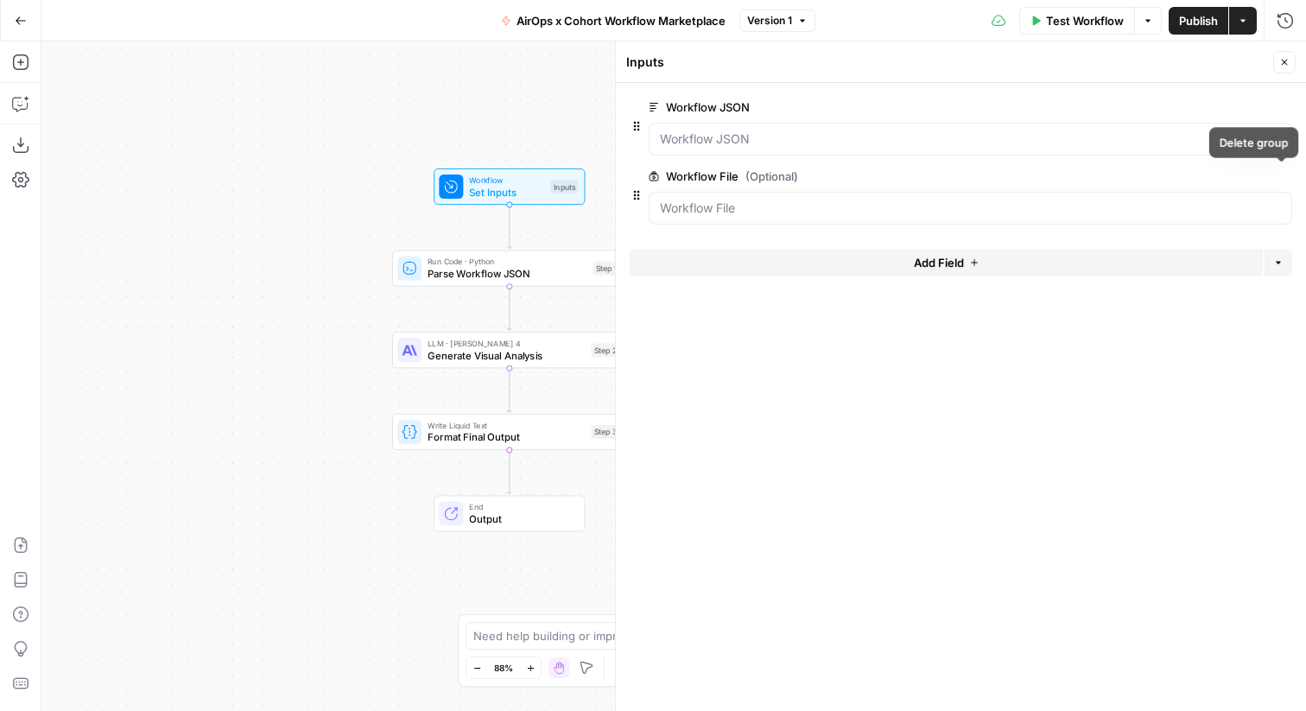
click at [1283, 173] on icon "button" at bounding box center [1281, 176] width 9 height 9
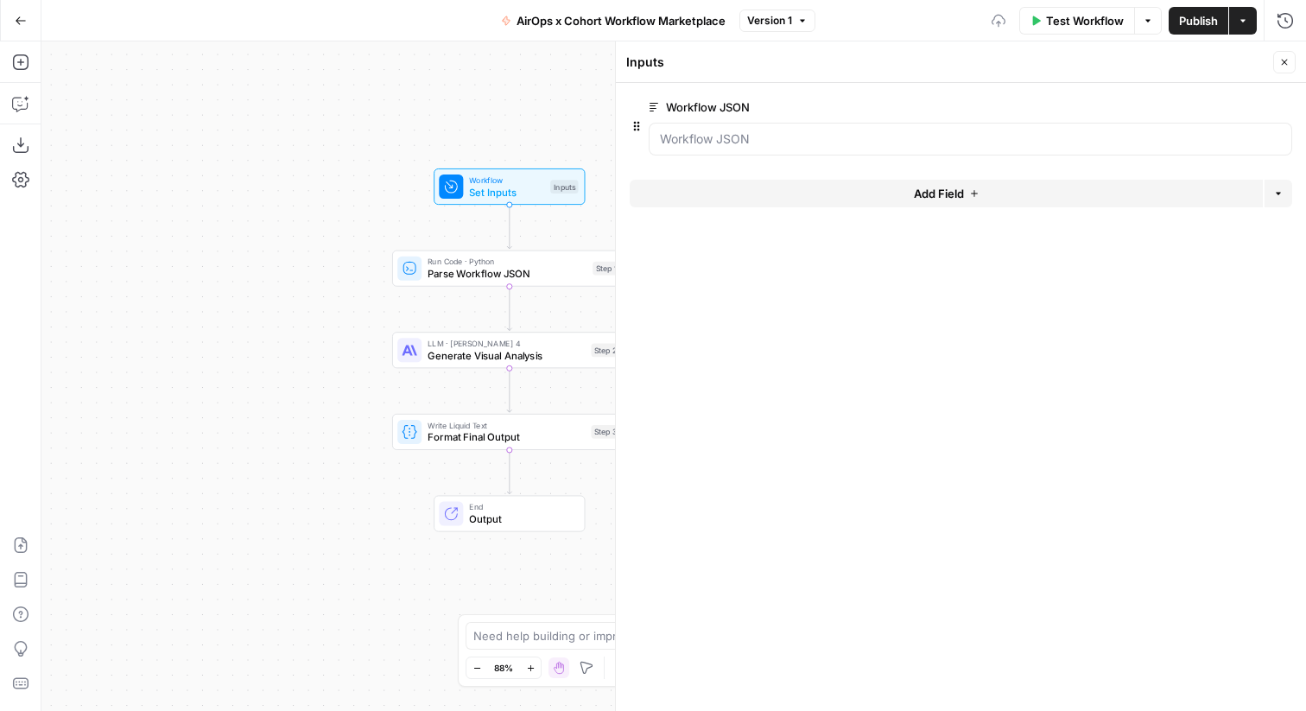
click at [1287, 63] on icon "button" at bounding box center [1284, 62] width 10 height 10
click at [1049, 22] on span "Test Workflow" at bounding box center [1085, 20] width 78 height 17
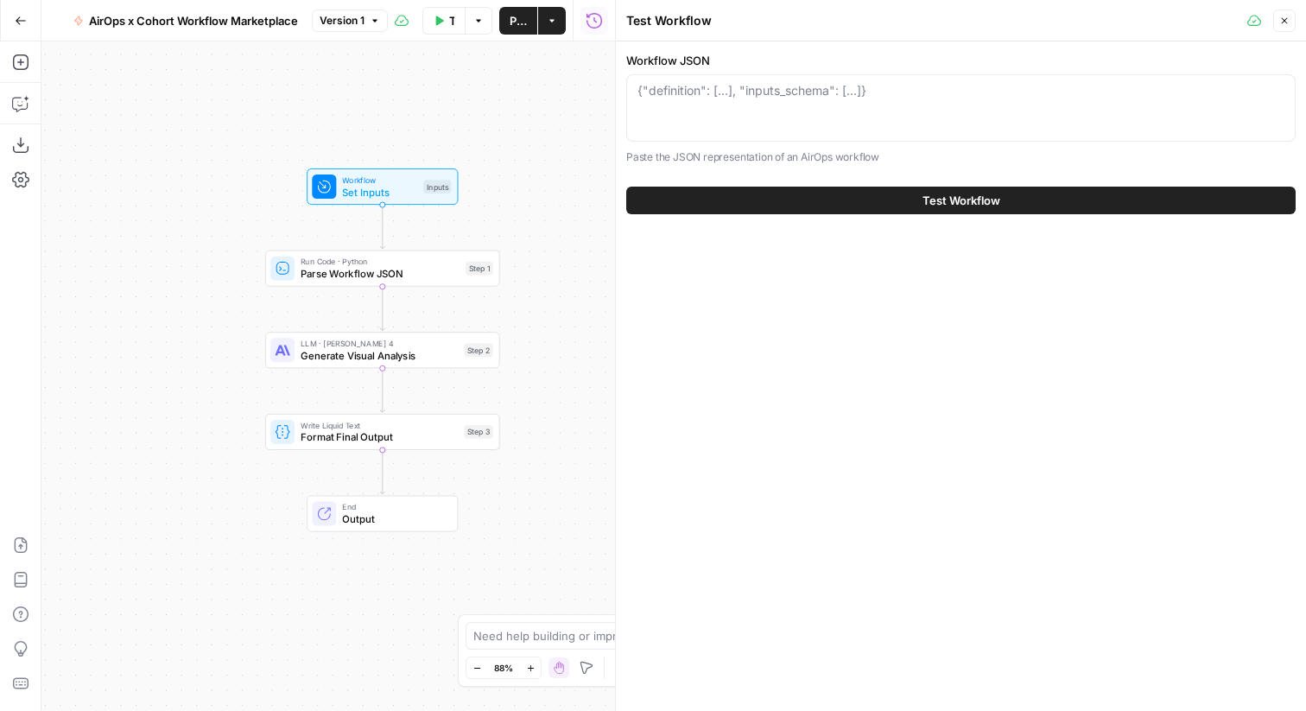
drag, startPoint x: 431, startPoint y: 140, endPoint x: 229, endPoint y: 135, distance: 202.1
click at [229, 136] on div "Workflow Set Inputs Inputs Run Code · Python Parse Workflow JSON Step 1 LLM · […" at bounding box center [327, 375] width 573 height 669
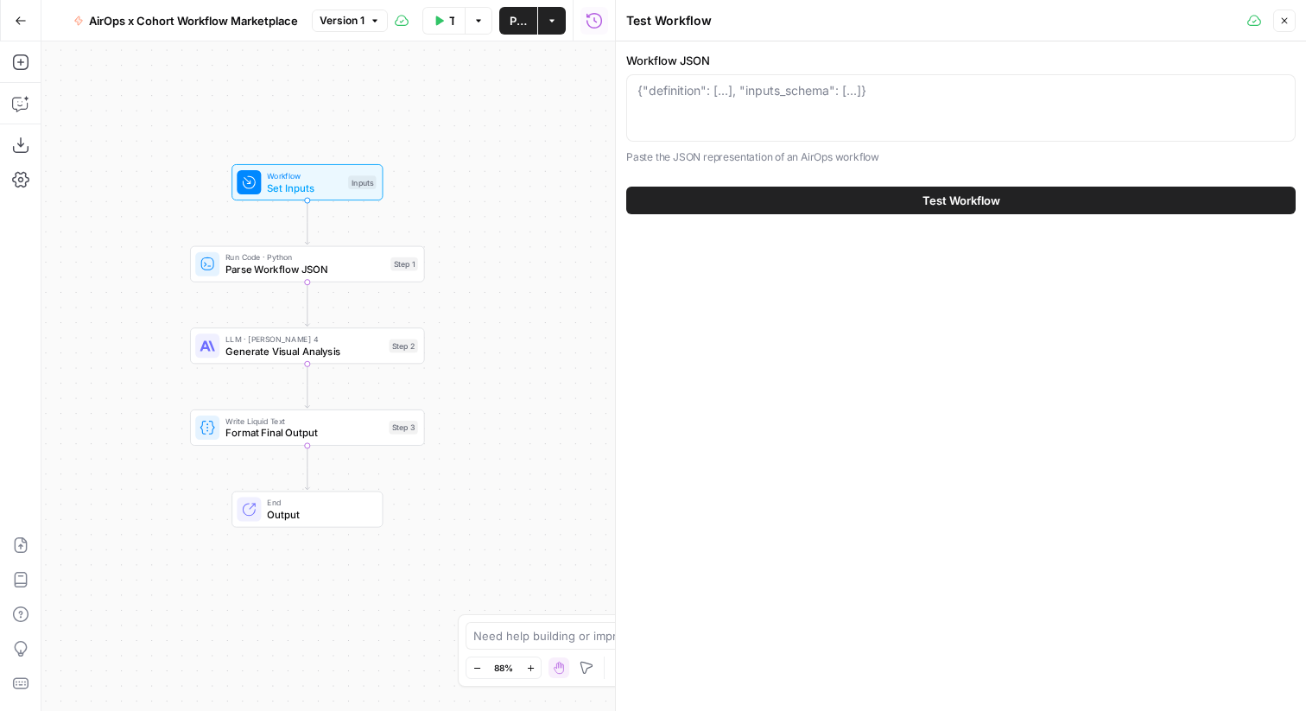
click at [736, 120] on div "{"definition": [...], "inputs_schema": [...]}" at bounding box center [960, 107] width 669 height 67
paste textarea "{"definition":[{"name":"step_12","type":"system_app","disabled":false,"annotati…"
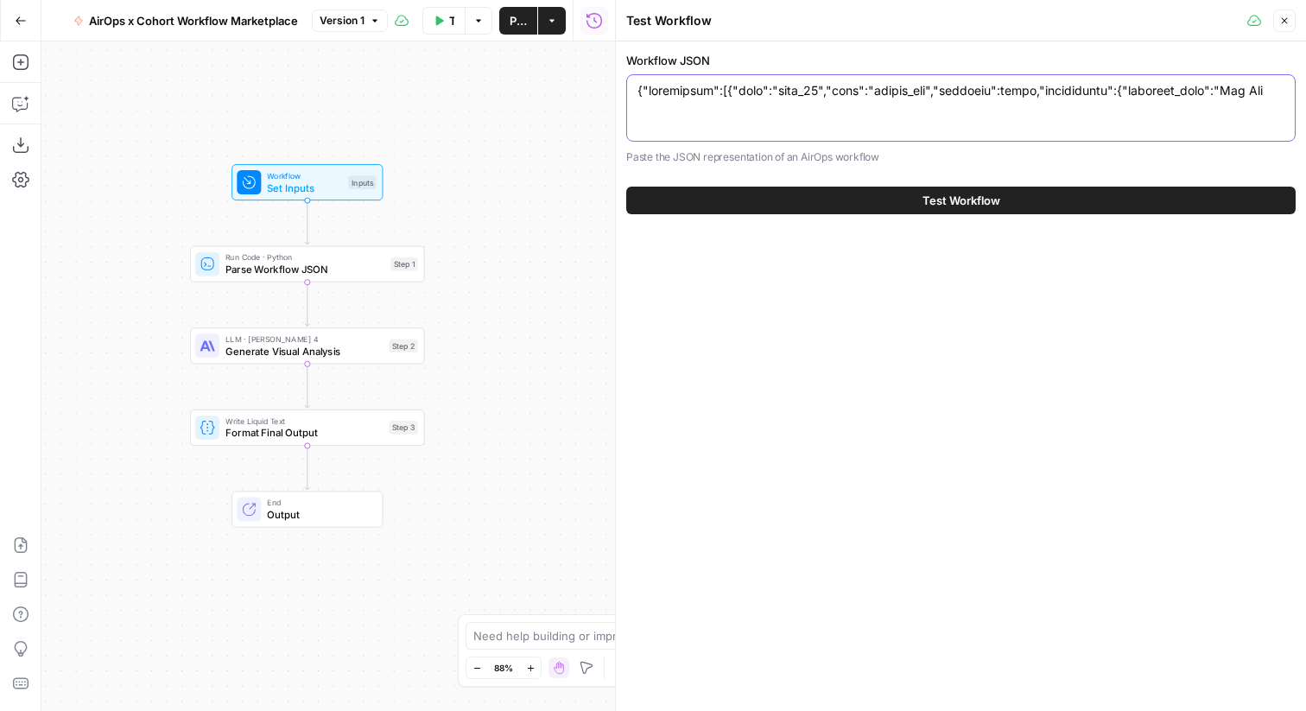
scroll to position [3825, 0]
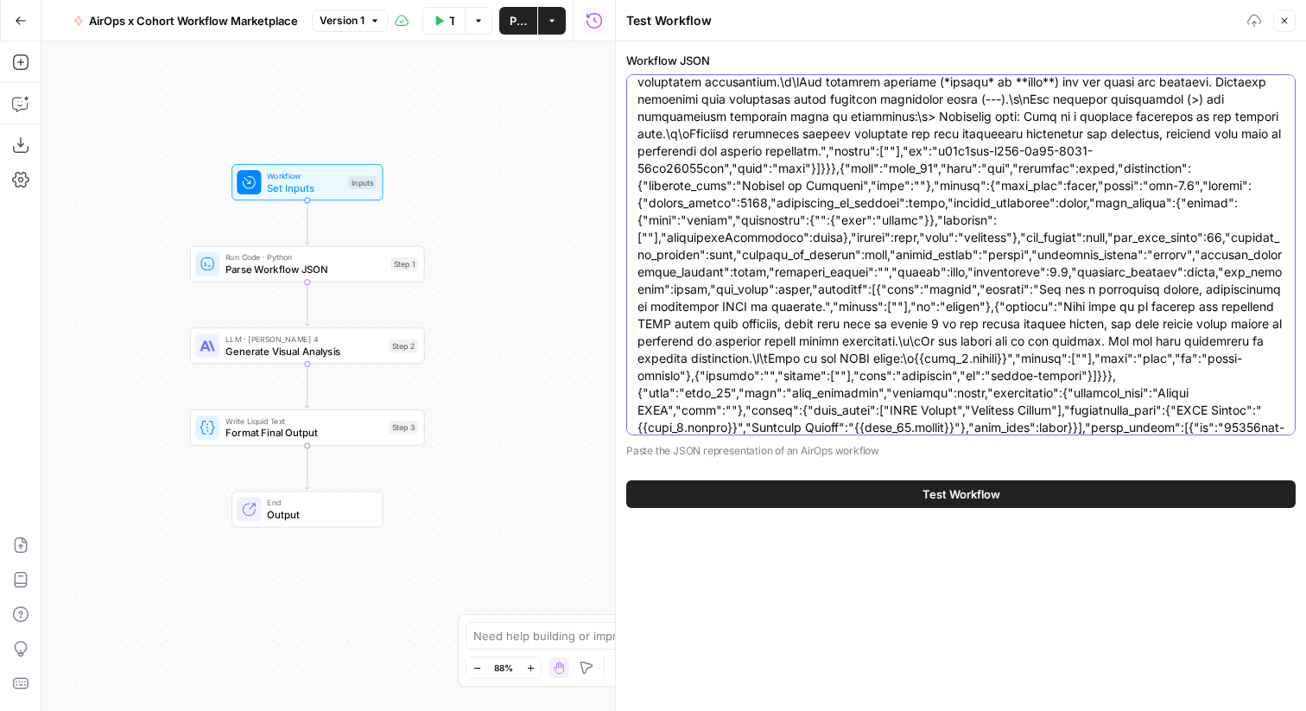
type textarea "{"definition":[{"name":"step_12","type":"system_app","disabled":false,"annotati…"
click at [857, 488] on button "Test Workflow" at bounding box center [960, 494] width 669 height 28
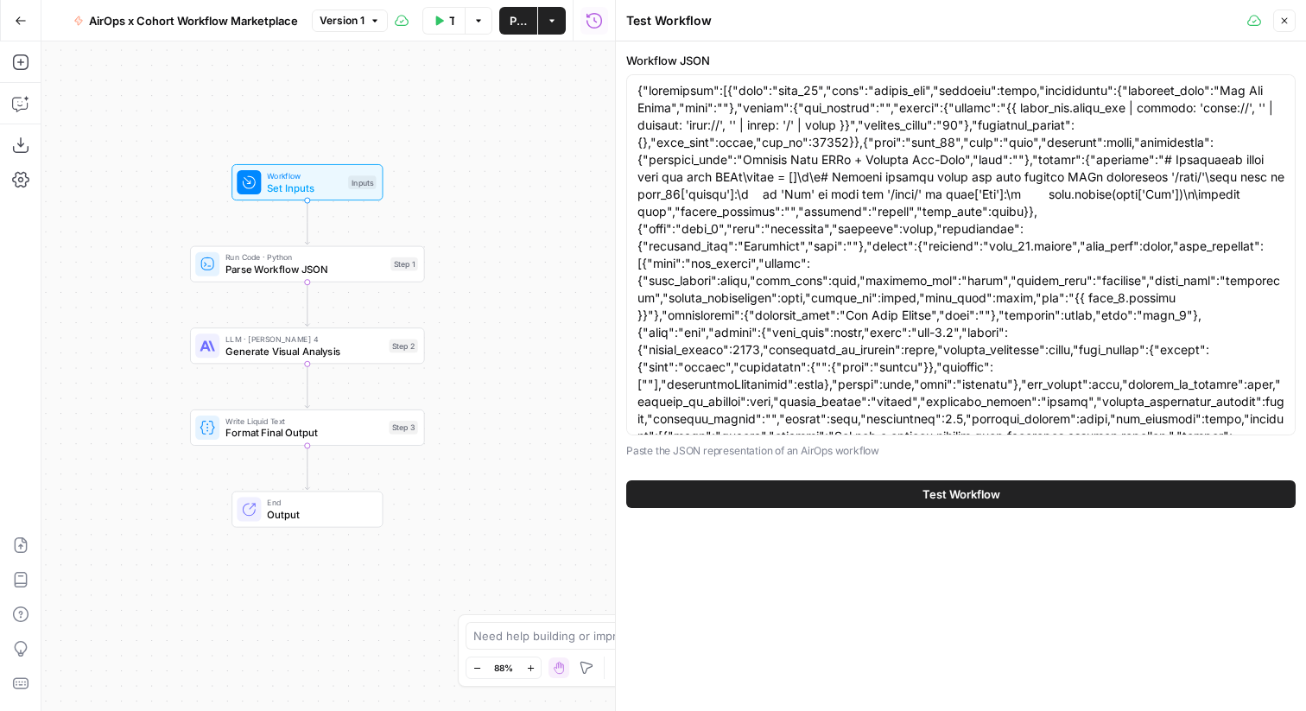
click at [768, 490] on button "Test Workflow" at bounding box center [960, 494] width 669 height 28
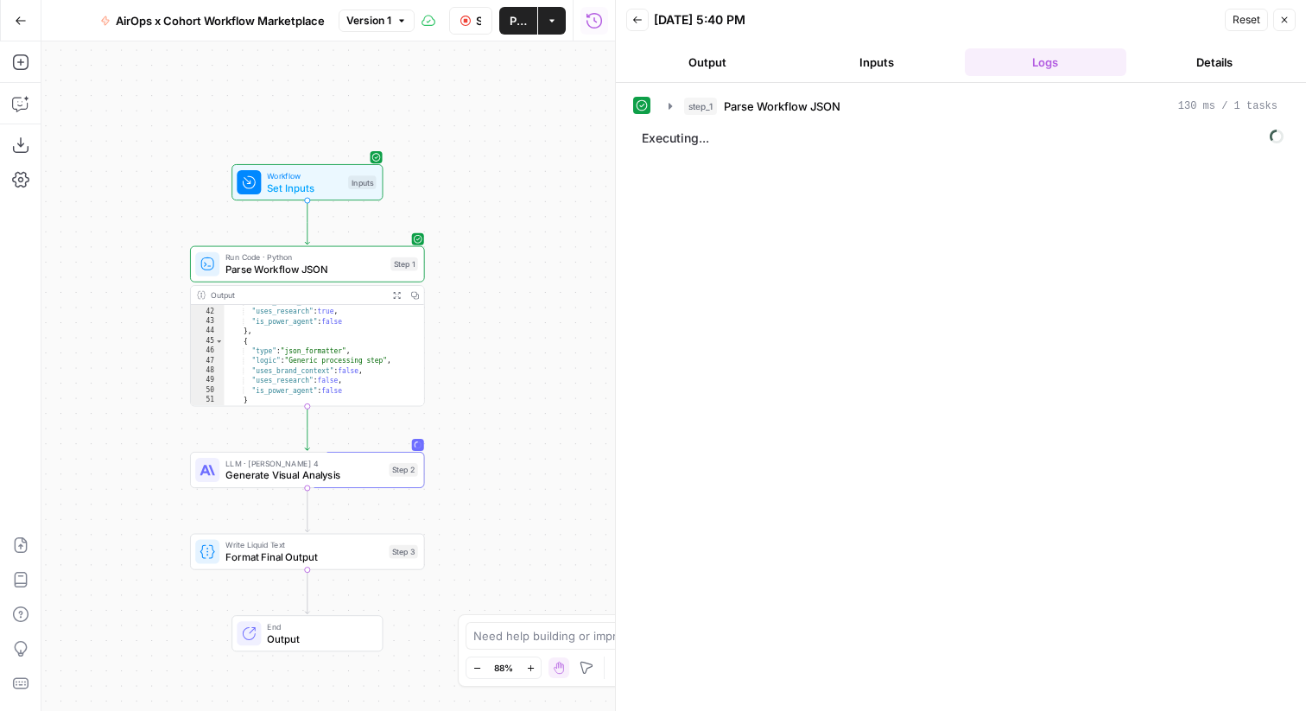
scroll to position [591, 0]
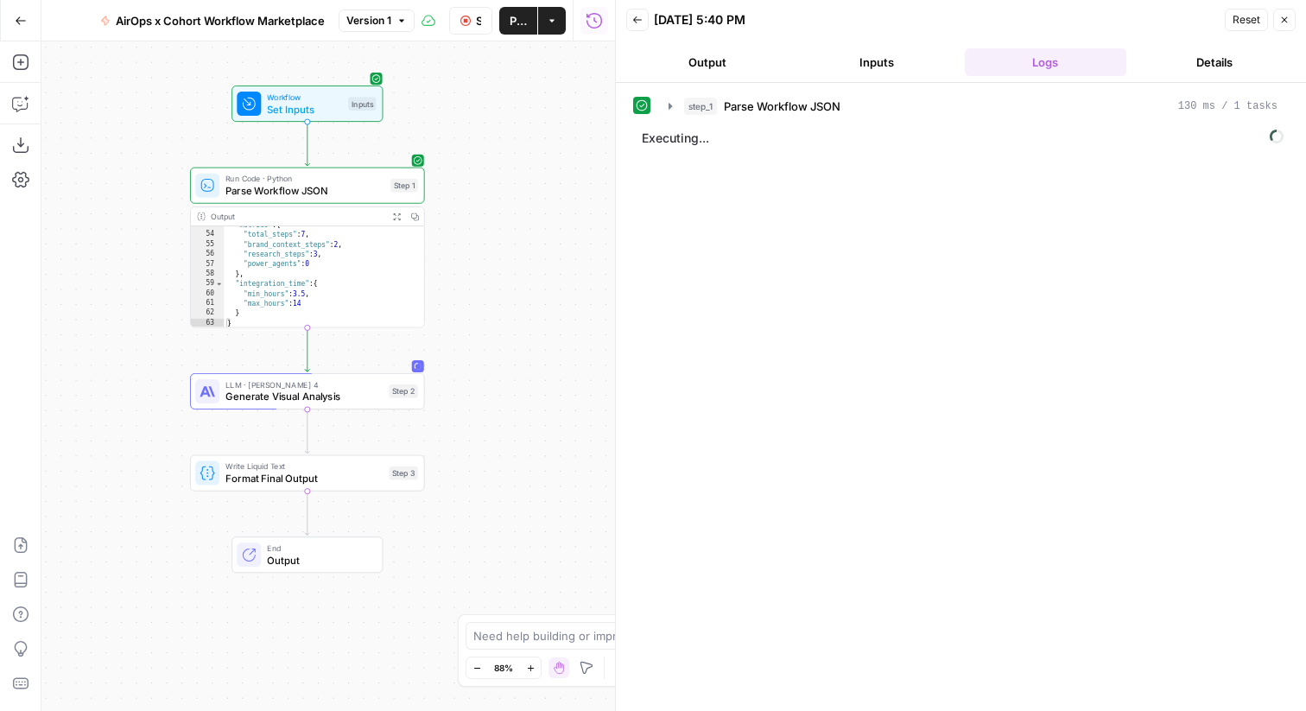
drag, startPoint x: 514, startPoint y: 418, endPoint x: 511, endPoint y: 299, distance: 119.2
click at [511, 299] on div "Workflow Set Inputs Inputs Run Code · Python Parse Workflow JSON Step 1 Output …" at bounding box center [327, 375] width 573 height 669
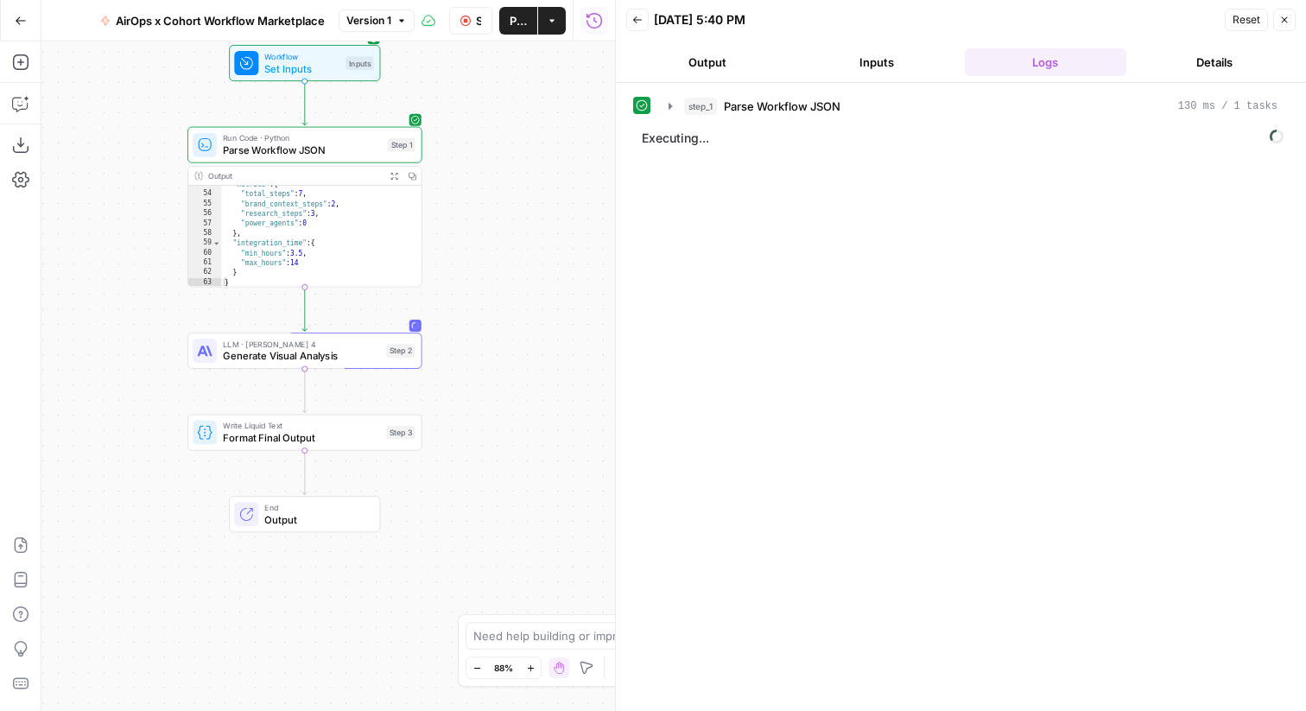
drag, startPoint x: 511, startPoint y: 299, endPoint x: 509, endPoint y: 387, distance: 88.1
click at [509, 387] on div "Workflow Set Inputs Inputs Run Code · Python Parse Workflow JSON Step 1 Output …" at bounding box center [327, 375] width 573 height 669
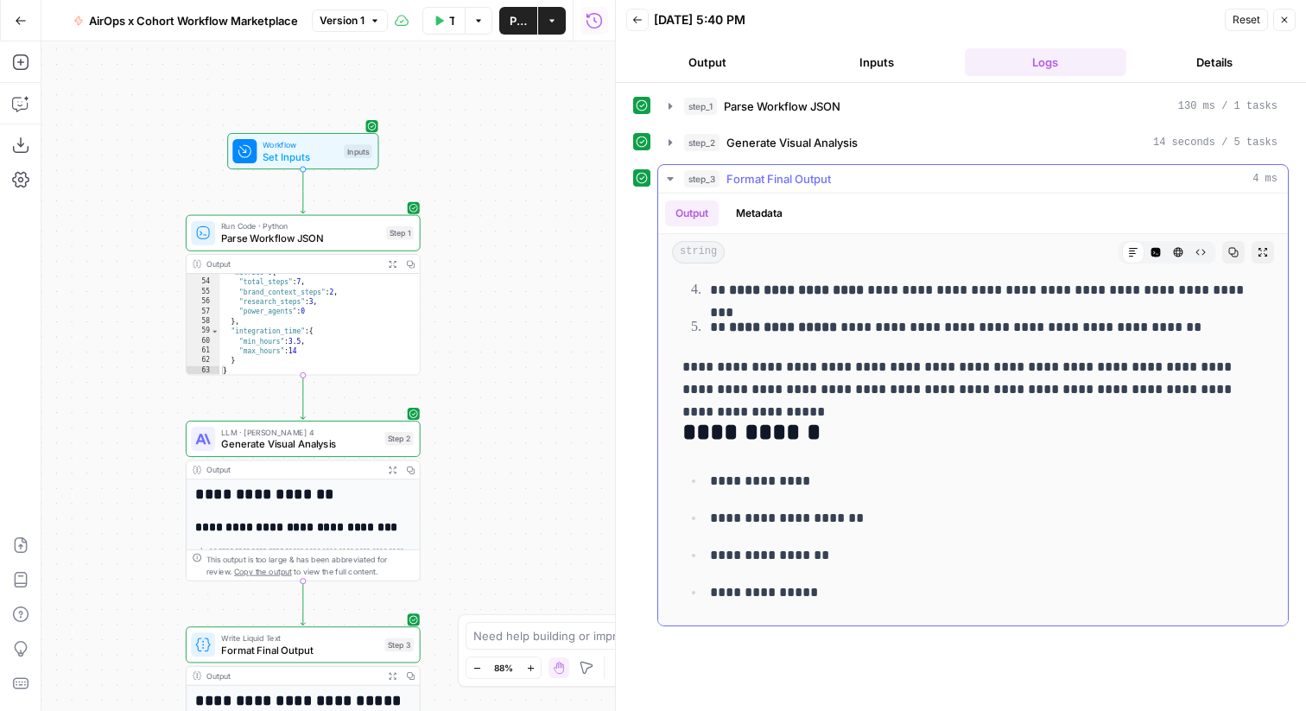
scroll to position [1359, 0]
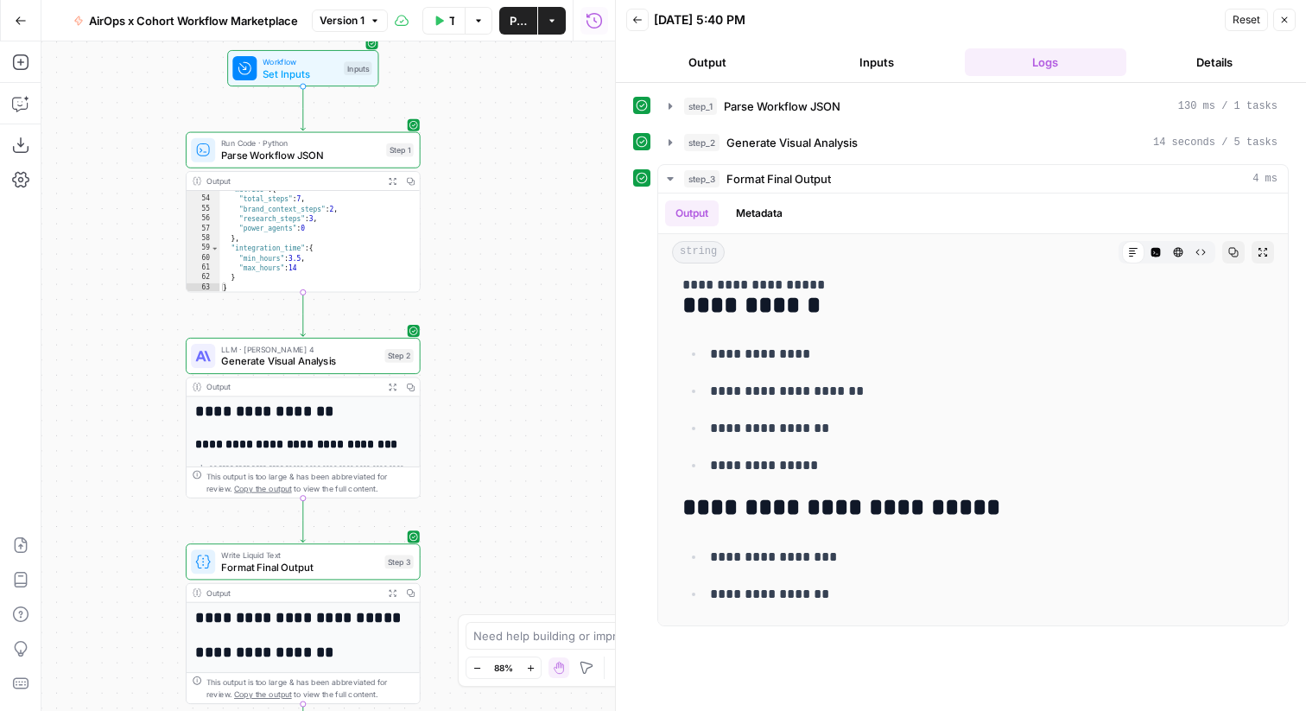
drag, startPoint x: 506, startPoint y: 461, endPoint x: 506, endPoint y: 375, distance: 86.3
click at [506, 375] on div "**********" at bounding box center [327, 375] width 573 height 669
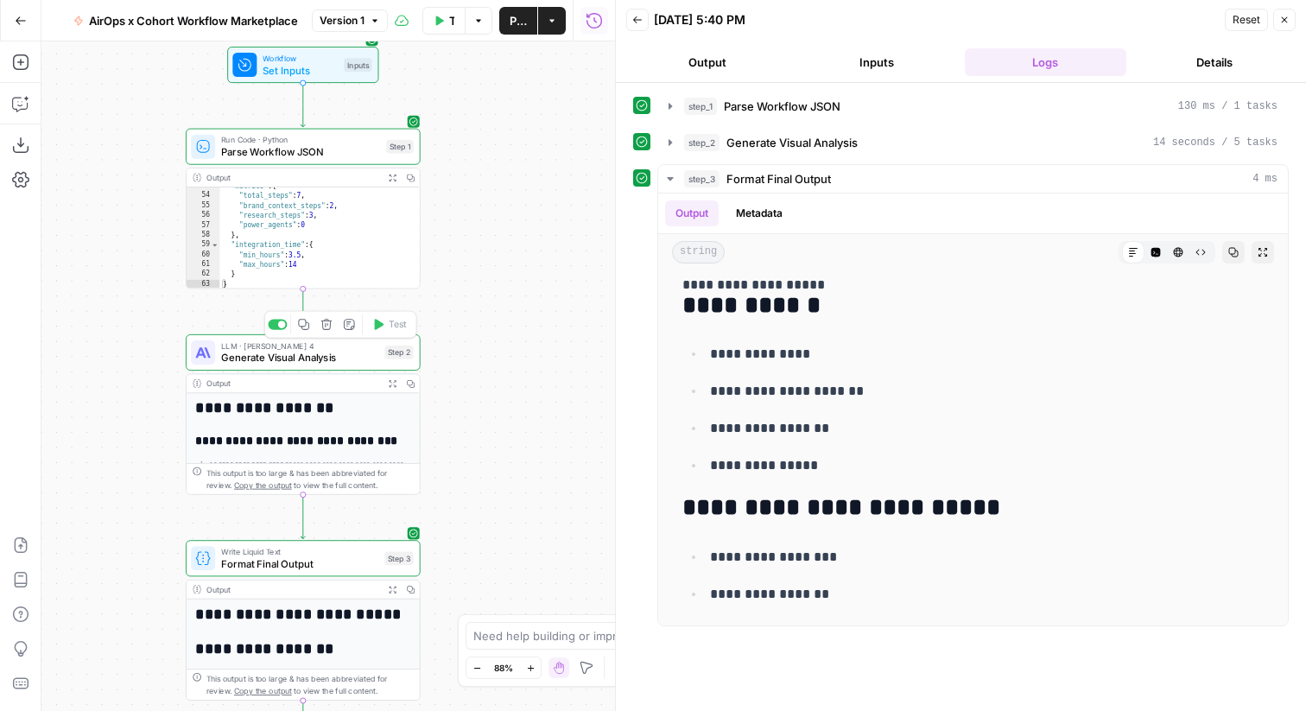
click at [295, 356] on span "Generate Visual Analysis" at bounding box center [299, 358] width 157 height 16
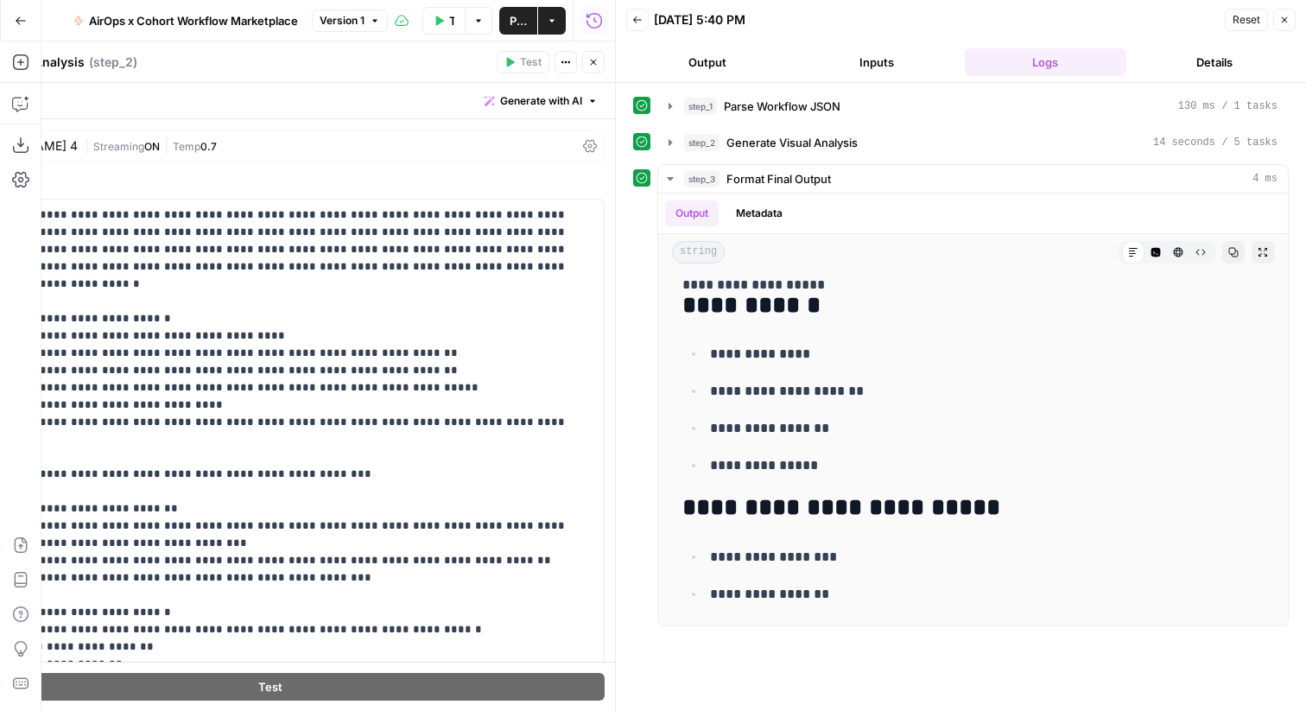
click at [1278, 19] on button "Close" at bounding box center [1284, 20] width 22 height 22
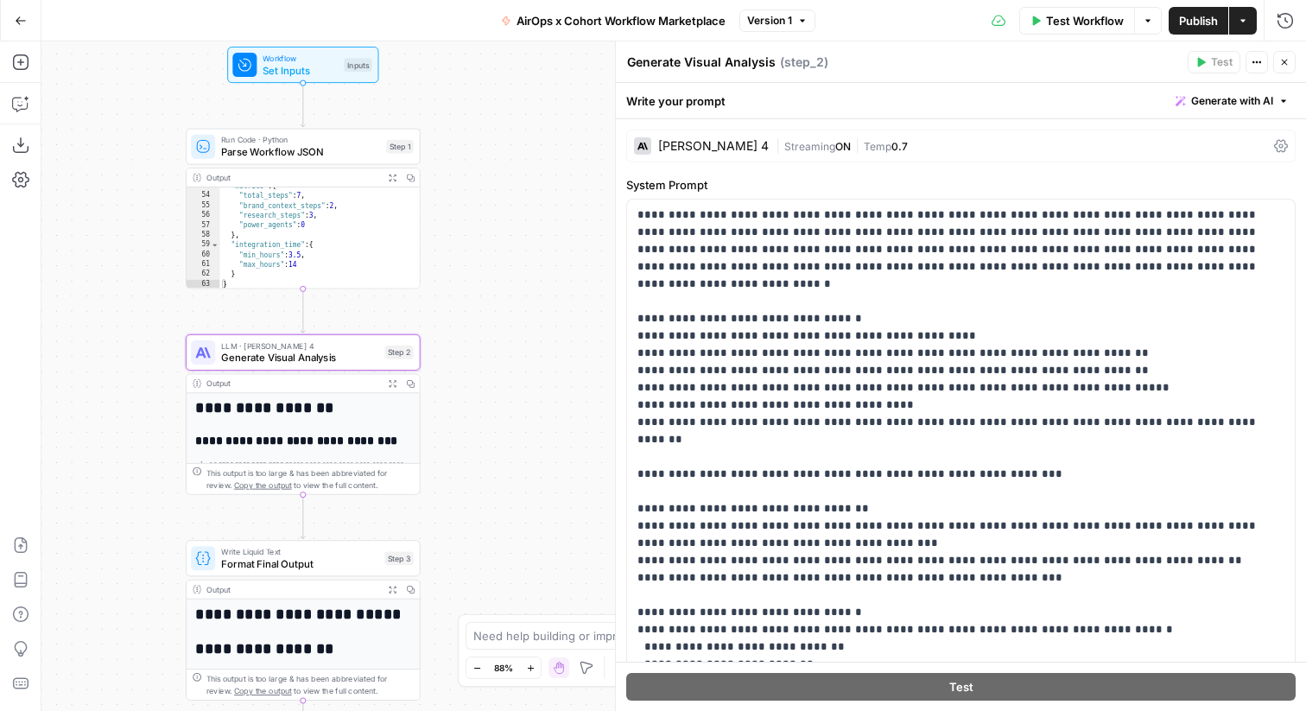
click at [1211, 98] on span "Generate with AI" at bounding box center [1232, 101] width 82 height 16
click at [1178, 185] on span "Refine" at bounding box center [1203, 178] width 137 height 17
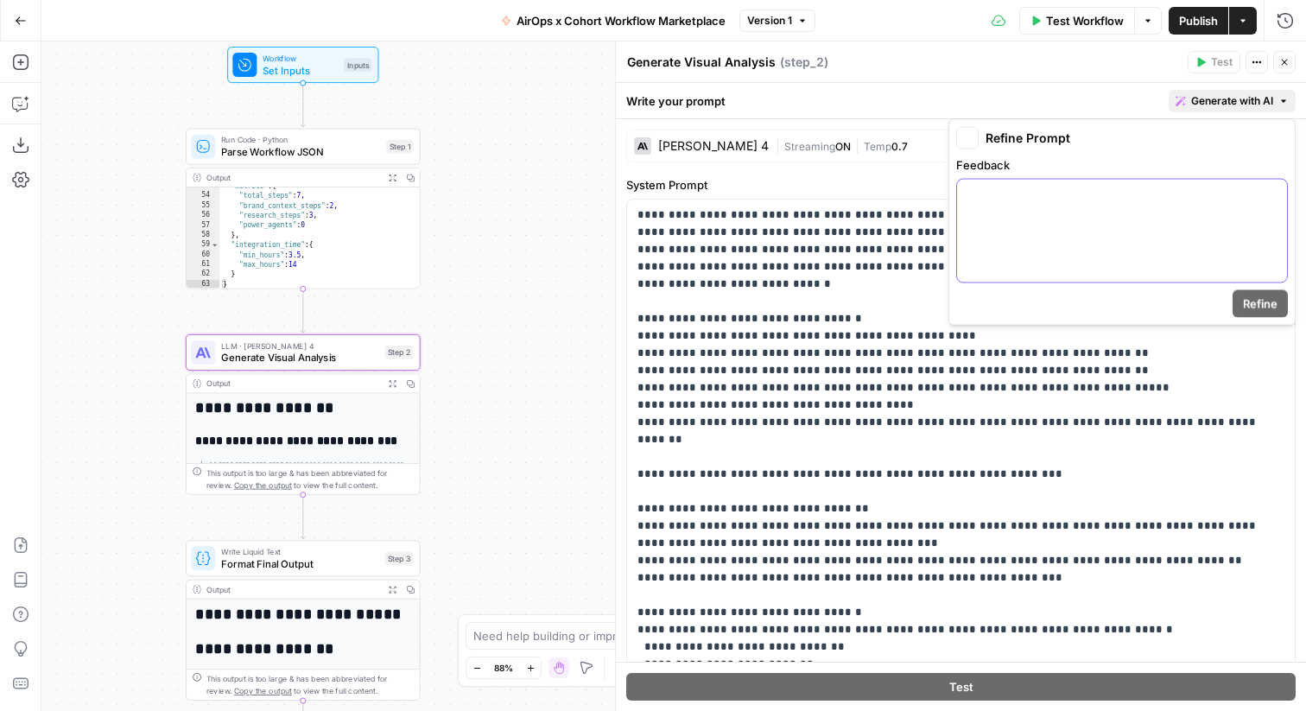
click at [1076, 216] on div at bounding box center [1122, 231] width 330 height 103
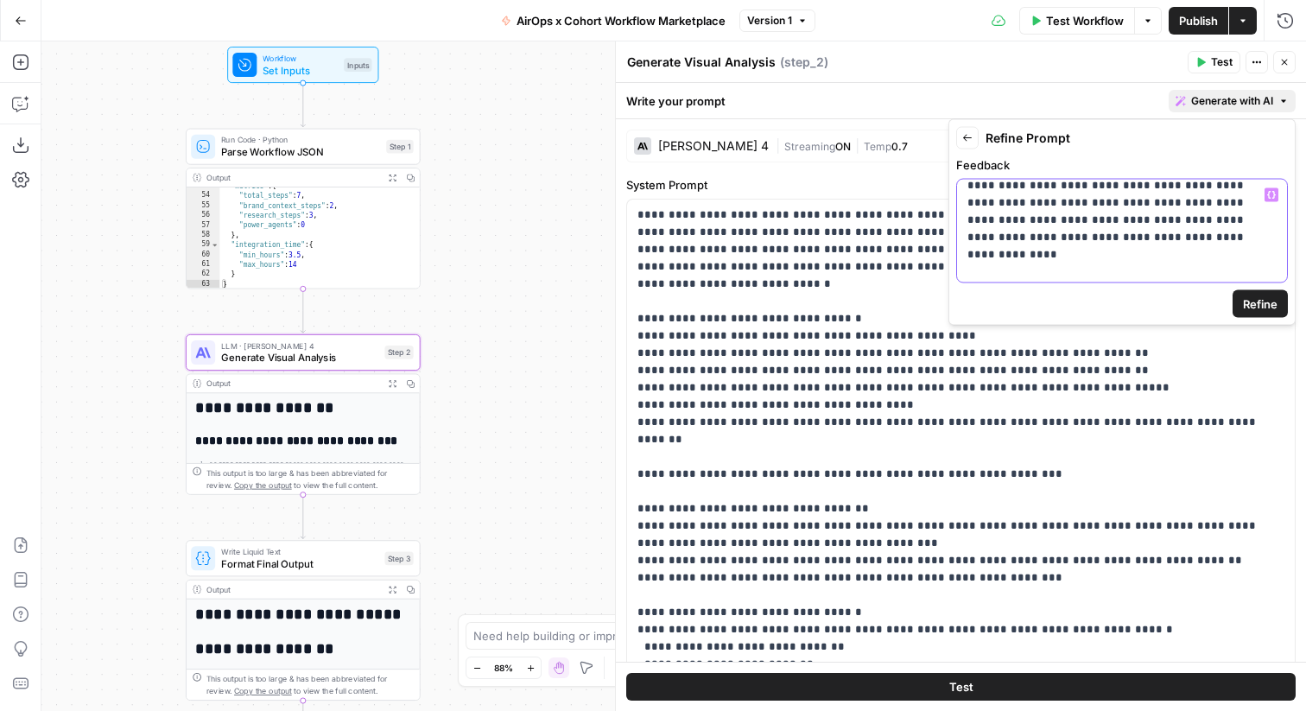
scroll to position [44, 0]
click at [1267, 296] on span "Refine" at bounding box center [1260, 303] width 35 height 17
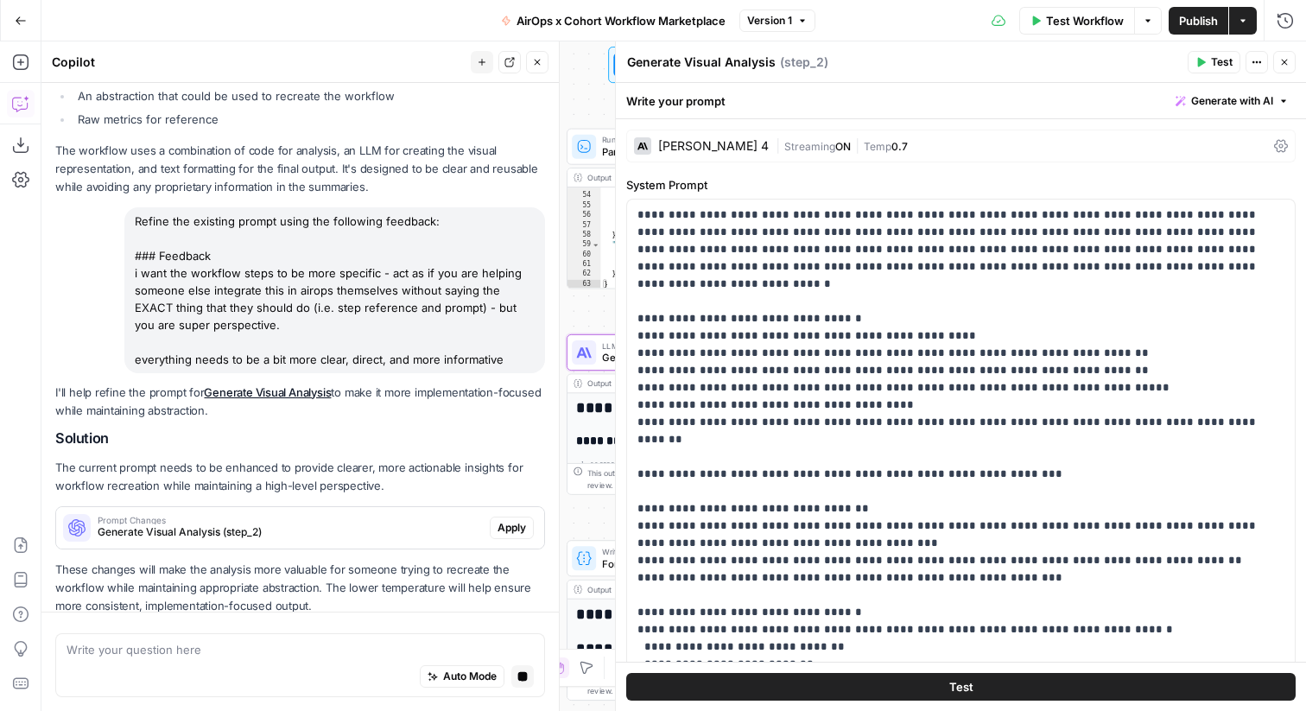
scroll to position [1411, 0]
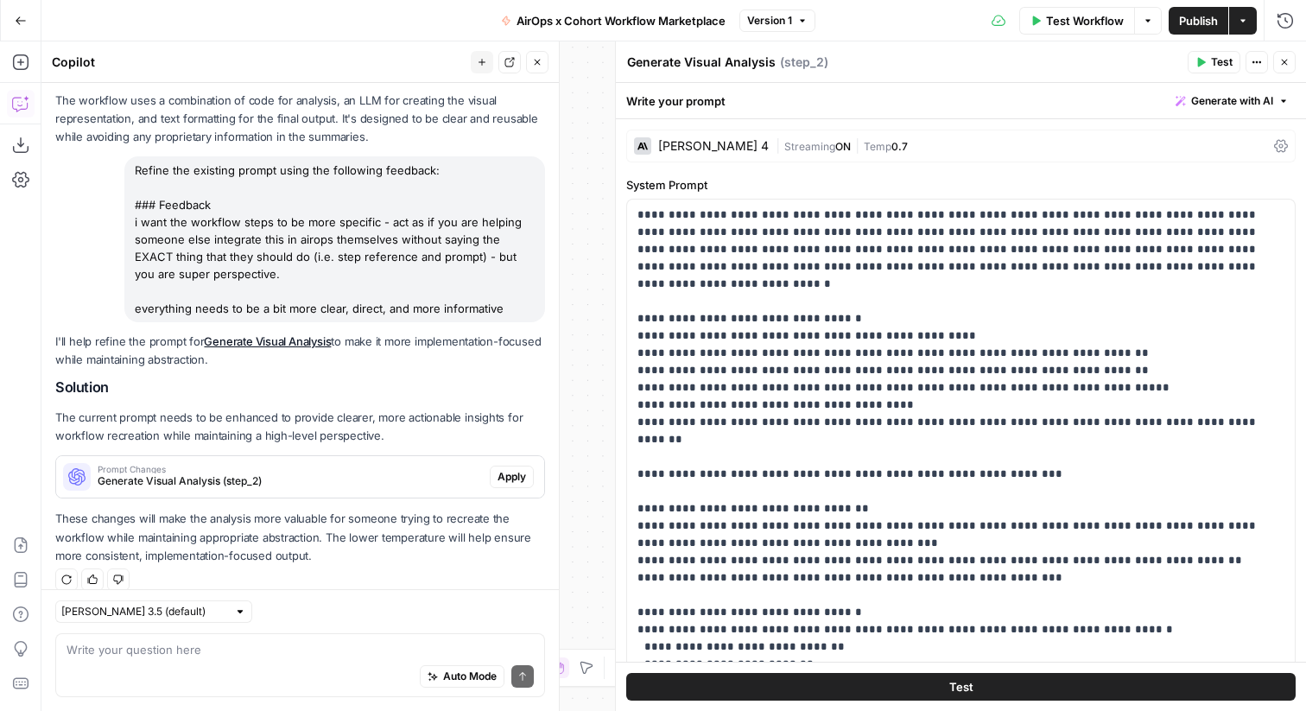
click at [529, 465] on button "Apply" at bounding box center [512, 476] width 44 height 22
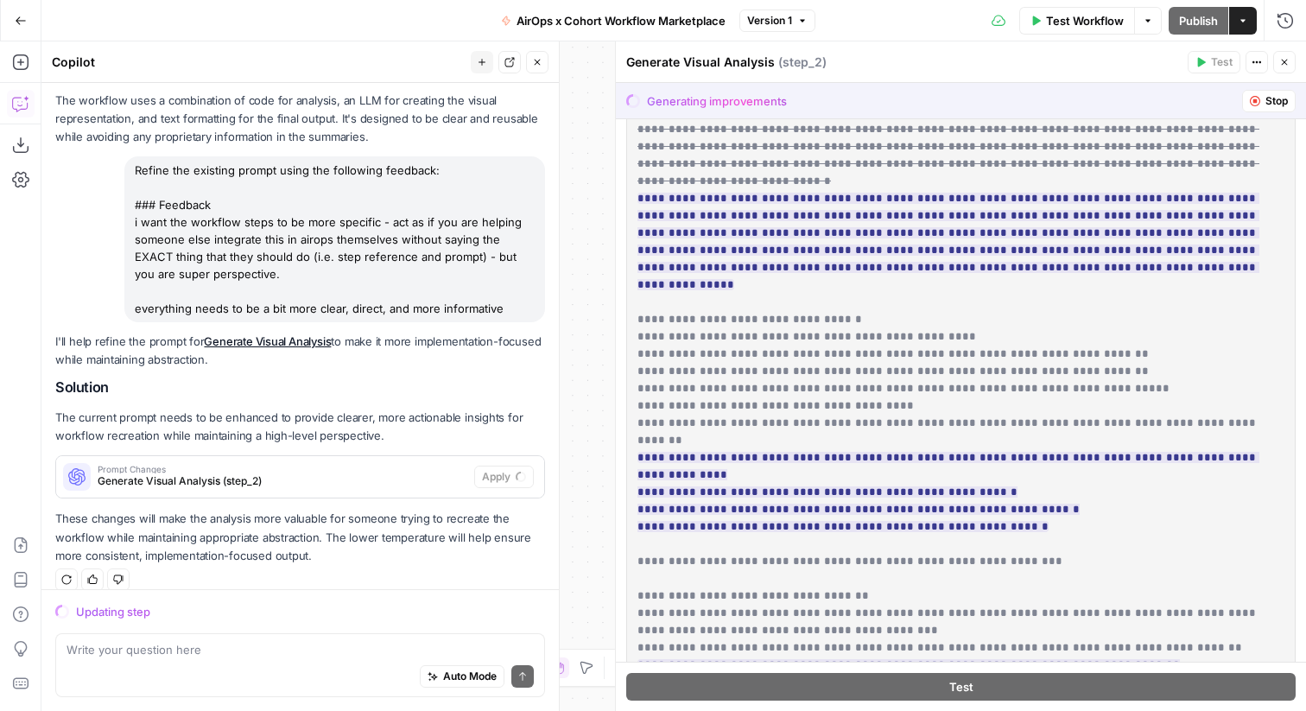
scroll to position [414, 0]
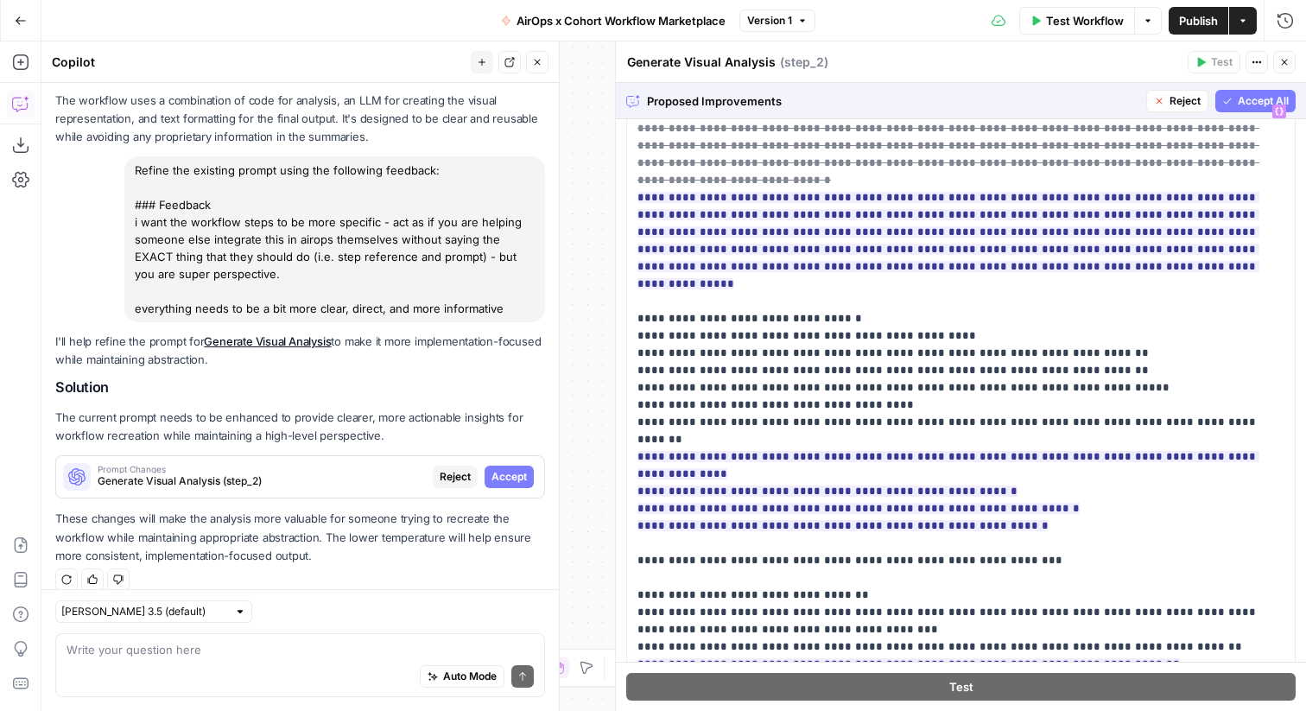
click at [1240, 94] on span "Accept All" at bounding box center [1262, 101] width 51 height 16
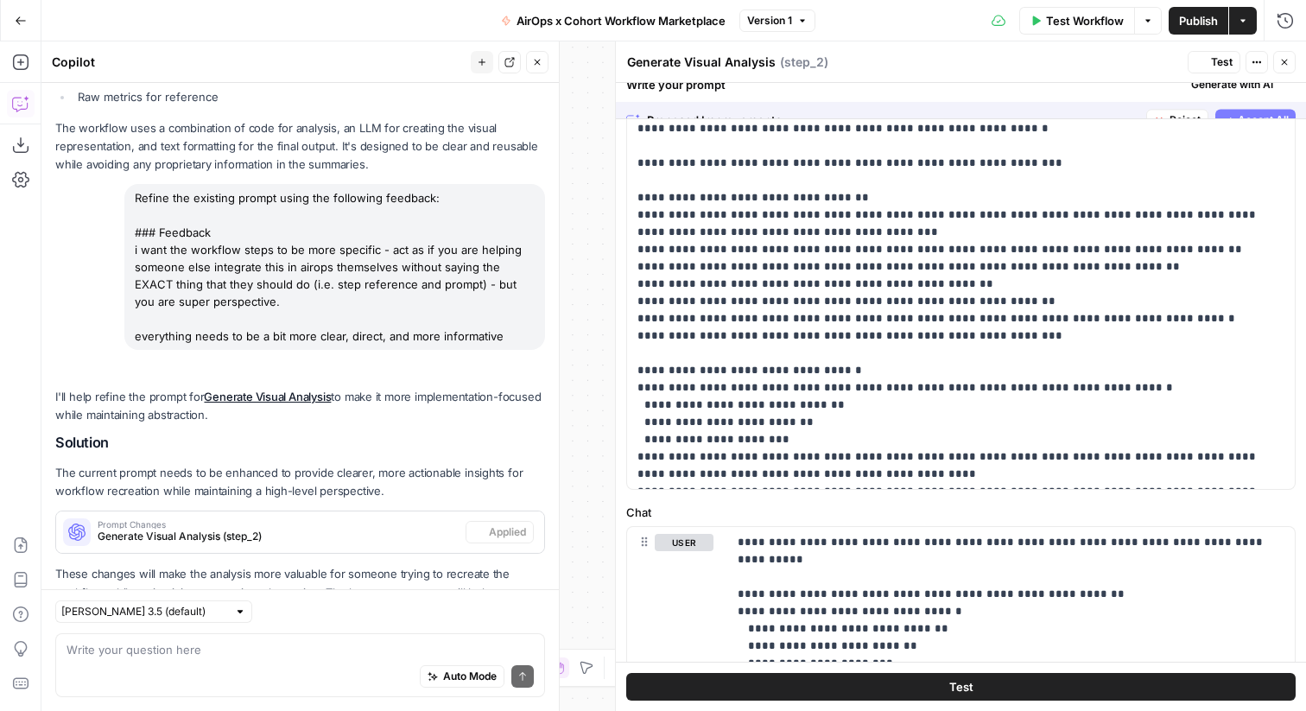
scroll to position [0, 0]
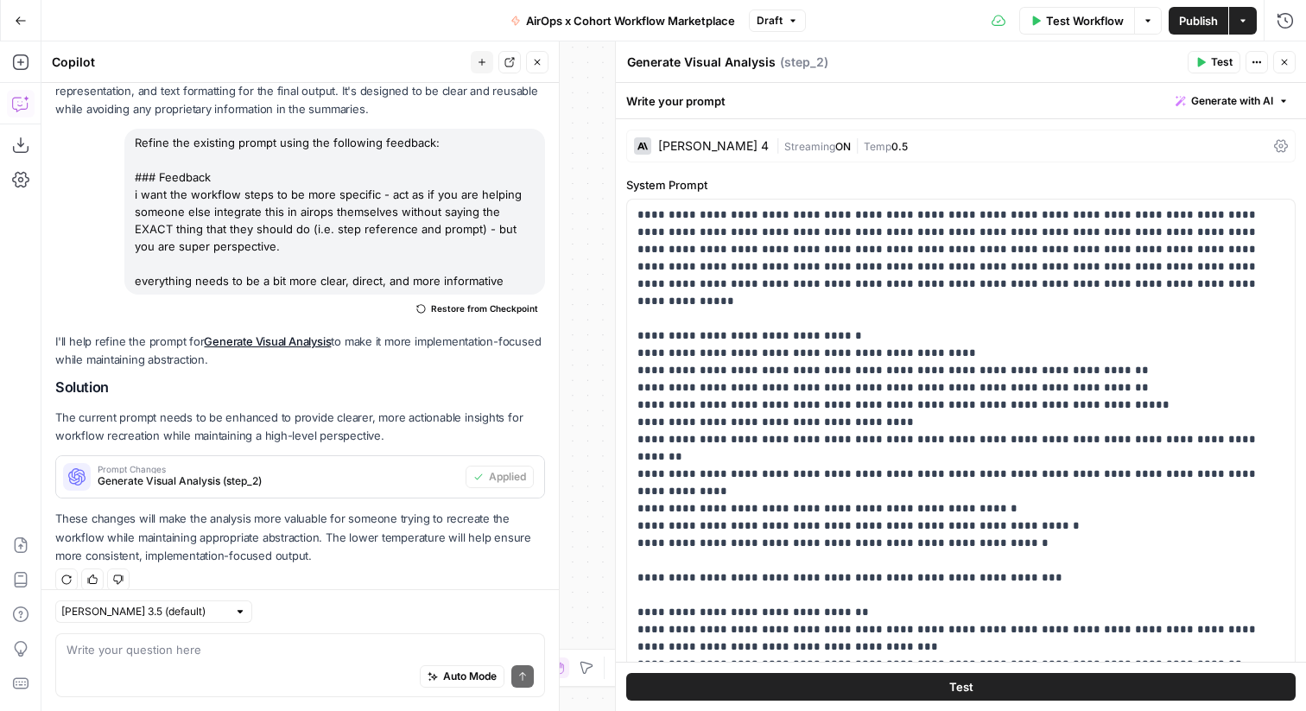
click at [537, 61] on icon "button" at bounding box center [537, 62] width 10 height 10
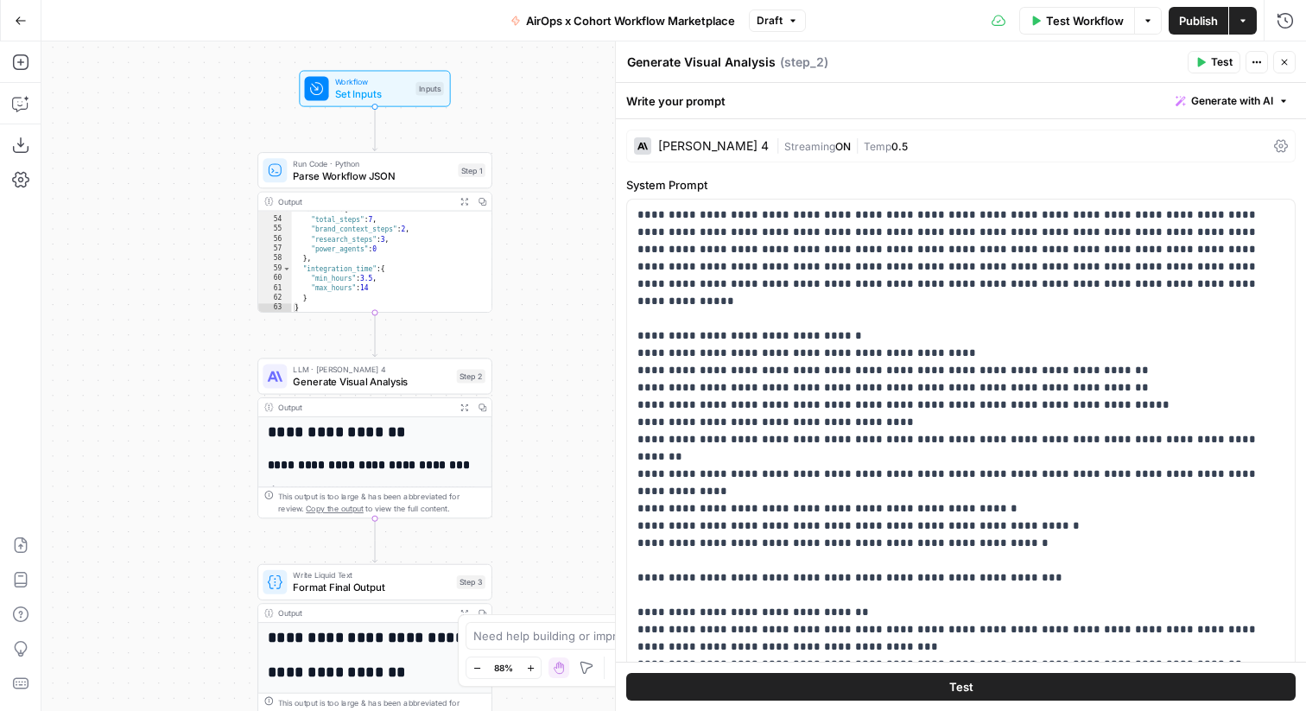
drag, startPoint x: 276, startPoint y: 326, endPoint x: 558, endPoint y: 317, distance: 281.6
click at [558, 317] on div "**********" at bounding box center [673, 375] width 1264 height 669
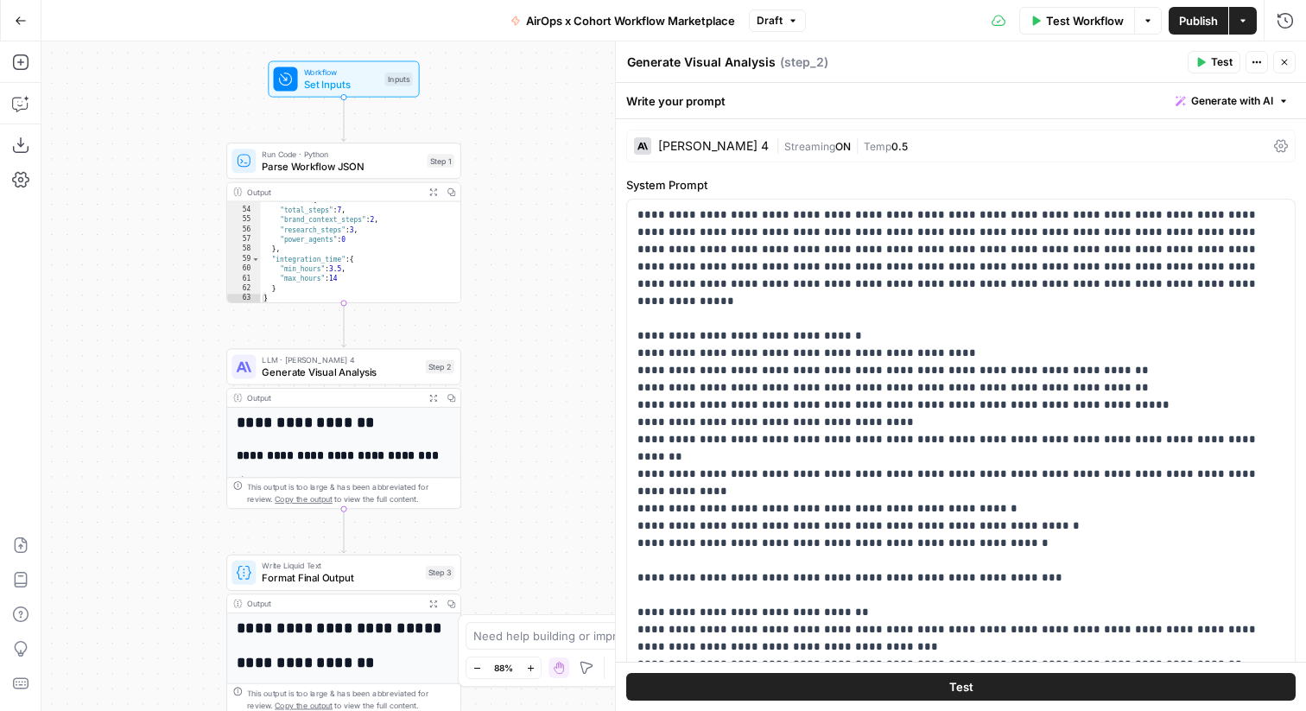
click at [1209, 63] on button "Test" at bounding box center [1213, 62] width 53 height 22
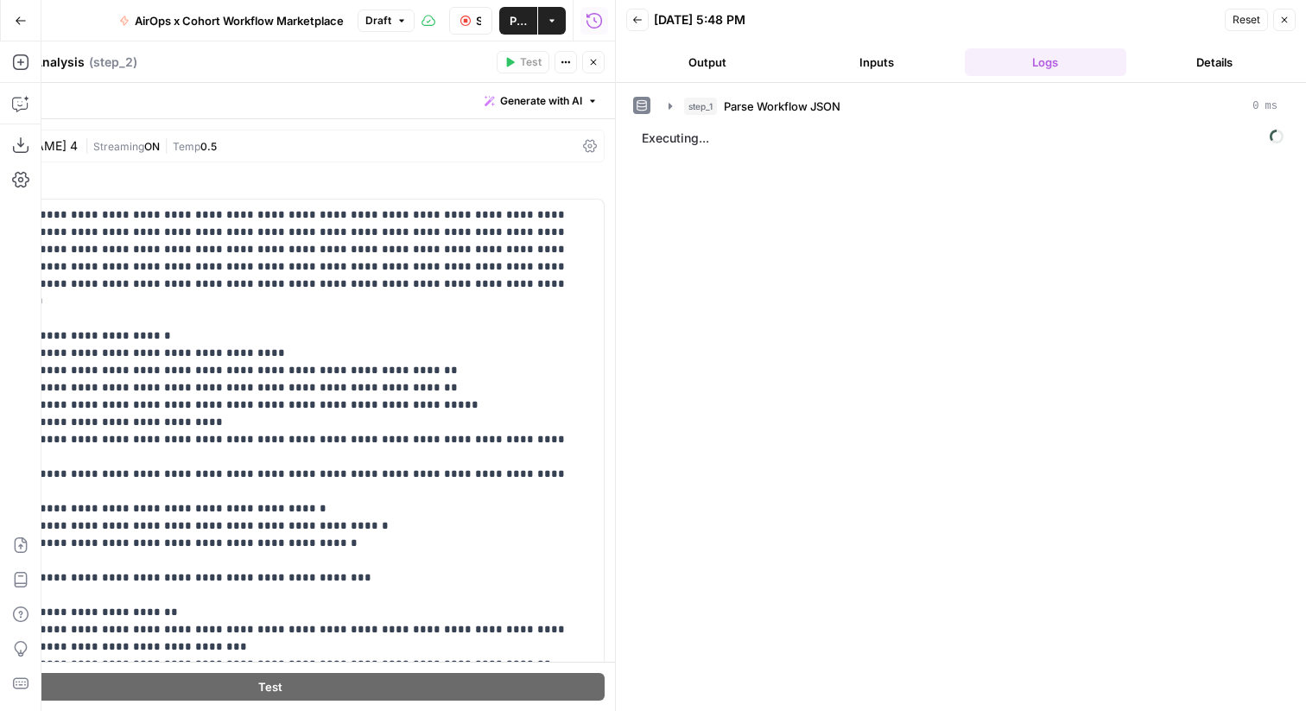
click at [598, 54] on button "Close" at bounding box center [593, 62] width 22 height 22
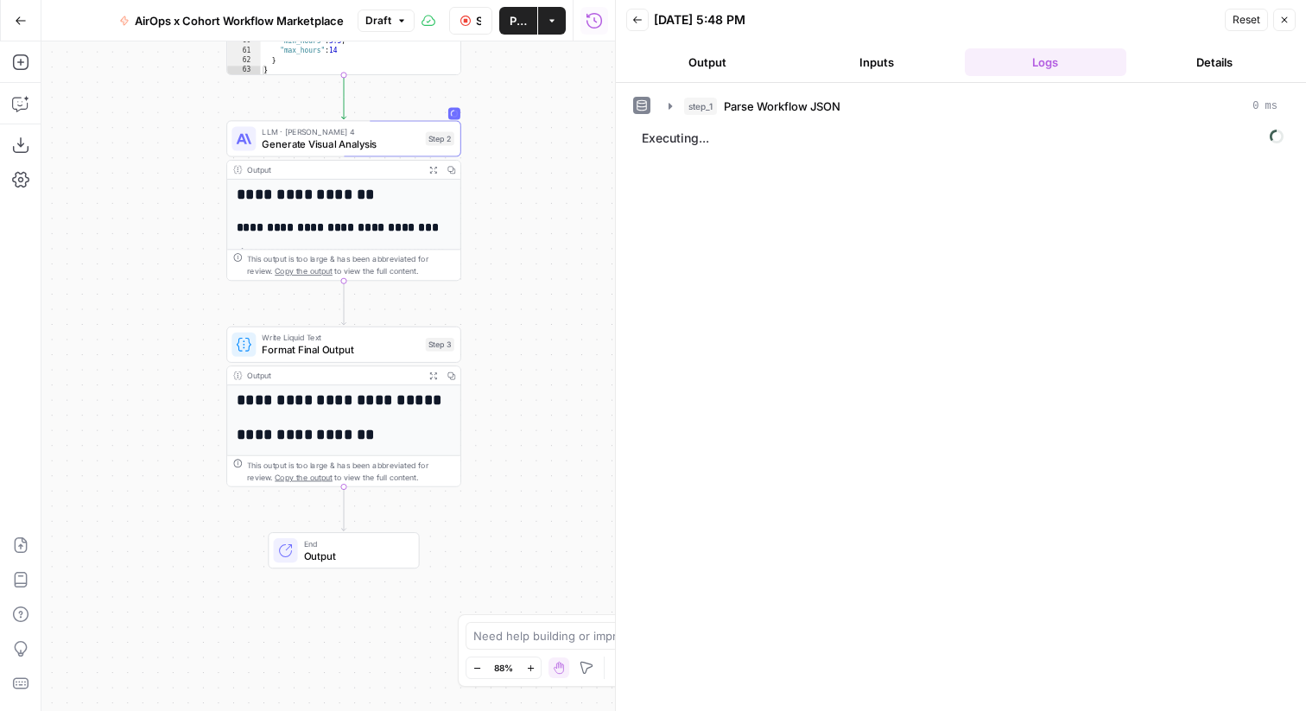
drag, startPoint x: 535, startPoint y: 455, endPoint x: 526, endPoint y: 156, distance: 298.9
click at [526, 156] on div "**********" at bounding box center [327, 375] width 573 height 669
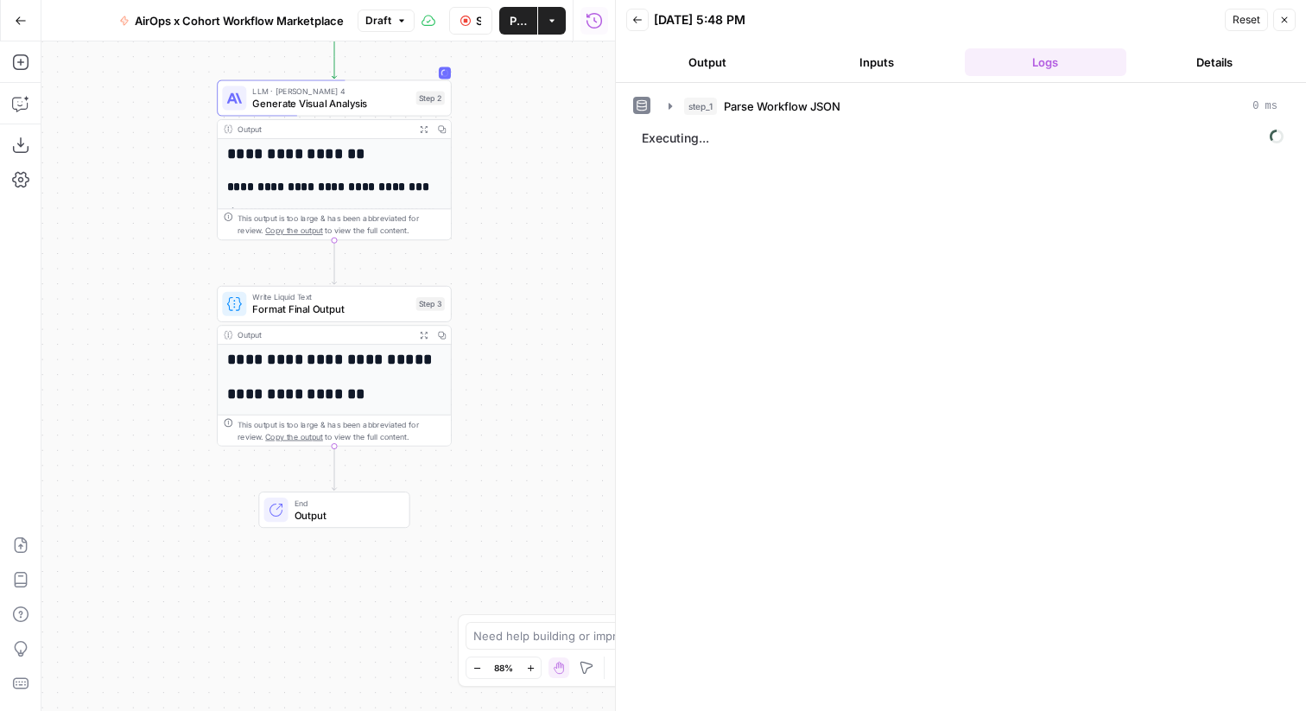
drag, startPoint x: 528, startPoint y: 170, endPoint x: 528, endPoint y: 217, distance: 46.6
click at [528, 217] on div "**********" at bounding box center [327, 375] width 573 height 669
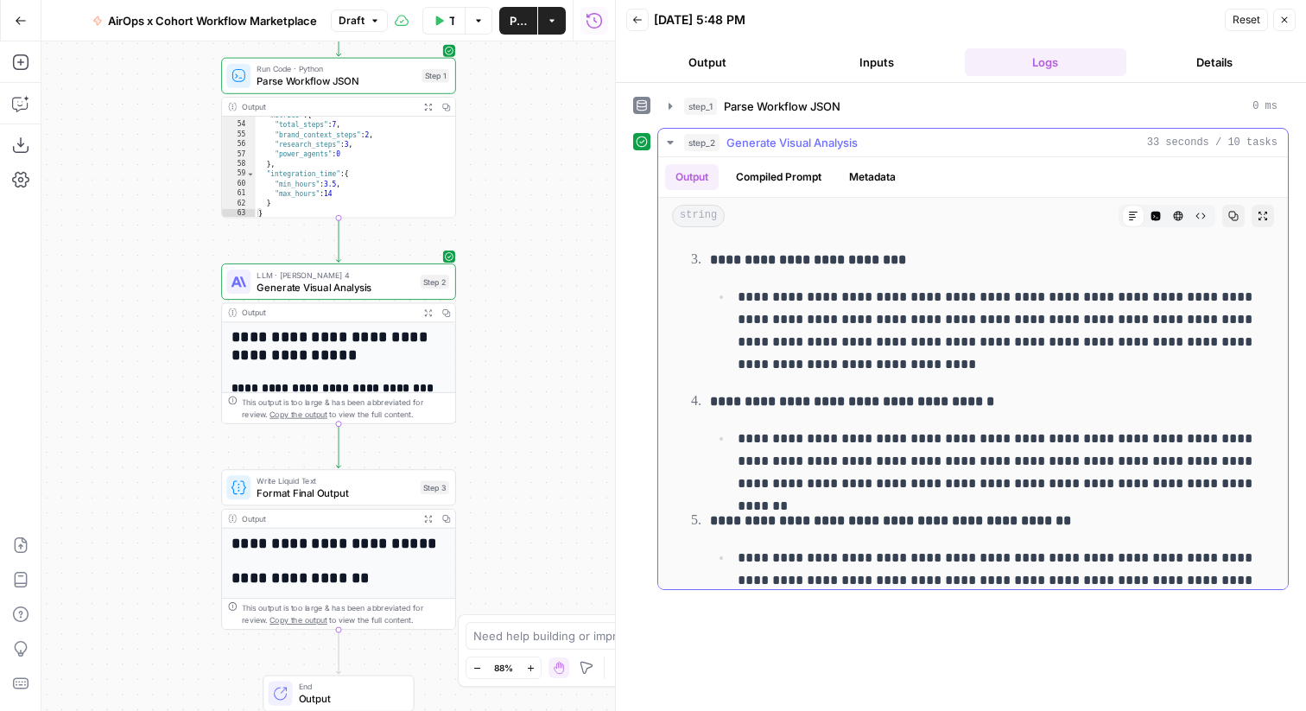
scroll to position [397, 0]
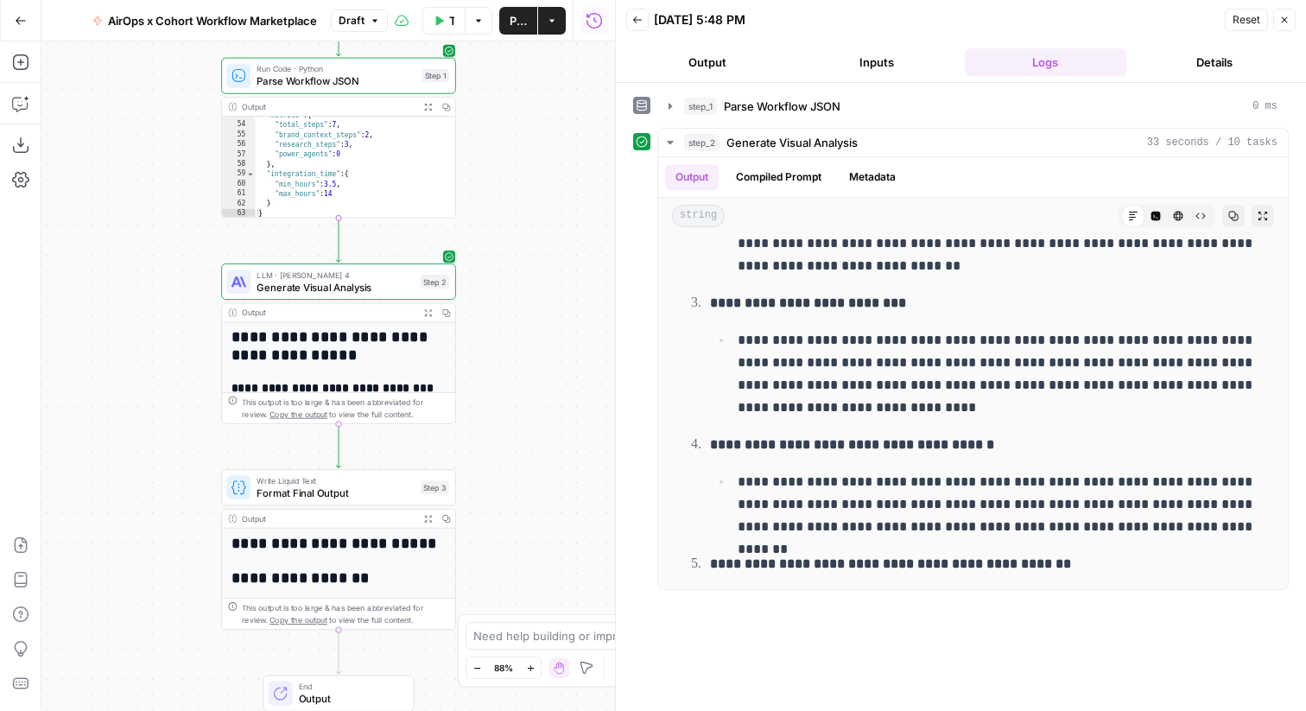
click at [389, 290] on span "Generate Visual Analysis" at bounding box center [334, 287] width 157 height 16
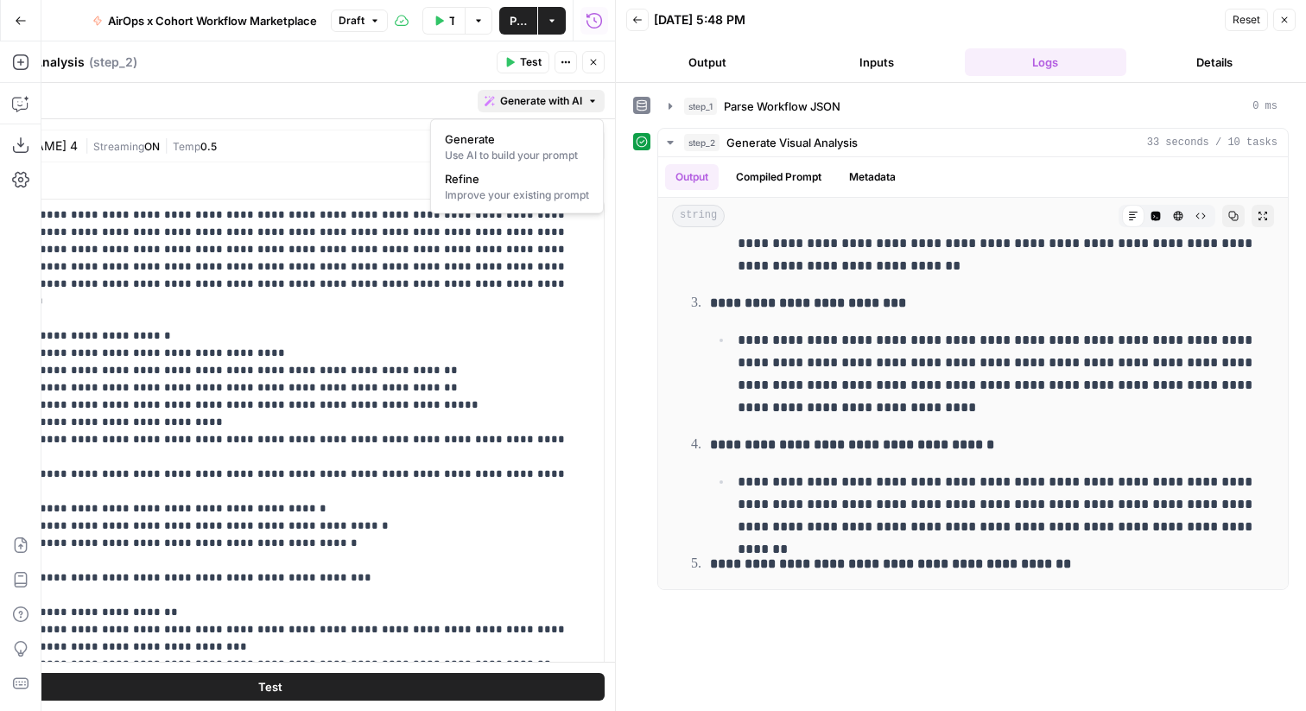
click at [566, 106] on span "Generate with AI" at bounding box center [541, 101] width 82 height 16
click at [514, 183] on span "Refine" at bounding box center [513, 178] width 137 height 17
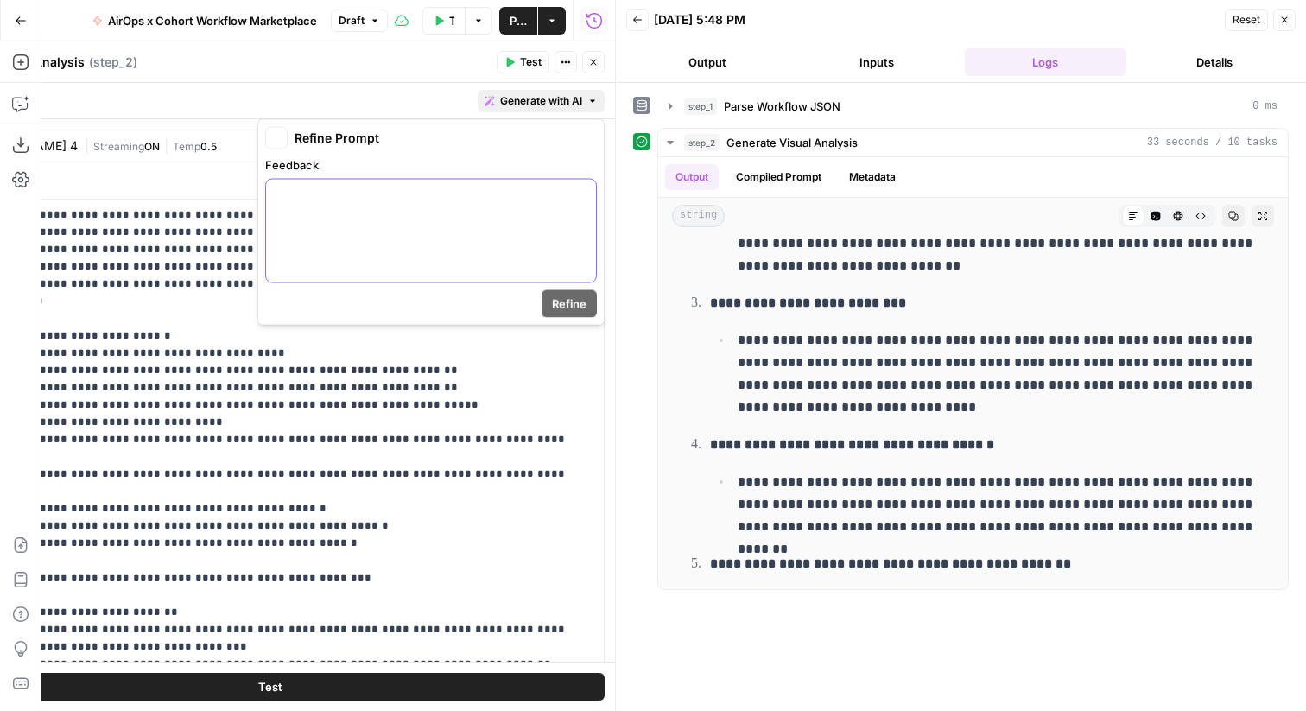
click at [469, 230] on div at bounding box center [431, 231] width 330 height 103
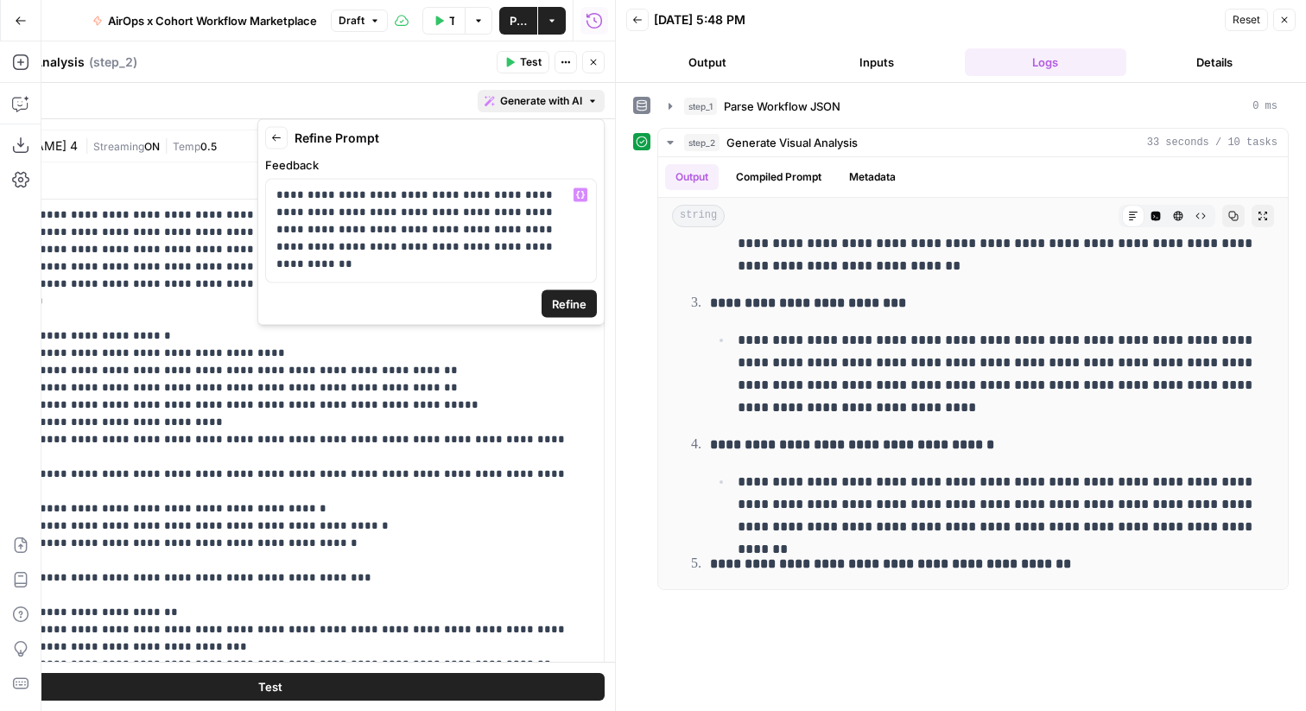
click at [576, 307] on span "Refine" at bounding box center [569, 303] width 35 height 17
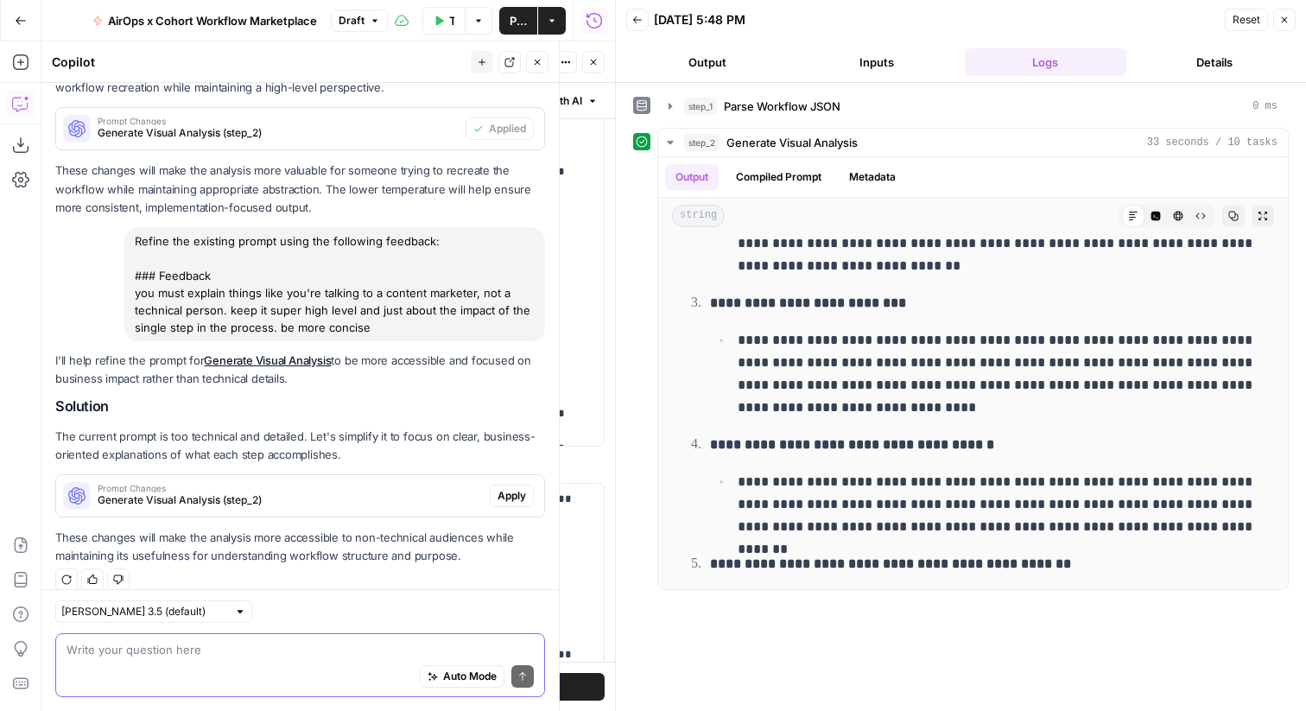
scroll to position [607, 0]
click at [596, 65] on icon "button" at bounding box center [593, 62] width 10 height 10
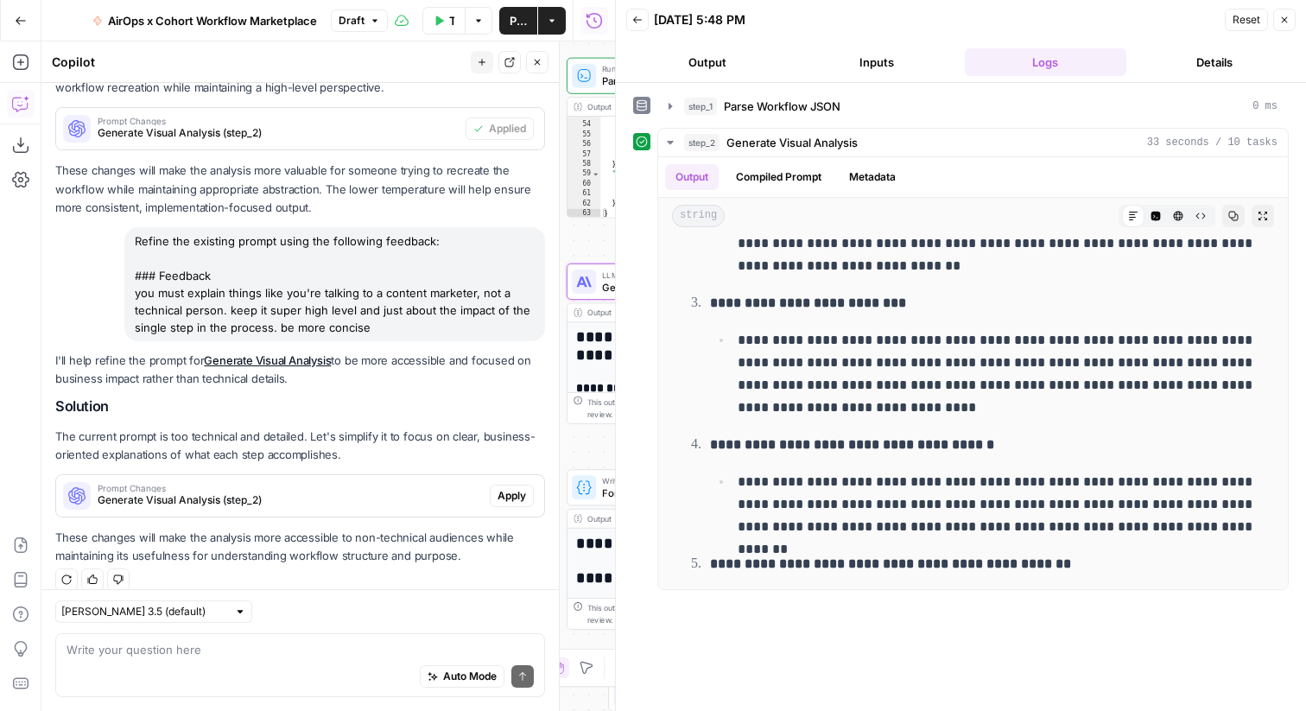
click at [531, 60] on button "Close" at bounding box center [537, 62] width 22 height 22
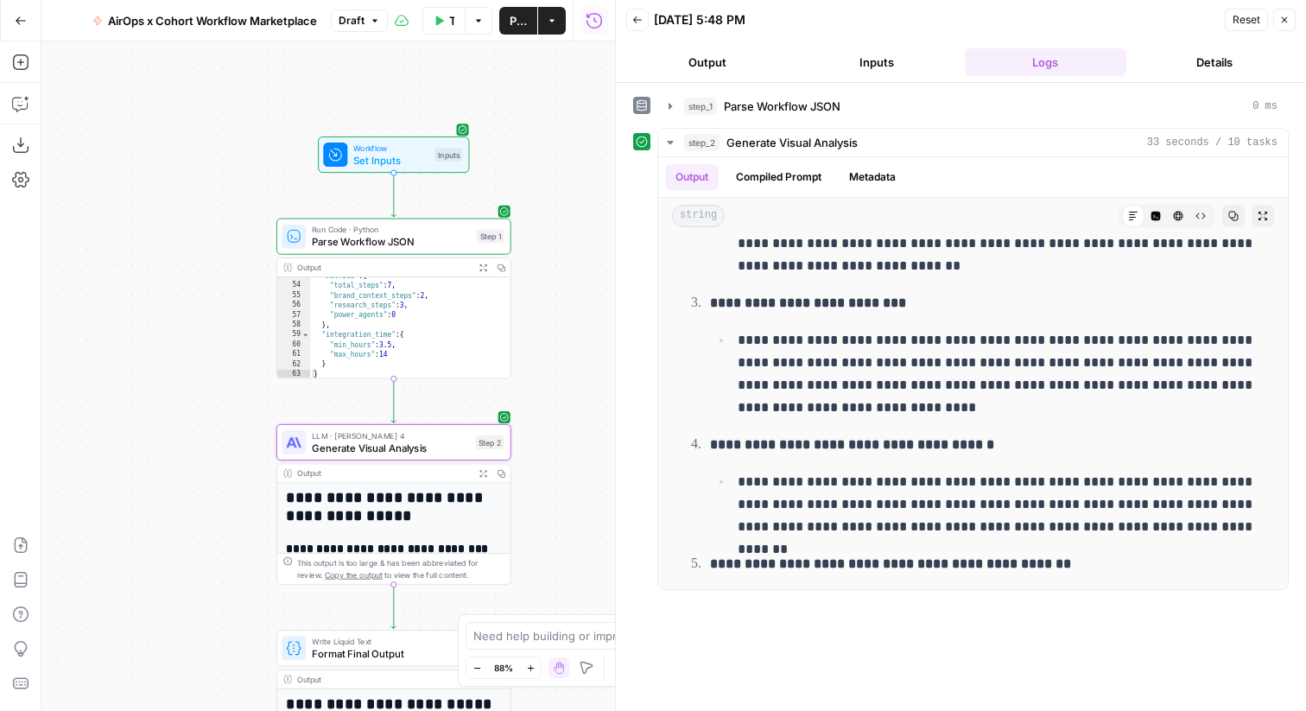
drag, startPoint x: 486, startPoint y: 142, endPoint x: 194, endPoint y: 302, distance: 333.1
click at [195, 302] on div "**********" at bounding box center [327, 375] width 573 height 669
drag, startPoint x: 560, startPoint y: 165, endPoint x: 552, endPoint y: 212, distance: 48.3
click at [553, 212] on div "**********" at bounding box center [327, 375] width 573 height 669
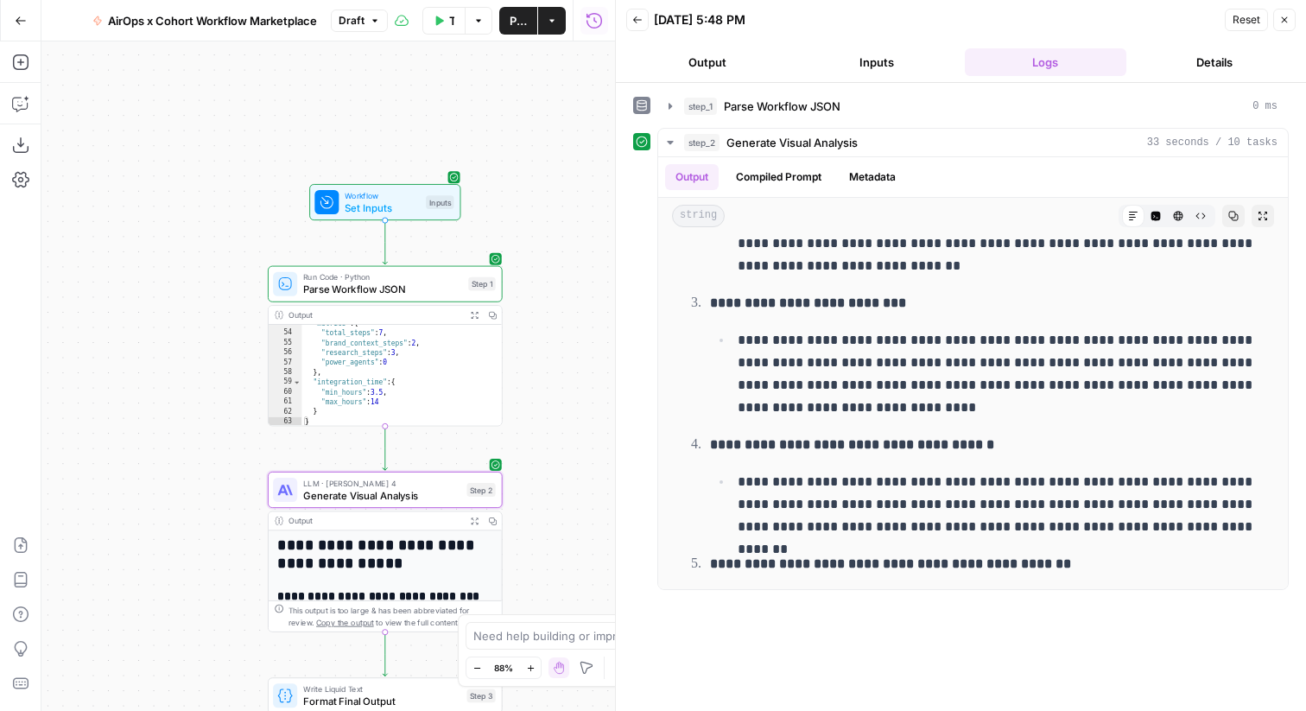
click at [517, 22] on span "Publish" at bounding box center [517, 20] width 17 height 17
click at [15, 114] on button "Copilot" at bounding box center [21, 104] width 28 height 28
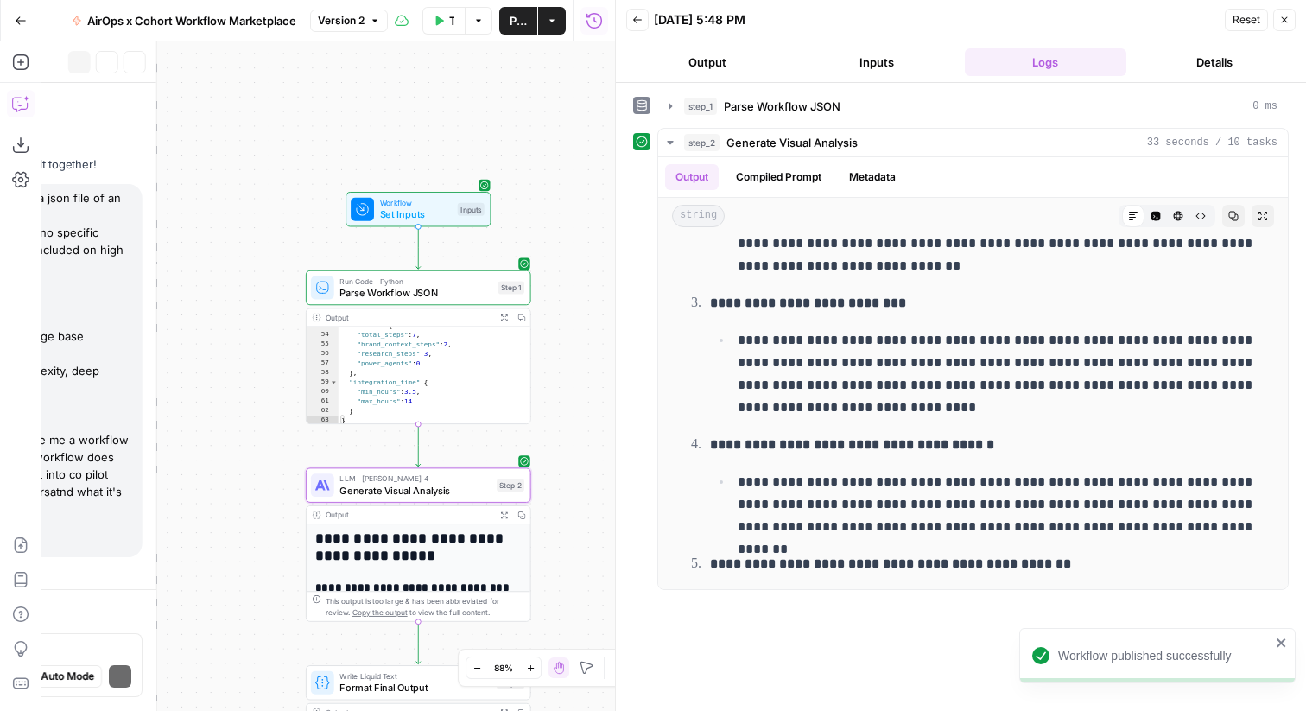
scroll to position [1786, 0]
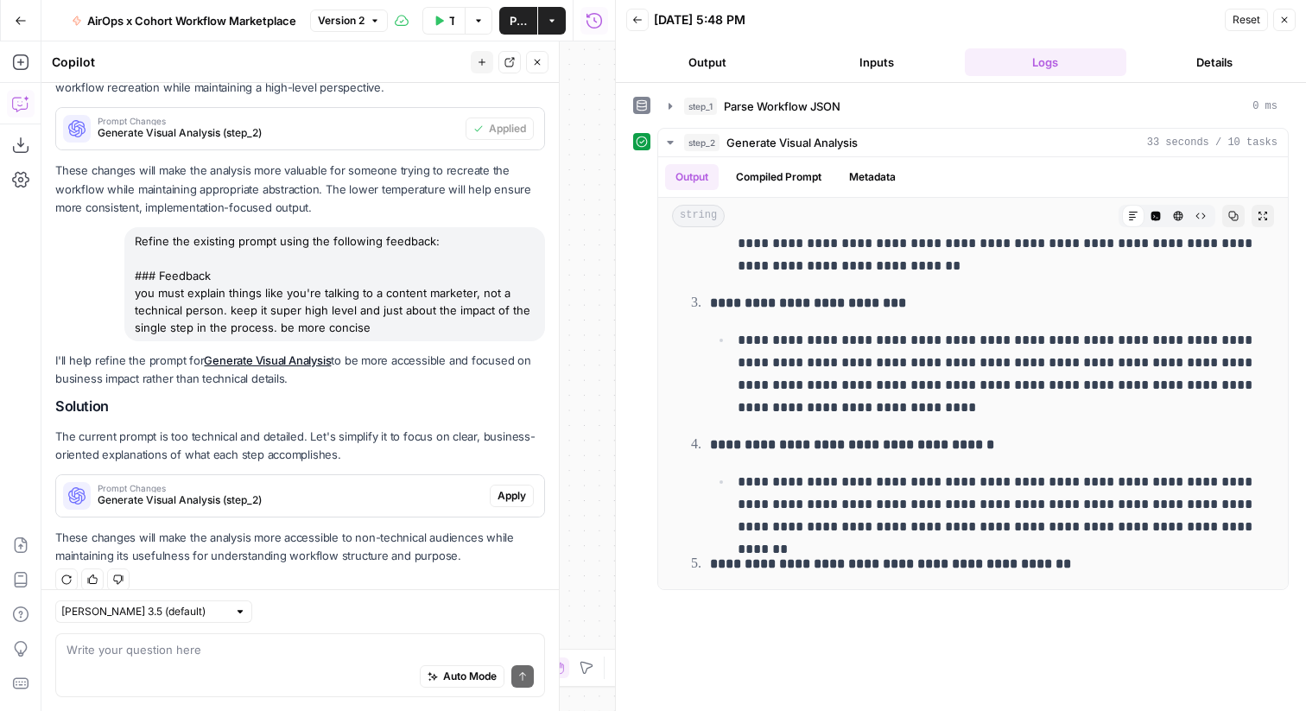
click at [255, 635] on div "Write your question here Auto Mode Send" at bounding box center [300, 665] width 490 height 64
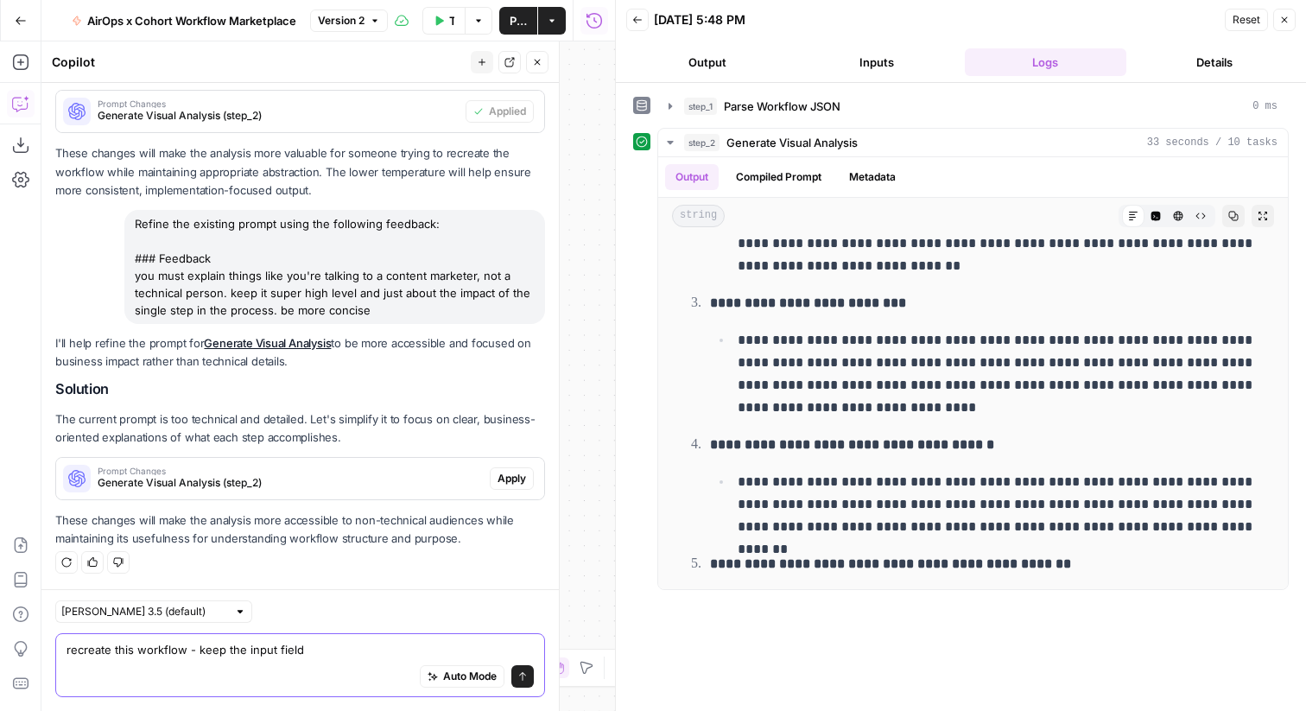
paste textarea "Lore ipsu. Dol sit ametconsec adip e Seddoe-tempo incididuntu labo *etdolore* m…"
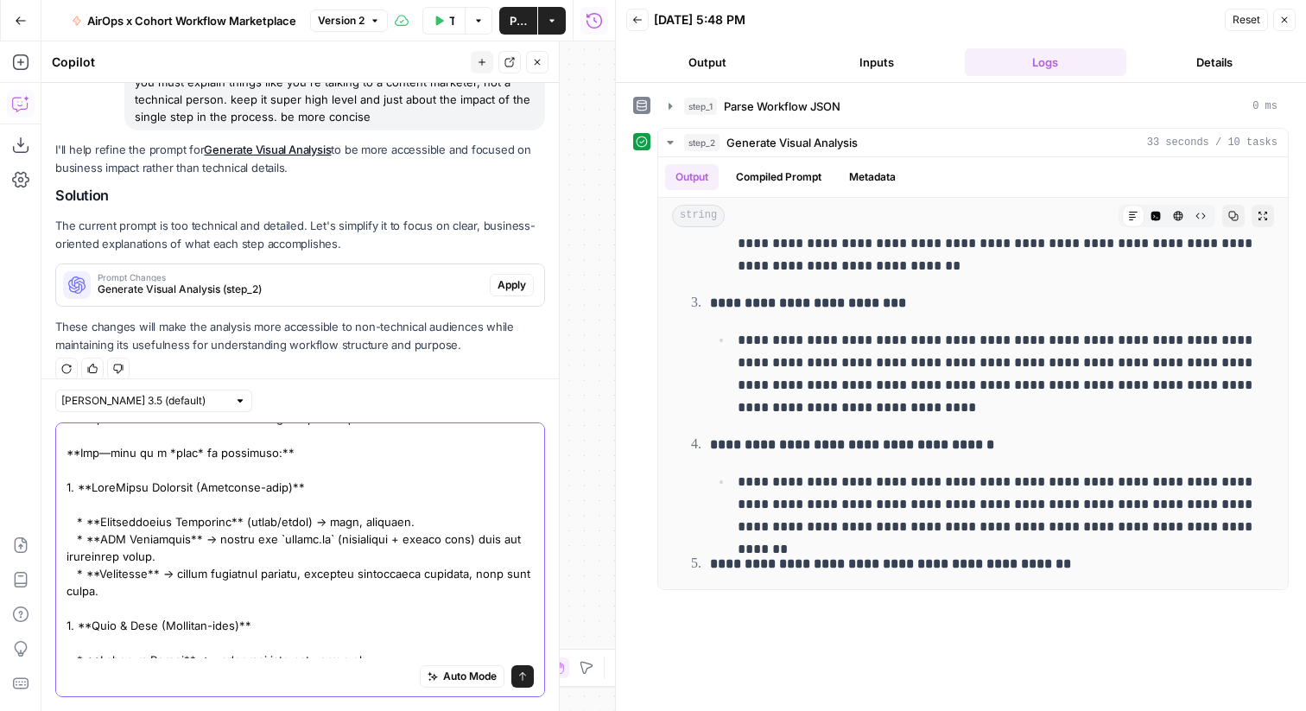
scroll to position [3450, 0]
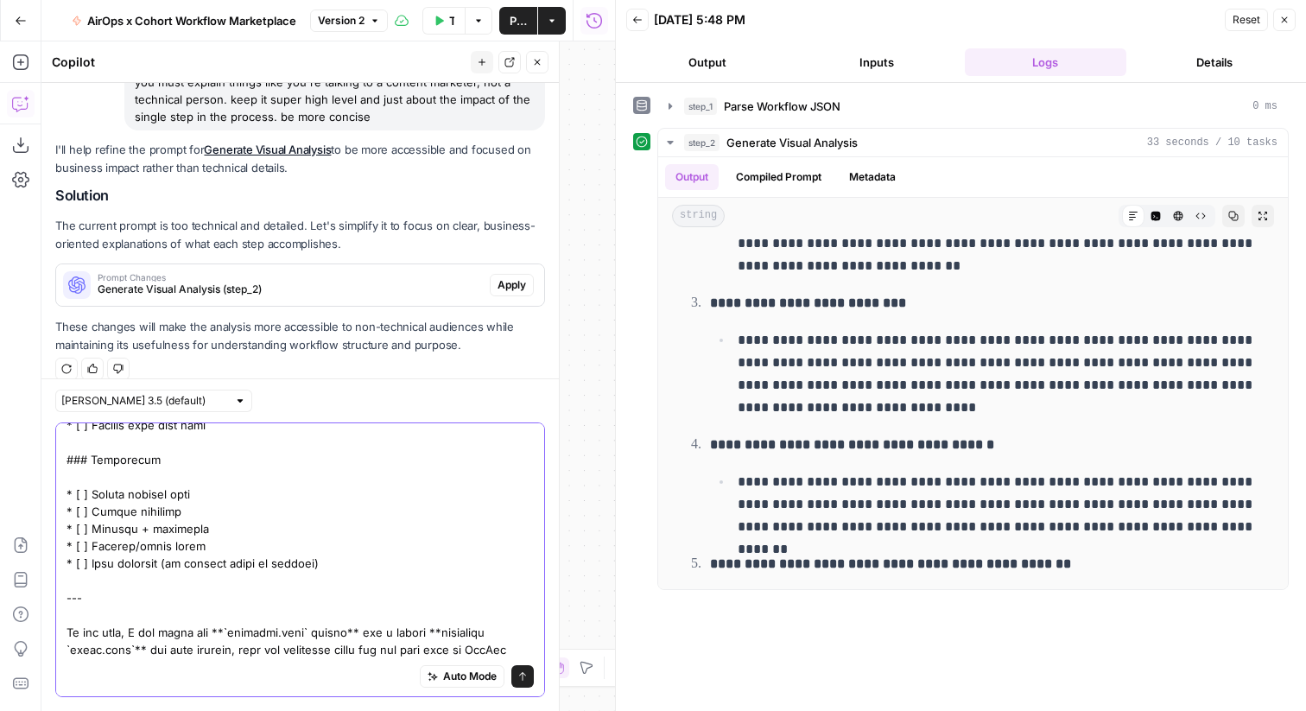
drag, startPoint x: 261, startPoint y: 653, endPoint x: 66, endPoint y: 591, distance: 203.7
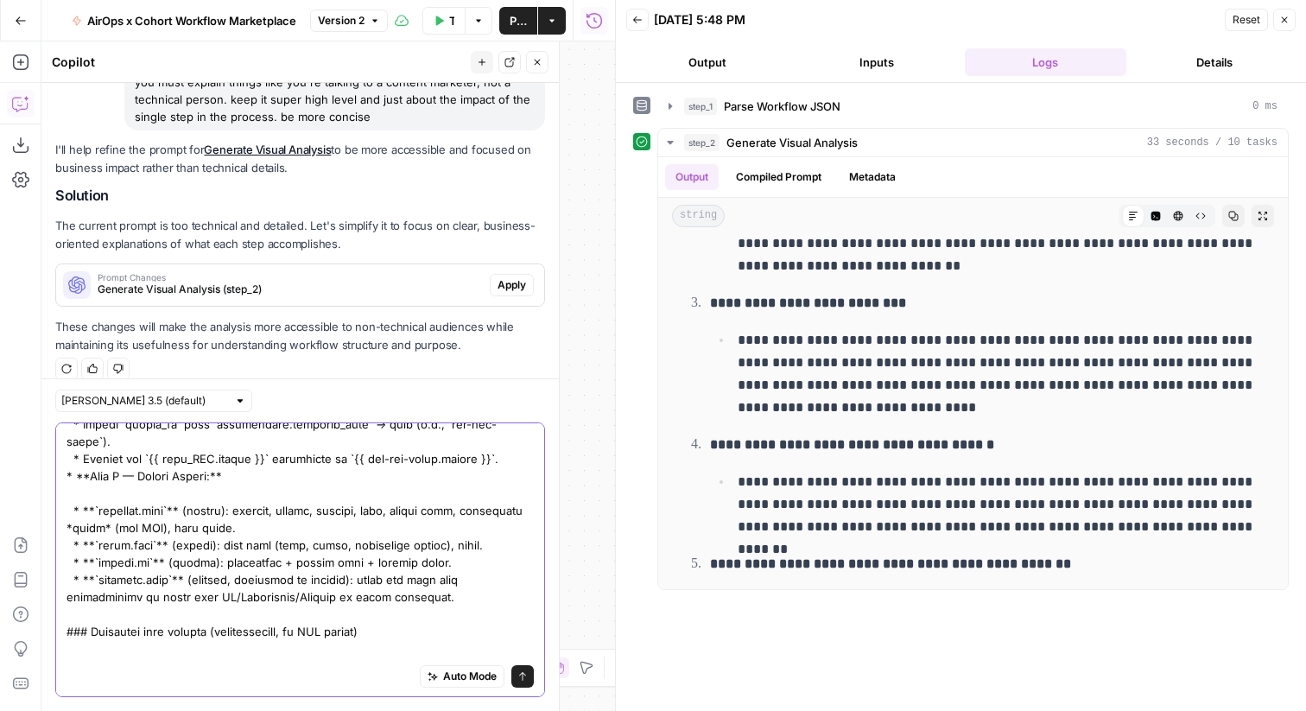
scroll to position [0, 0]
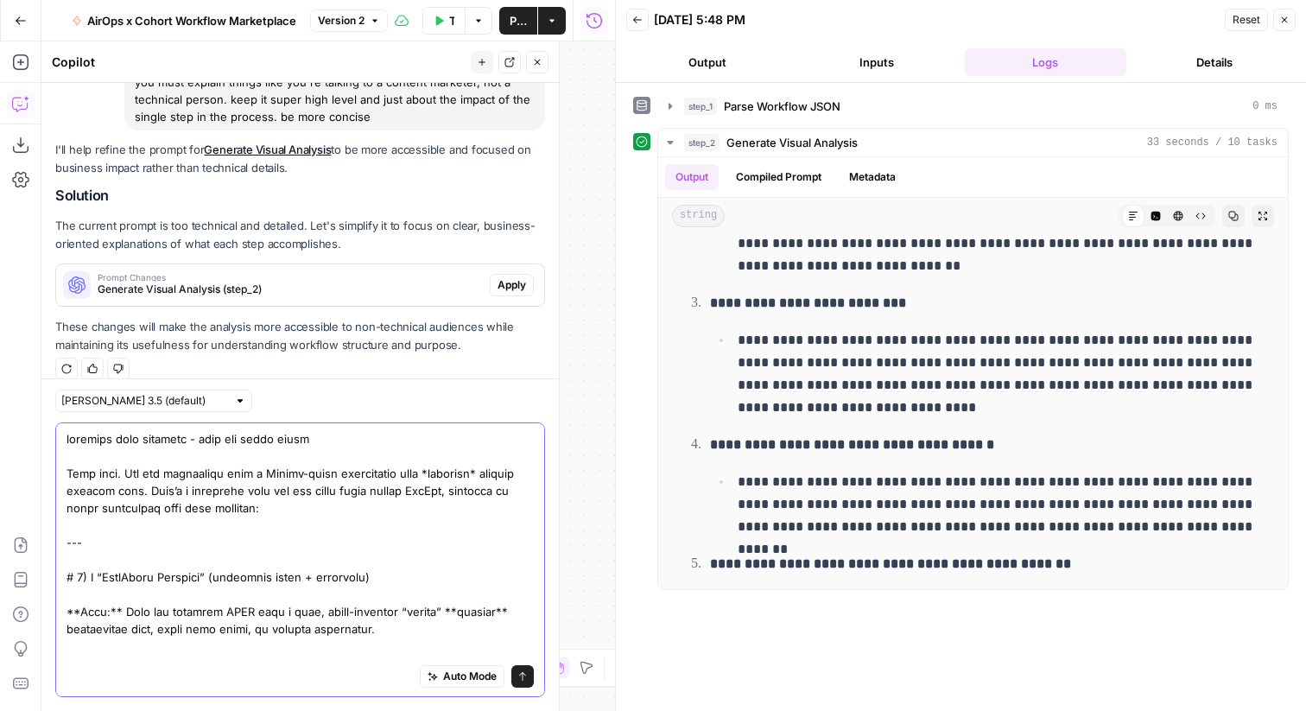
drag, startPoint x: 225, startPoint y: 475, endPoint x: 62, endPoint y: 475, distance: 163.2
click at [62, 475] on div "Auto Mode Send" at bounding box center [300, 559] width 490 height 275
type textarea "loremips dolo sitametc - adip eli seddo eiusm T inci ut labo e Dolore-magna ali…"
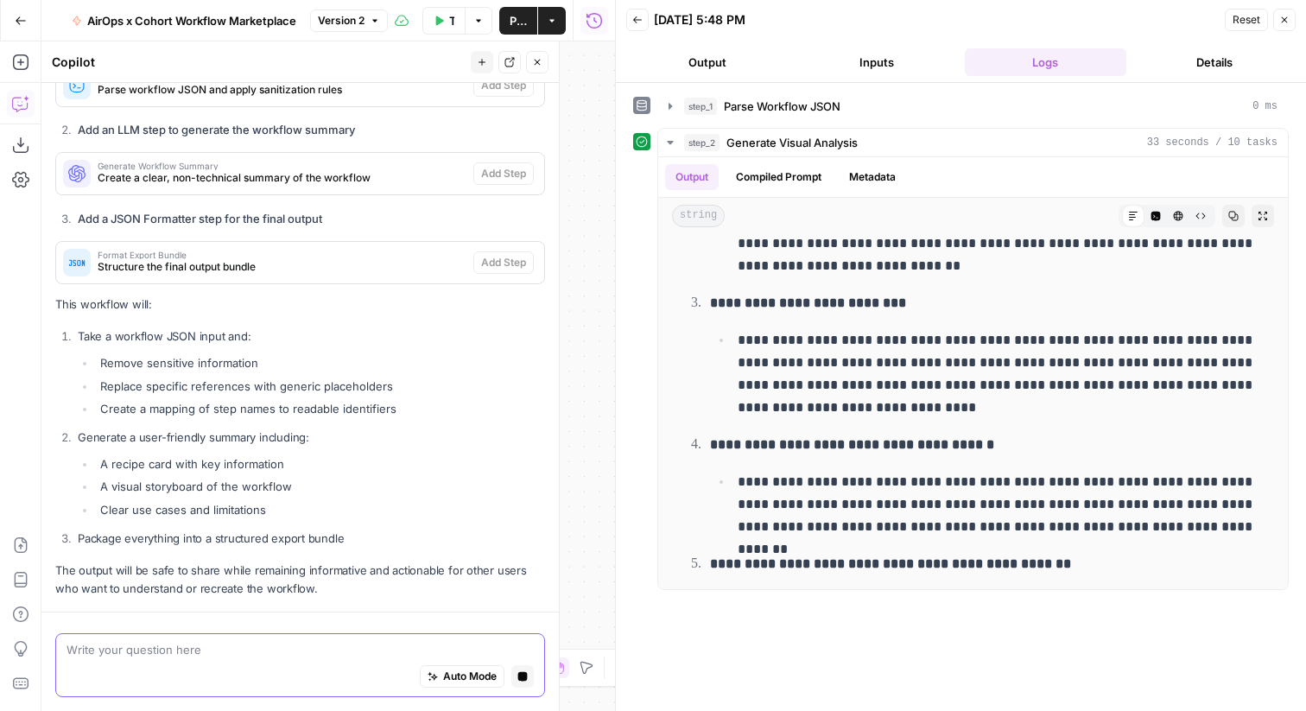
scroll to position [6365, 0]
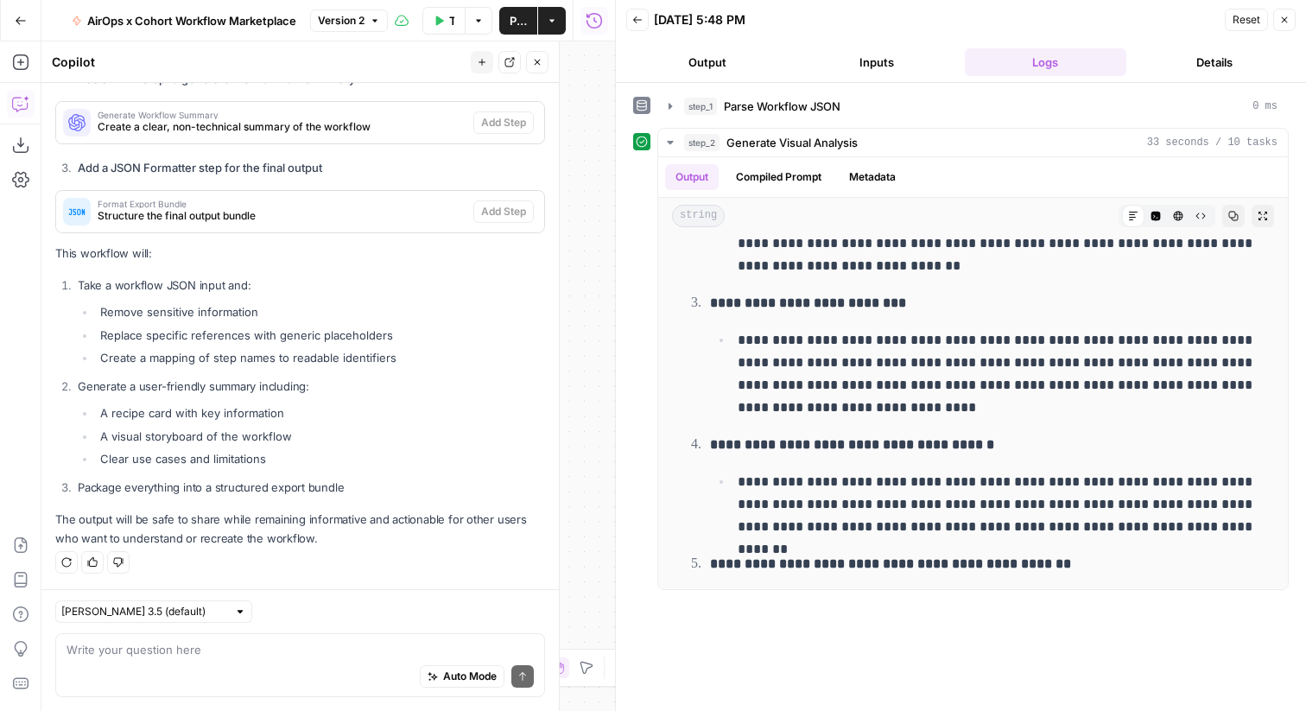
click at [1283, 20] on icon "button" at bounding box center [1284, 20] width 6 height 6
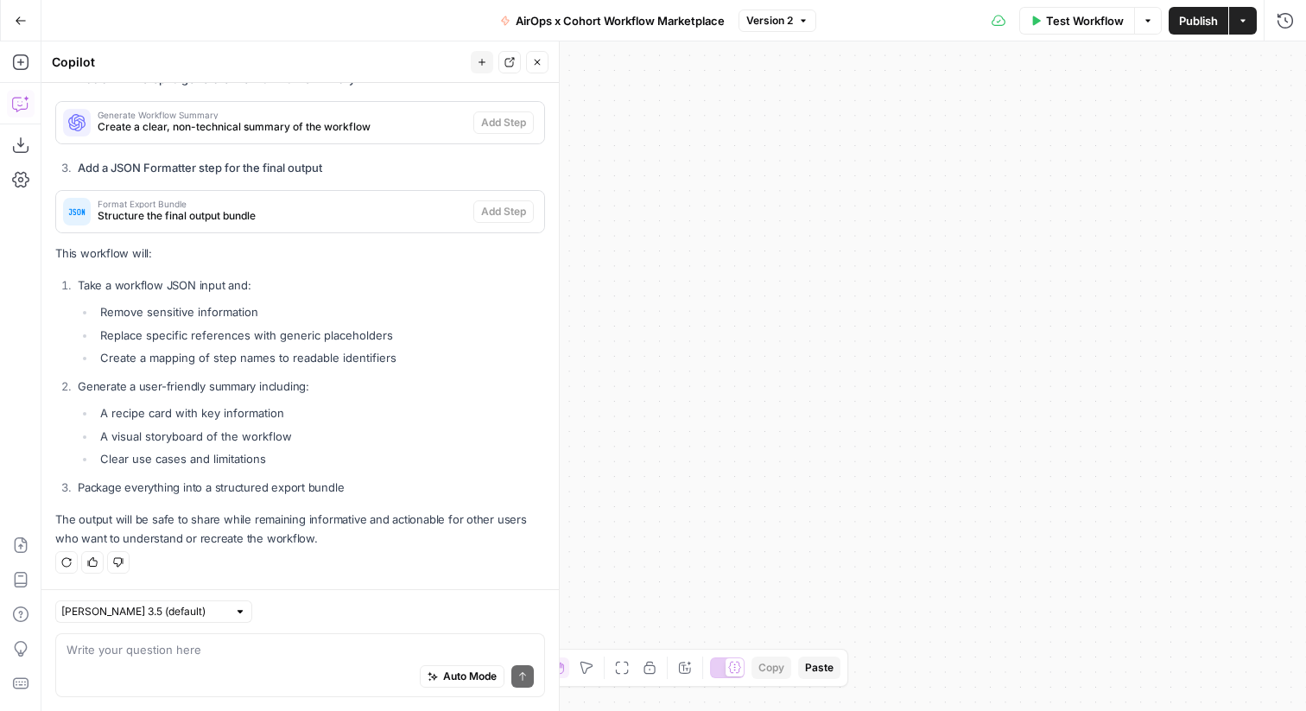
drag, startPoint x: 607, startPoint y: 354, endPoint x: 935, endPoint y: 348, distance: 328.2
click at [935, 348] on div "**********" at bounding box center [673, 375] width 1264 height 669
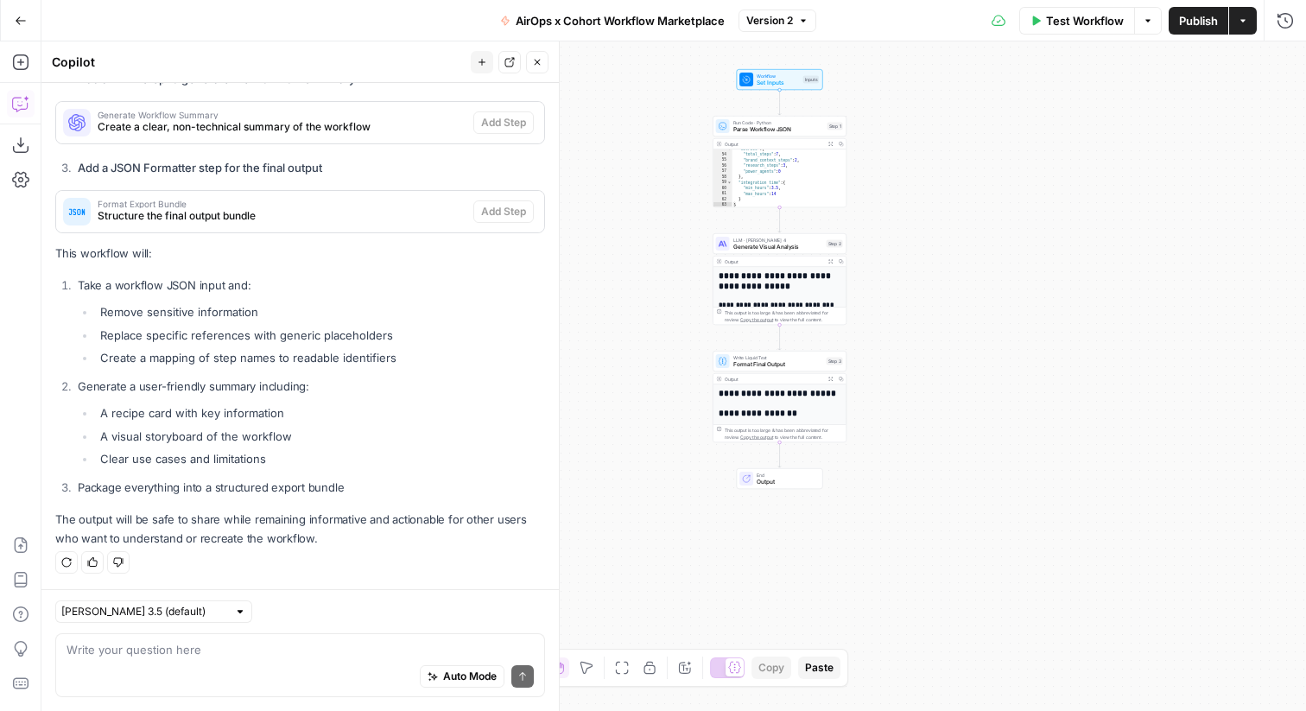
drag, startPoint x: 797, startPoint y: 314, endPoint x: 954, endPoint y: 314, distance: 157.1
click at [954, 314] on div "**********" at bounding box center [673, 375] width 1264 height 669
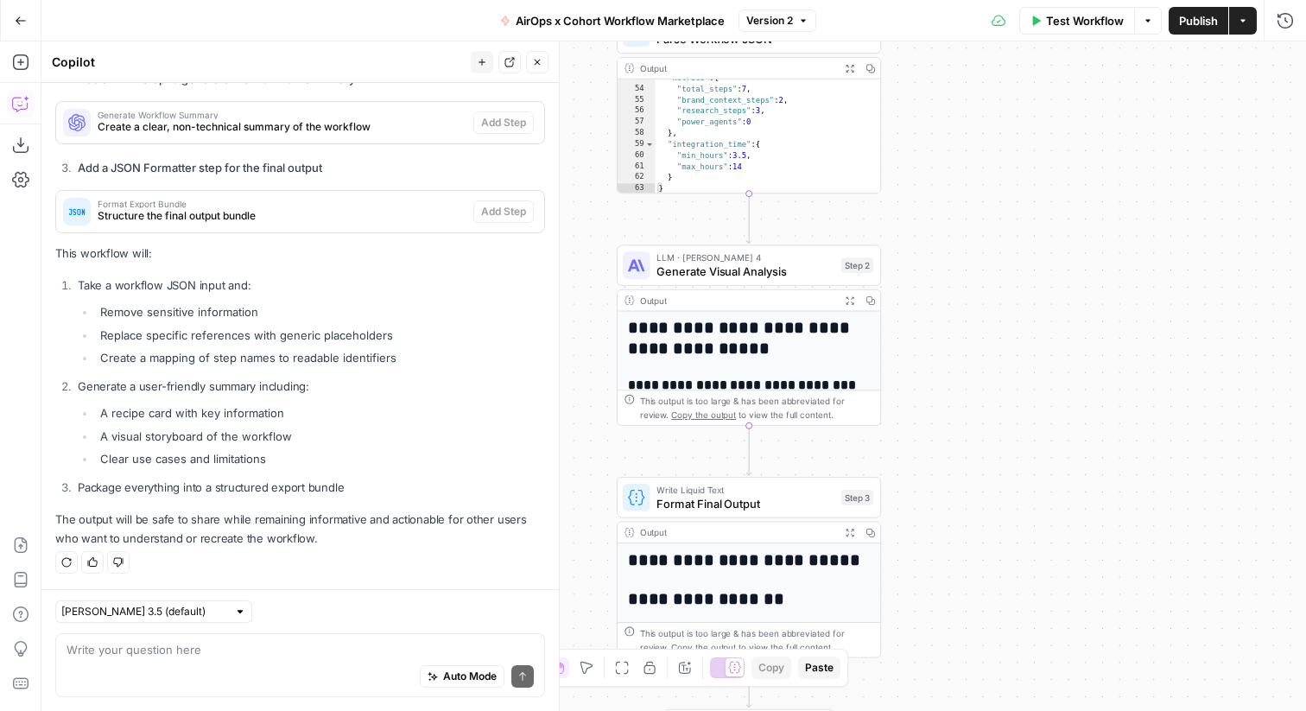
drag, startPoint x: 893, startPoint y: 312, endPoint x: 1028, endPoint y: 404, distance: 163.3
click at [1028, 404] on div "**********" at bounding box center [673, 375] width 1264 height 669
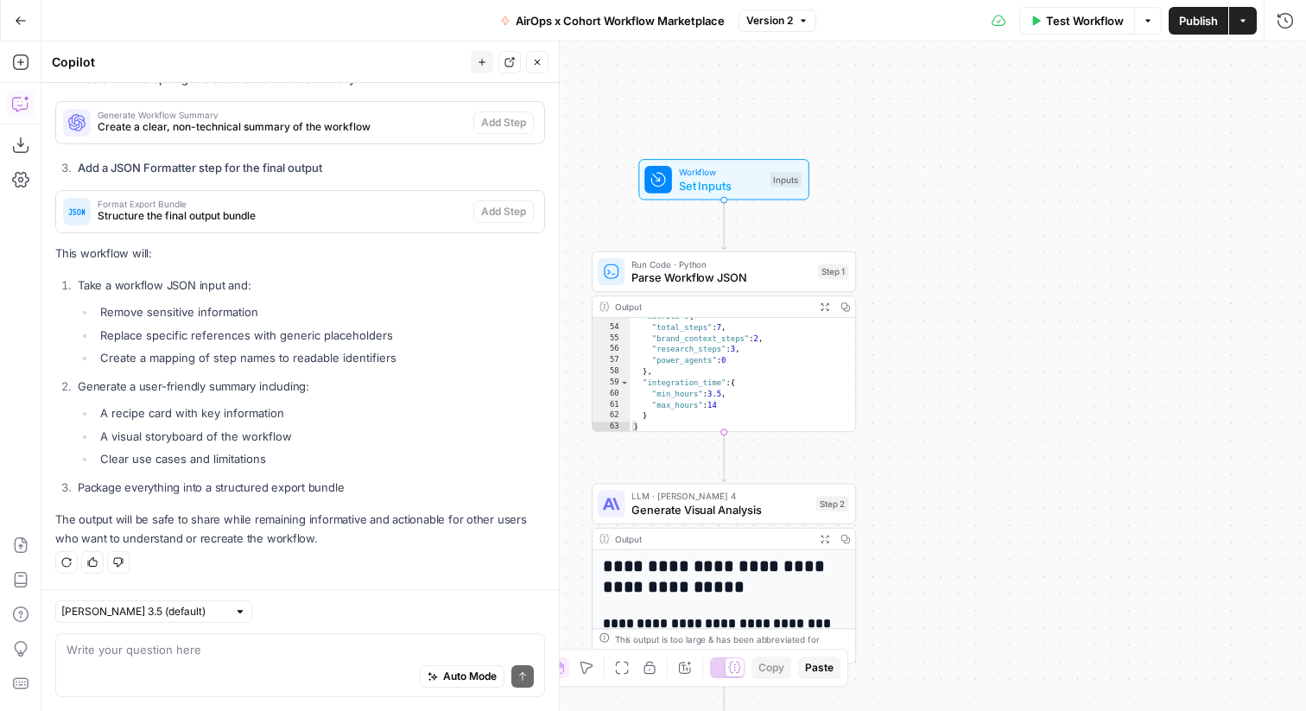
drag, startPoint x: 989, startPoint y: 198, endPoint x: 962, endPoint y: 383, distance: 186.7
click at [962, 383] on div "**********" at bounding box center [673, 375] width 1264 height 669
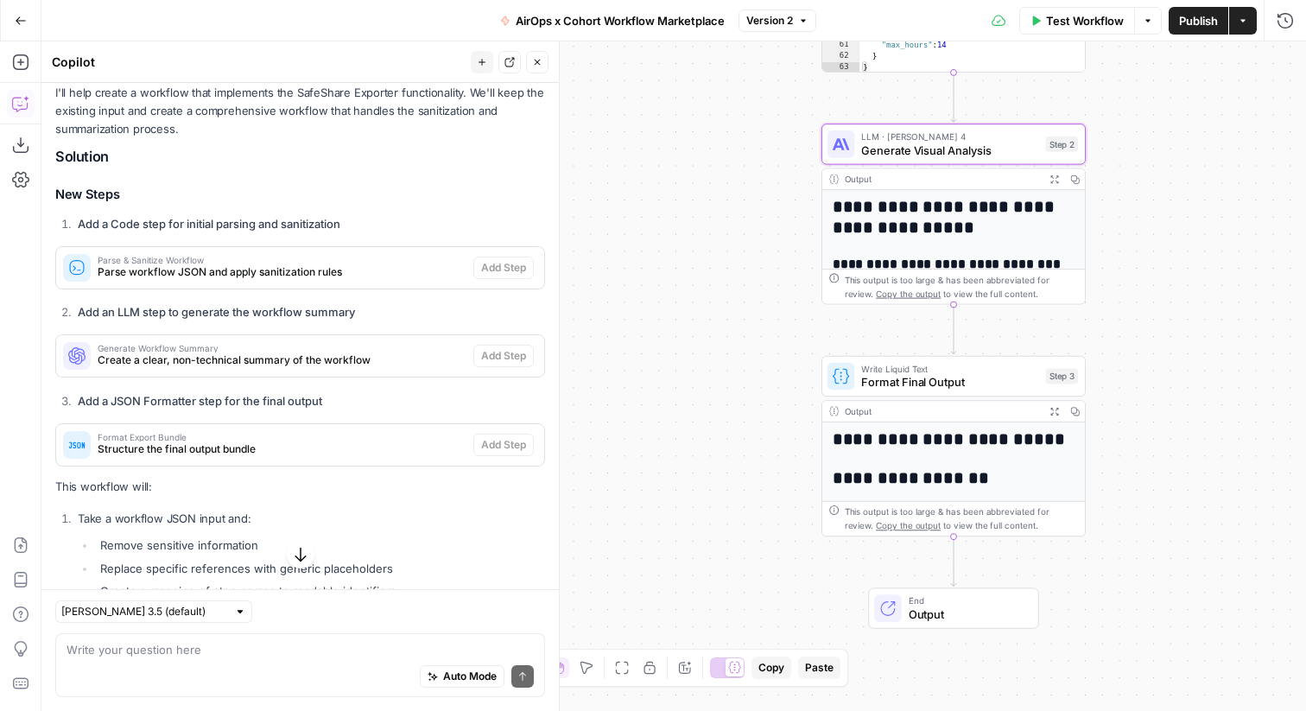
scroll to position [6194, 0]
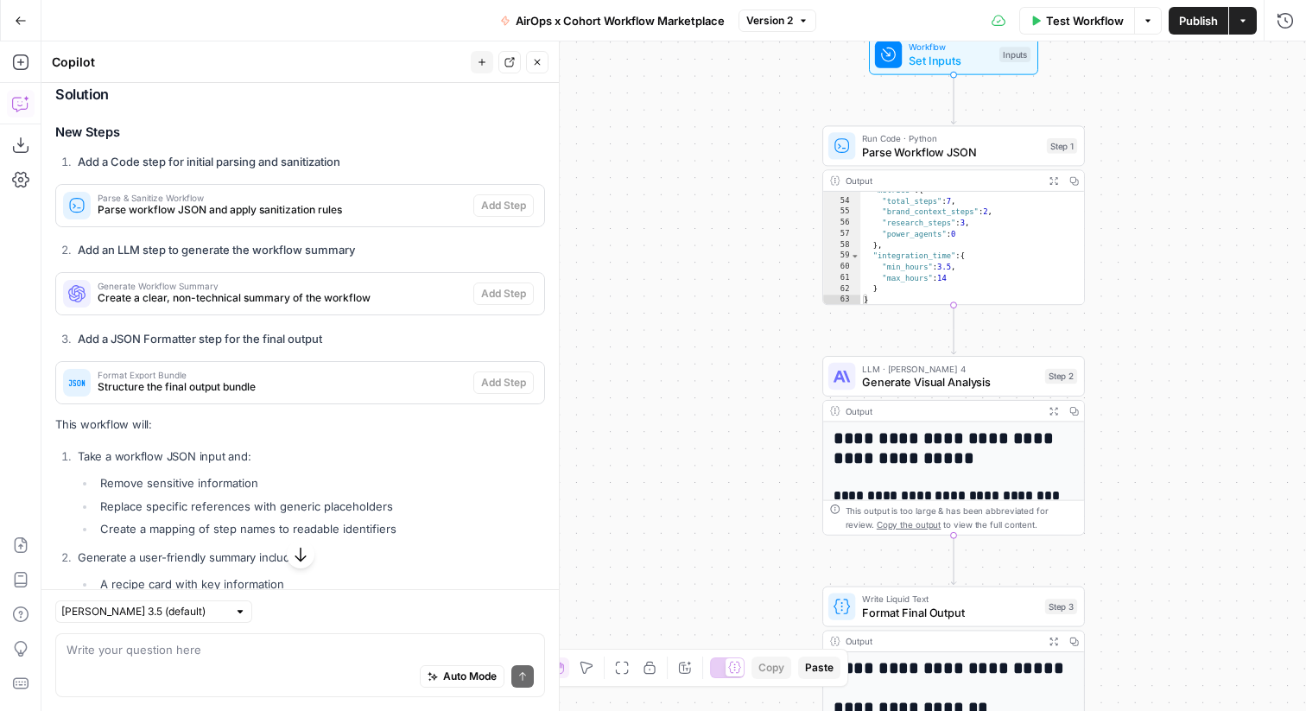
drag, startPoint x: 770, startPoint y: 347, endPoint x: 630, endPoint y: 347, distance: 139.9
click at [630, 347] on div "**********" at bounding box center [673, 375] width 1264 height 669
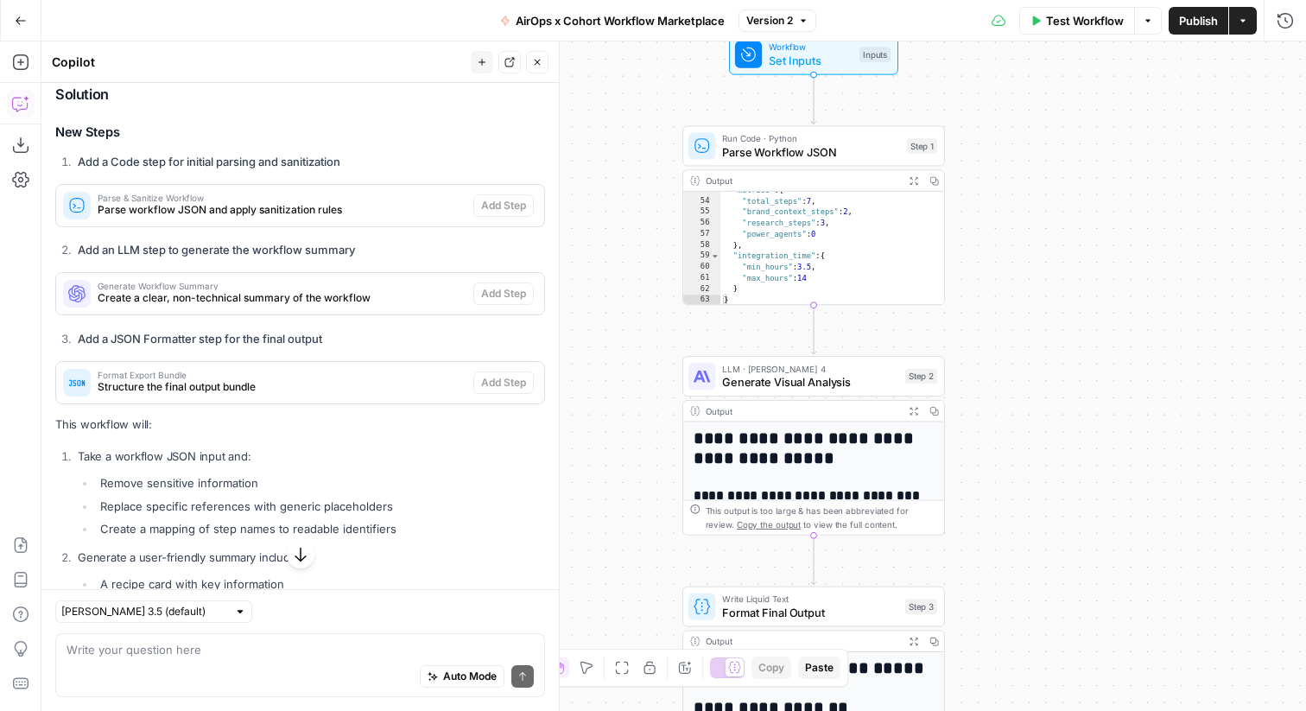
click at [1084, 28] on span "Test Workflow" at bounding box center [1085, 20] width 78 height 17
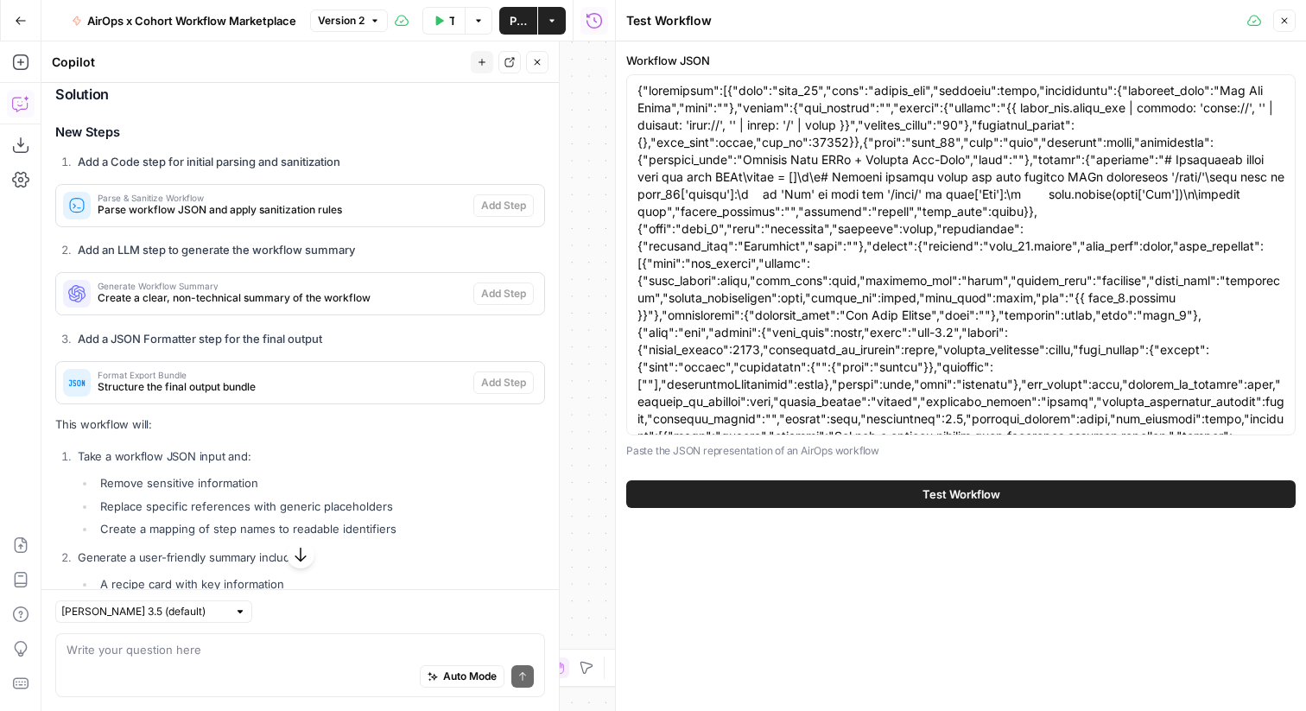
click at [849, 509] on div "Test Workflow" at bounding box center [960, 494] width 669 height 48
click at [851, 483] on button "Test Workflow" at bounding box center [960, 494] width 669 height 28
click at [537, 64] on icon "button" at bounding box center [537, 62] width 10 height 10
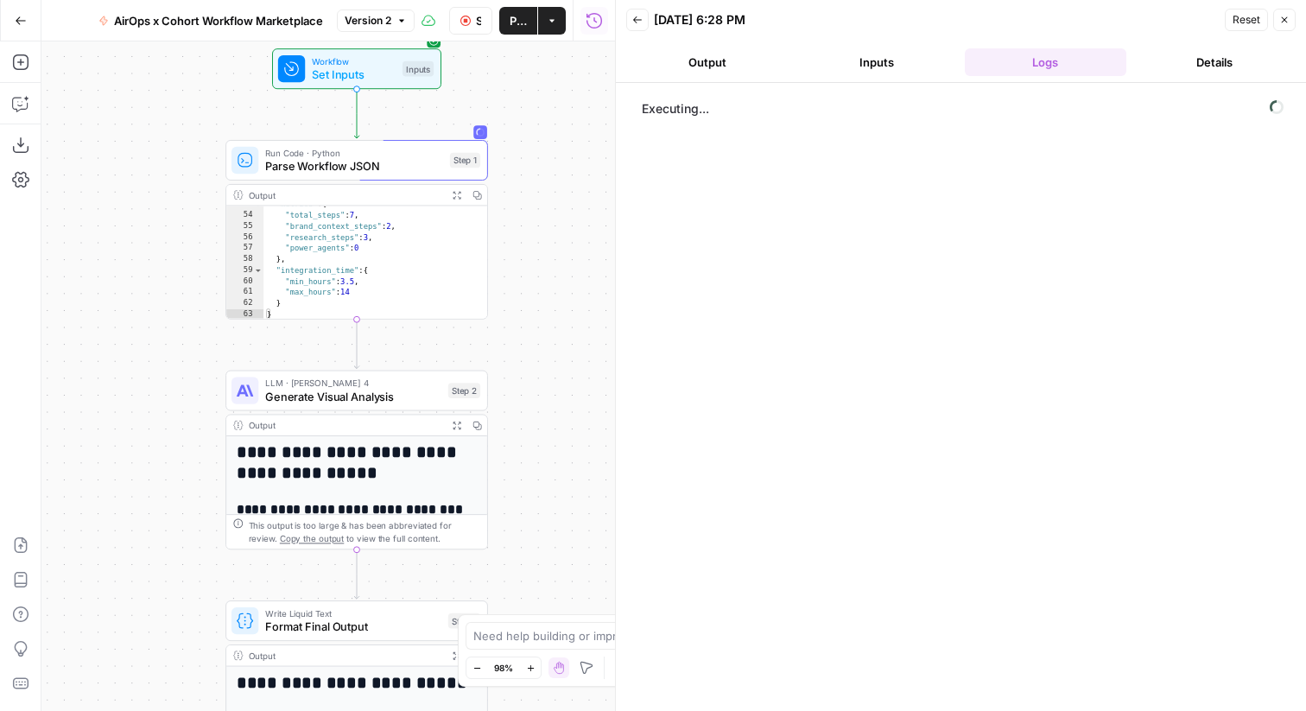
drag, startPoint x: 258, startPoint y: 365, endPoint x: 553, endPoint y: 152, distance: 364.3
click at [553, 149] on div "**********" at bounding box center [327, 375] width 573 height 669
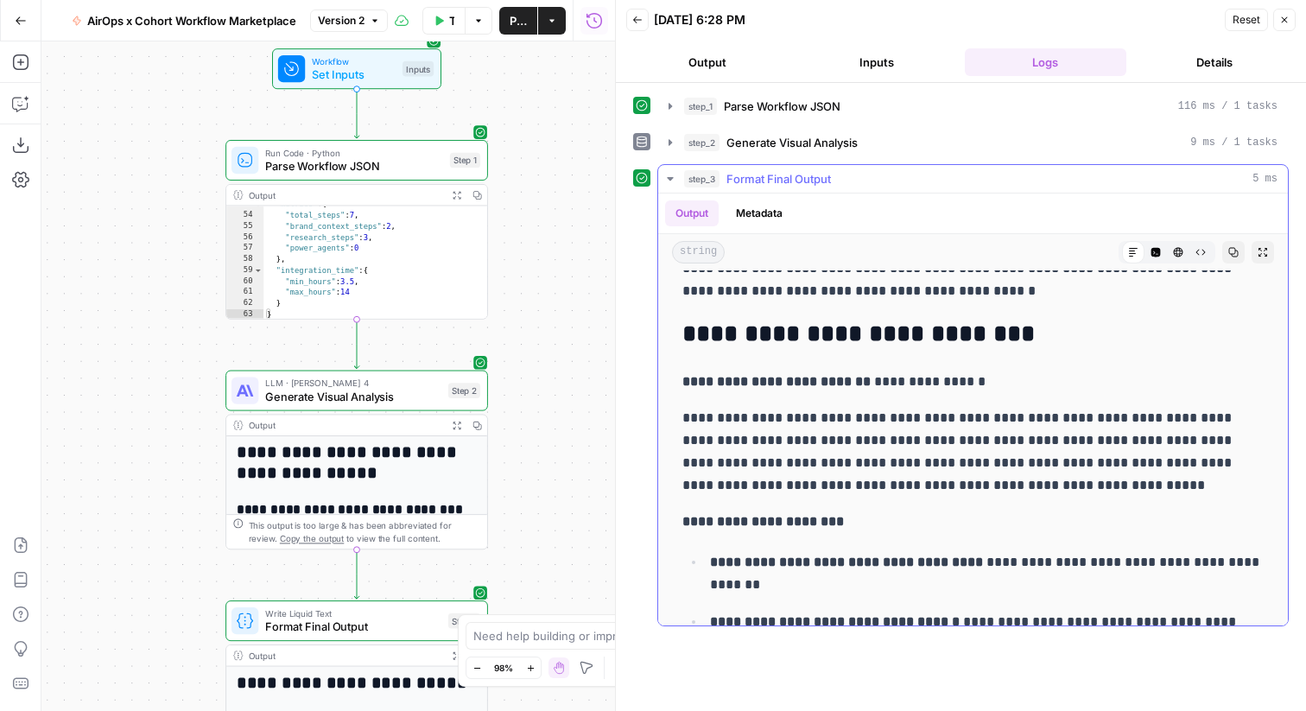
scroll to position [1659, 0]
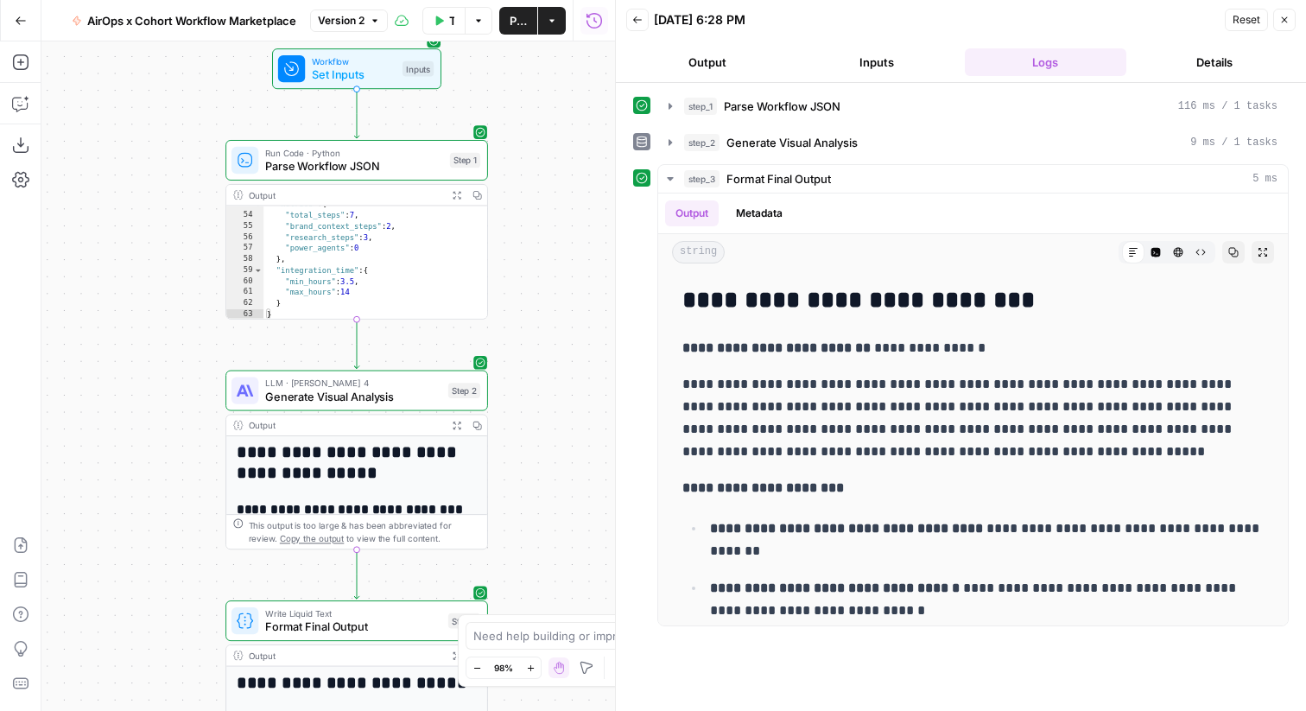
click at [1279, 19] on icon "button" at bounding box center [1284, 20] width 10 height 10
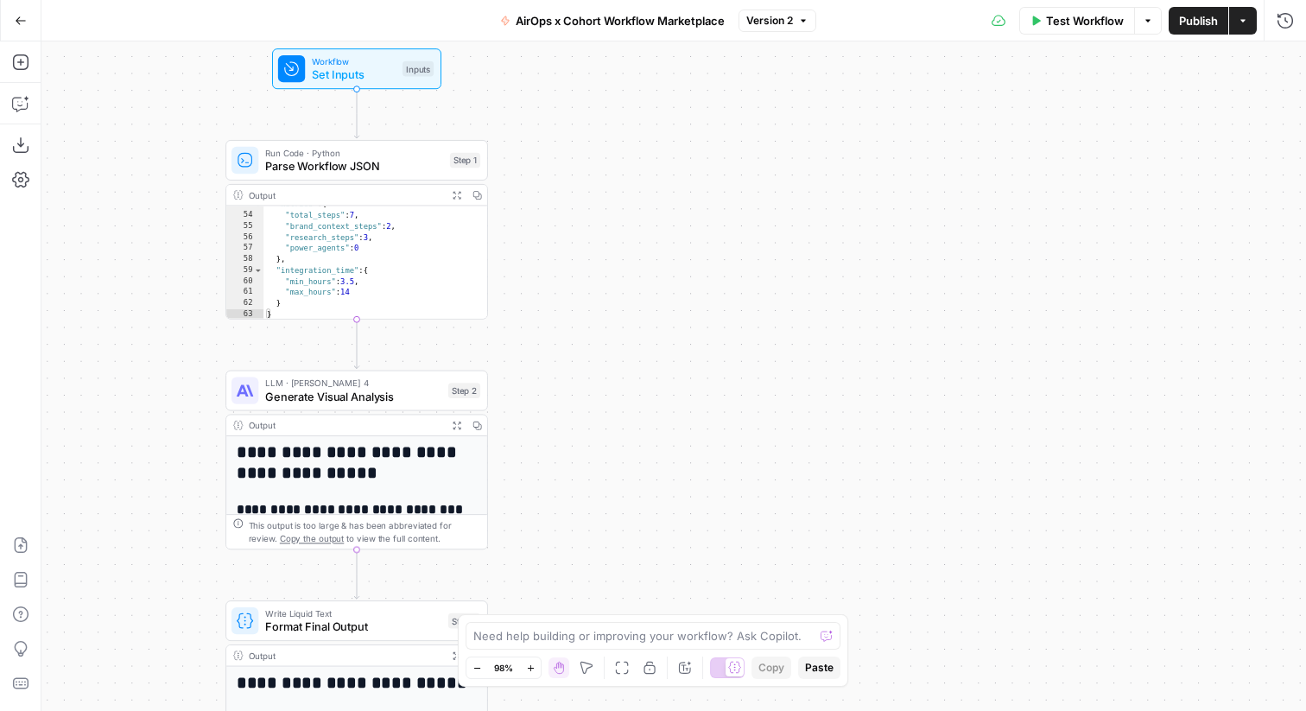
click at [407, 401] on span "Generate Visual Analysis" at bounding box center [353, 396] width 176 height 17
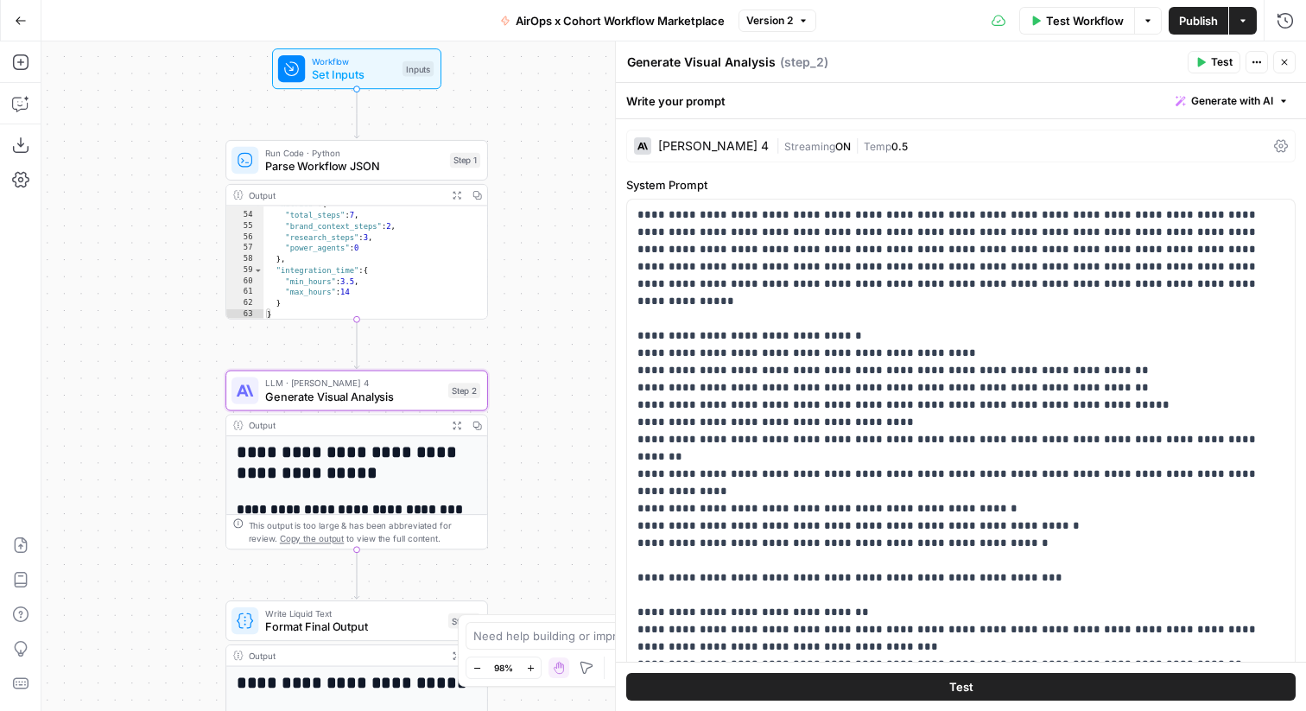
click at [1225, 100] on span "Generate with AI" at bounding box center [1232, 101] width 82 height 16
click at [1183, 149] on div "Use AI to build your prompt" at bounding box center [1207, 156] width 144 height 16
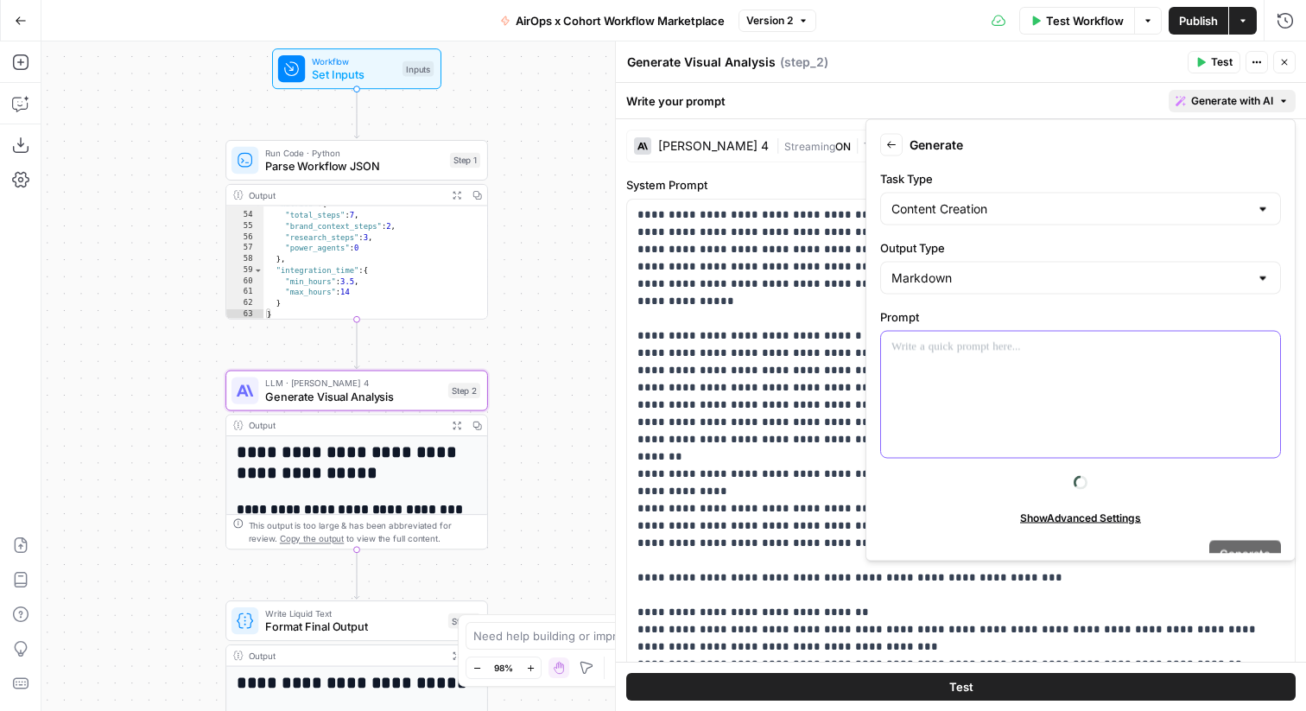
click at [981, 386] on div at bounding box center [1080, 395] width 399 height 126
paste div
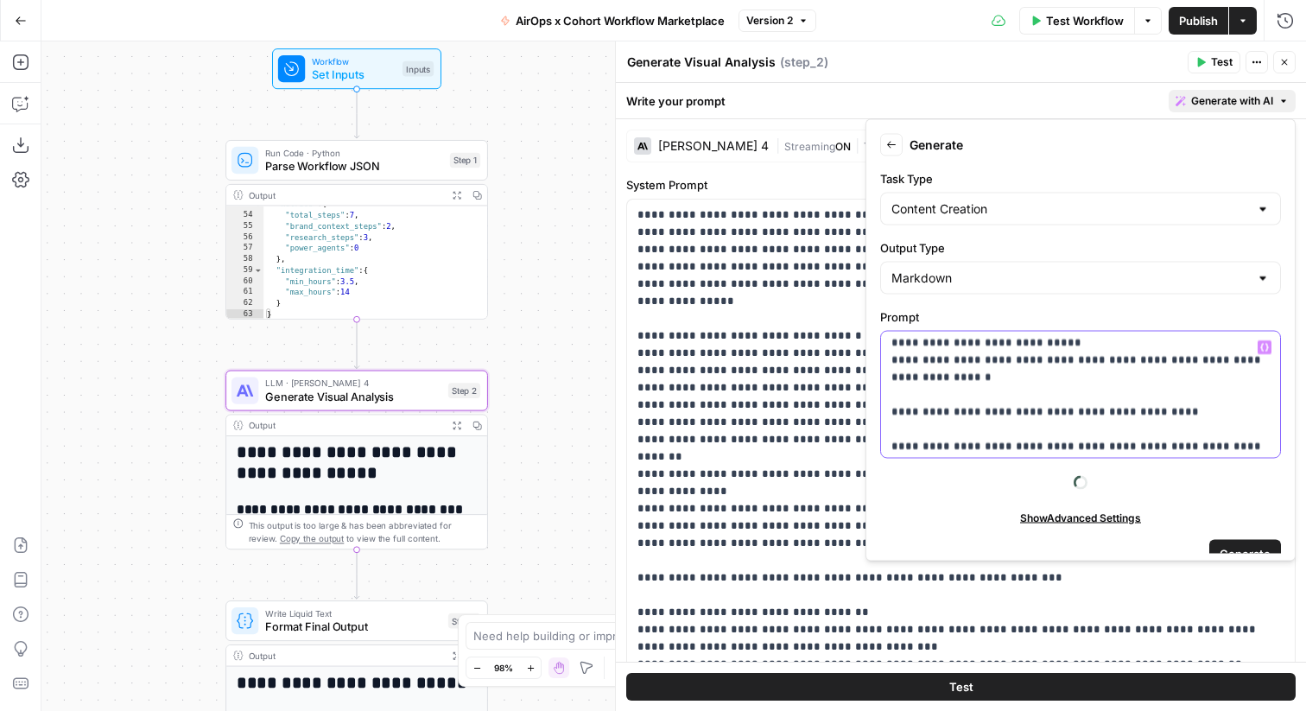
scroll to position [21, 0]
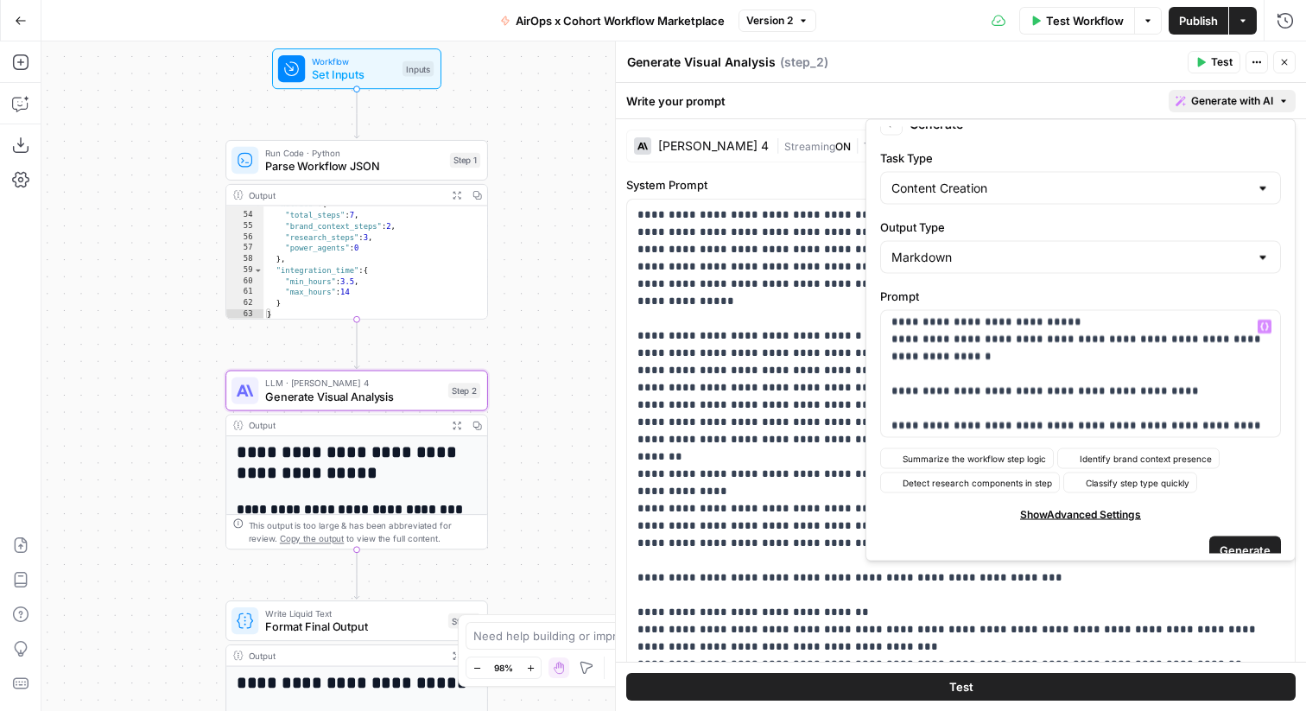
click at [1233, 535] on button "Generate" at bounding box center [1245, 549] width 72 height 28
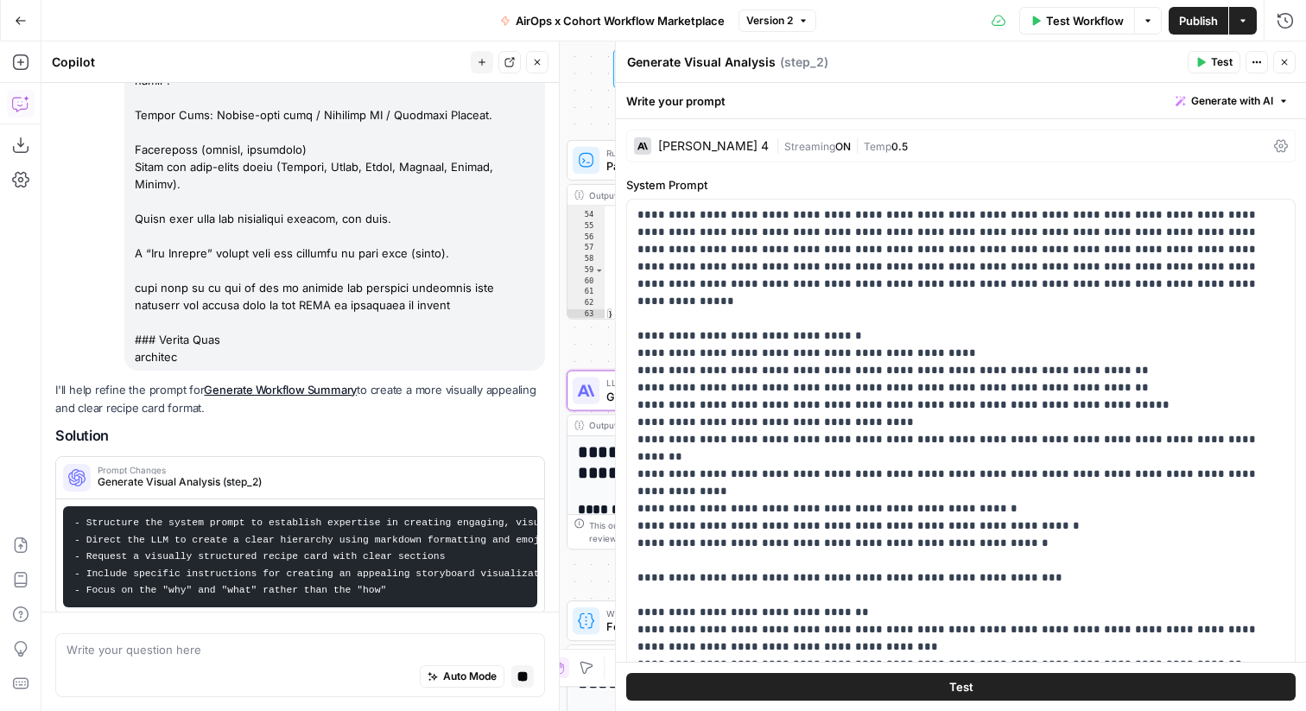
scroll to position [7335, 0]
